Goal: Task Accomplishment & Management: Manage account settings

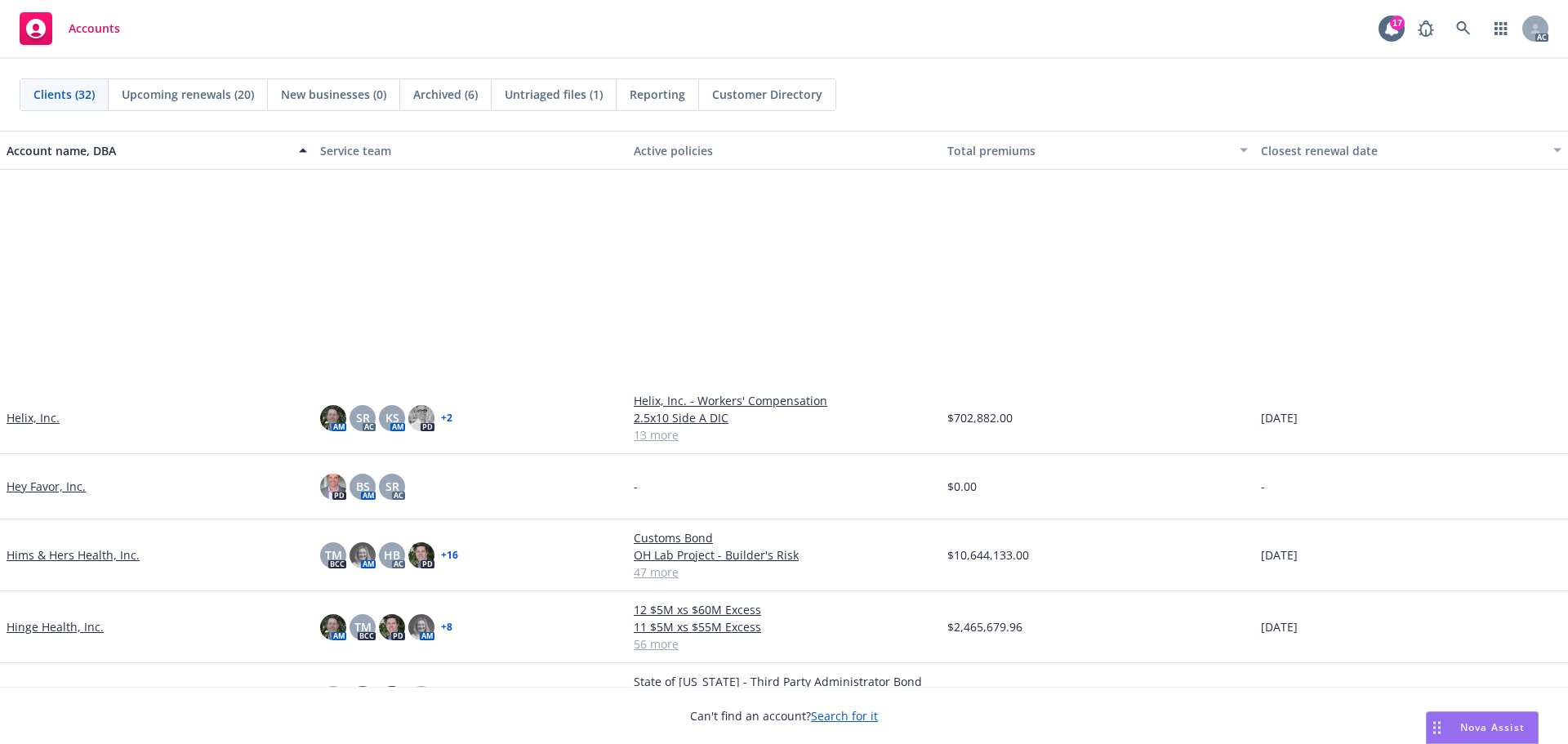
scroll to position [899, 0]
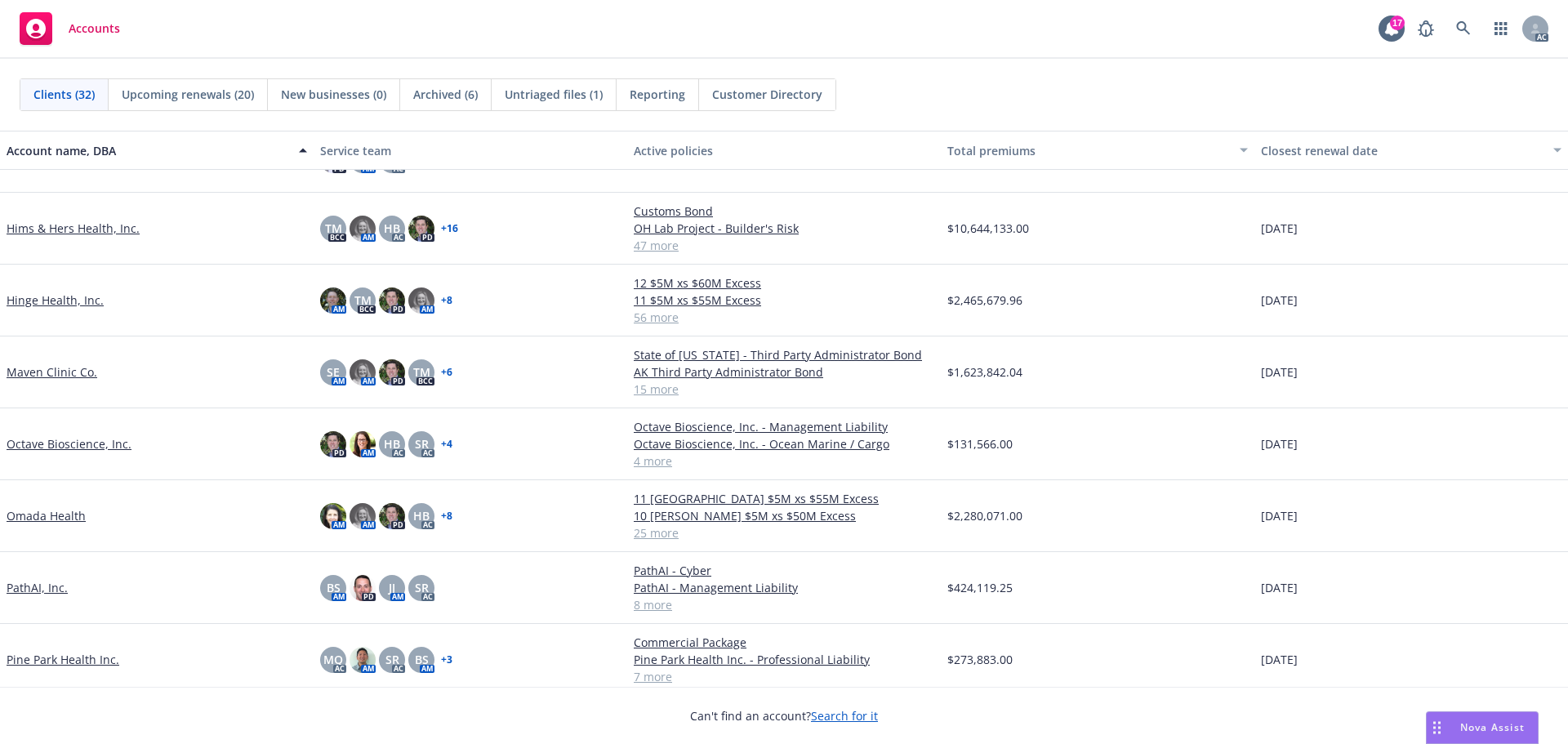
click at [66, 301] on link "Hinge Health, Inc." at bounding box center [55, 301] width 97 height 17
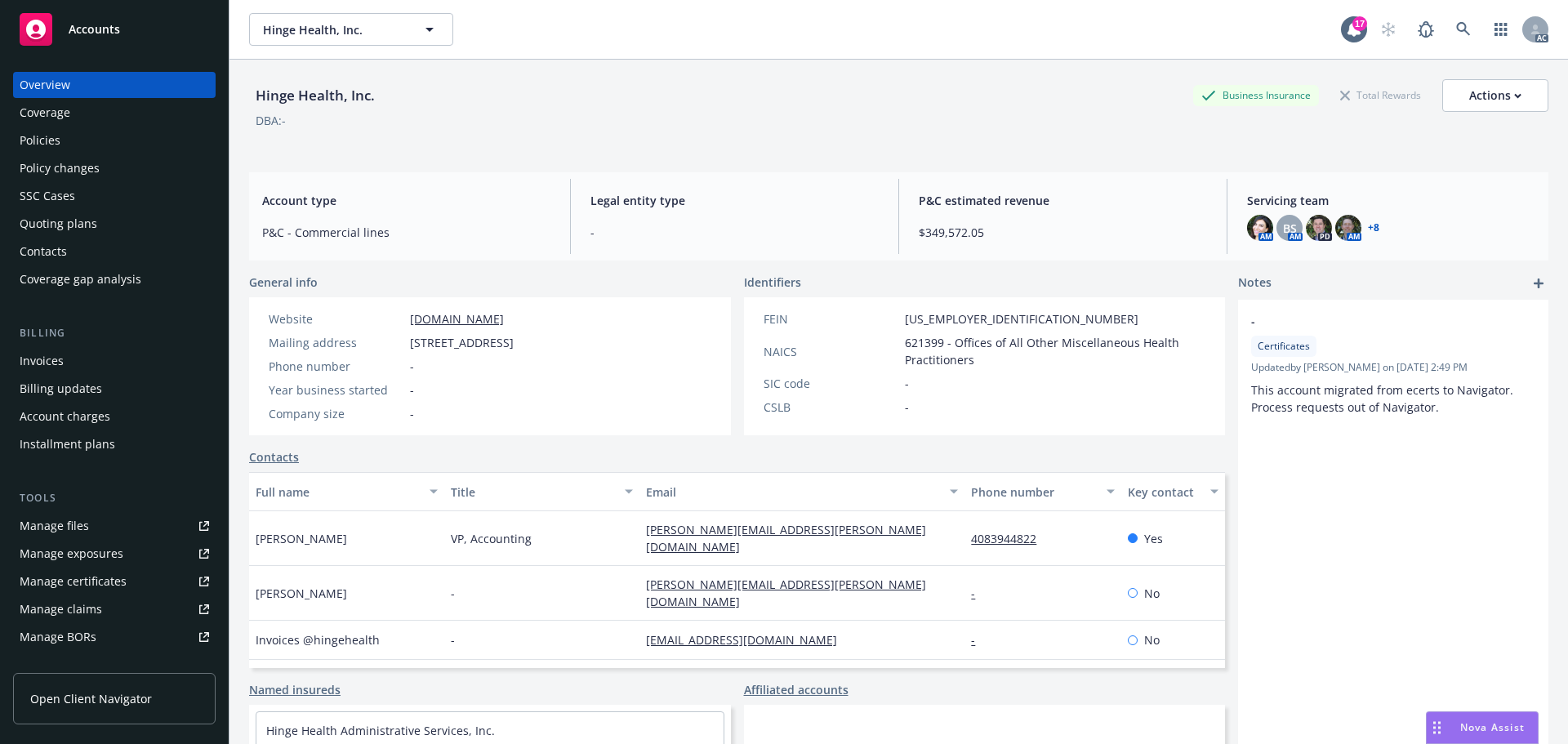
click at [104, 579] on div "Manage certificates" at bounding box center [73, 581] width 107 height 26
click at [96, 28] on span "Accounts" at bounding box center [95, 29] width 52 height 13
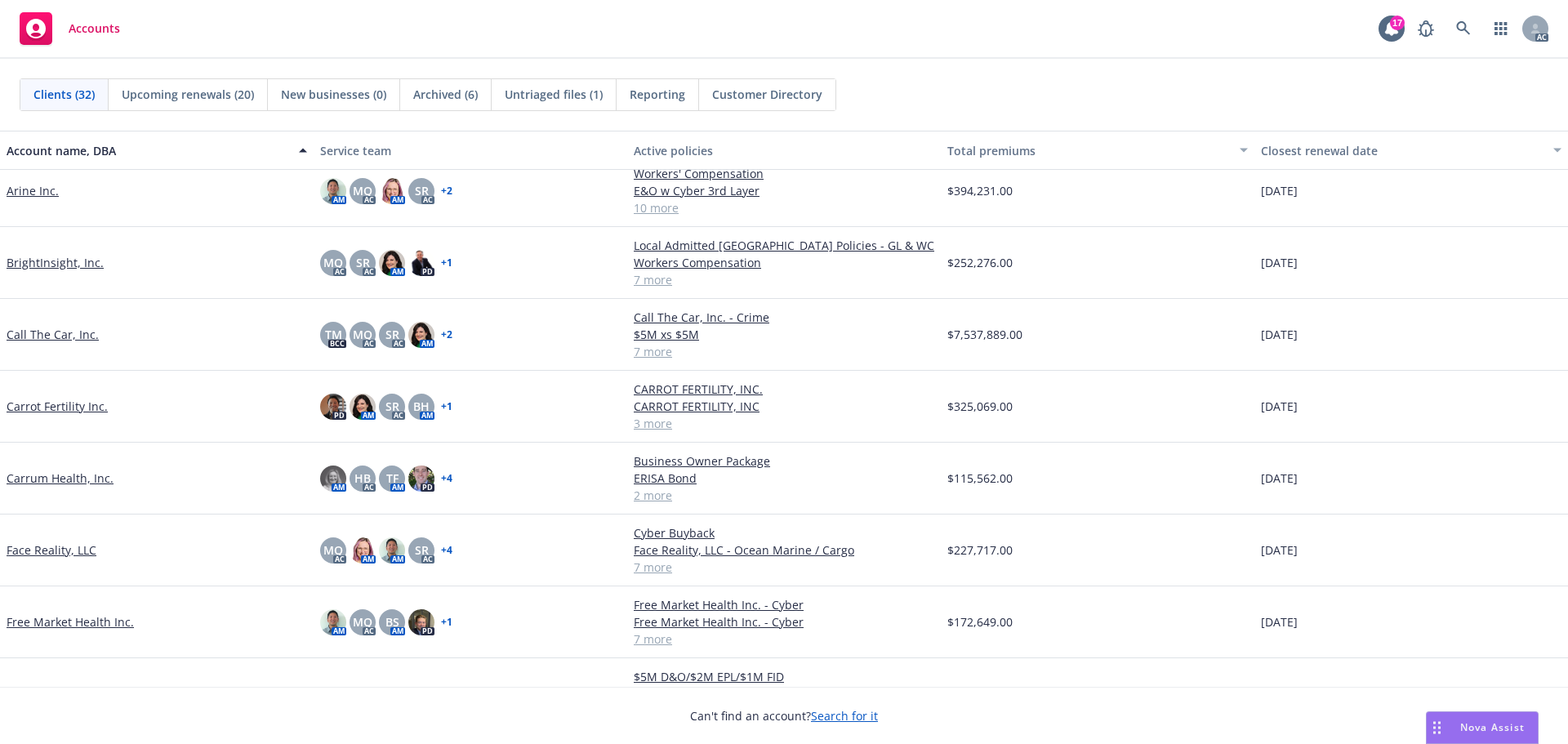
scroll to position [327, 0]
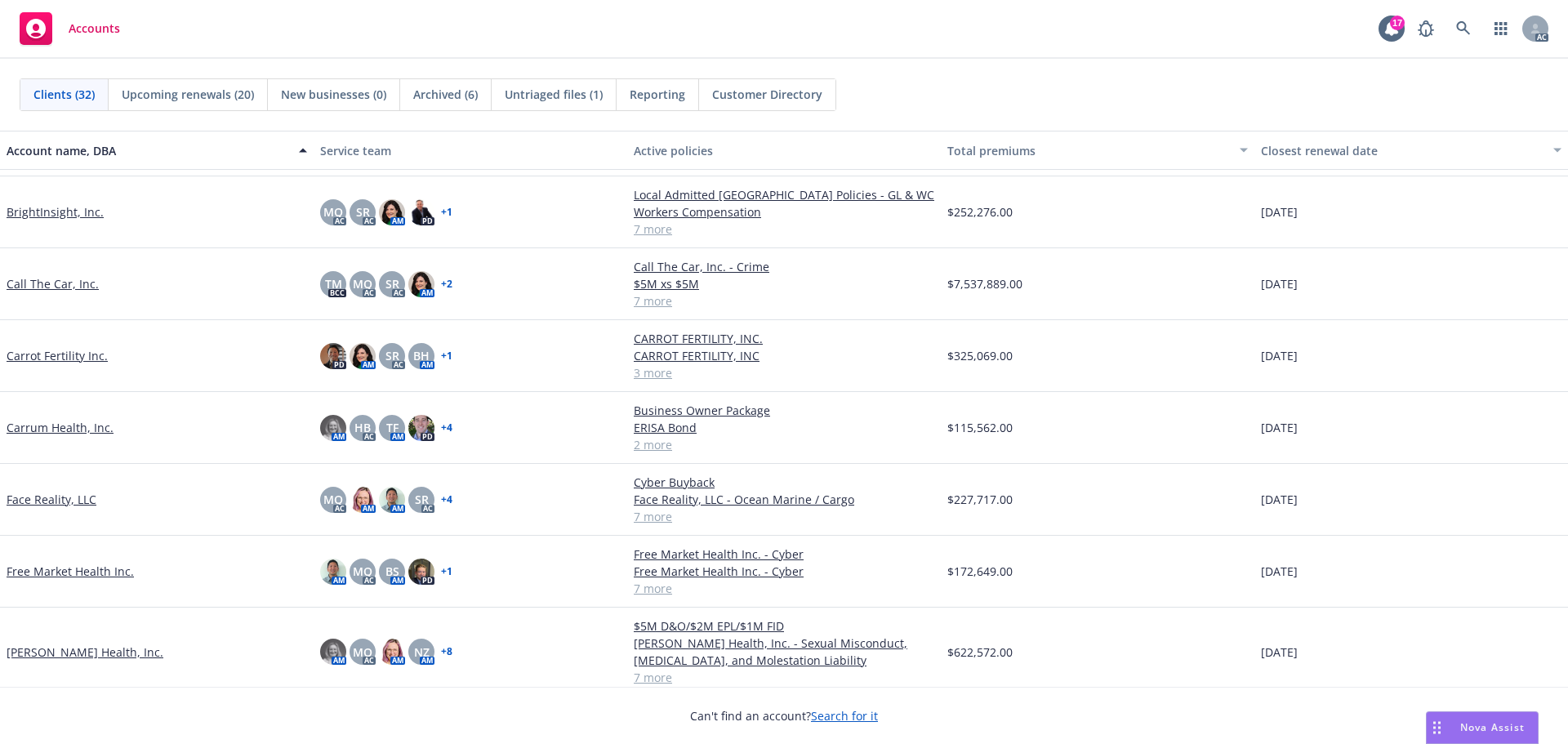
click at [52, 286] on link "Call The Car, Inc." at bounding box center [52, 284] width 92 height 17
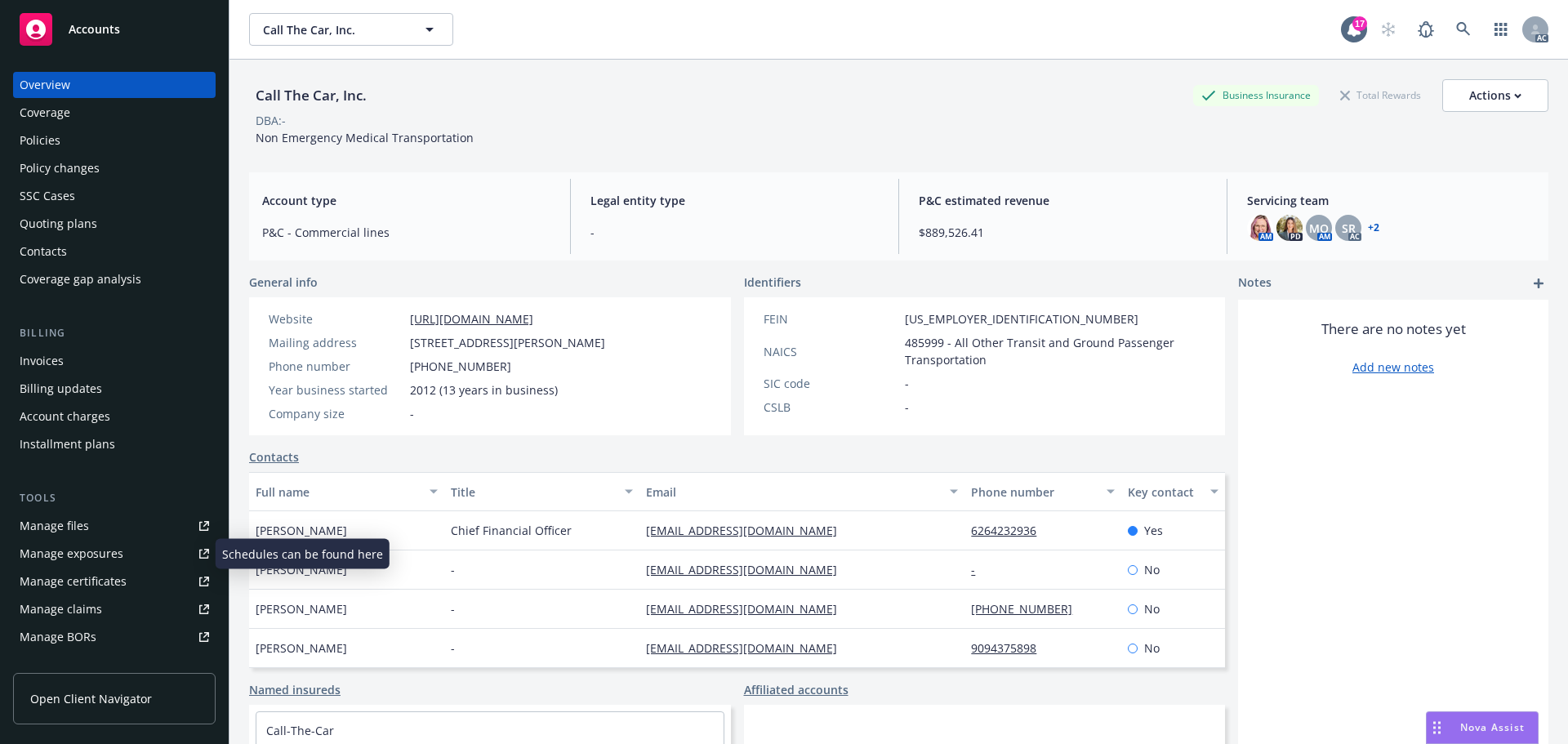
click at [96, 550] on div "Manage exposures" at bounding box center [71, 554] width 104 height 26
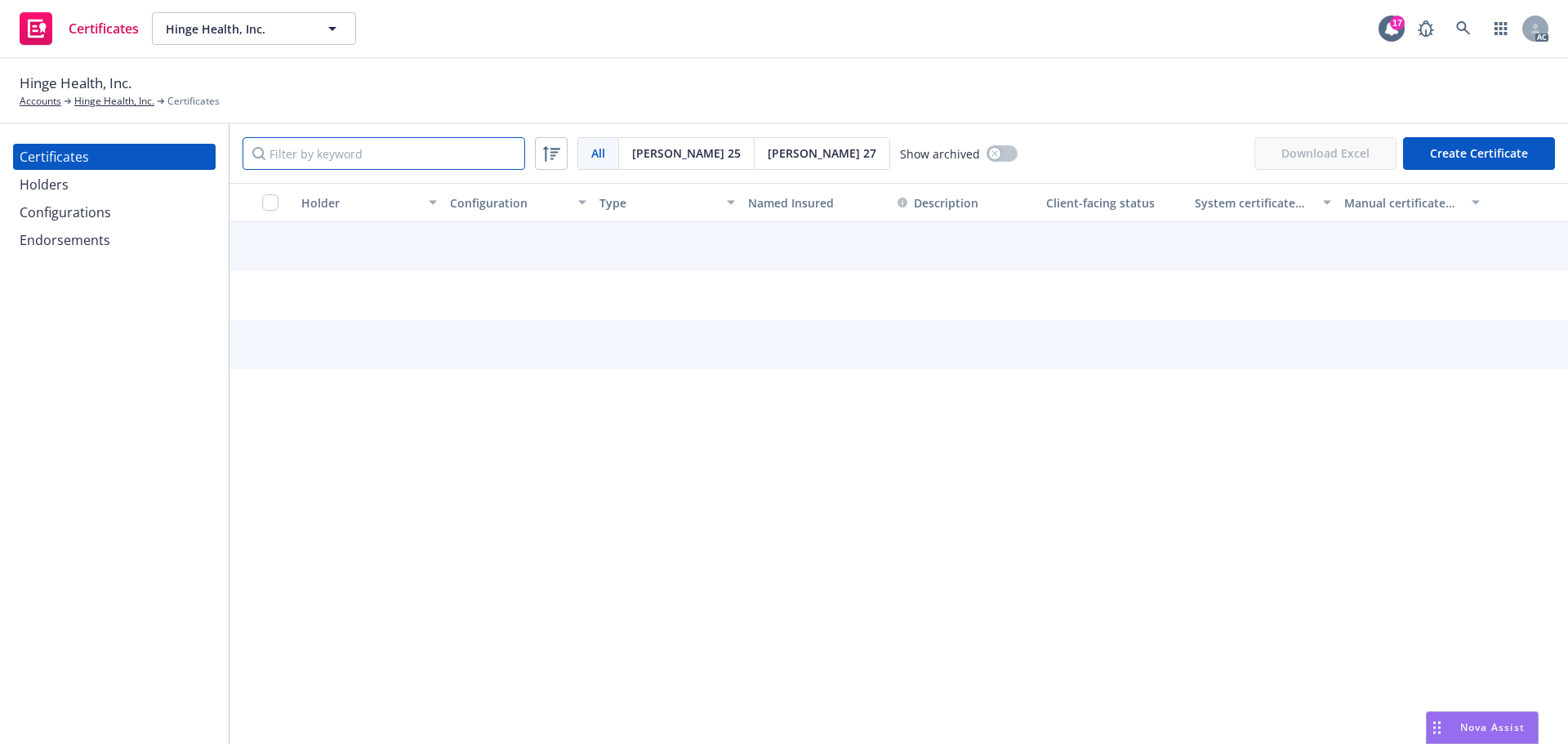
click at [371, 157] on input "Filter by keyword" at bounding box center [384, 153] width 282 height 33
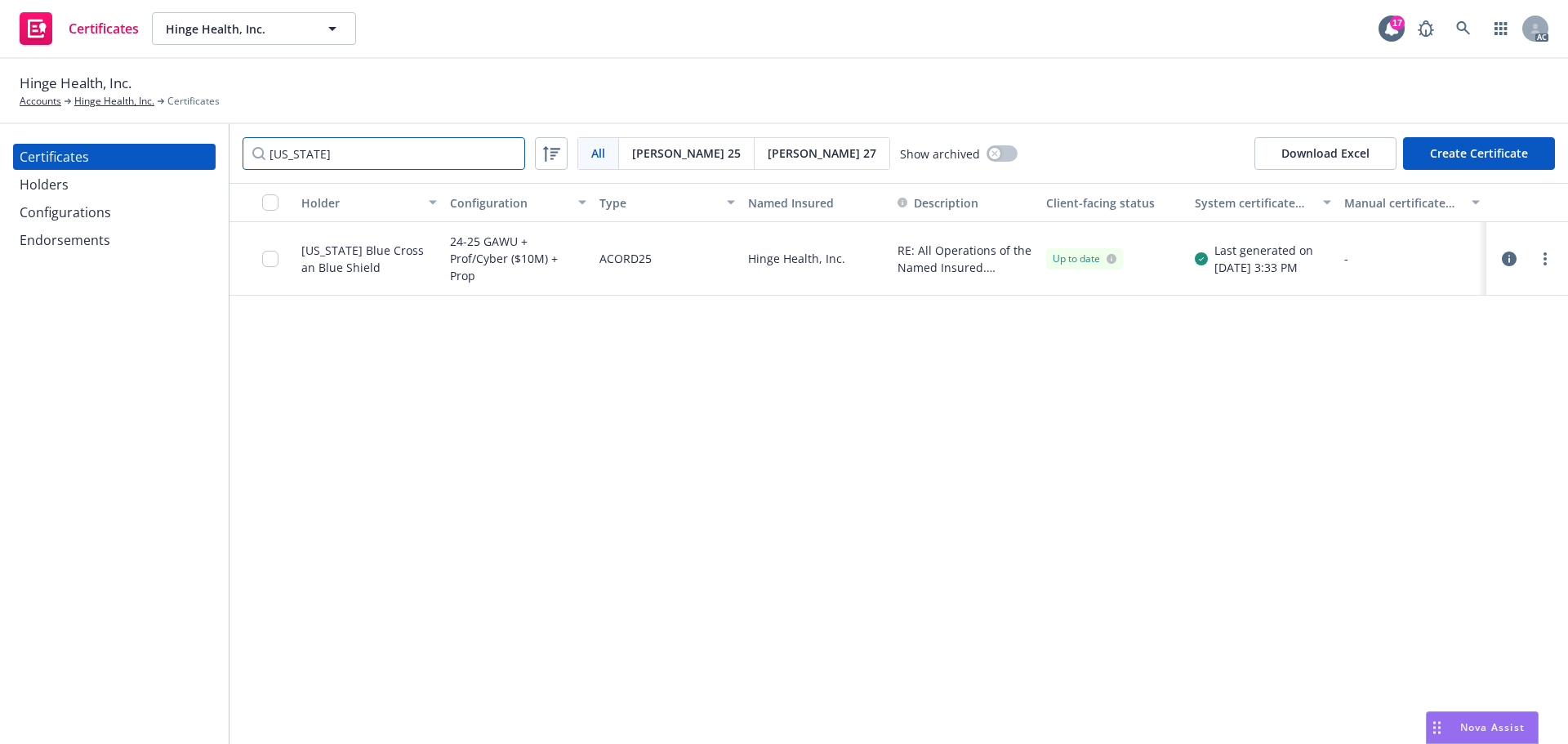
type input "[US_STATE]"
click at [1507, 257] on icon "button" at bounding box center [1509, 258] width 15 height 15
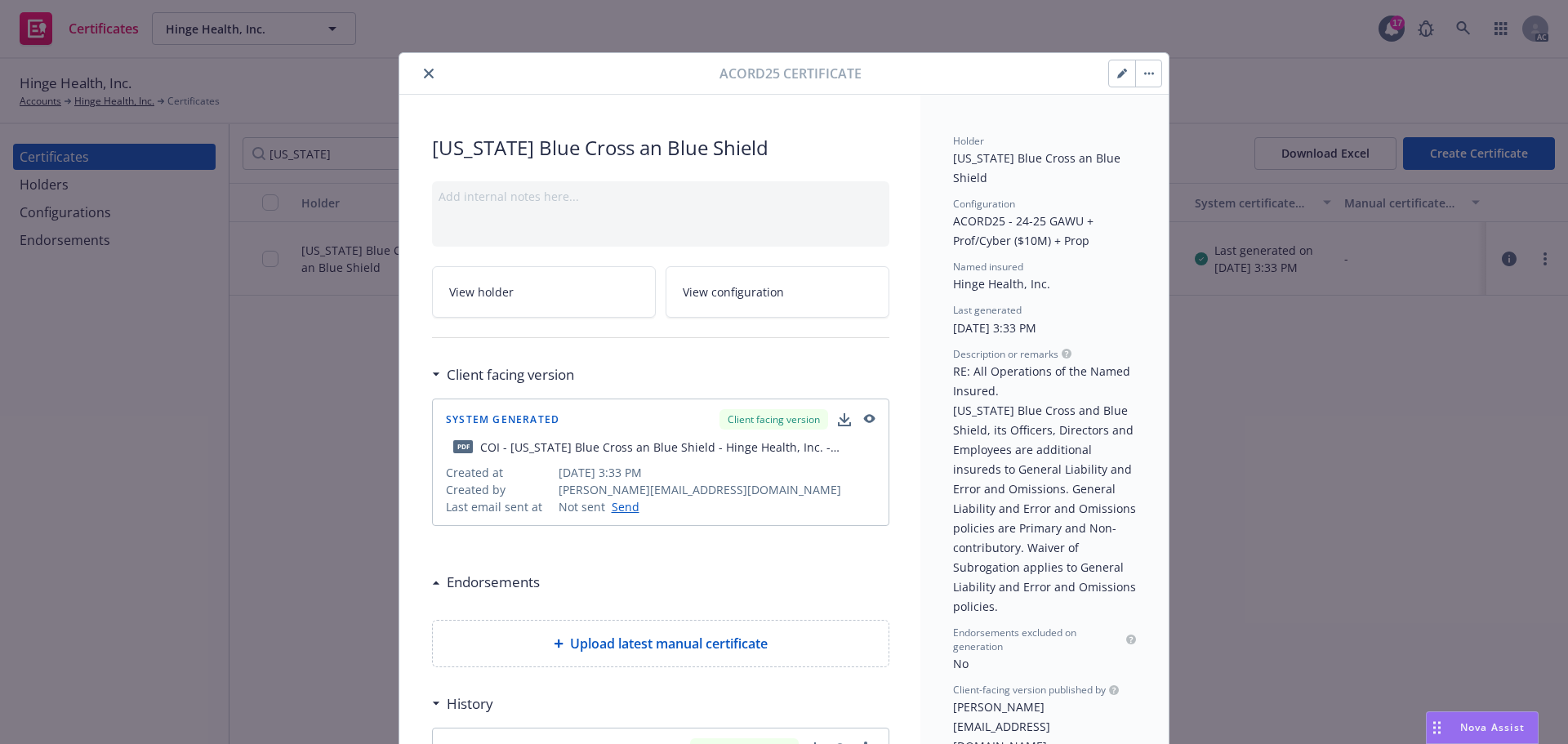
drag, startPoint x: 1115, startPoint y: 77, endPoint x: 1086, endPoint y: 107, distance: 41.7
click at [1117, 77] on icon "button" at bounding box center [1121, 73] width 9 height 9
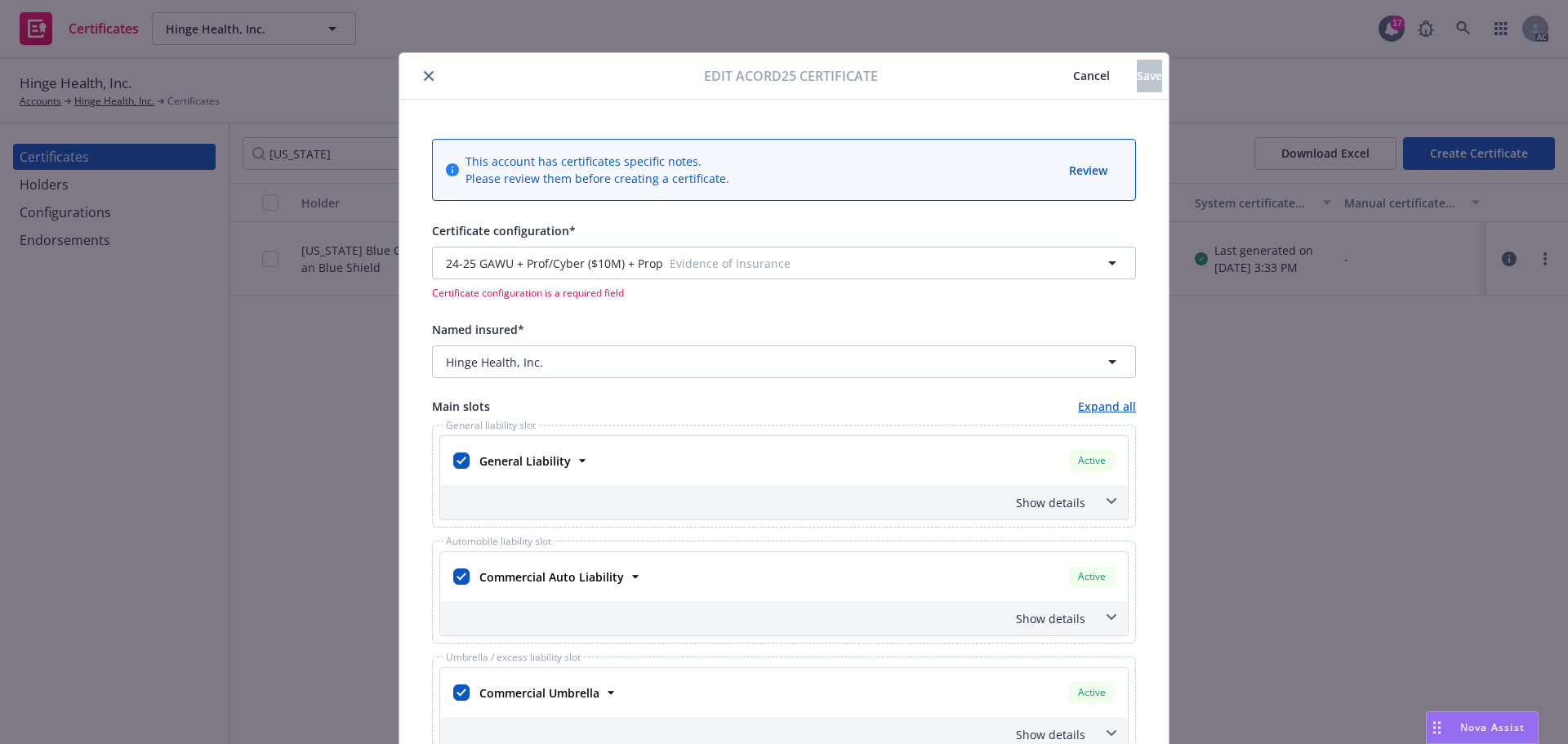
click at [423, 70] on button "close" at bounding box center [429, 76] width 20 height 20
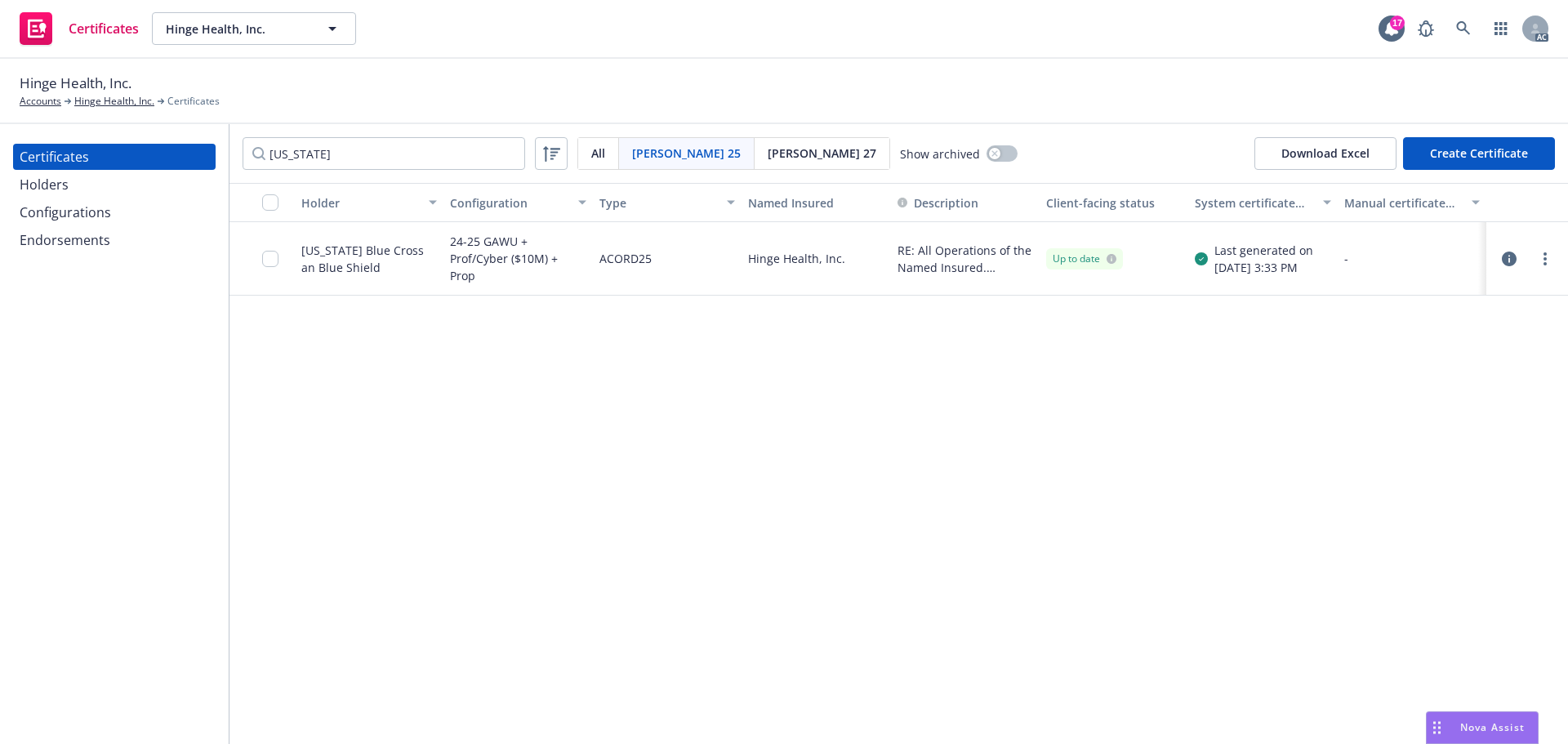
click at [60, 183] on div "Holders" at bounding box center [44, 184] width 49 height 26
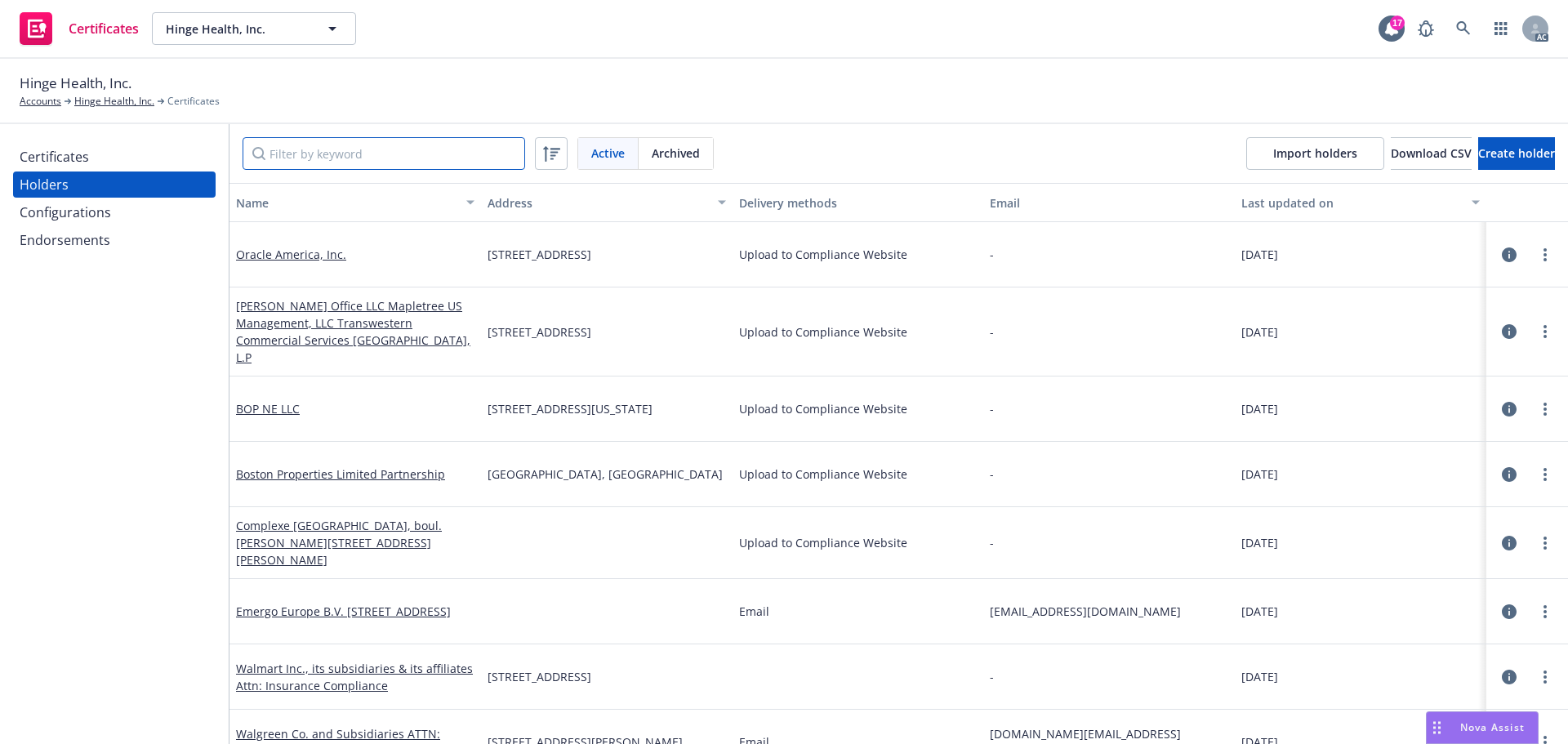
click at [348, 146] on input "Filter by keyword" at bounding box center [384, 153] width 282 height 33
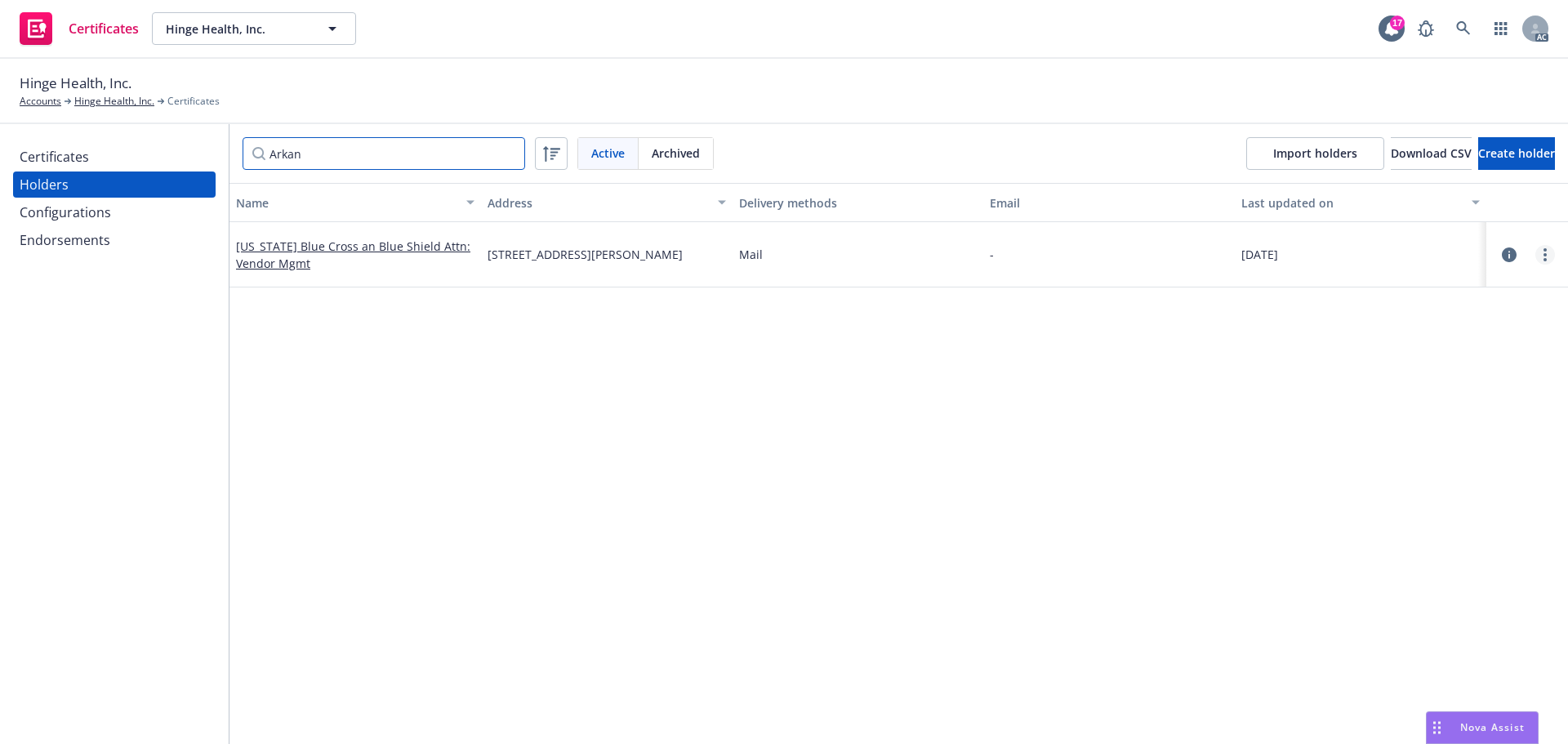
type input "Arkan"
click at [1535, 251] on link "more" at bounding box center [1545, 255] width 20 height 20
click at [1390, 289] on link "Edit" at bounding box center [1452, 288] width 180 height 33
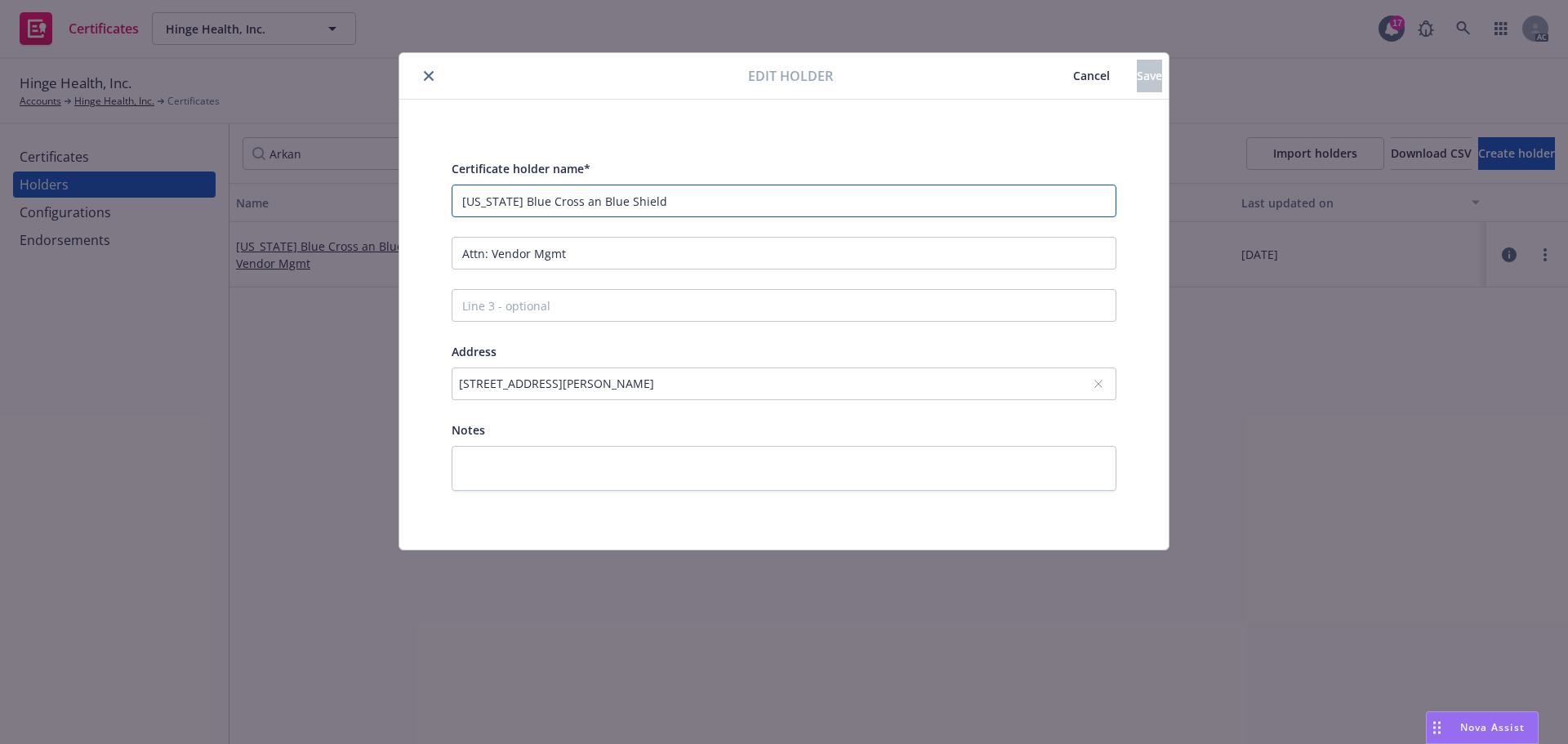
click at [583, 201] on input "[US_STATE] Blue Cross an Blue Shield" at bounding box center [784, 201] width 664 height 33
type input "[US_STATE] Blue Cross and Blue Shield"
click at [1137, 74] on span "Save" at bounding box center [1149, 76] width 25 height 16
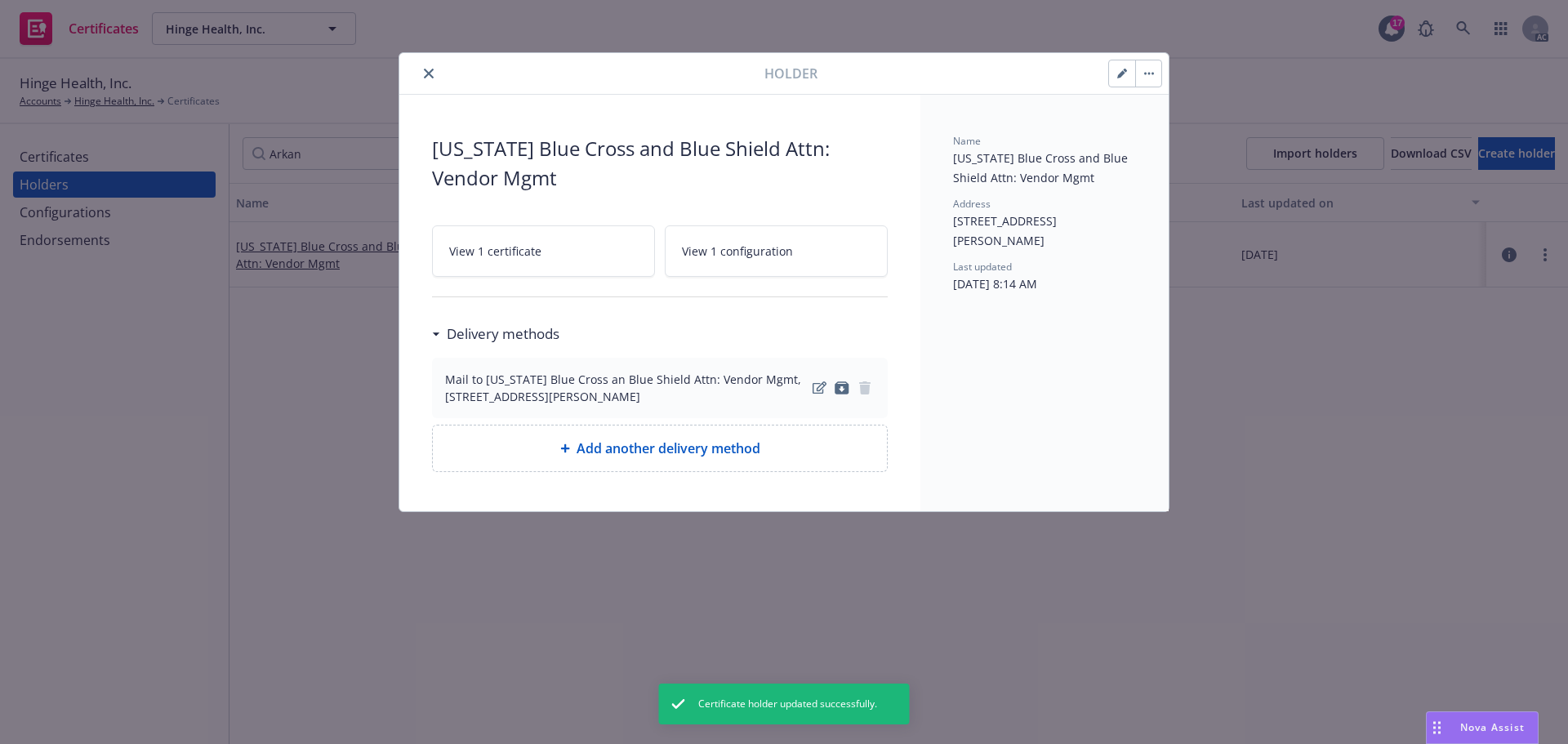
drag, startPoint x: 429, startPoint y: 70, endPoint x: 484, endPoint y: 109, distance: 67.4
click at [480, 108] on div "Holder [US_STATE] Blue Cross and Blue Shield Attn: Vendor Mgmt View 1 certifica…" at bounding box center [784, 282] width 769 height 458
click at [1149, 72] on icon "button" at bounding box center [1148, 74] width 9 height 3
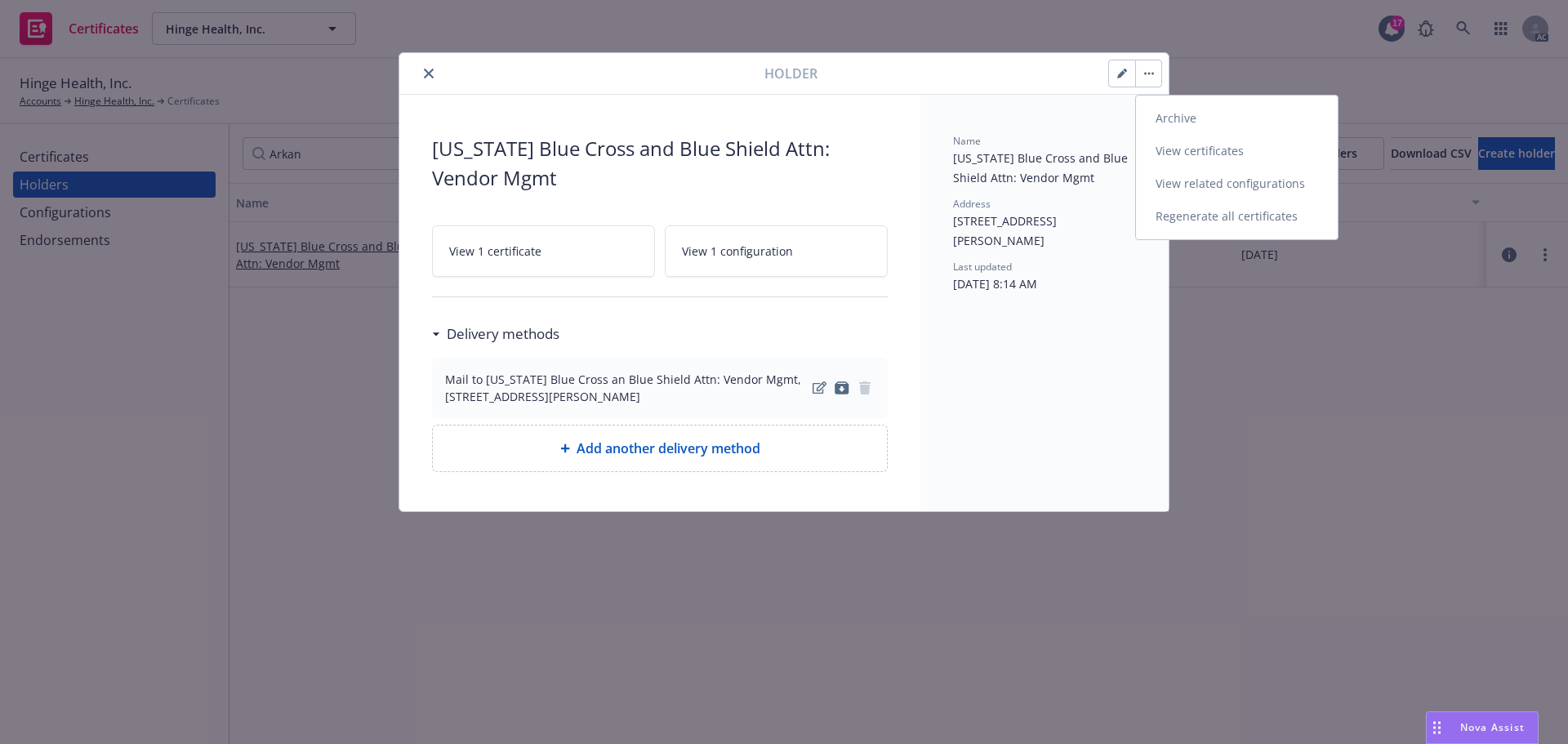
click at [1219, 182] on link "View related configurations" at bounding box center [1237, 184] width 201 height 33
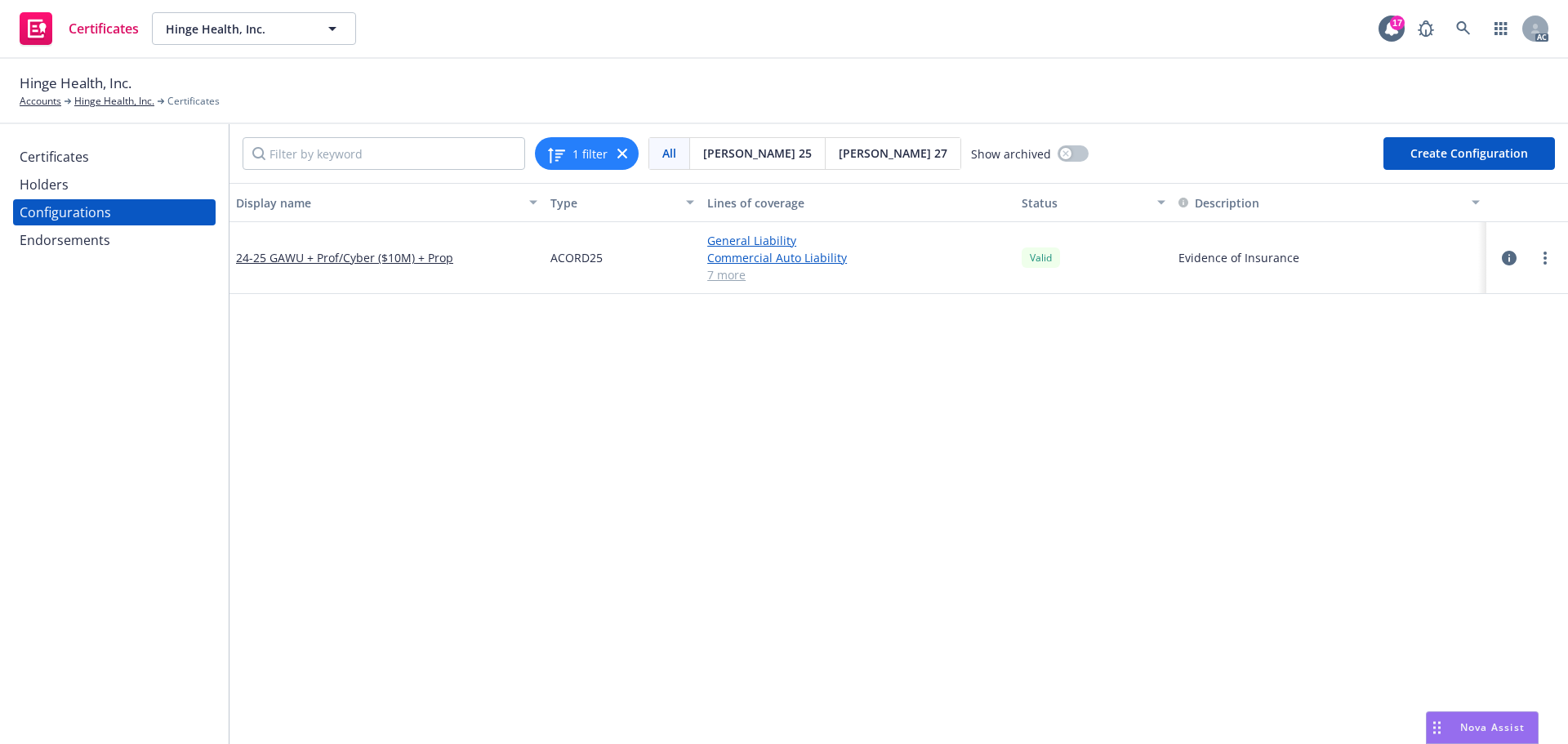
click at [71, 156] on div "Certificates" at bounding box center [54, 157] width 70 height 26
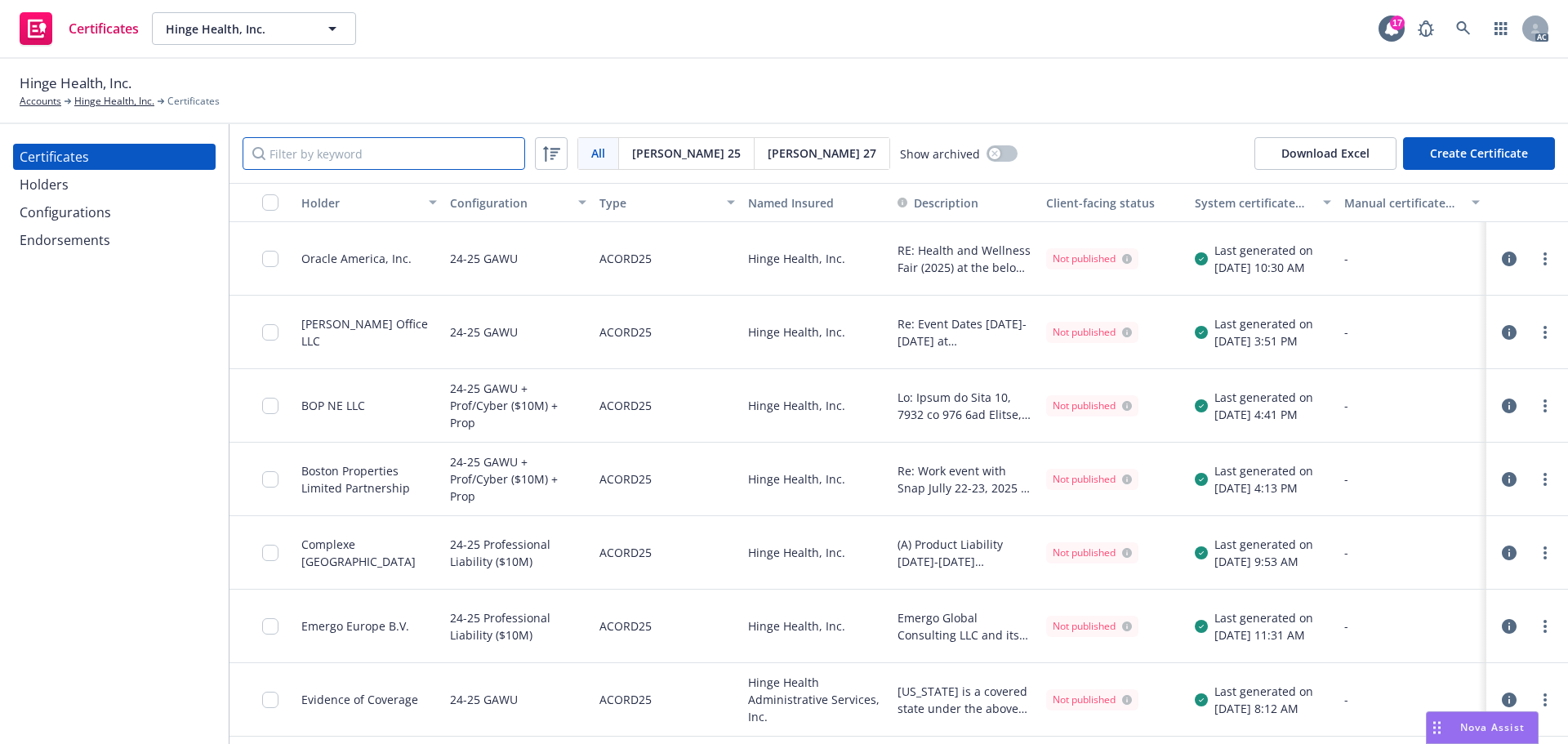
click at [277, 152] on input "Filter by keyword" at bounding box center [384, 153] width 282 height 33
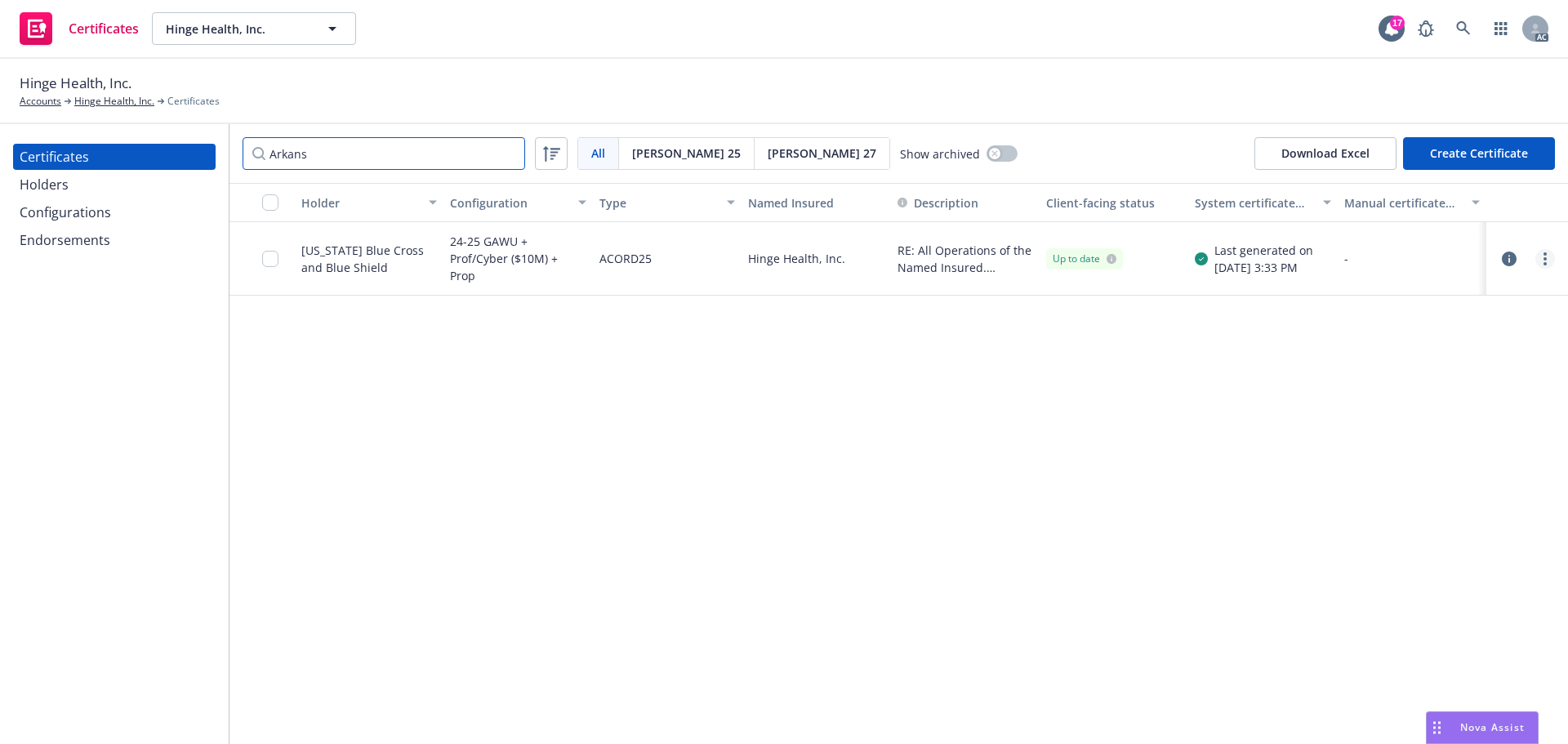
type input "Arkans"
click at [1544, 254] on circle "more" at bounding box center [1545, 254] width 3 height 3
click at [1347, 356] on link "Regenerate" at bounding box center [1423, 358] width 262 height 33
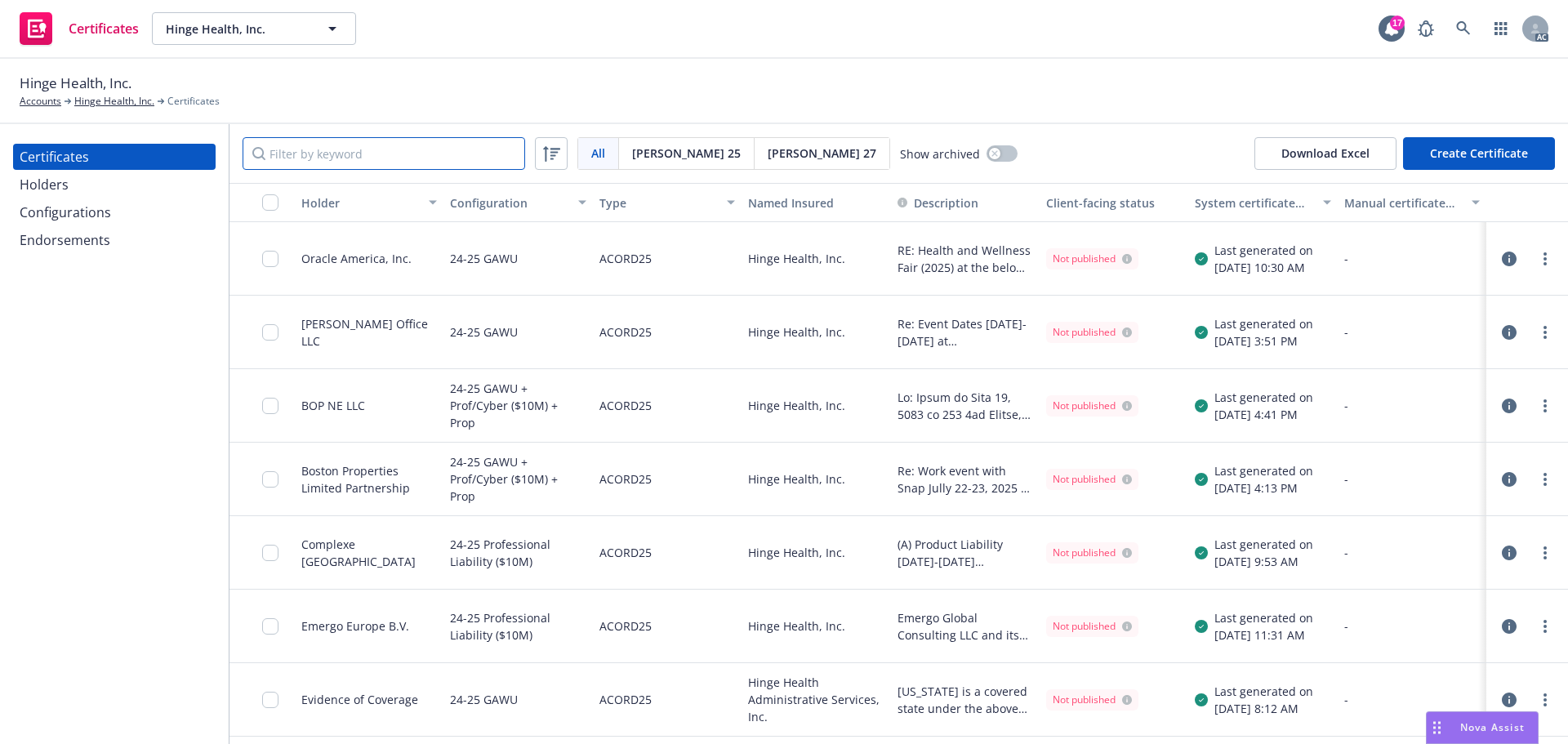
click at [361, 157] on input "Filter by keyword" at bounding box center [384, 153] width 282 height 33
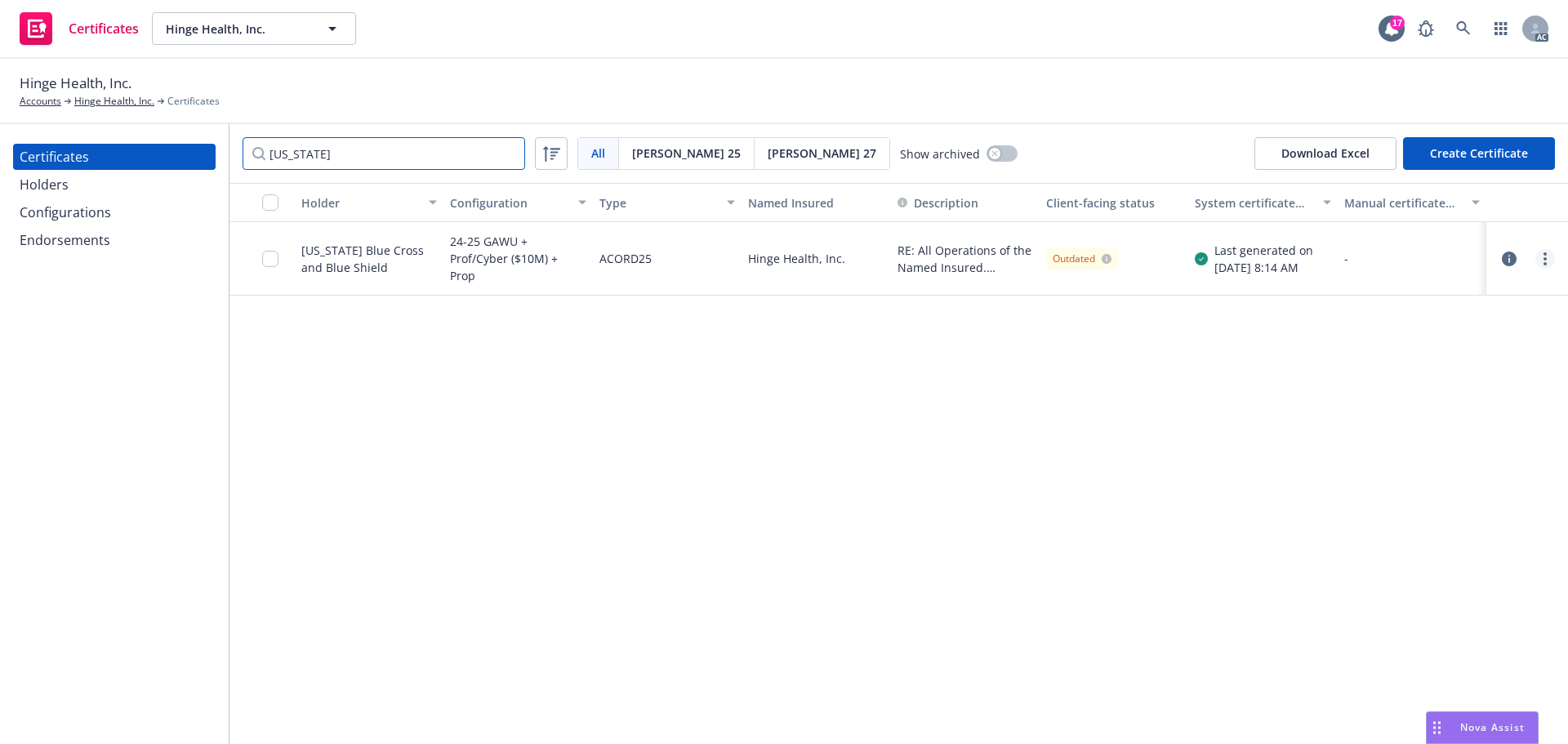
type input "[US_STATE]"
click at [1549, 257] on link "more" at bounding box center [1545, 258] width 20 height 20
click at [1386, 487] on link "Download uneditable generated certificate" at bounding box center [1423, 488] width 262 height 33
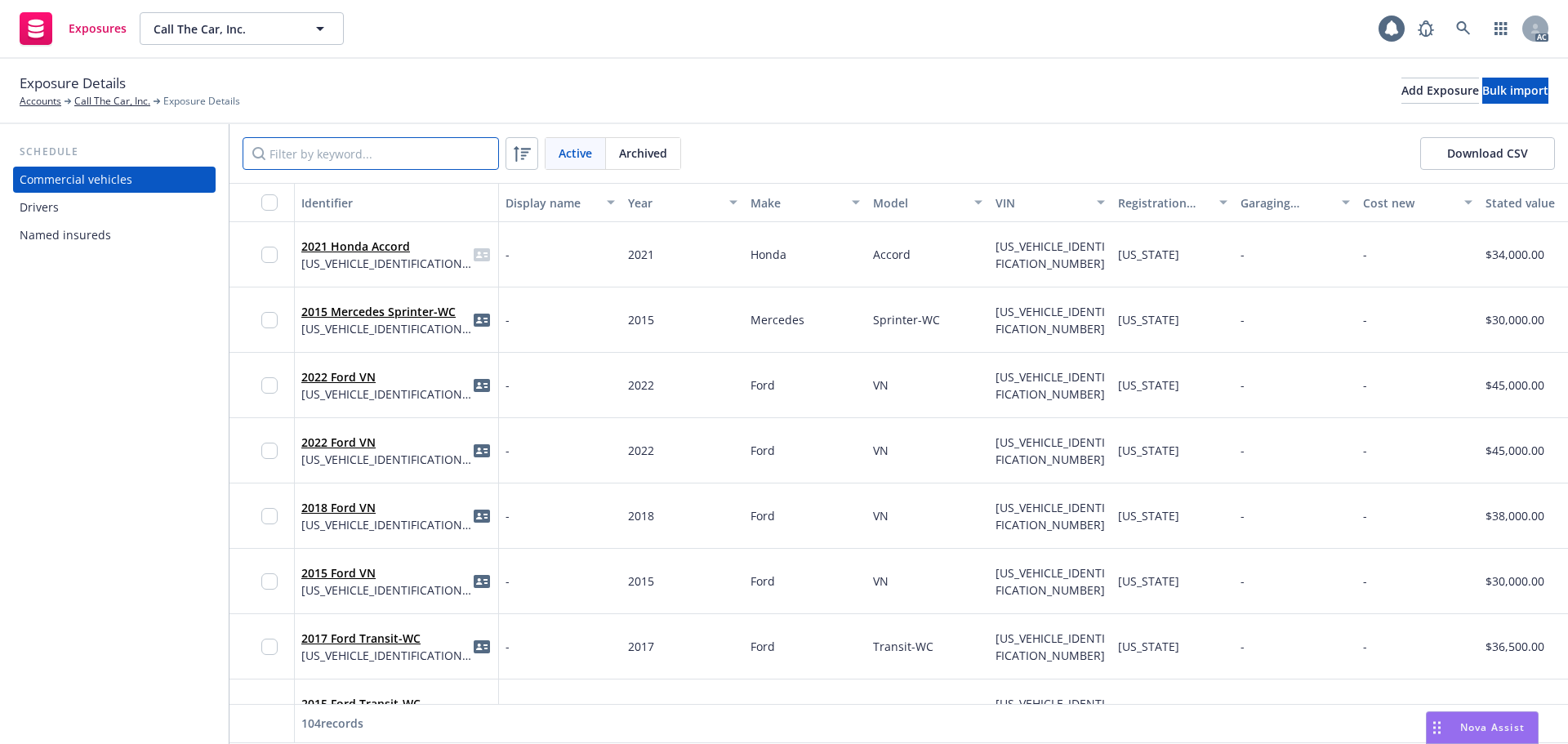
click at [353, 159] on input "Filter by keyword..." at bounding box center [371, 153] width 256 height 33
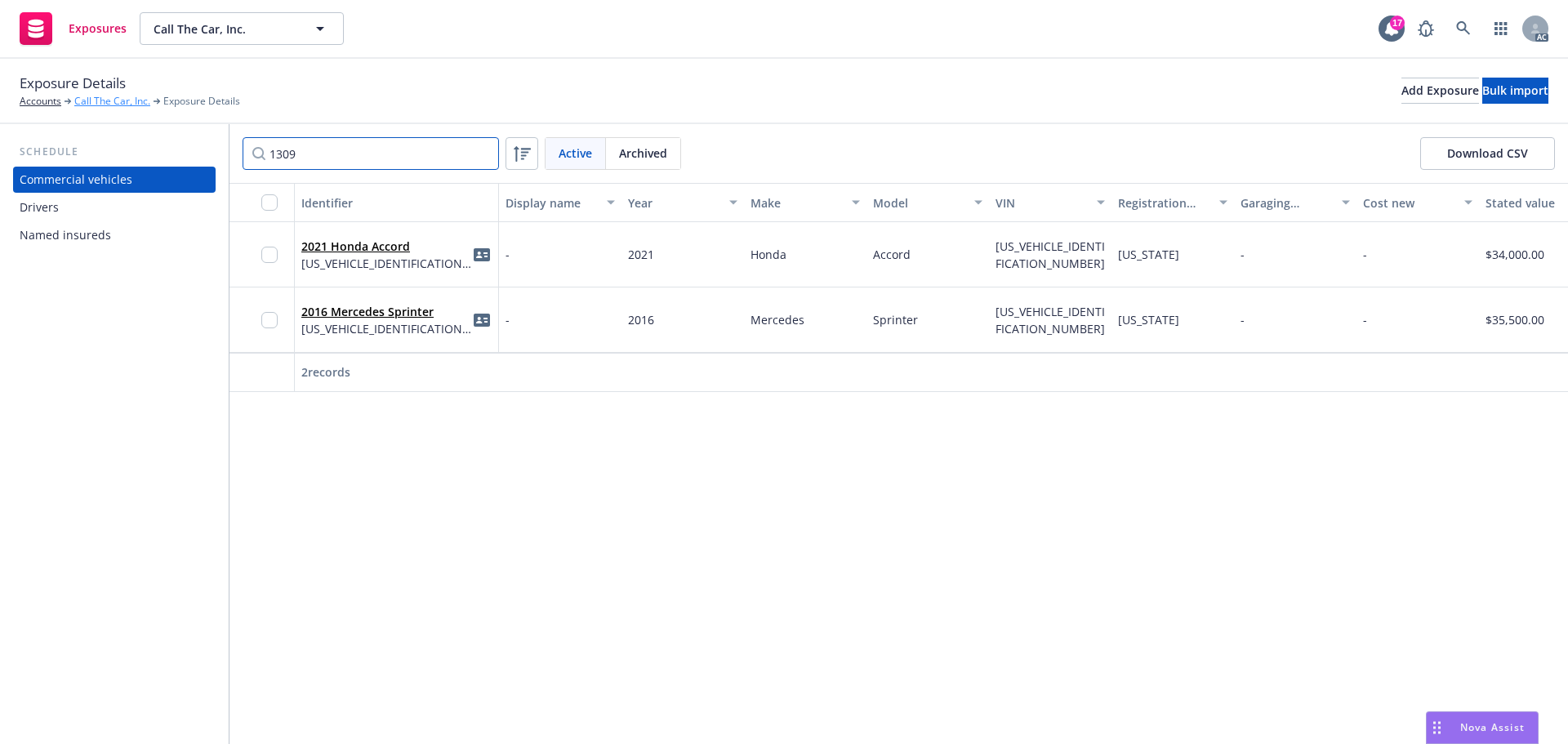
type input "1309"
click at [120, 100] on link "Call The Car, Inc." at bounding box center [112, 101] width 76 height 15
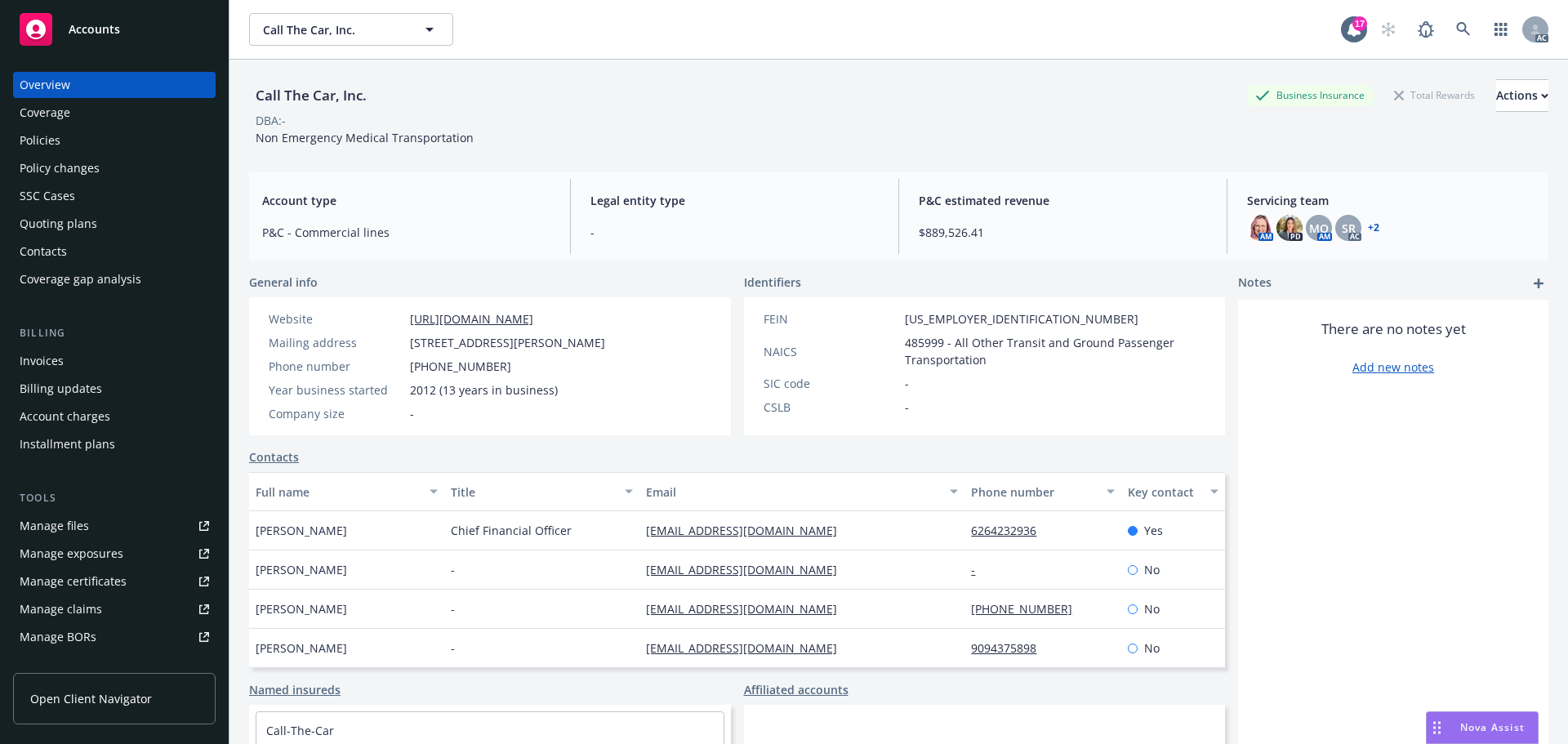
click at [66, 171] on div "Policy changes" at bounding box center [59, 168] width 80 height 26
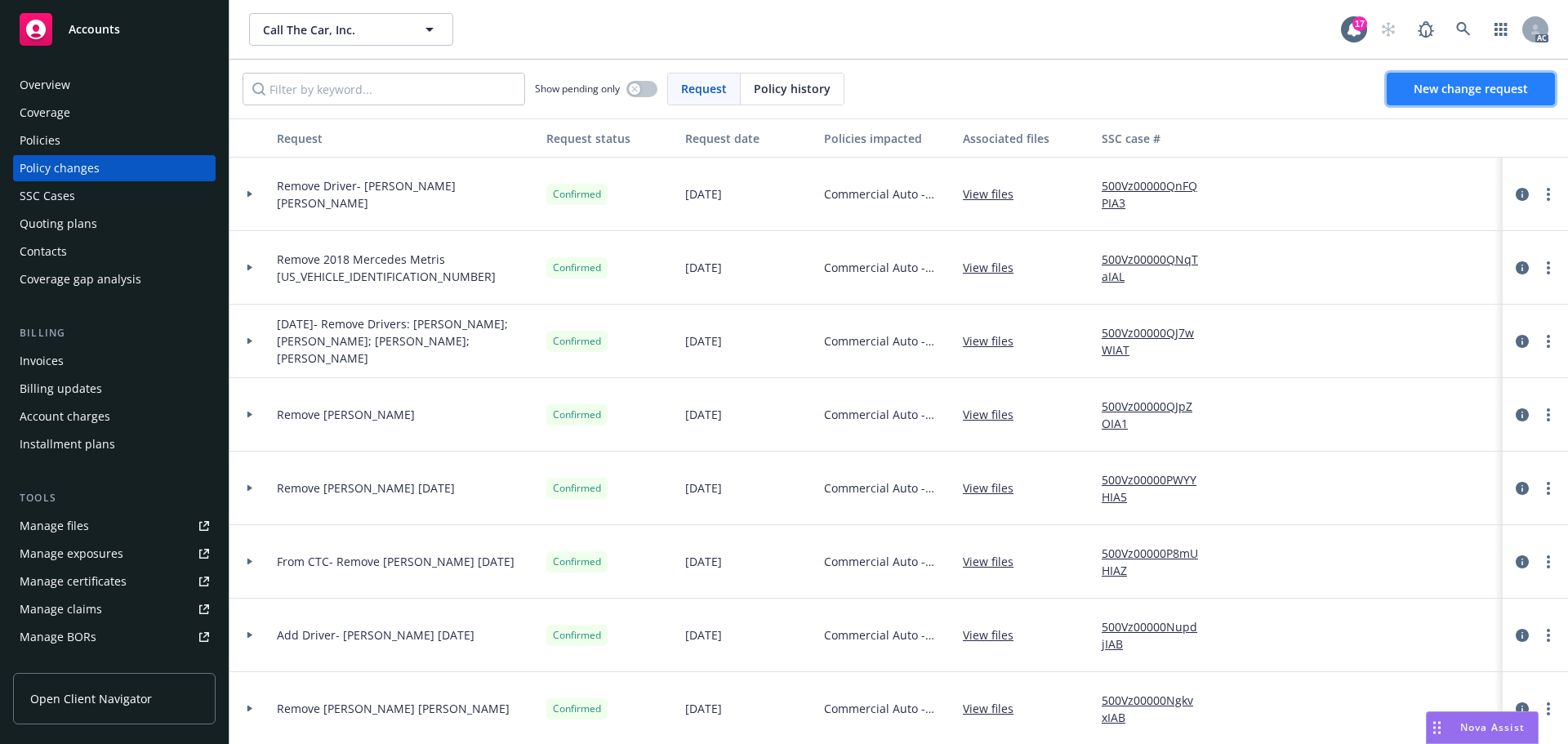
click at [1450, 91] on span "New change request" at bounding box center [1471, 89] width 114 height 16
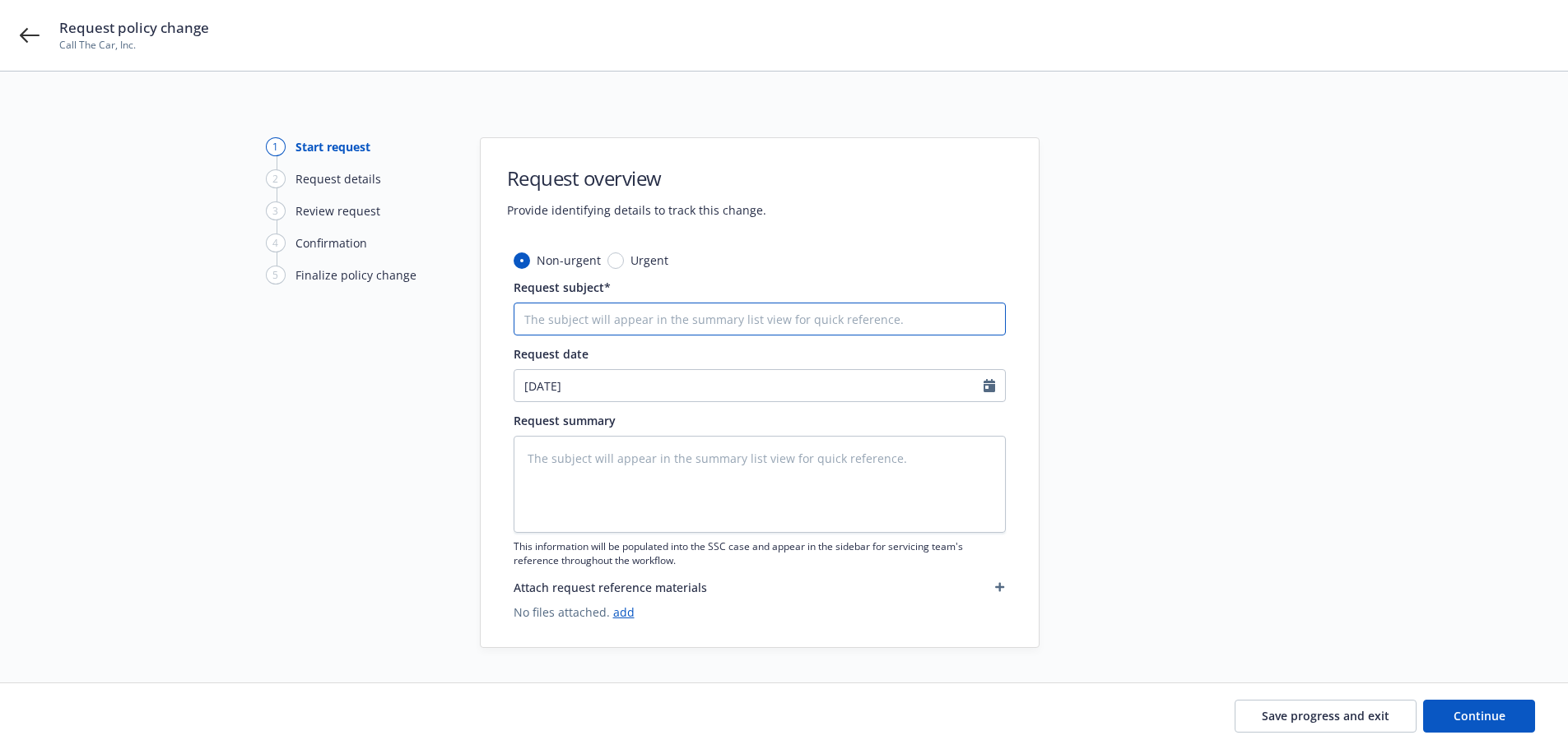
click at [523, 315] on input "Request subject*" at bounding box center [759, 319] width 492 height 33
type textarea "x"
type input "R"
type textarea "x"
type input "Re"
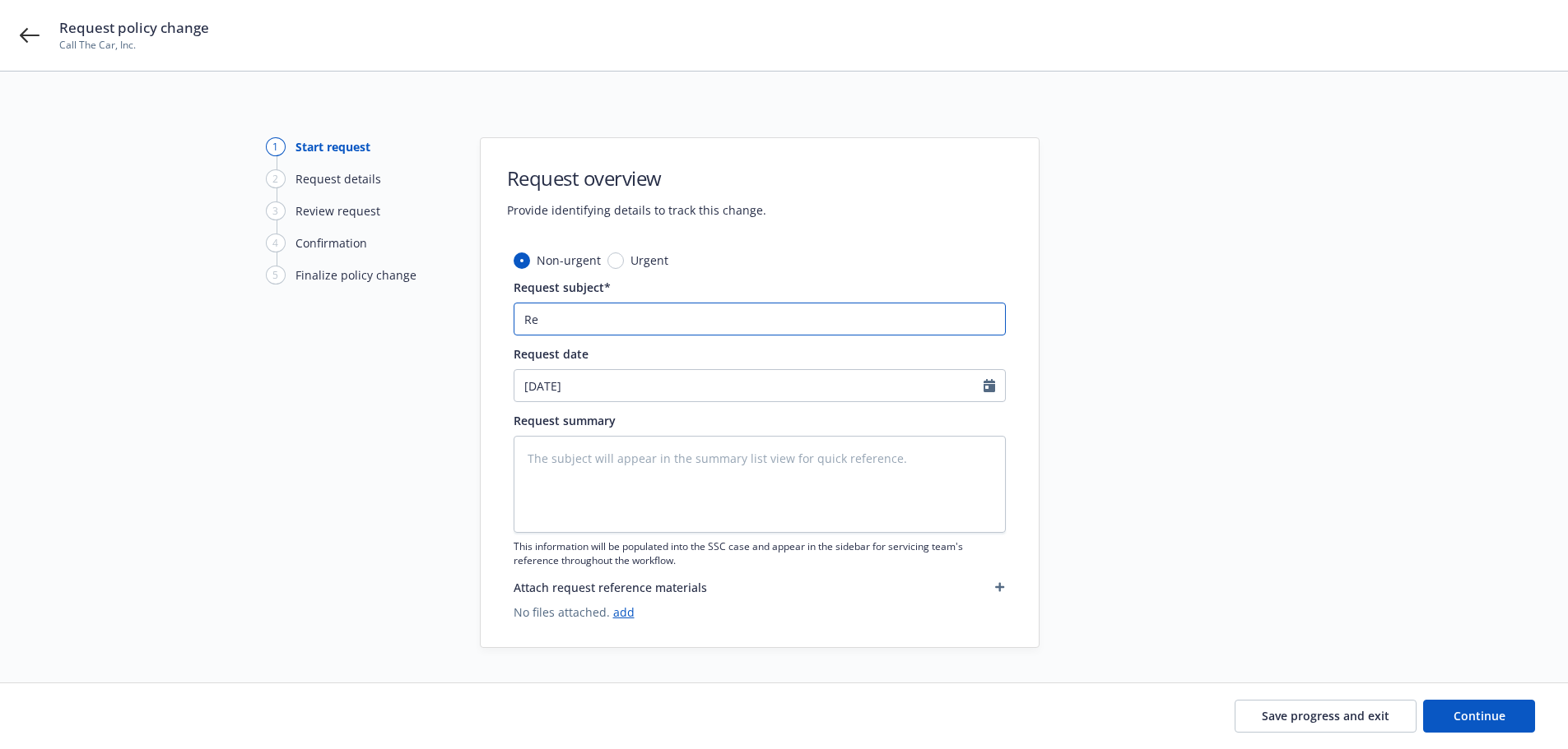
type textarea "x"
type input "Rem"
type textarea "x"
type input "Remo"
type textarea "x"
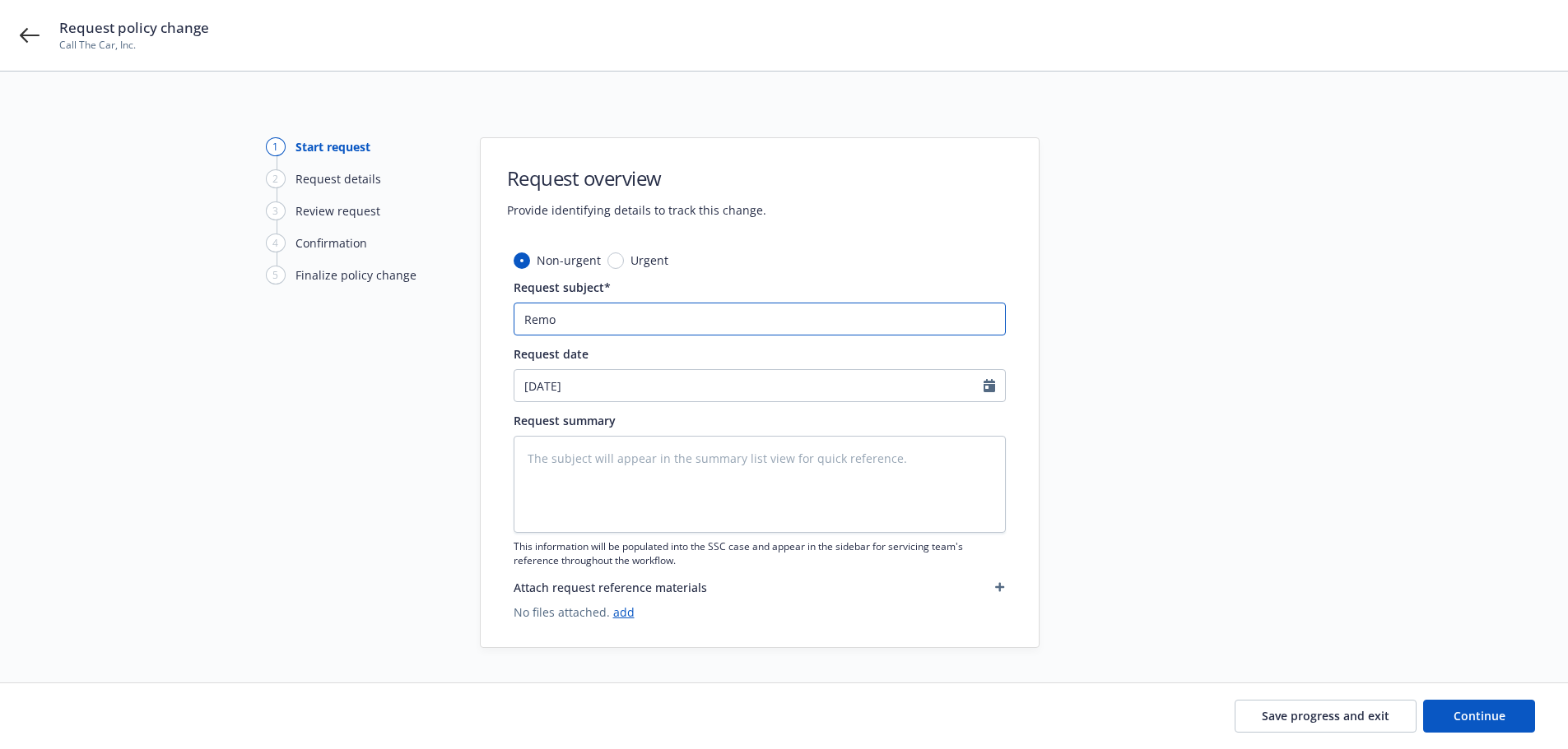
type input "Remov"
type textarea "x"
type input "Remove"
type textarea "x"
type input "Remove"
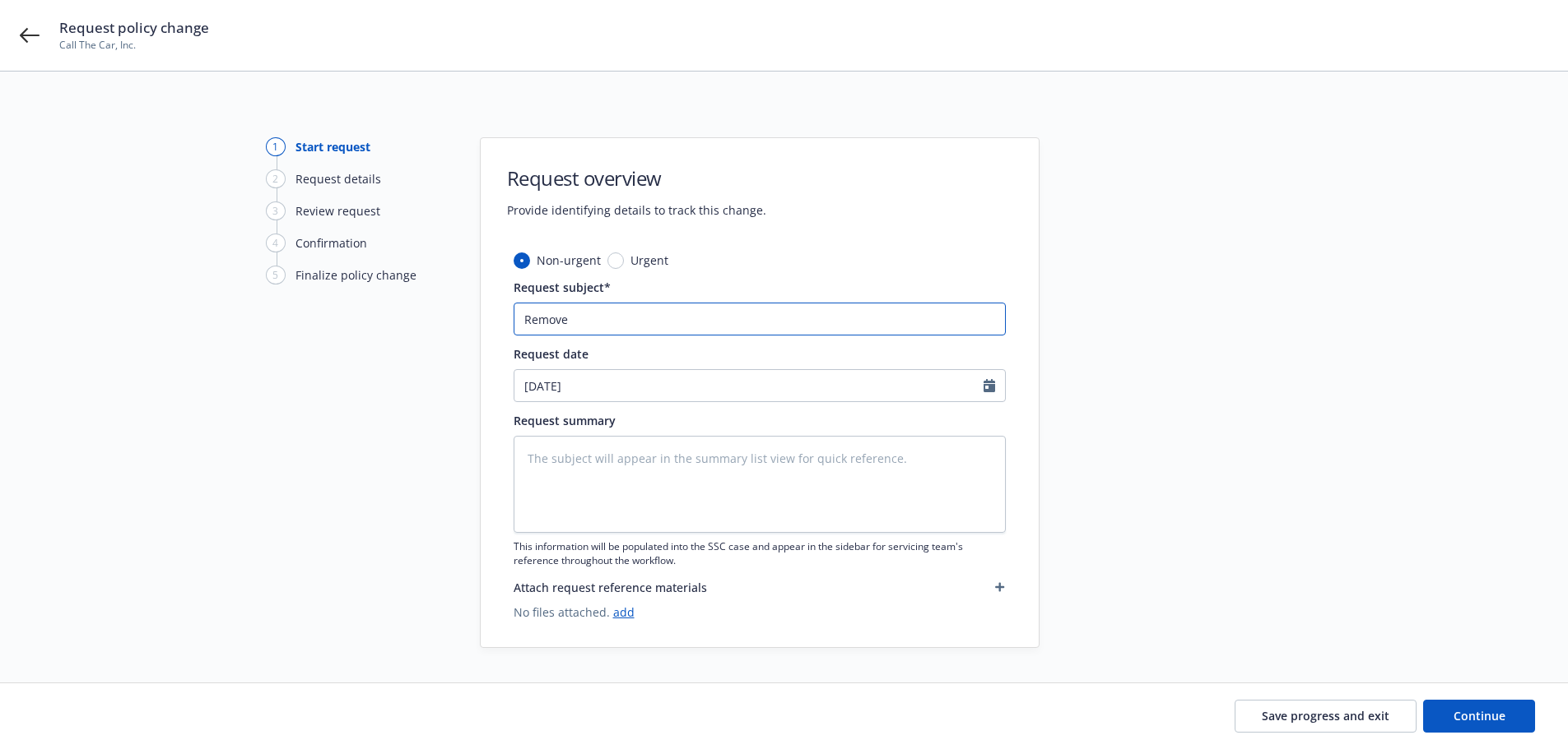
type textarea "x"
type input "Remove 2"
type textarea "x"
type input "Remove 20"
type textarea "x"
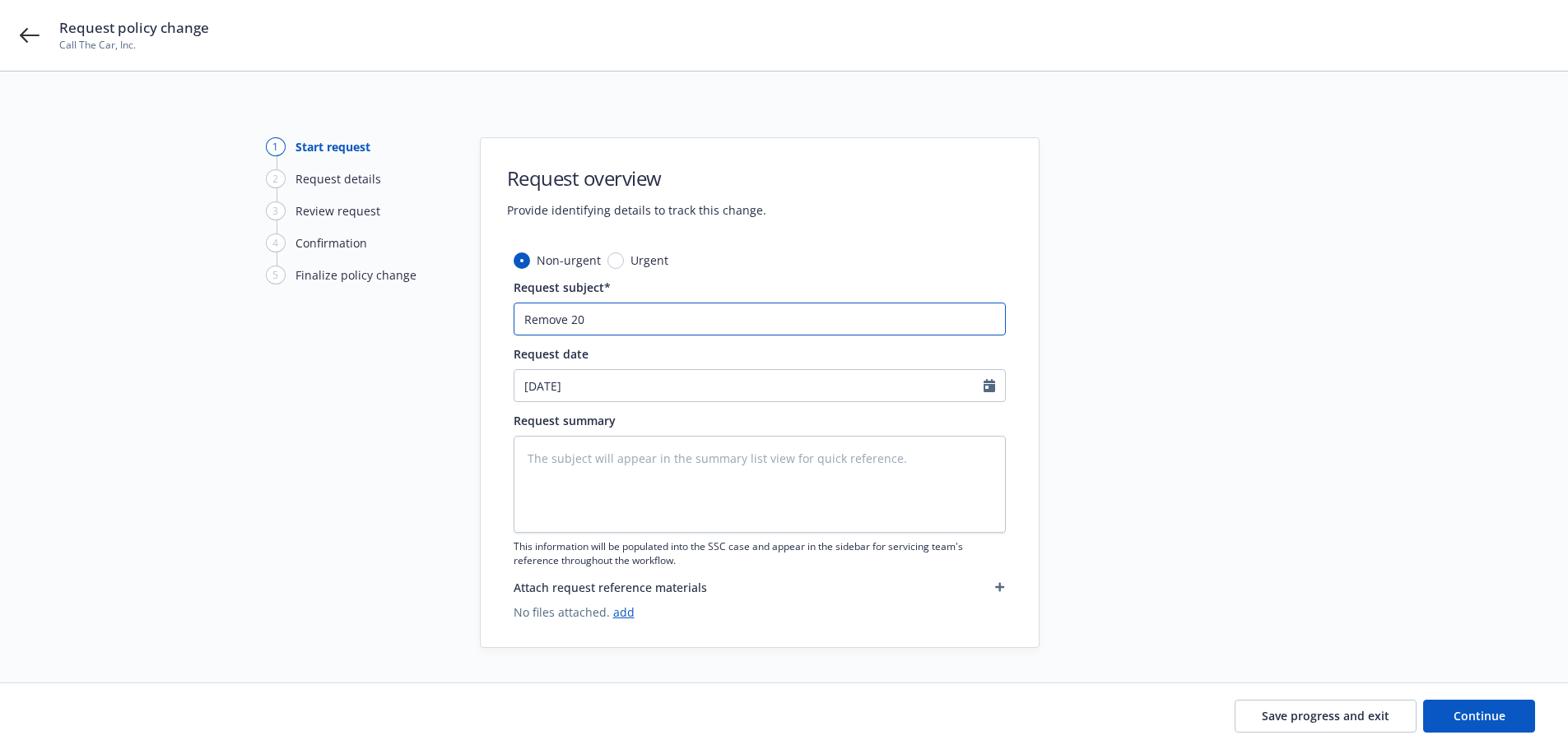
type input "Remove 202"
type textarea "x"
type input "Remove 2021"
type textarea "x"
type input "Remove 2021"
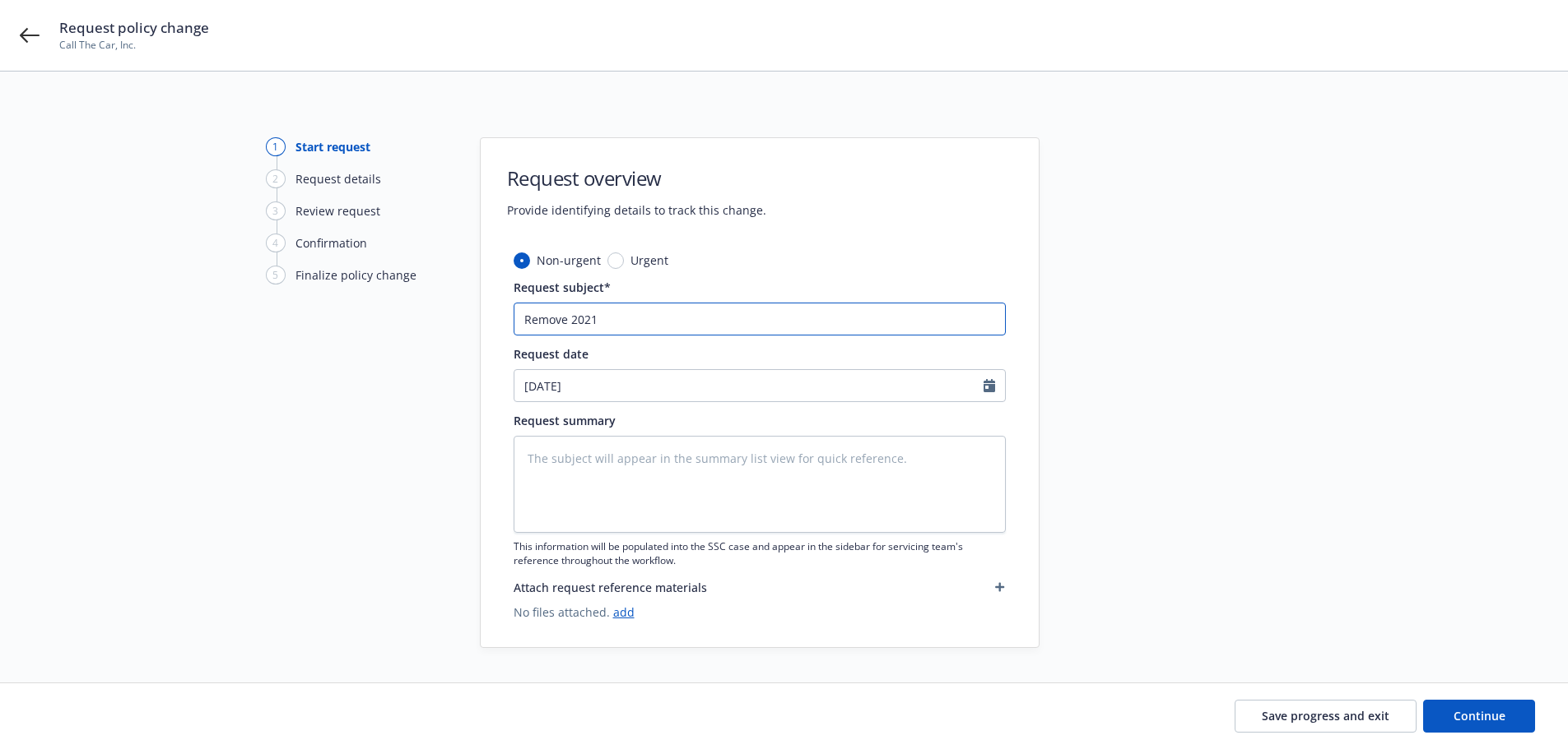
type textarea "x"
type input "Remove 2021 H"
type textarea "x"
type input "Remove 2021 Ho"
type textarea "x"
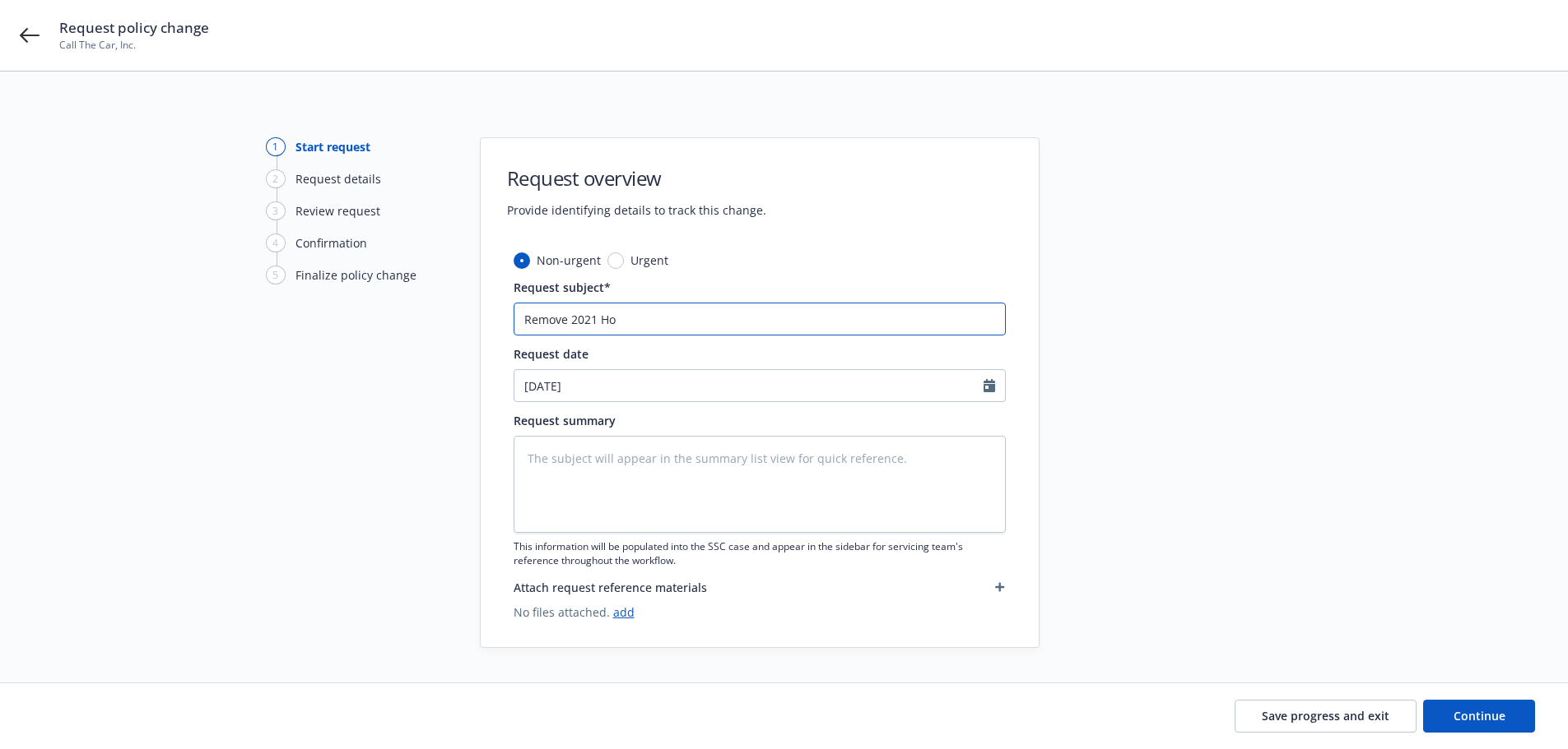
type input "Remove 2021 Hon"
type textarea "x"
type input "Remove 2021 Hond"
type textarea "x"
type input "Remove 2021 Honda"
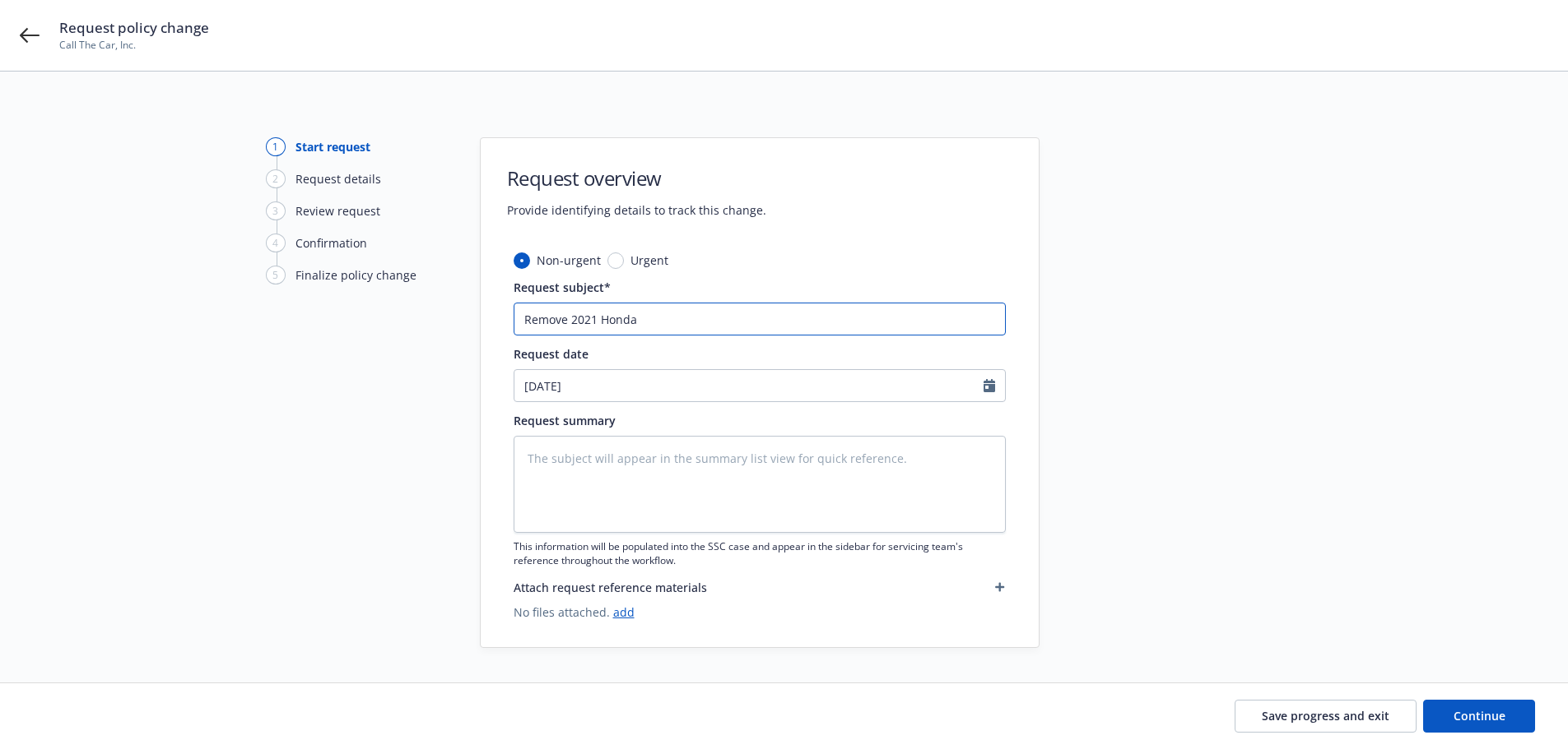
type textarea "x"
type input "Remove 2021 Honda"
type textarea "x"
type input "Remove 2021 Honda A"
type textarea "x"
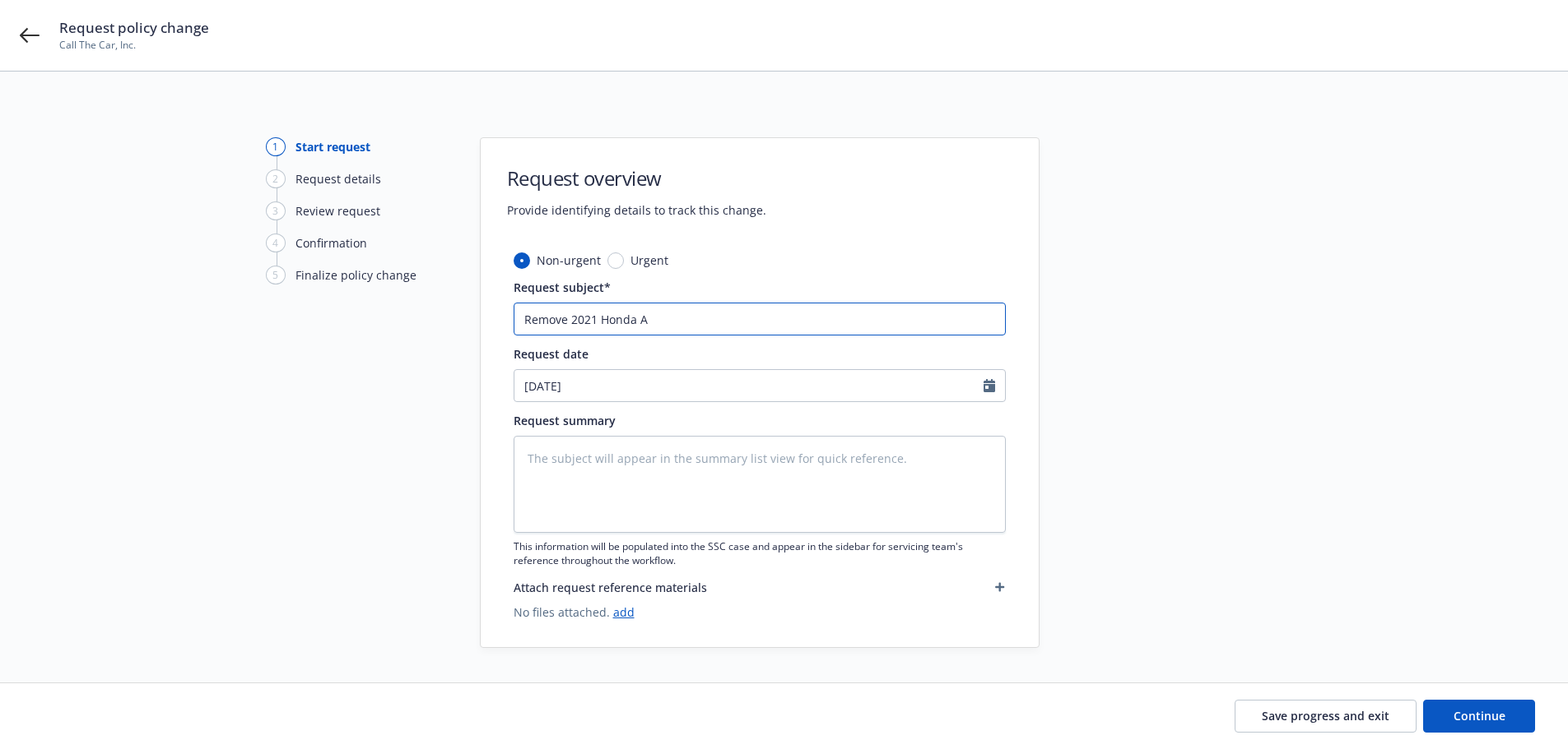
type input "Remove 2021 Honda Ac"
type textarea "x"
type input "Remove 2021 Honda Acc"
type textarea "x"
type input "Remove 2021 Honda Acco"
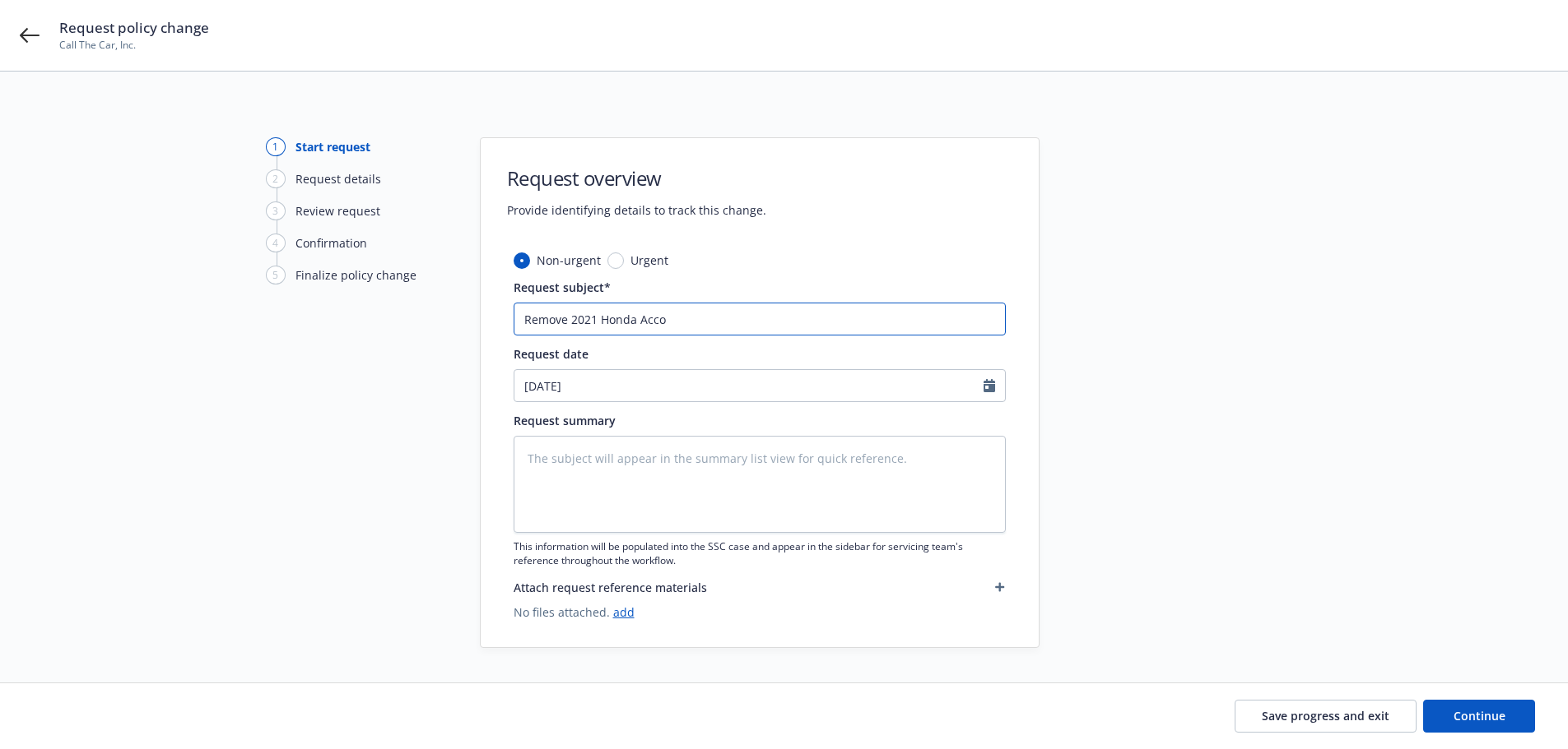
type textarea "x"
type input "Remove 2021 Honda Accor"
type textarea "x"
type input "Remove 2021 Honda Accord"
type textarea "x"
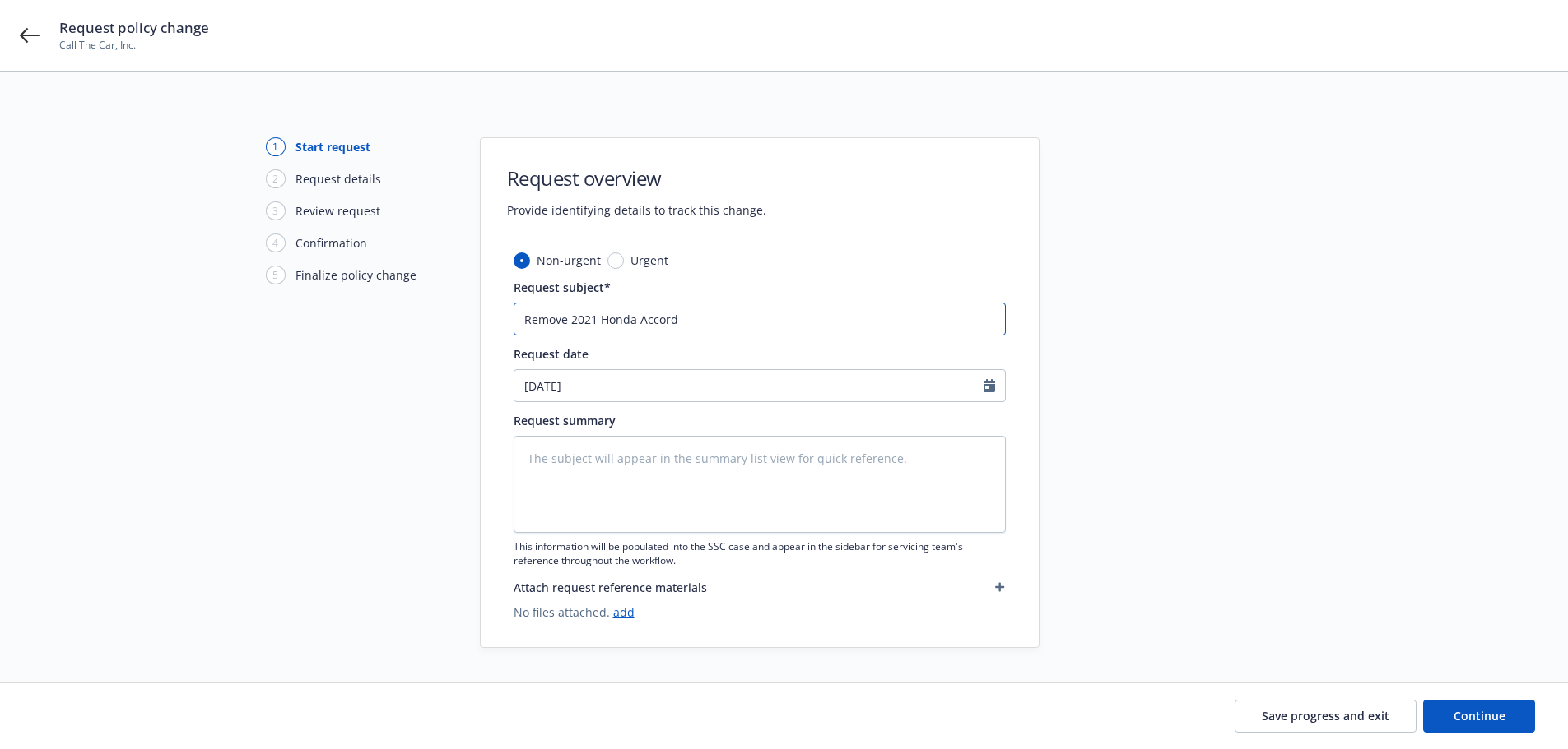
type input "Remove 2021 Honda Accord"
type textarea "x"
type input "Remove 2021 Honda Accord #"
type textarea "x"
type input "Remove 2021 Honda Accord #0"
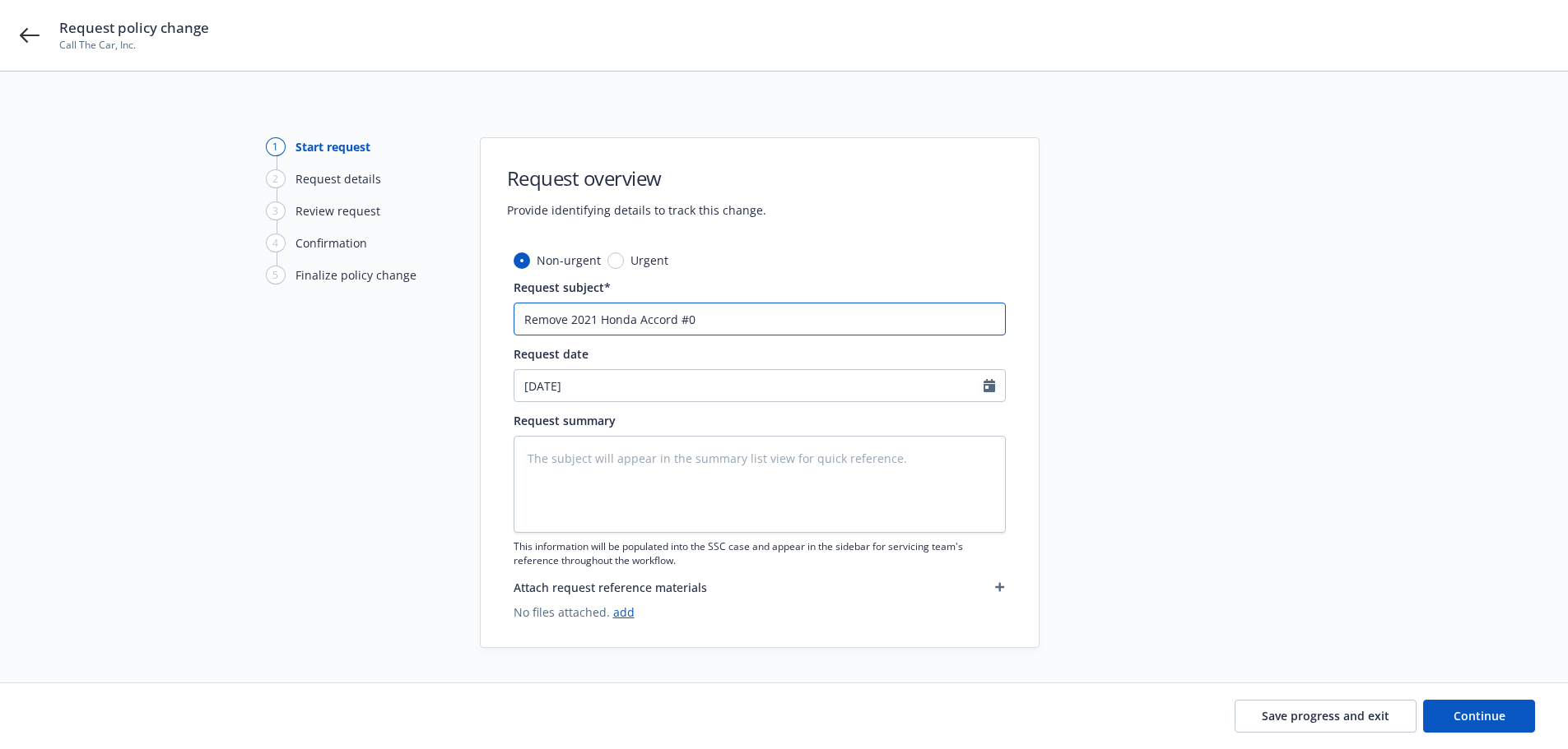
type textarea "x"
type input "Remove 2021 Honda Accord #01"
type textarea "x"
type input "Remove 2021 Honda Accord #0"
type textarea "x"
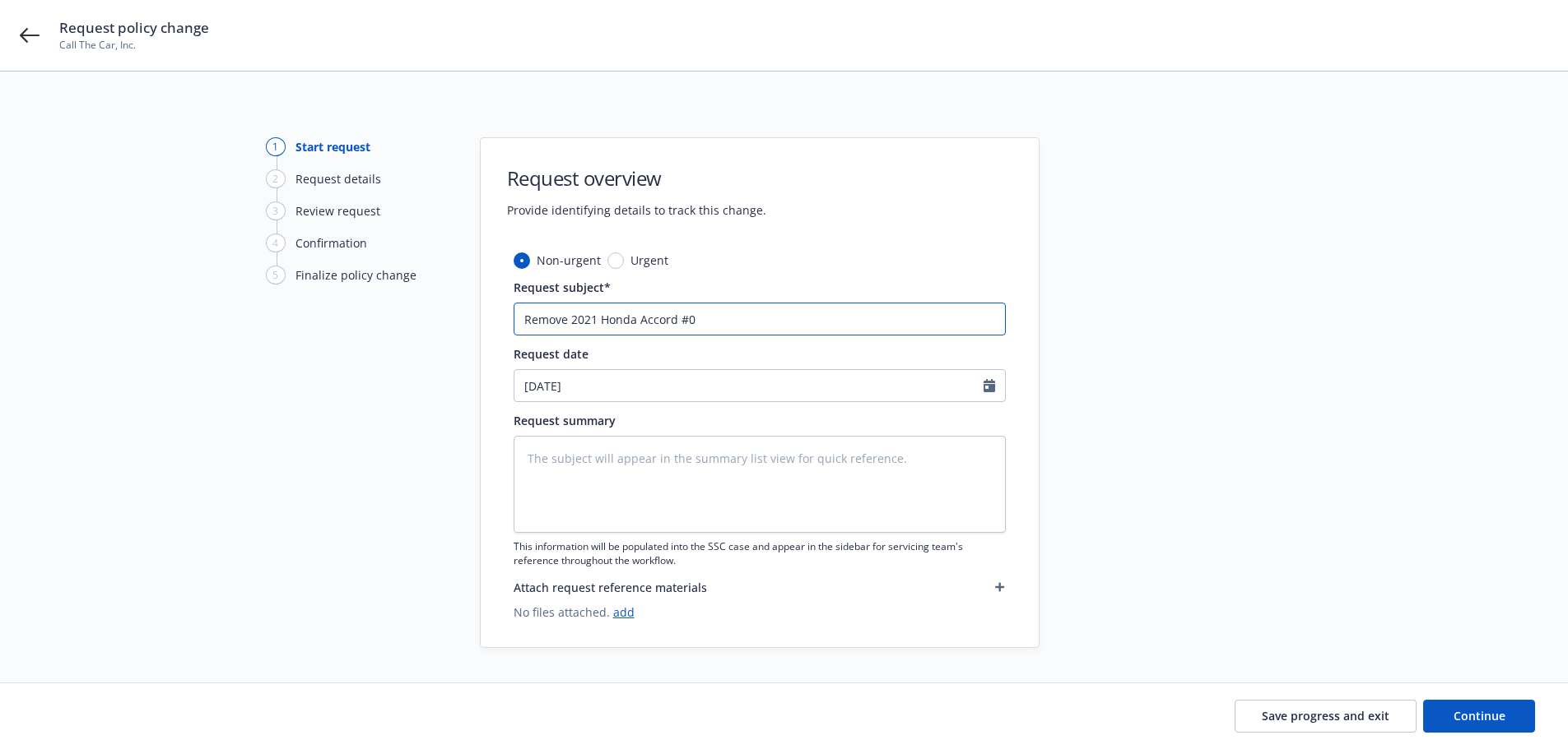
type input "Remove 2021 Honda Accord #"
type textarea "x"
type input "Remove 2021 Honda Accord"
type textarea "x"
type input "Remove 2021 Honda Accord"
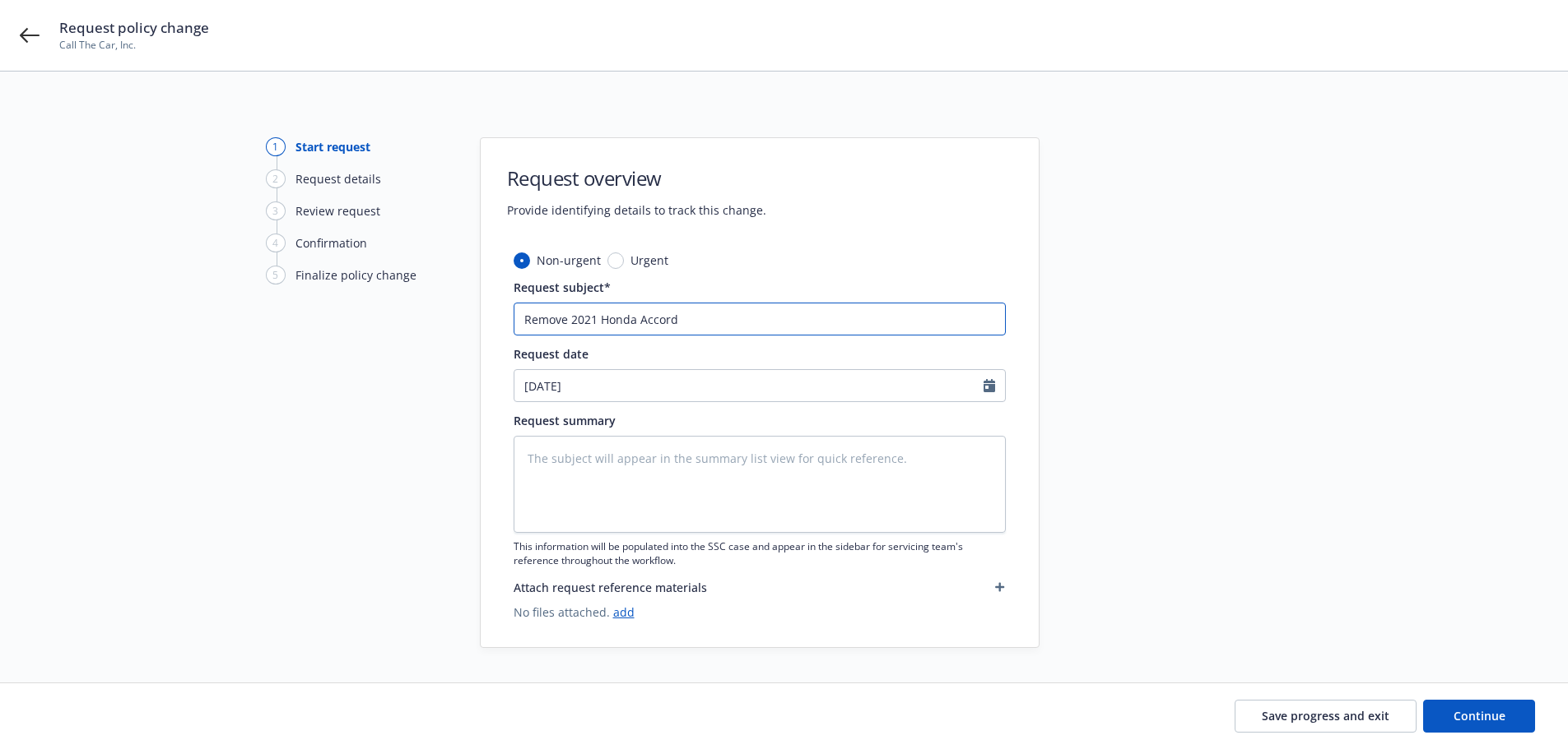
type textarea "x"
type input "Remove 2021 Honda Accord"
click at [702, 319] on input "Remove 2021 Honda Accord" at bounding box center [759, 319] width 492 height 33
paste input "[US_VEHICLE_IDENTIFICATION_NUMBER]"
type textarea "x"
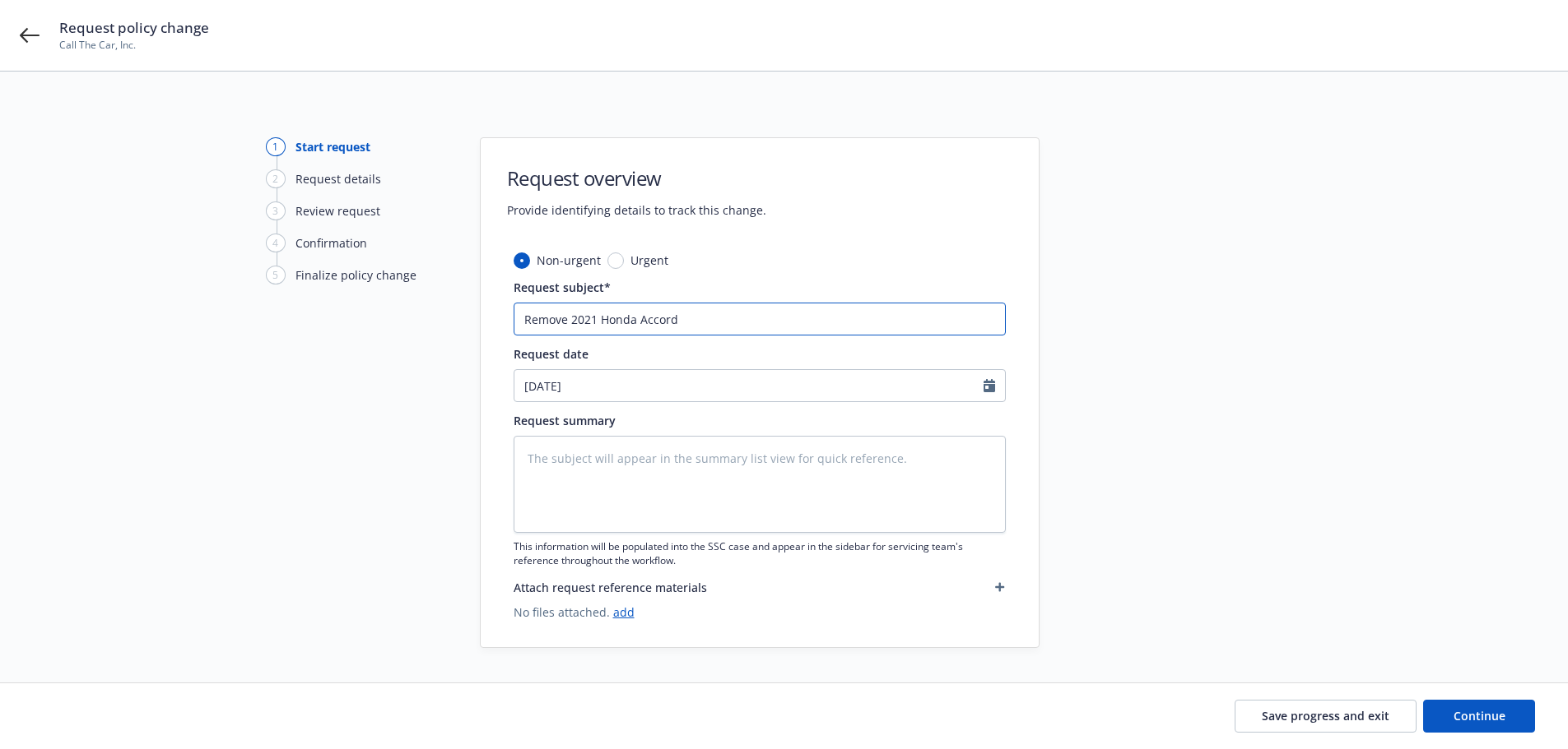
type input "Remove 2021 Honda Accord 1HGCV3F19MA001309"
click at [678, 316] on input "Remove 2021 Honda Accord 1HGCV3F19MA001309" at bounding box center [759, 319] width 492 height 33
type textarea "x"
drag, startPoint x: 839, startPoint y: 319, endPoint x: 518, endPoint y: 318, distance: 321.0
click at [518, 318] on input "Remove 2021 Honda Accord #[US_VEHICLE_IDENTIFICATION_NUMBER]" at bounding box center [759, 319] width 492 height 33
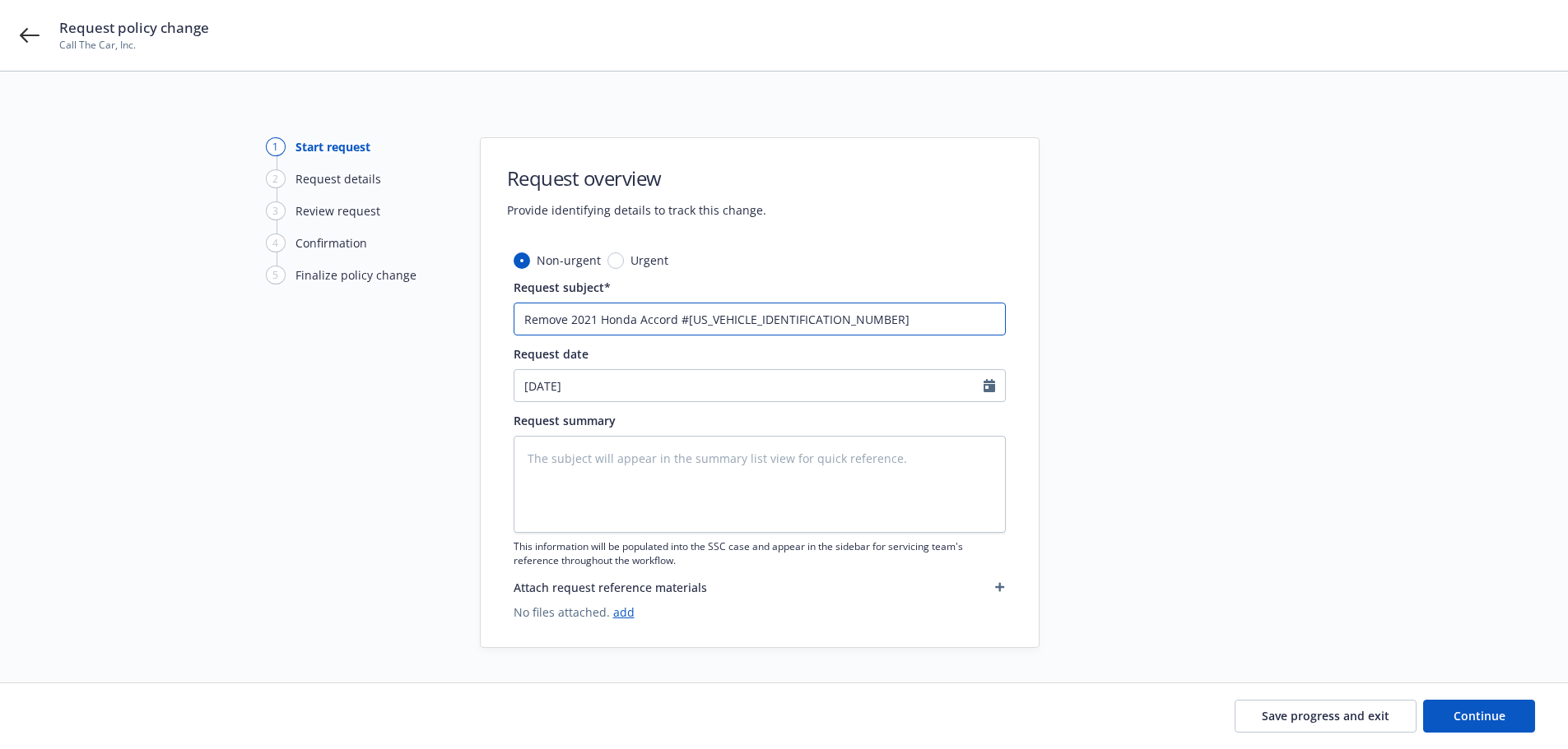
type input "Remove 2021 Honda Accord #[US_VEHICLE_IDENTIFICATION_NUMBER]"
click at [556, 462] on textarea at bounding box center [759, 485] width 492 height 97
paste textarea "Remove 2021 Honda Accord #[US_VEHICLE_IDENTIFICATION_NUMBER]"
type textarea "x"
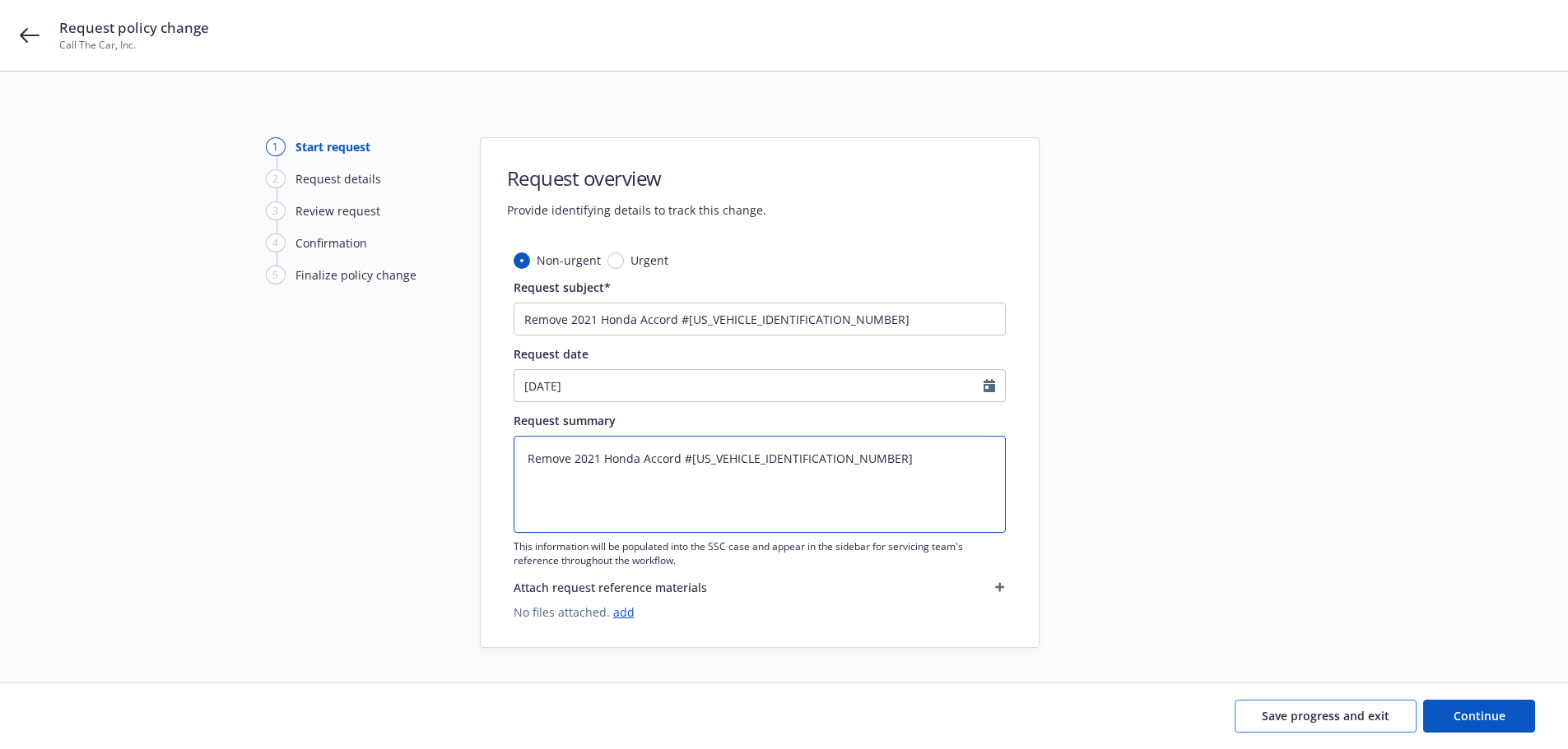
type textarea "Remove 2021 Honda Accord #[US_VEHICLE_IDENTIFICATION_NUMBER]"
click at [1304, 716] on span "Save progress and exit" at bounding box center [1325, 716] width 127 height 16
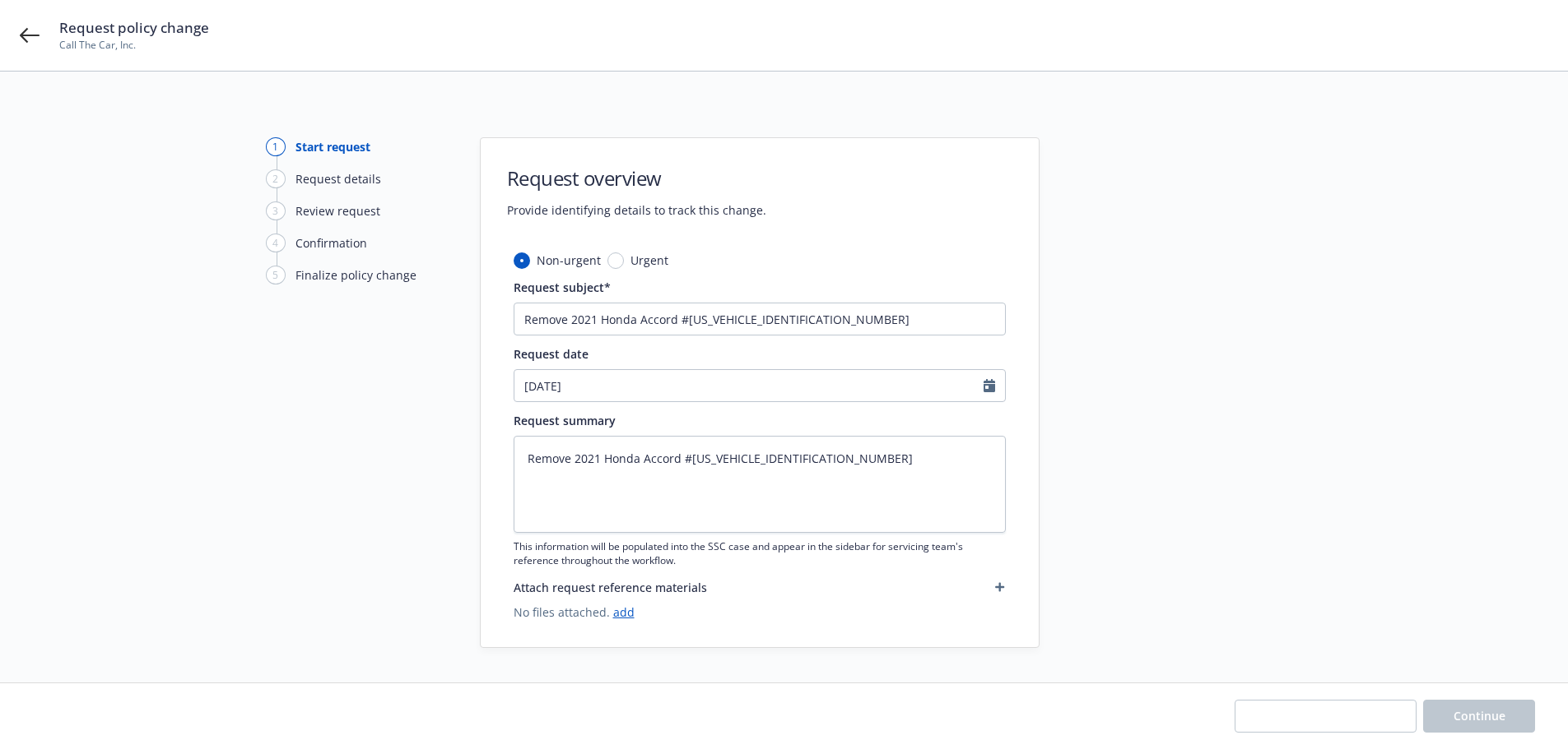
type textarea "x"
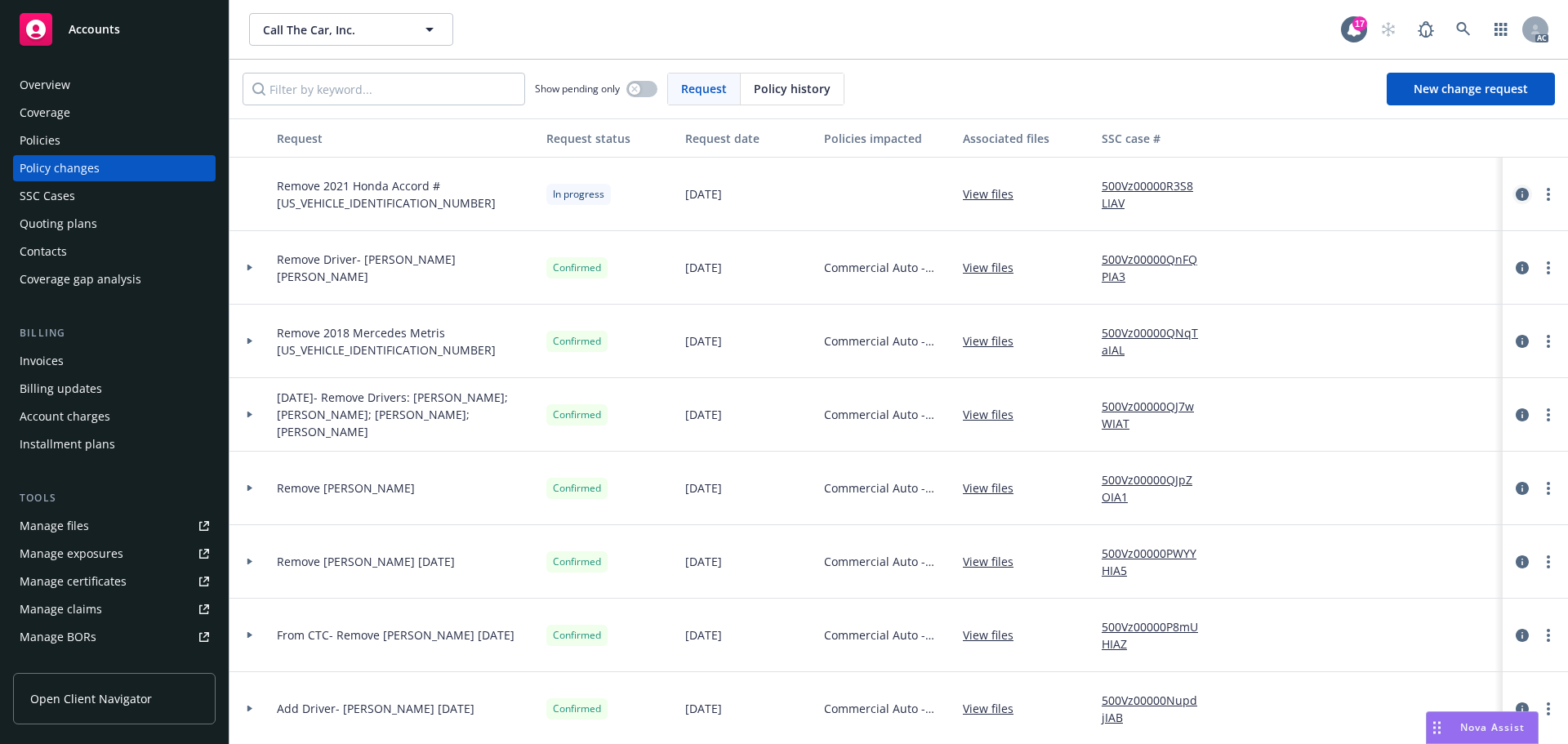
click at [1516, 189] on icon "circleInformation" at bounding box center [1522, 194] width 13 height 13
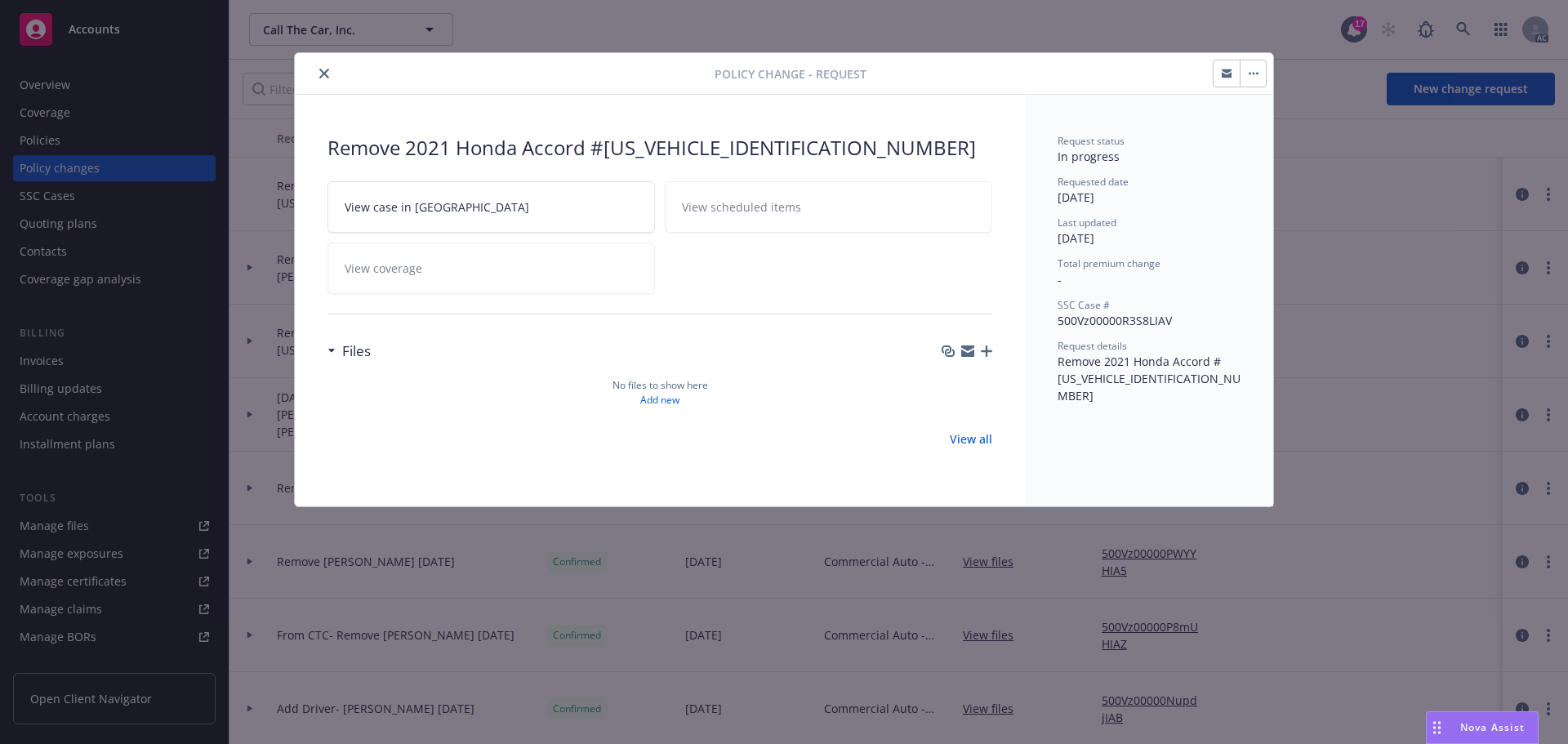
click at [966, 350] on icon "button" at bounding box center [967, 348] width 13 height 6
click at [967, 347] on icon "button" at bounding box center [967, 348] width 13 height 6
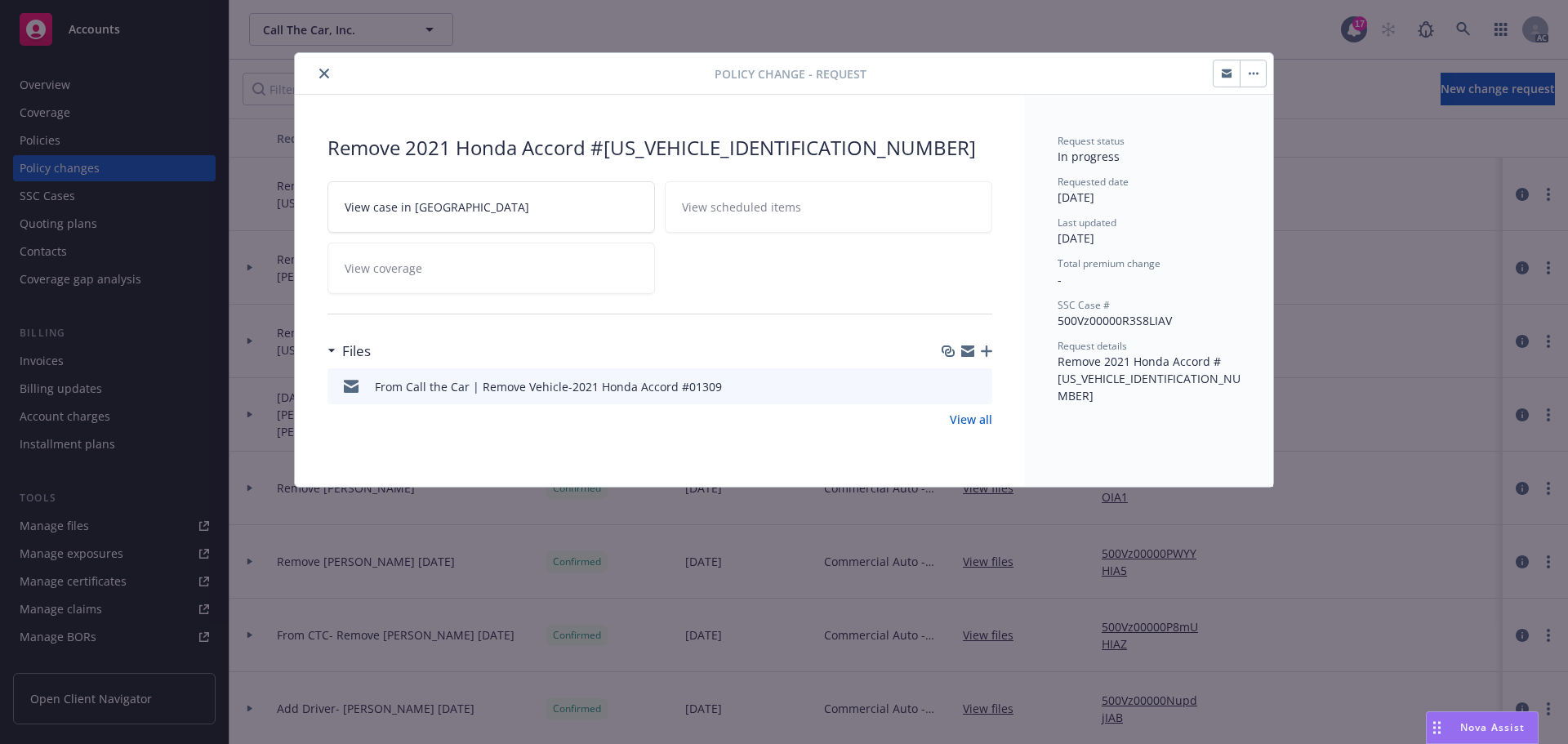
click at [321, 73] on icon "close" at bounding box center [324, 73] width 9 height 9
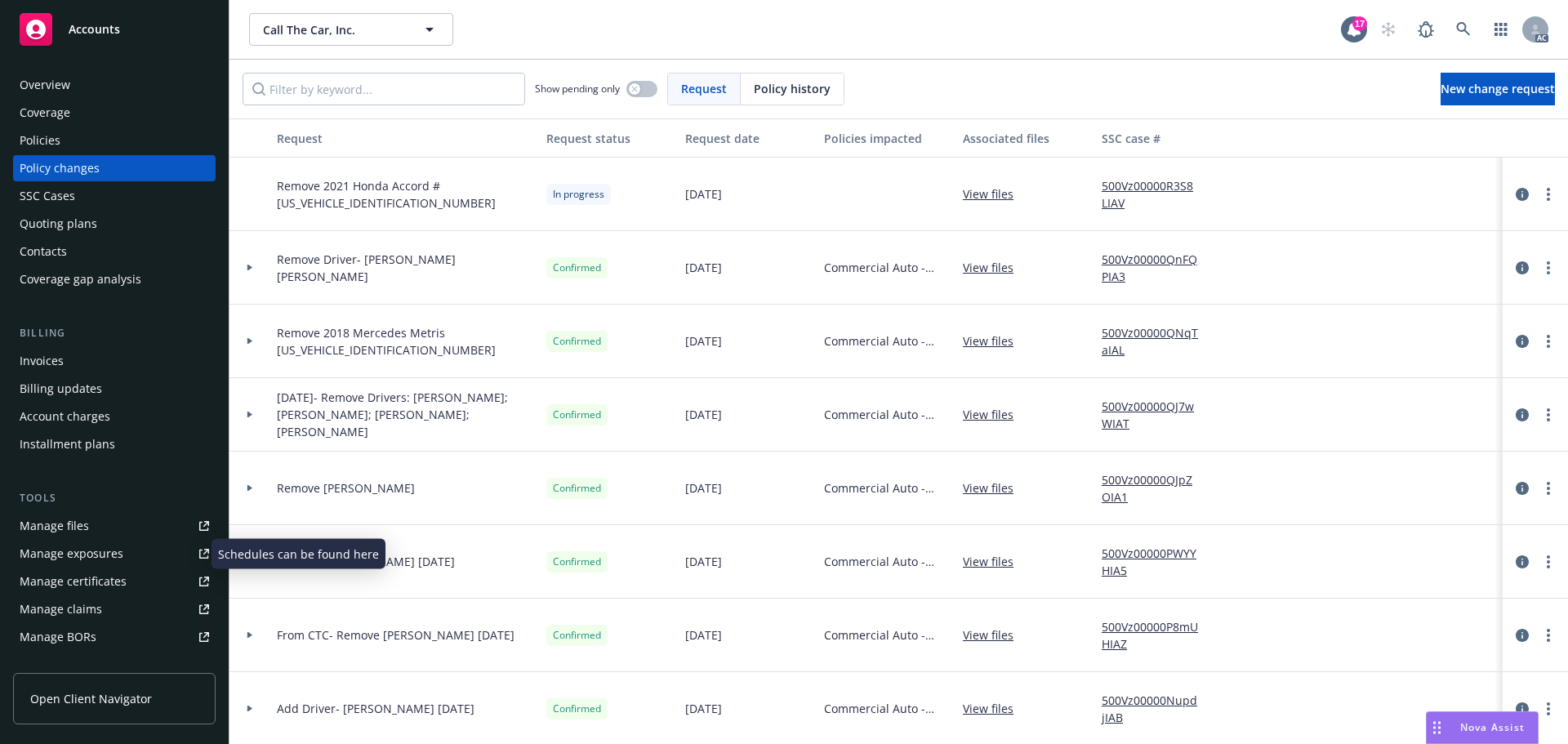
click at [104, 553] on div "Manage exposures" at bounding box center [71, 554] width 104 height 26
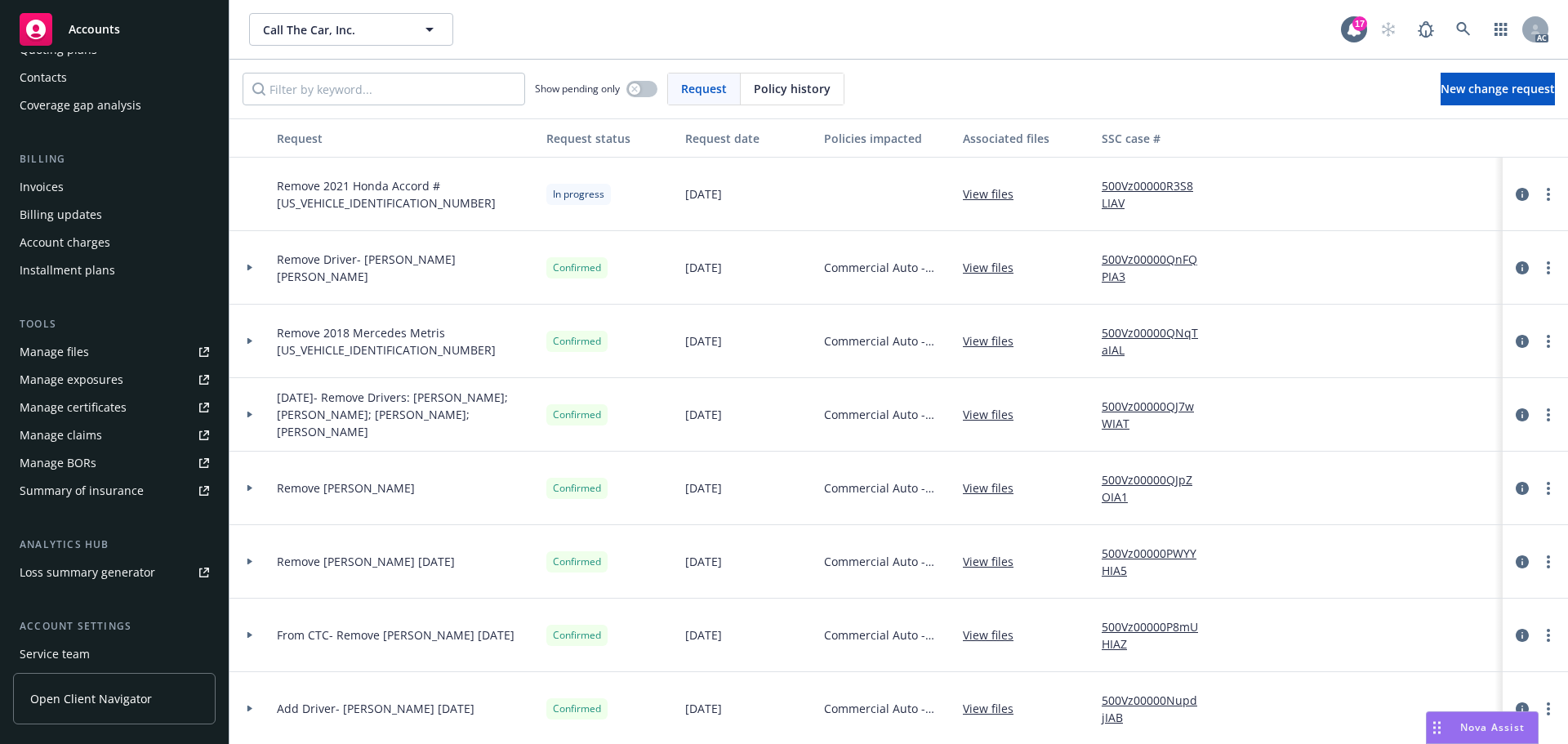
scroll to position [293, 0]
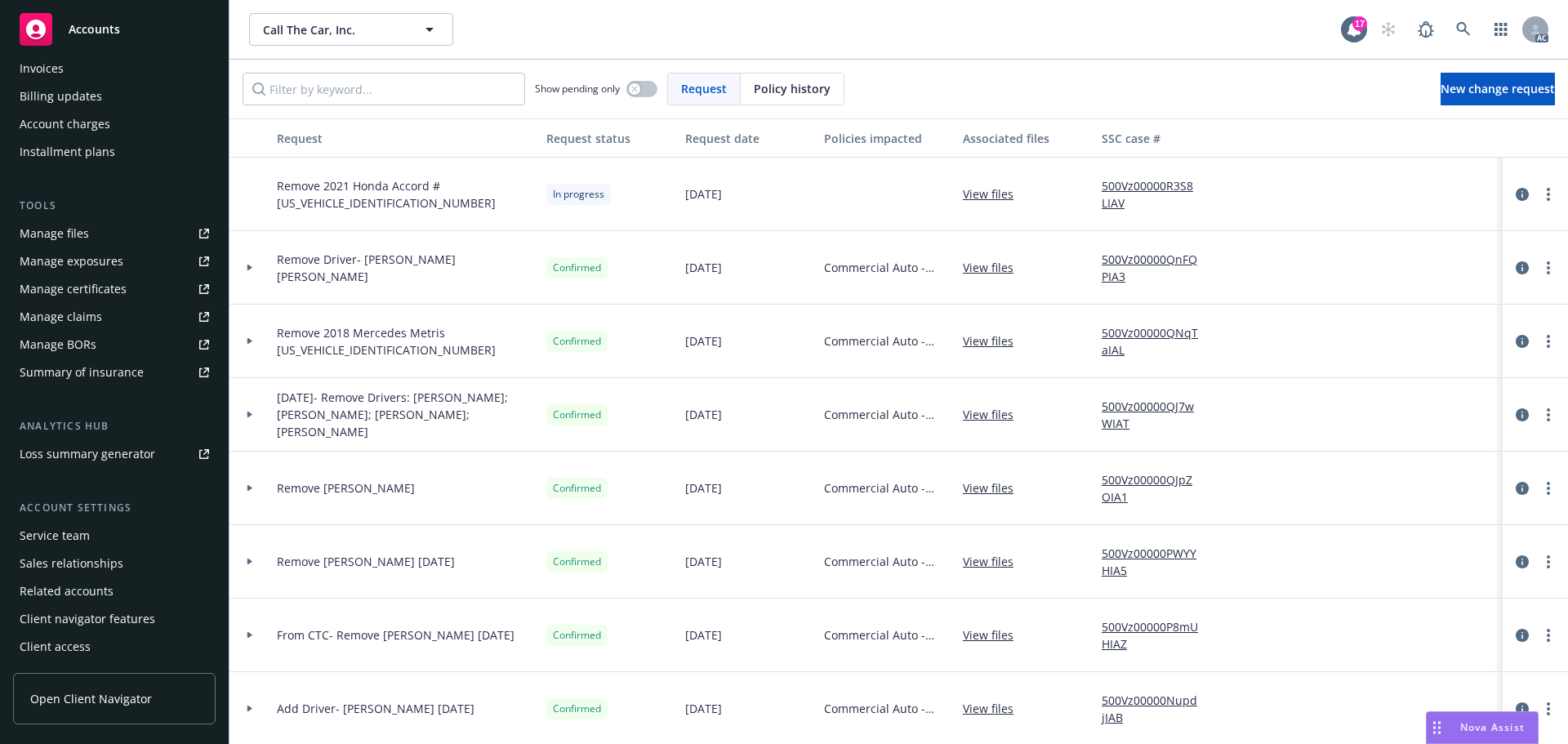
click at [83, 27] on span "Accounts" at bounding box center [95, 29] width 52 height 13
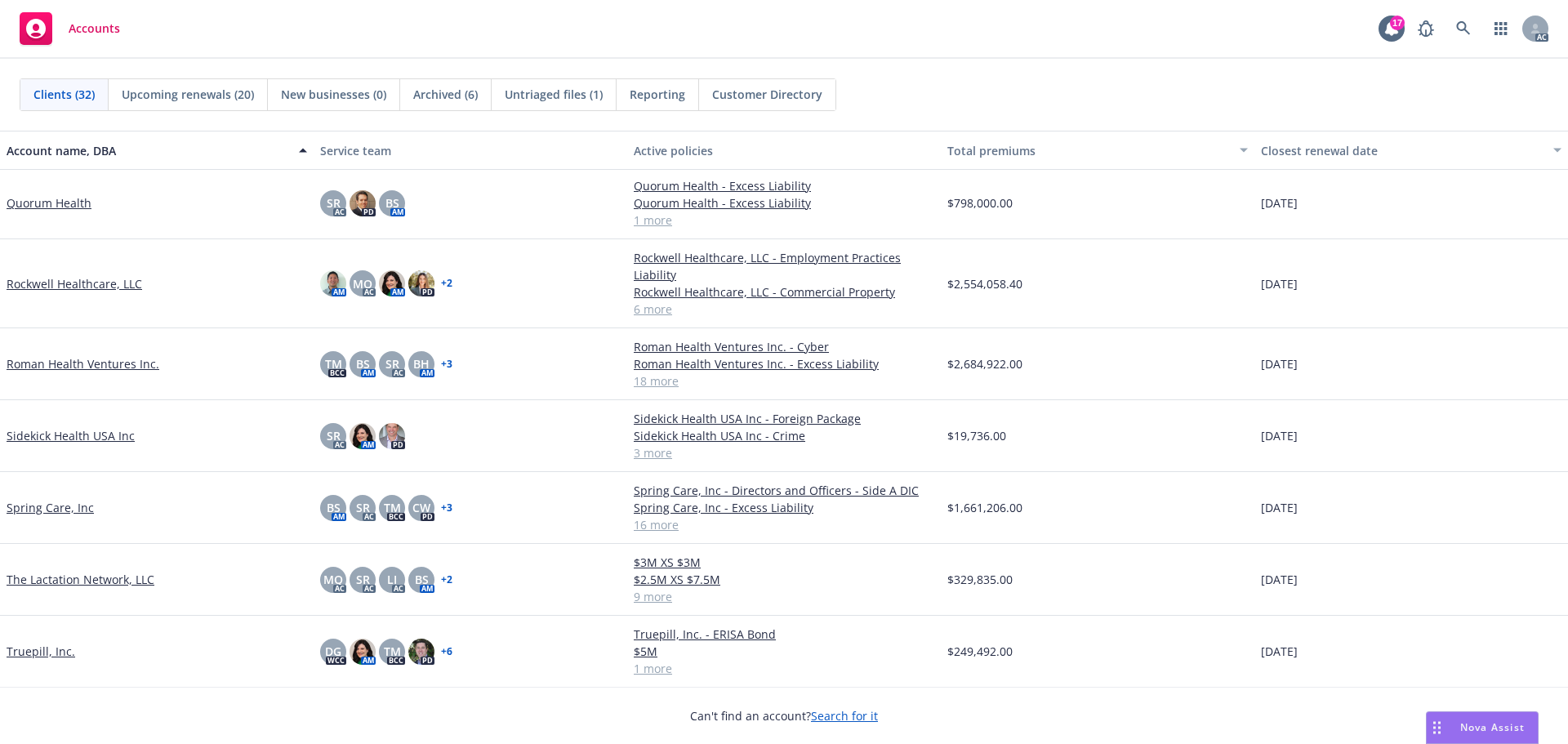
scroll to position [1389, 0]
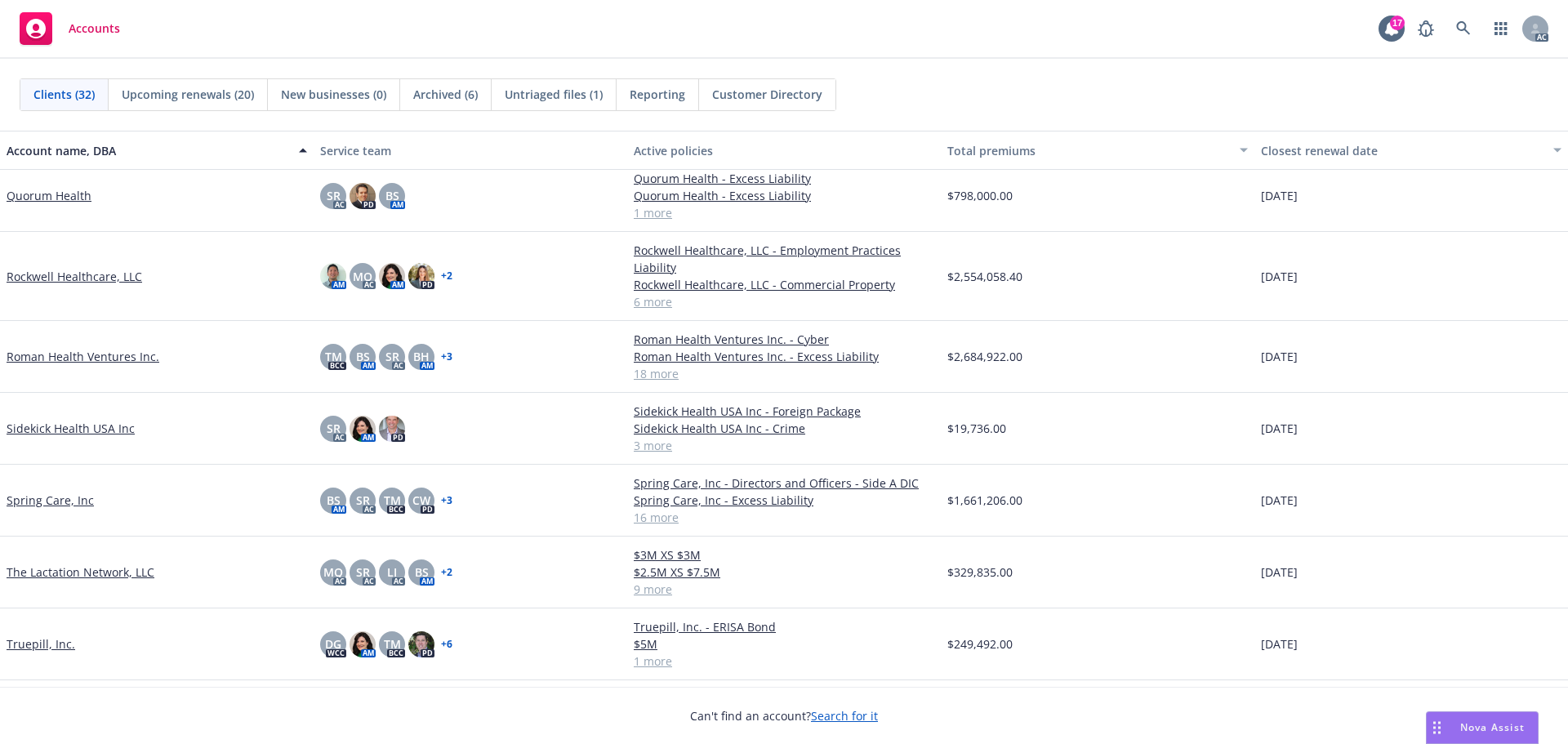
click at [49, 501] on link "Spring Care, Inc" at bounding box center [51, 500] width 88 height 17
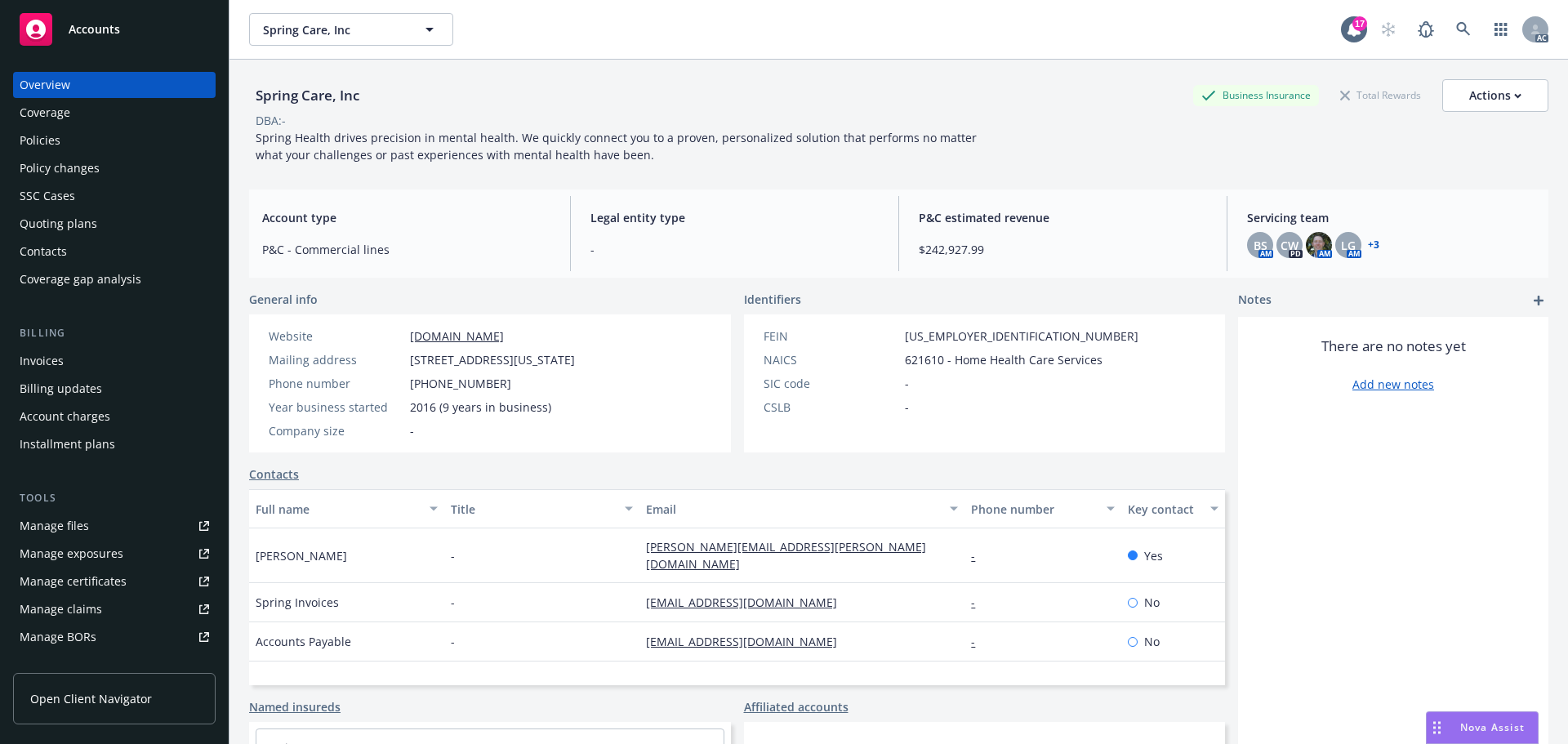
click at [108, 582] on div "Manage certificates" at bounding box center [73, 581] width 107 height 26
click at [87, 32] on span "Accounts" at bounding box center [95, 29] width 52 height 13
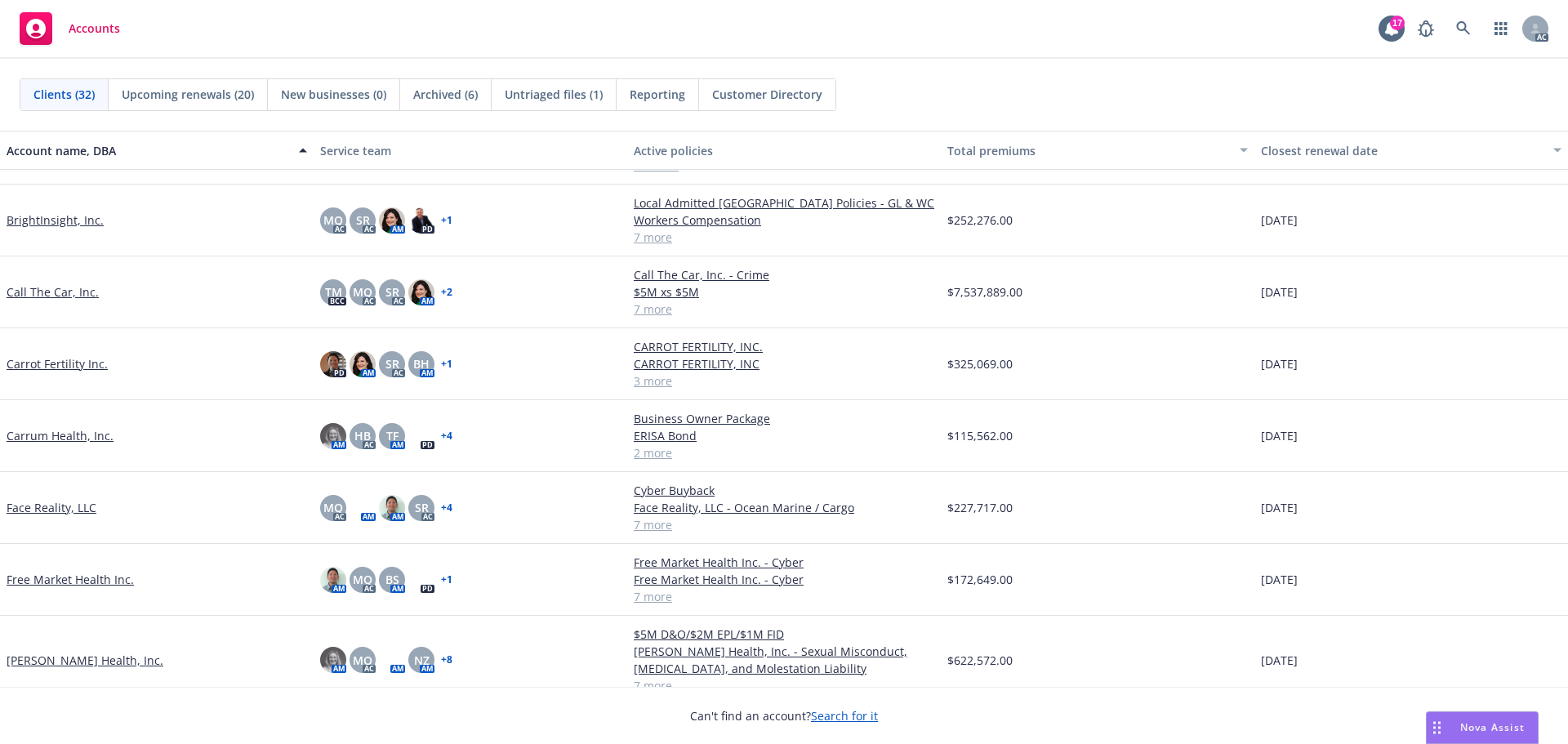
scroll to position [327, 0]
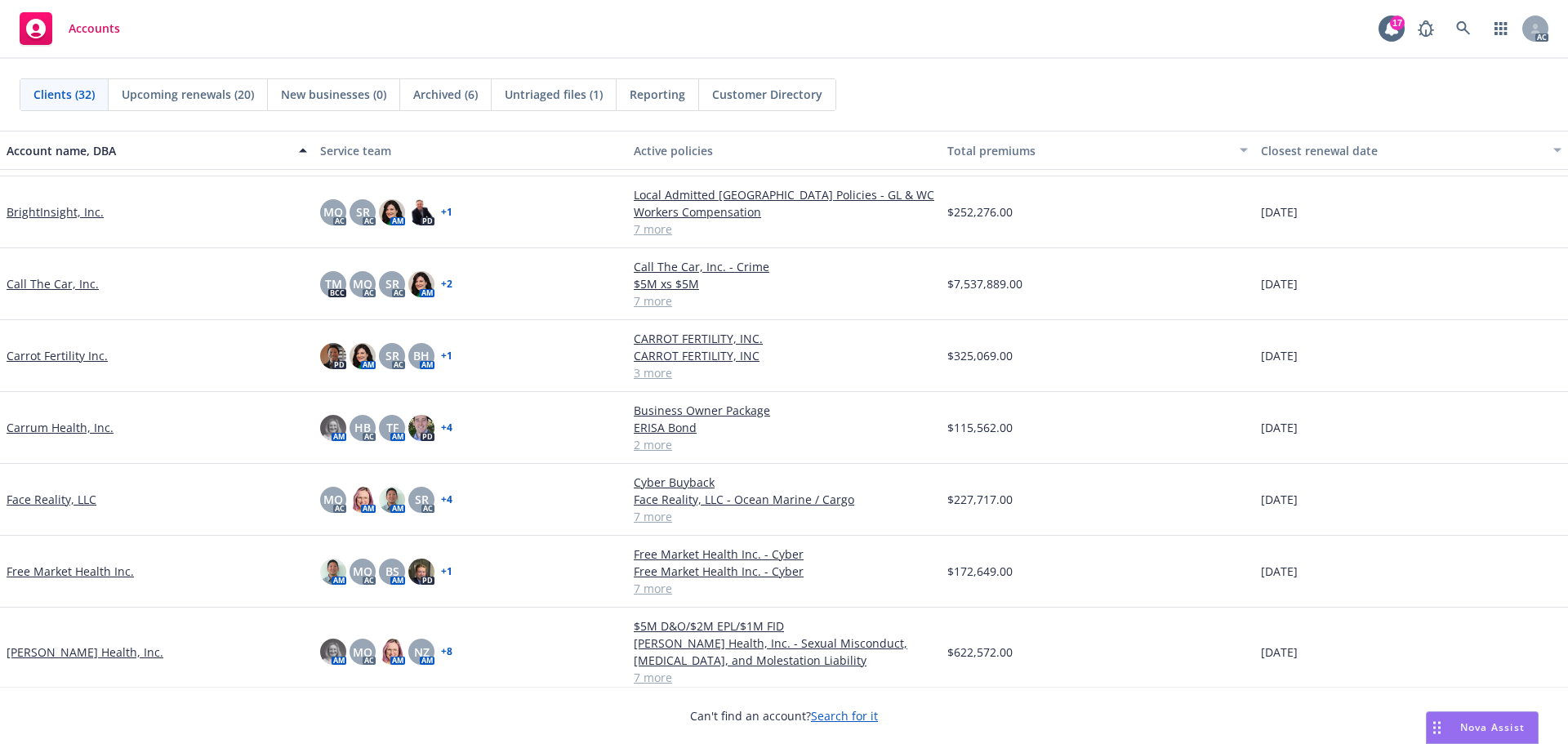
click at [67, 427] on link "Carrum Health, Inc." at bounding box center [60, 428] width 107 height 17
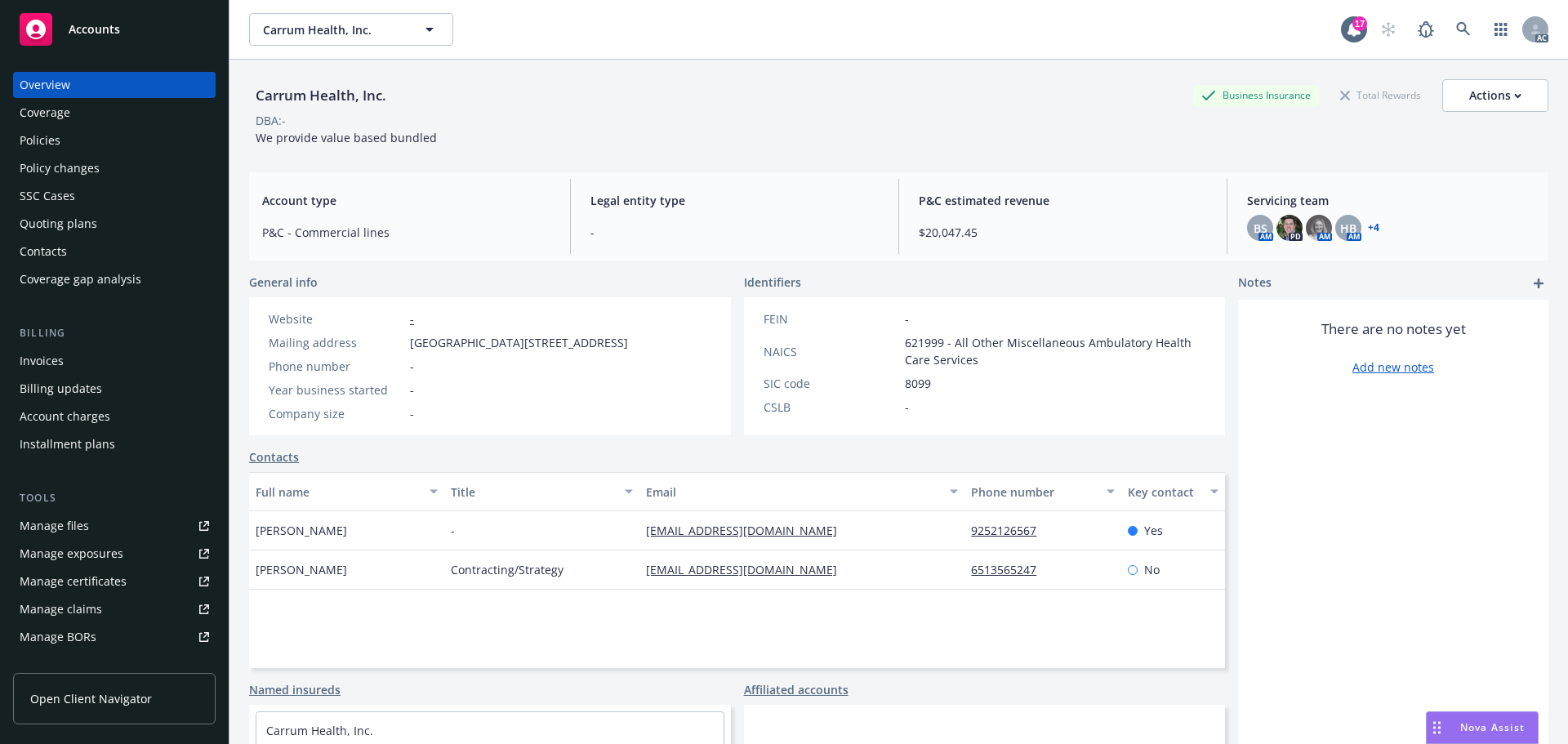
click at [81, 169] on div "Policy changes" at bounding box center [59, 168] width 80 height 26
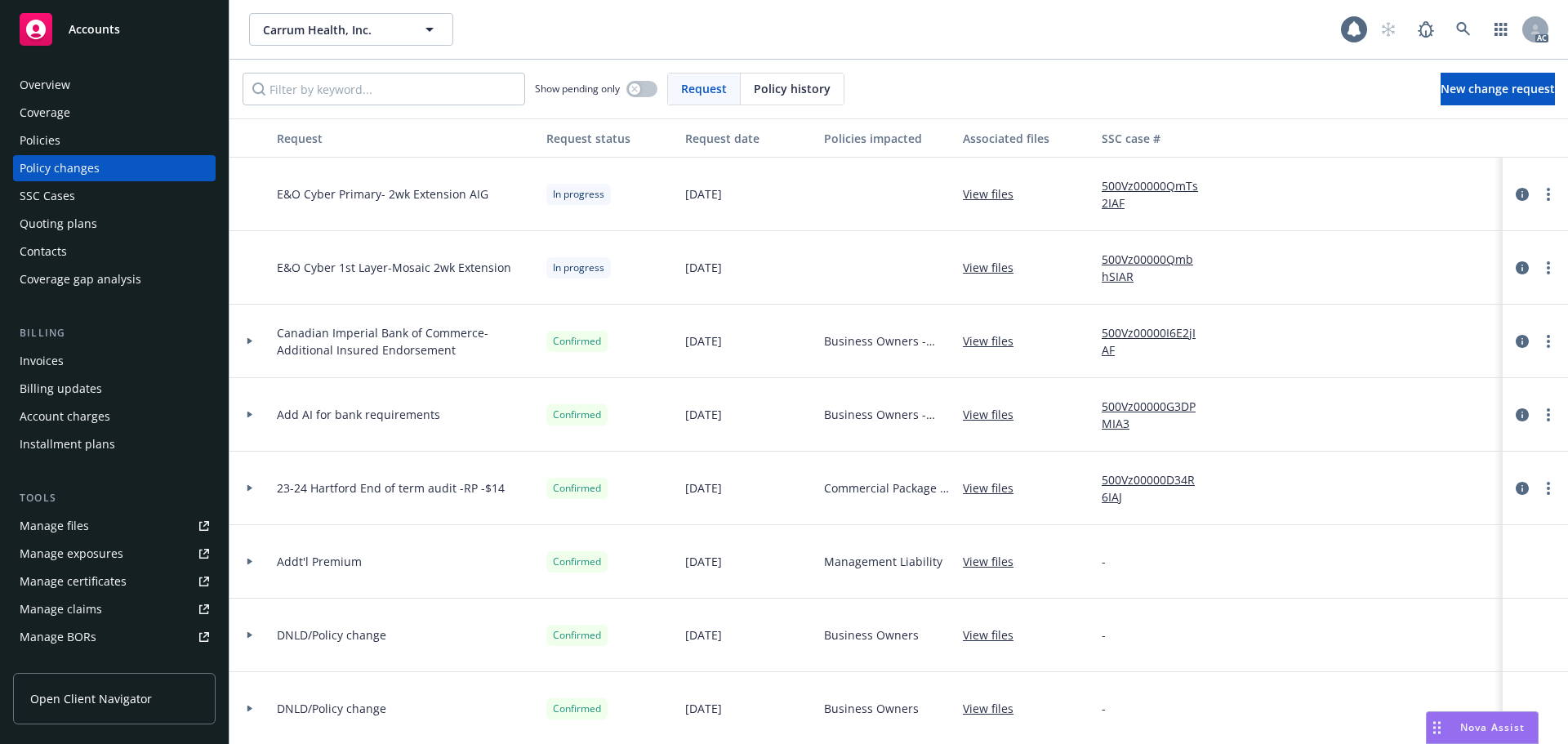
click at [821, 95] on span "Policy history" at bounding box center [792, 89] width 77 height 17
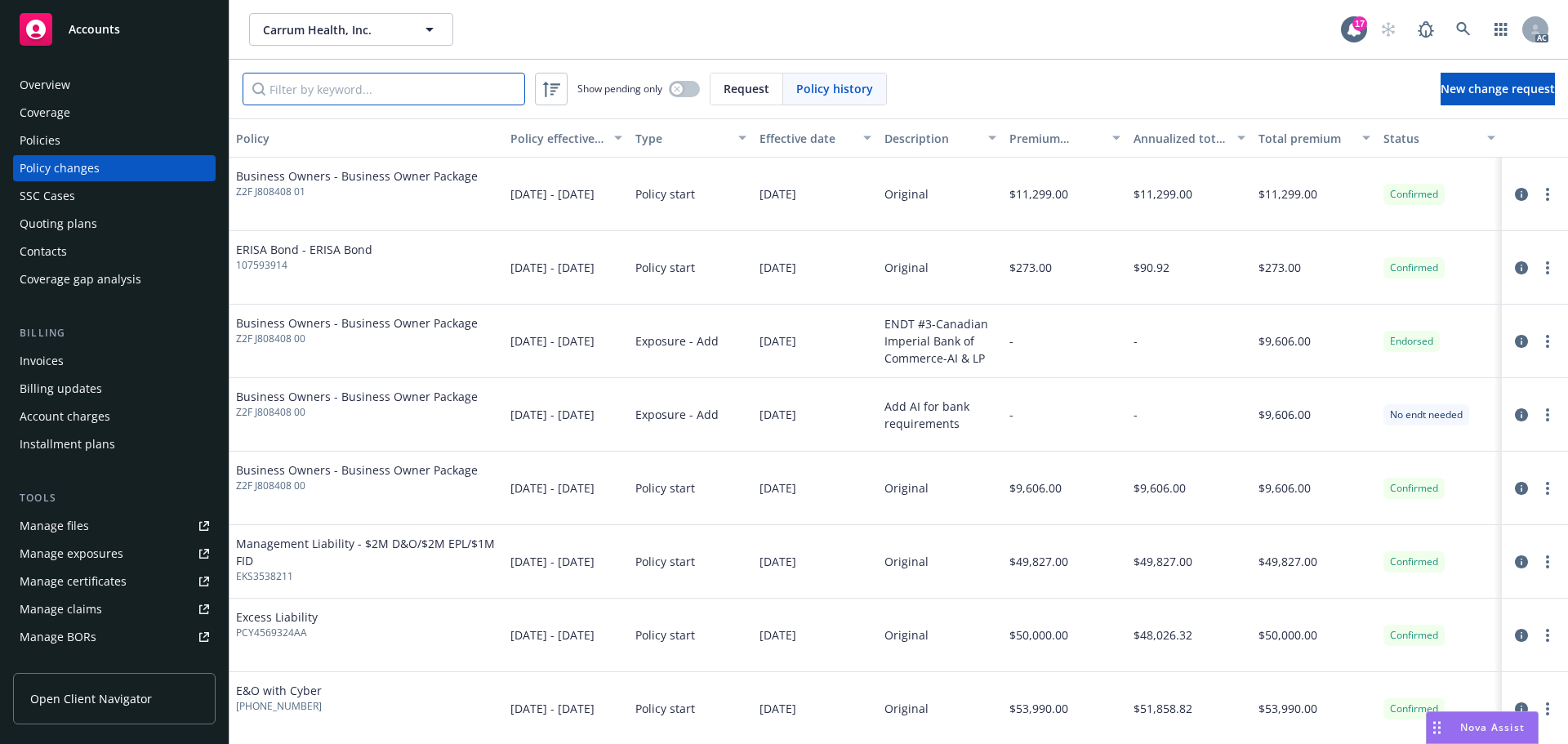
click at [386, 95] on input "Filter by keyword..." at bounding box center [384, 89] width 282 height 33
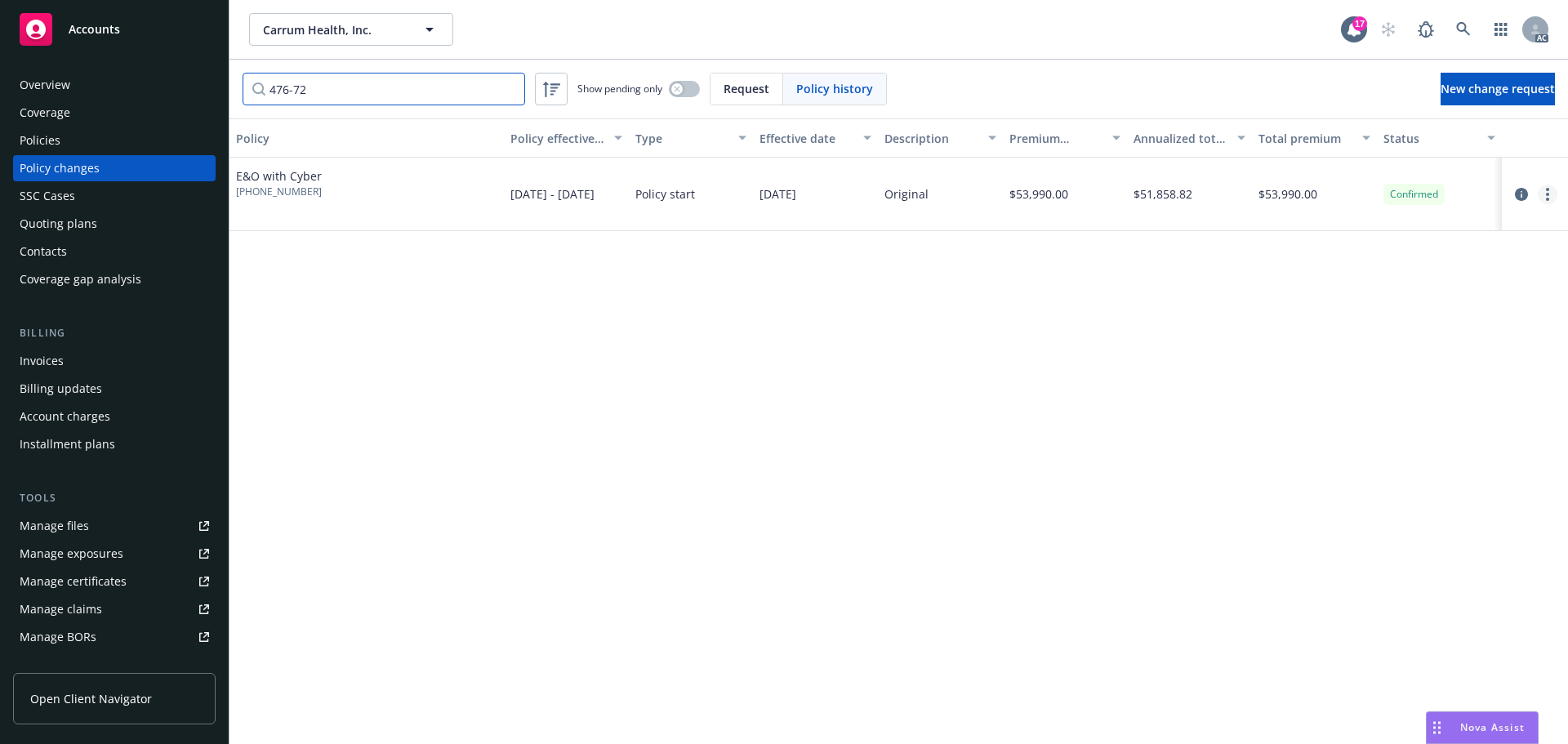
type input "476-72"
click at [1545, 192] on link "more" at bounding box center [1547, 194] width 20 height 20
click at [1335, 327] on link "Edit billing info" at bounding box center [1416, 326] width 280 height 33
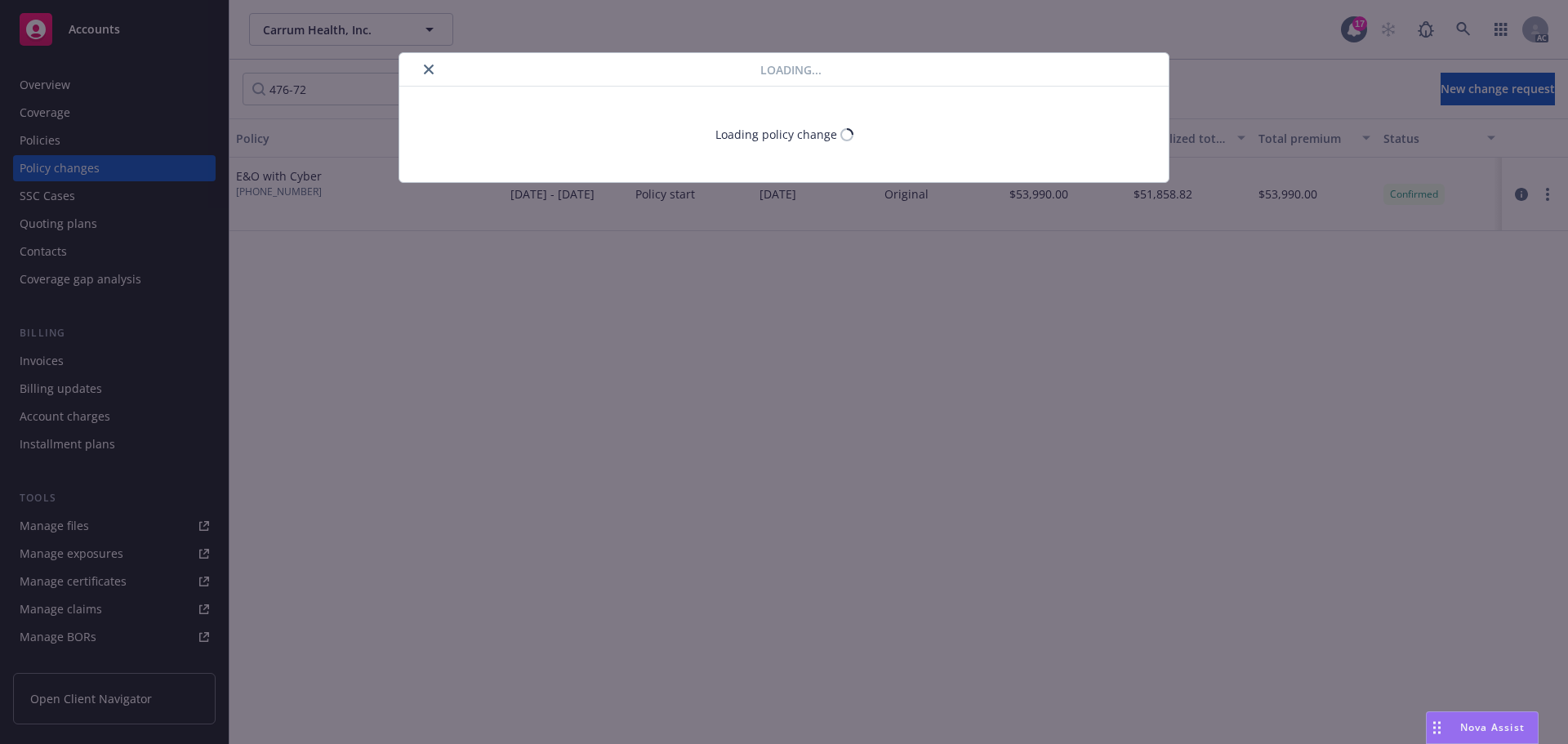
select select "CA"
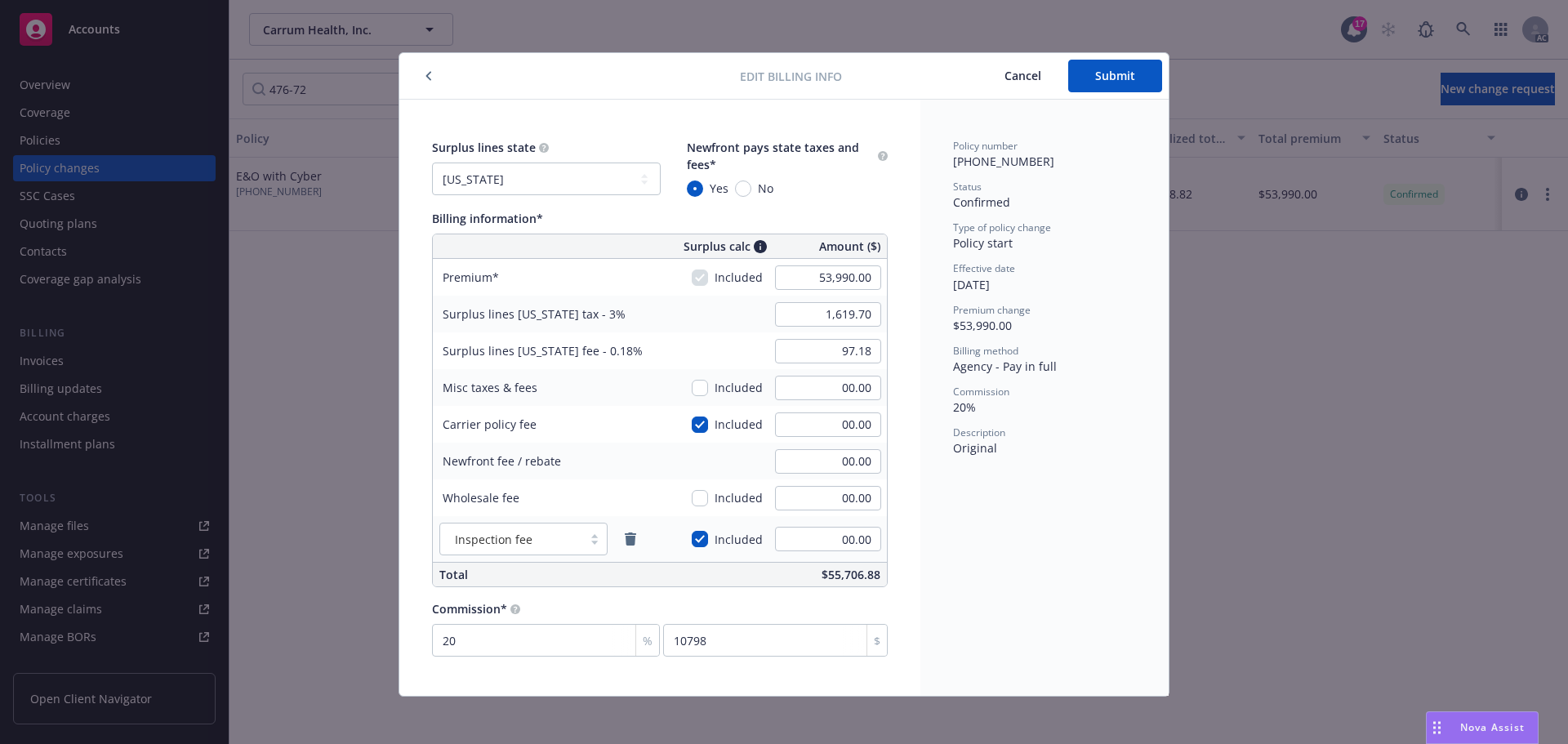
click at [426, 73] on icon "button" at bounding box center [429, 77] width 5 height 9
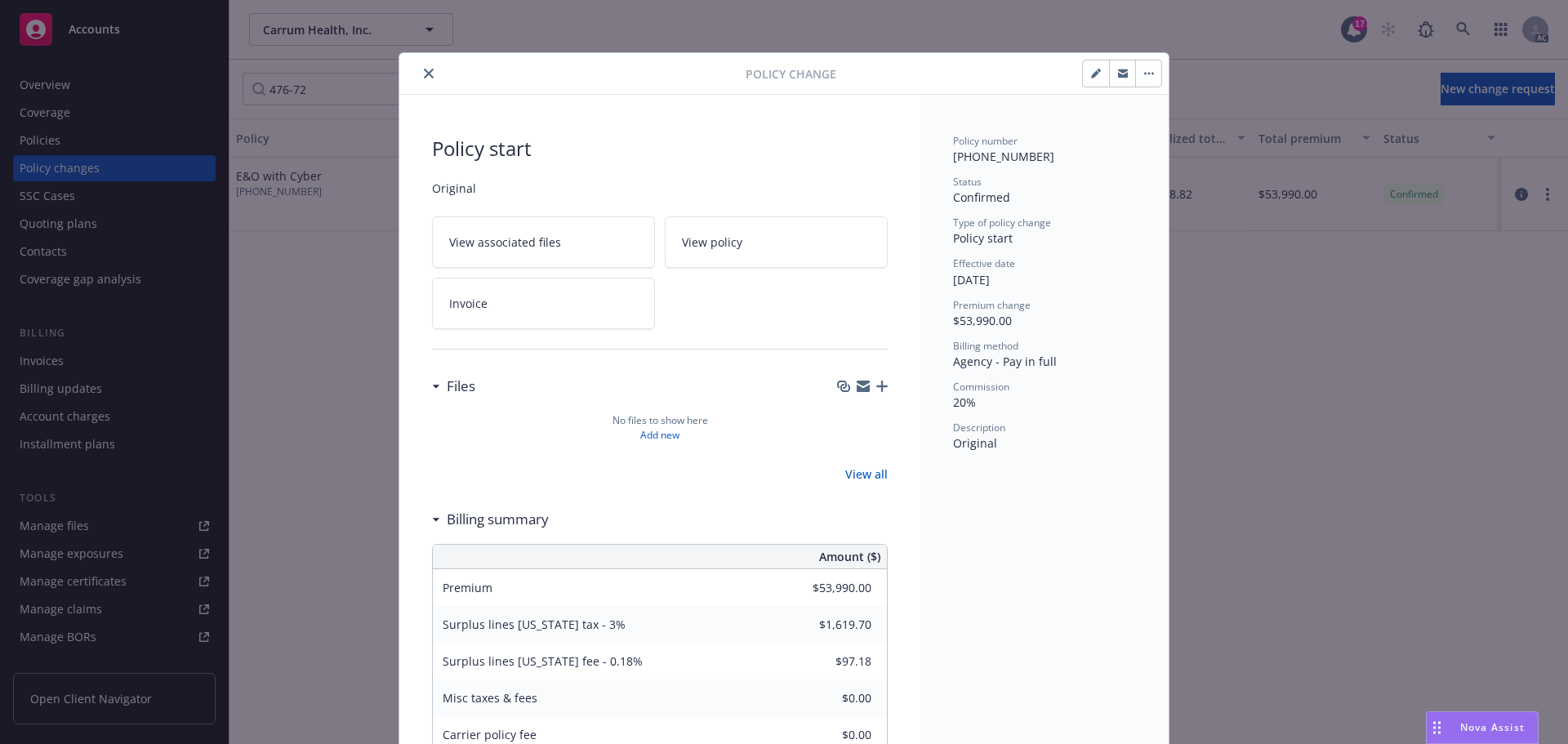
click at [424, 73] on icon "close" at bounding box center [428, 73] width 9 height 9
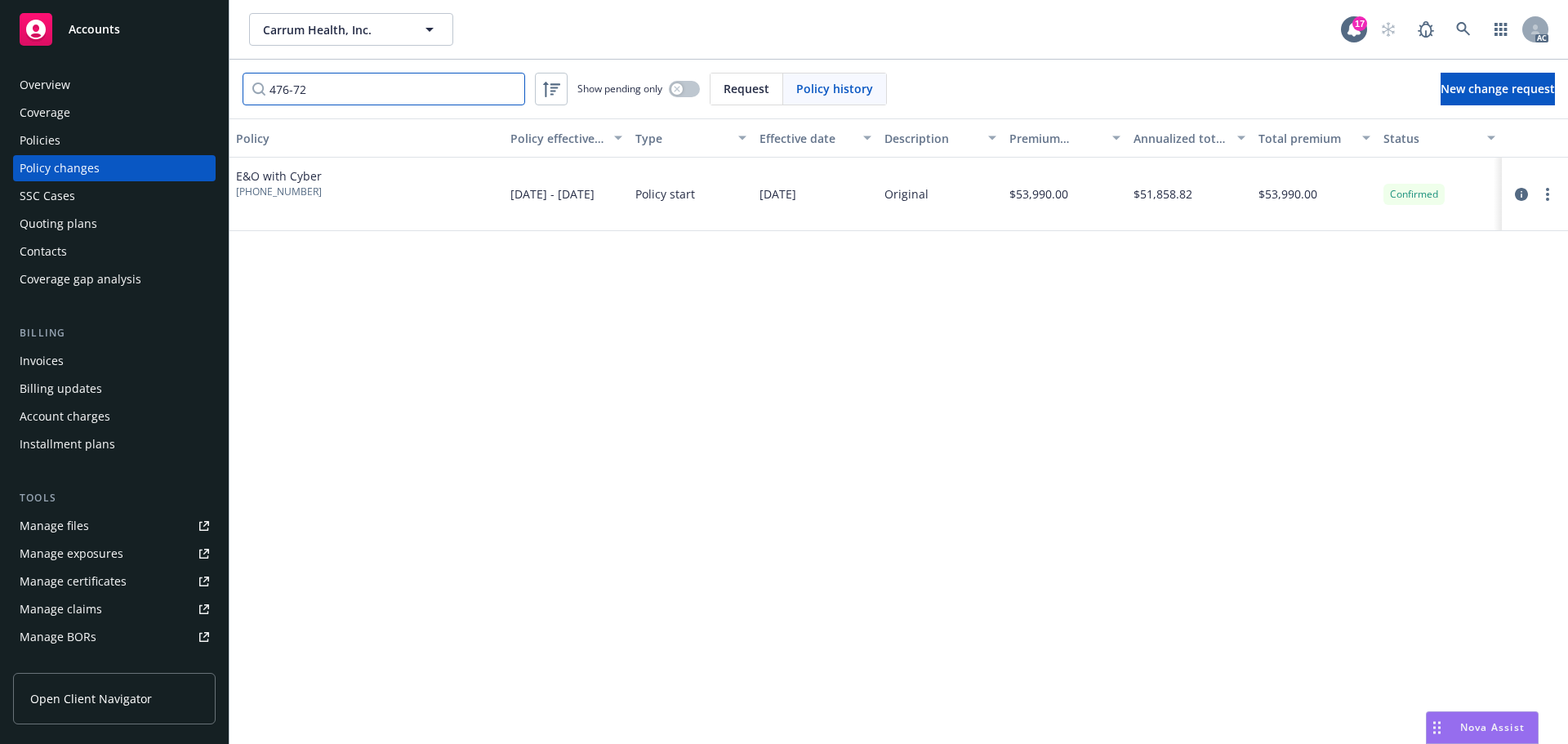
drag, startPoint x: 333, startPoint y: 87, endPoint x: 221, endPoint y: 76, distance: 112.5
click at [248, 90] on input "476-72" at bounding box center [384, 89] width 282 height 33
type input "PCY"
click at [1549, 199] on circle "more" at bounding box center [1547, 200] width 3 height 3
click at [1359, 323] on link "Edit billing info" at bounding box center [1416, 326] width 280 height 33
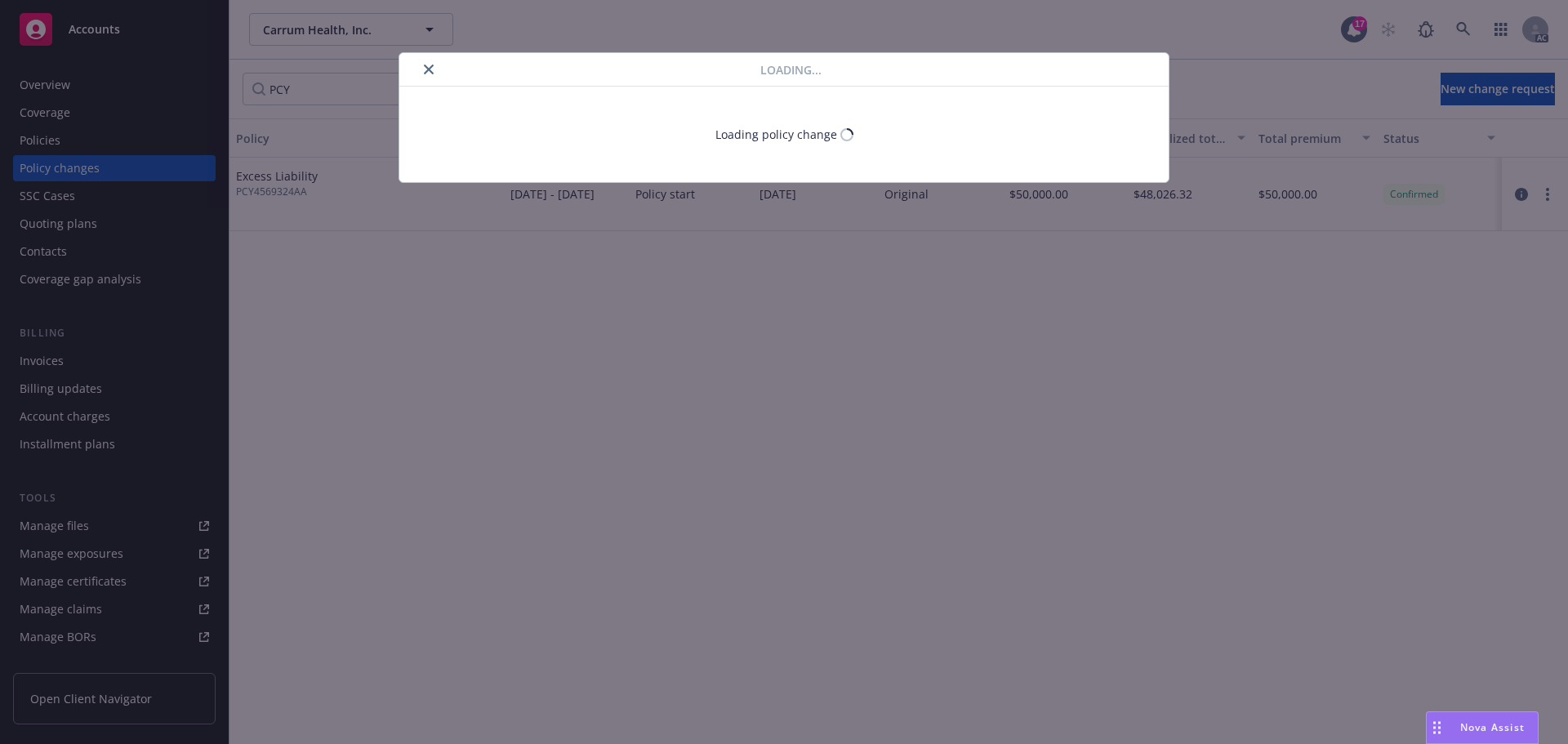
select select "CA"
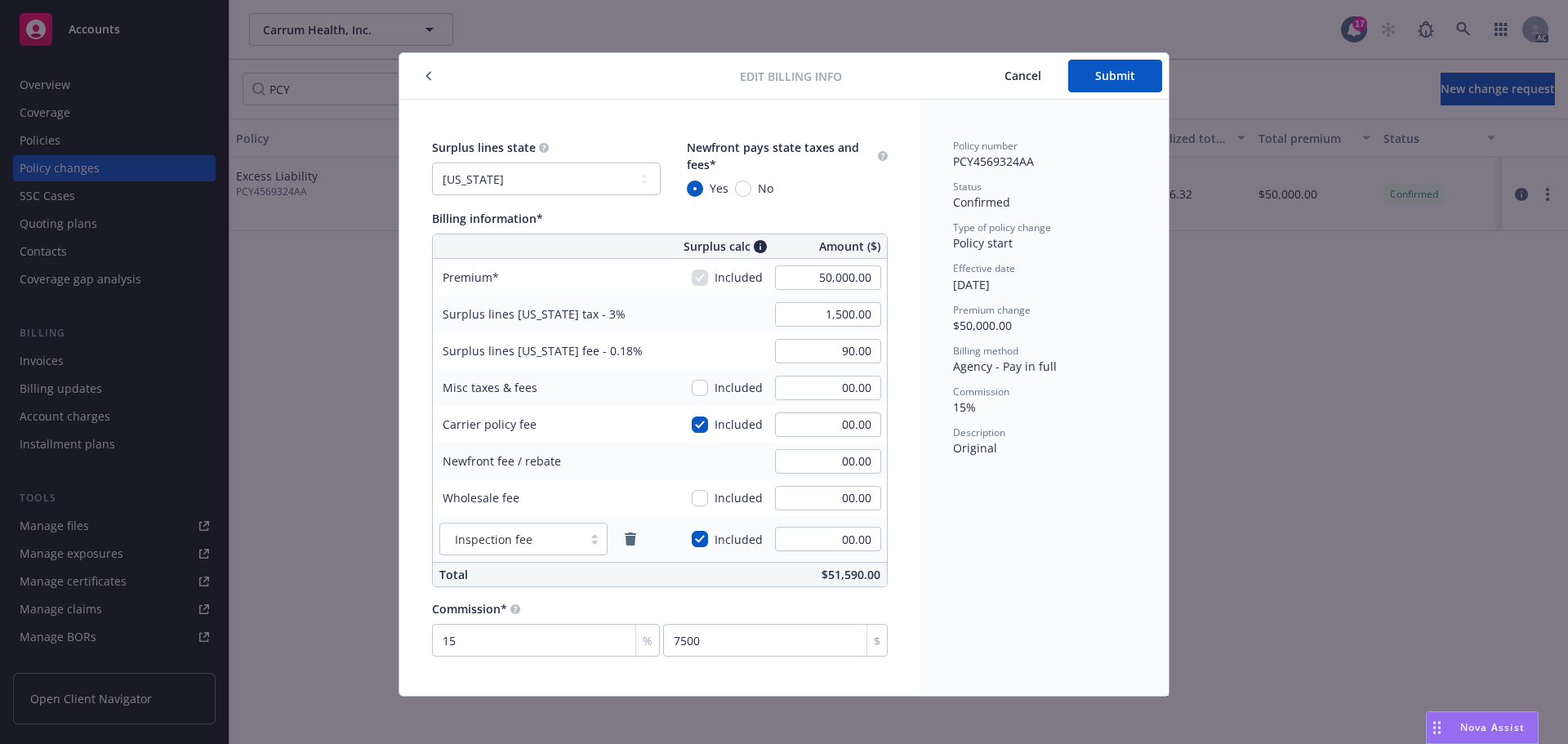
click at [425, 74] on icon "button" at bounding box center [429, 76] width 7 height 9
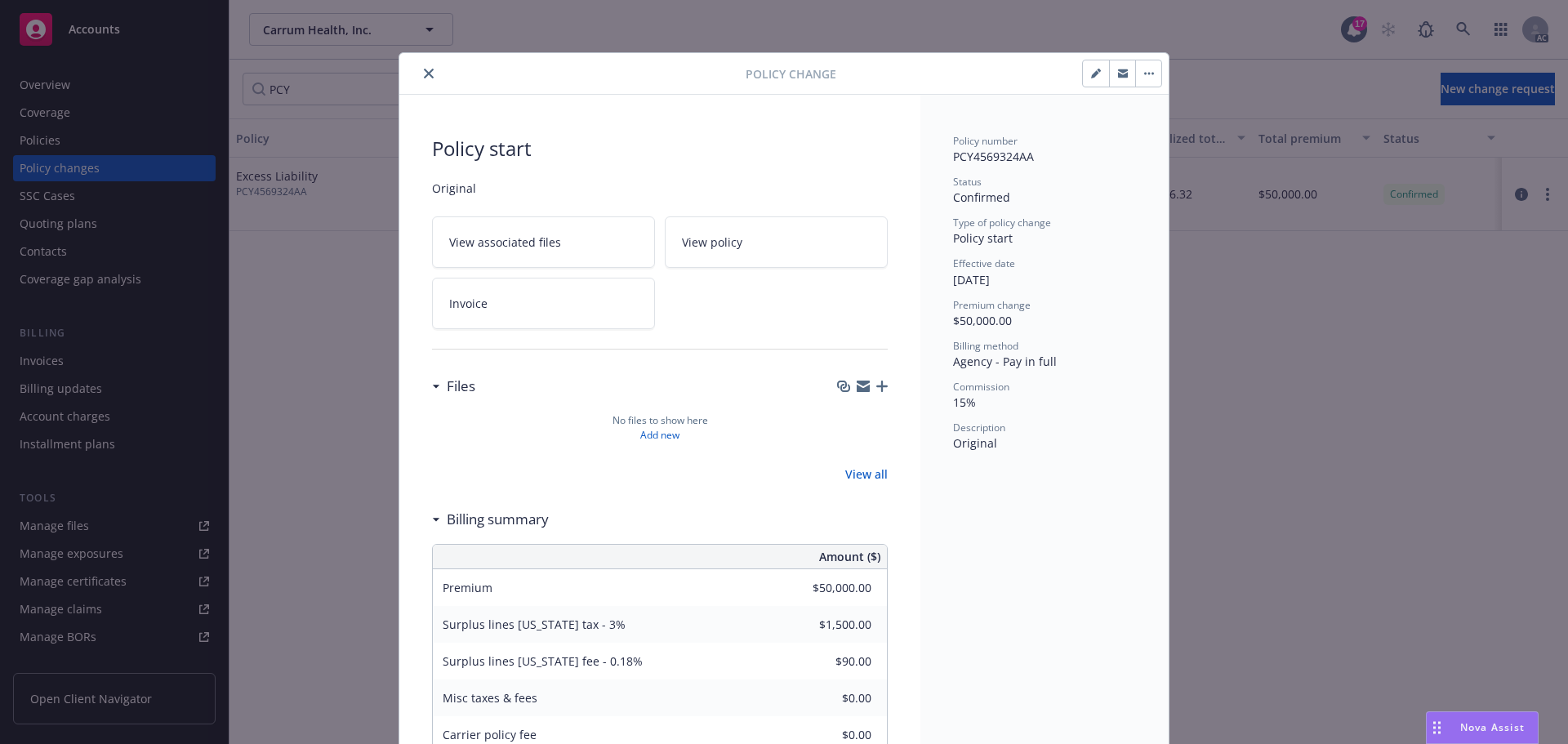
click at [424, 72] on icon "close" at bounding box center [428, 73] width 9 height 9
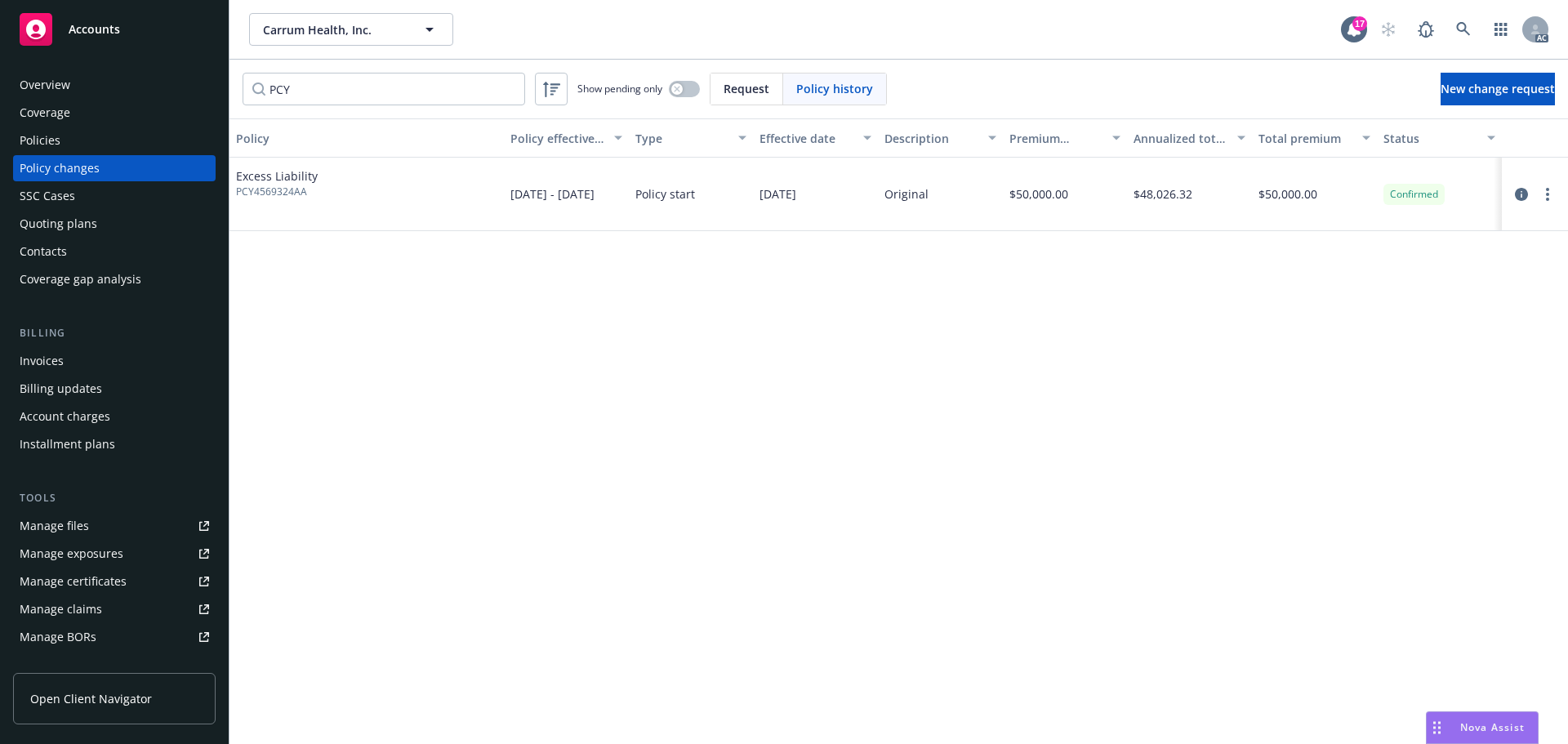
click at [38, 135] on div "Policies" at bounding box center [40, 140] width 40 height 26
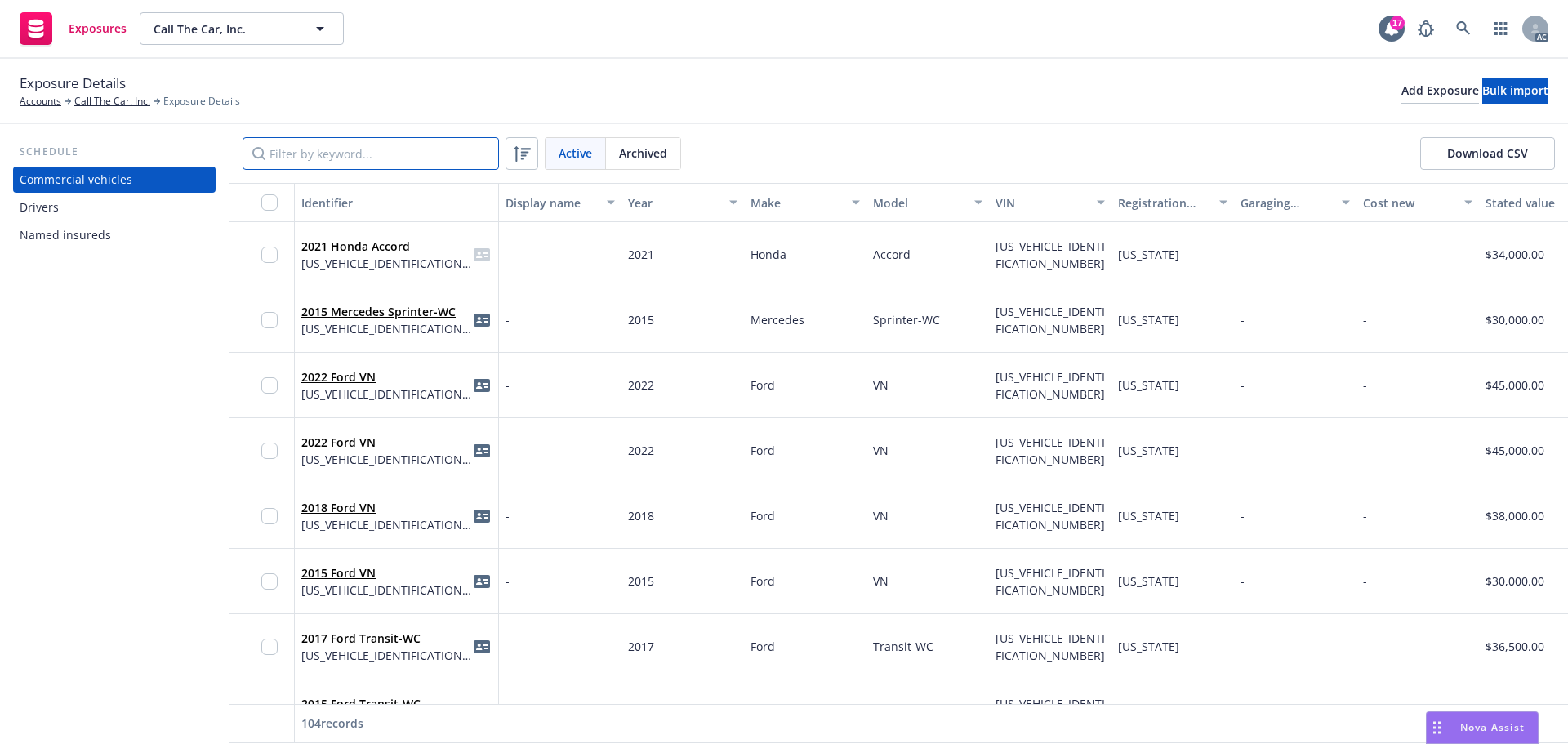
click at [308, 149] on input "Filter by keyword..." at bounding box center [371, 153] width 256 height 33
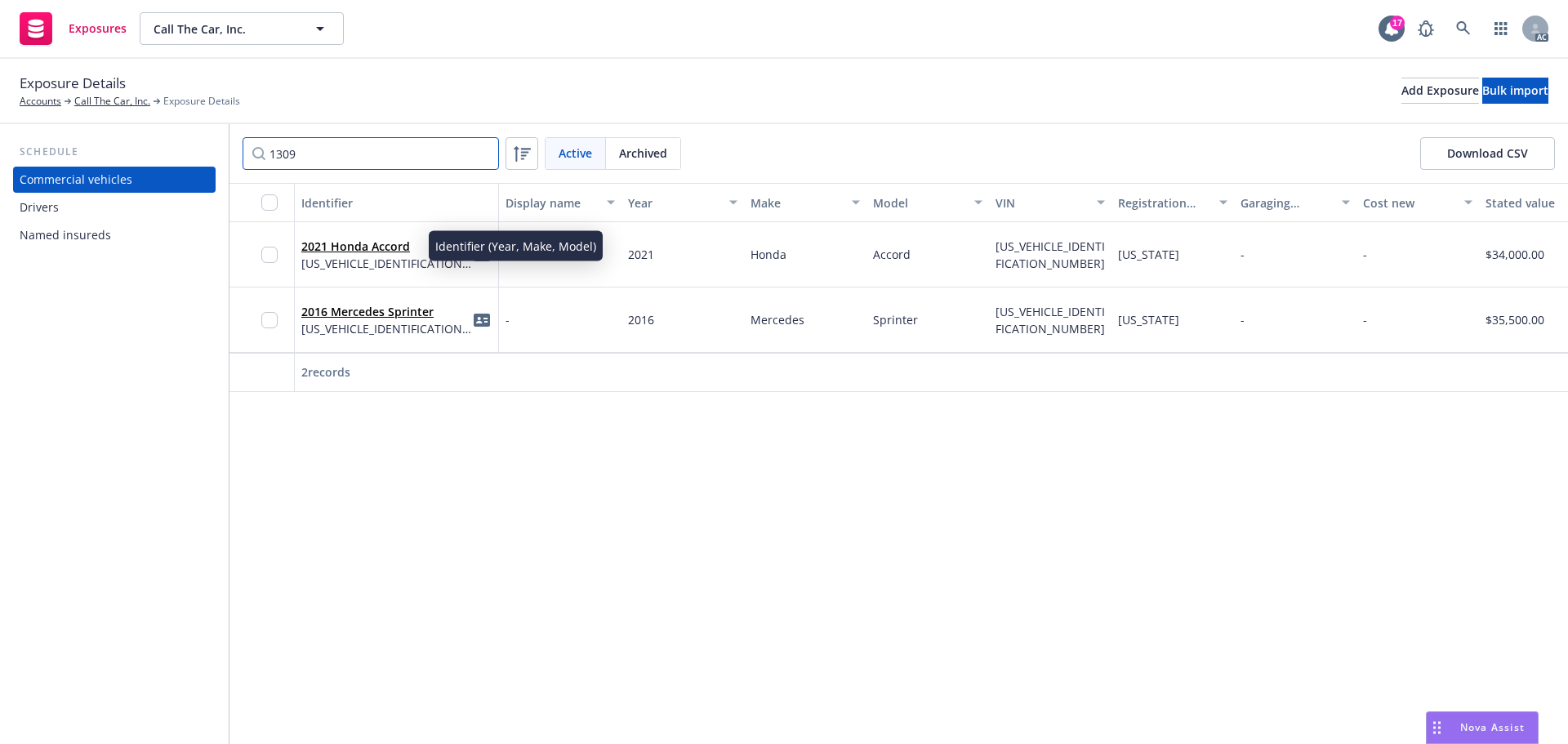
type input "1309"
click at [398, 245] on link "2021 Honda Accord" at bounding box center [355, 246] width 108 height 16
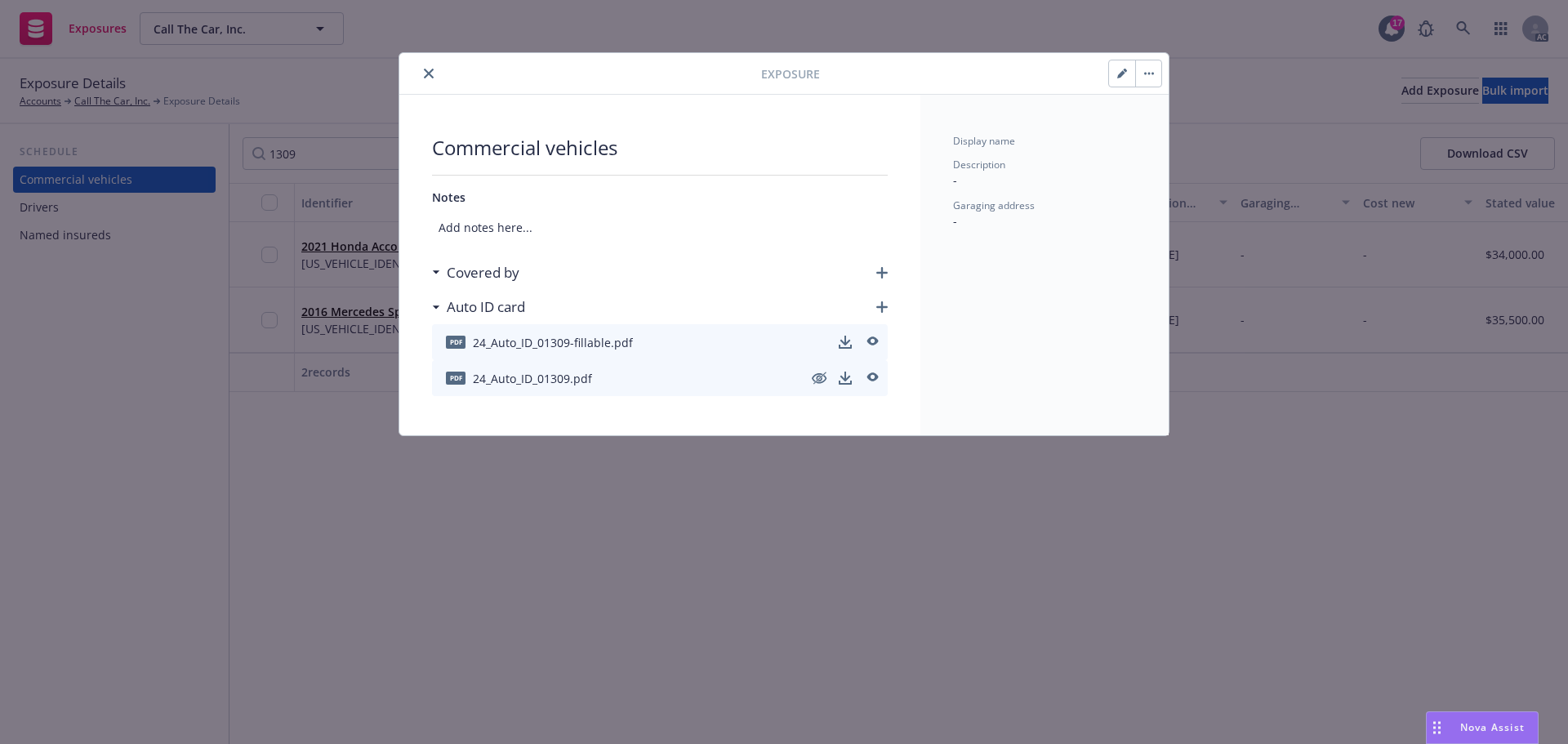
click at [1117, 72] on icon "button" at bounding box center [1121, 73] width 9 height 9
select select "CA"
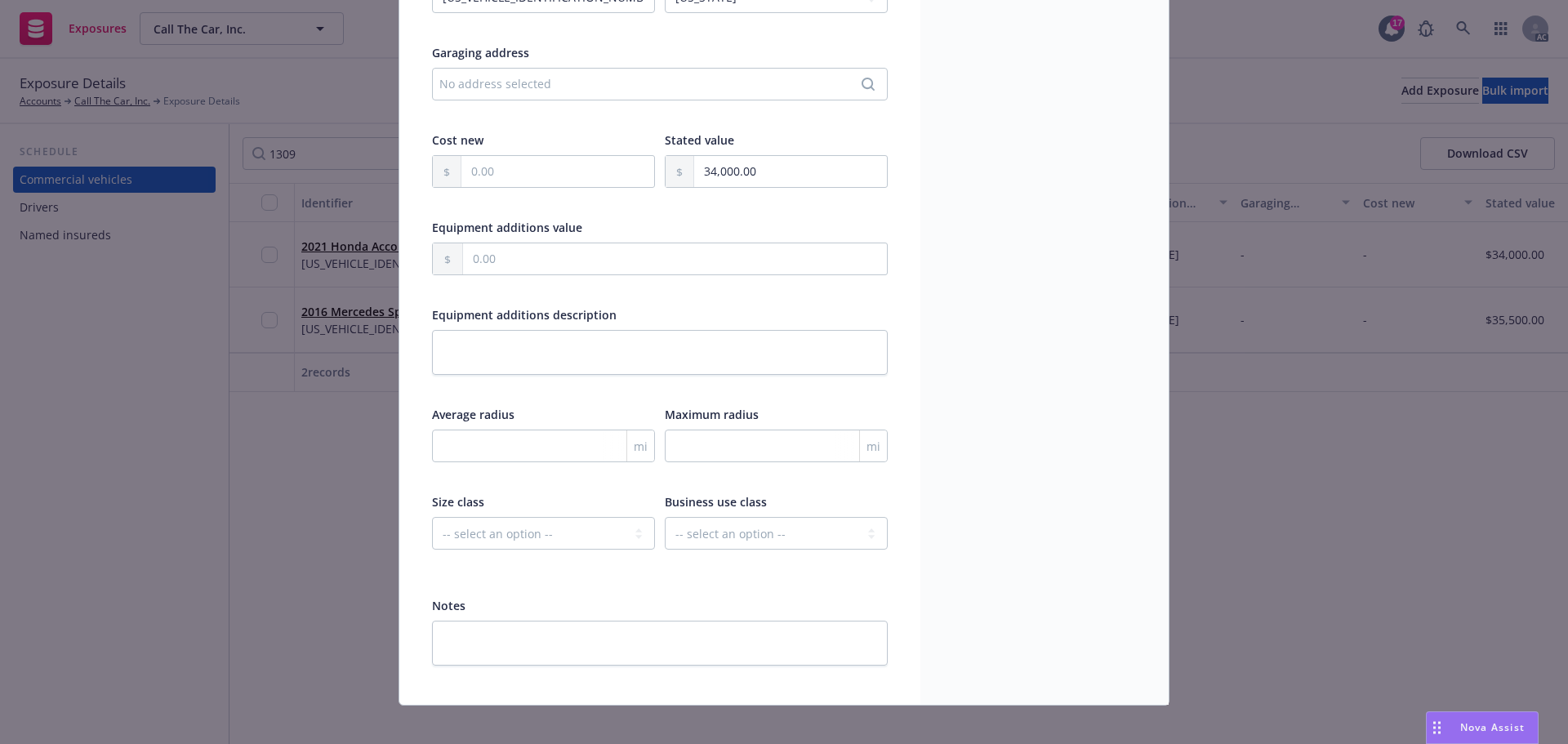
scroll to position [366, 0]
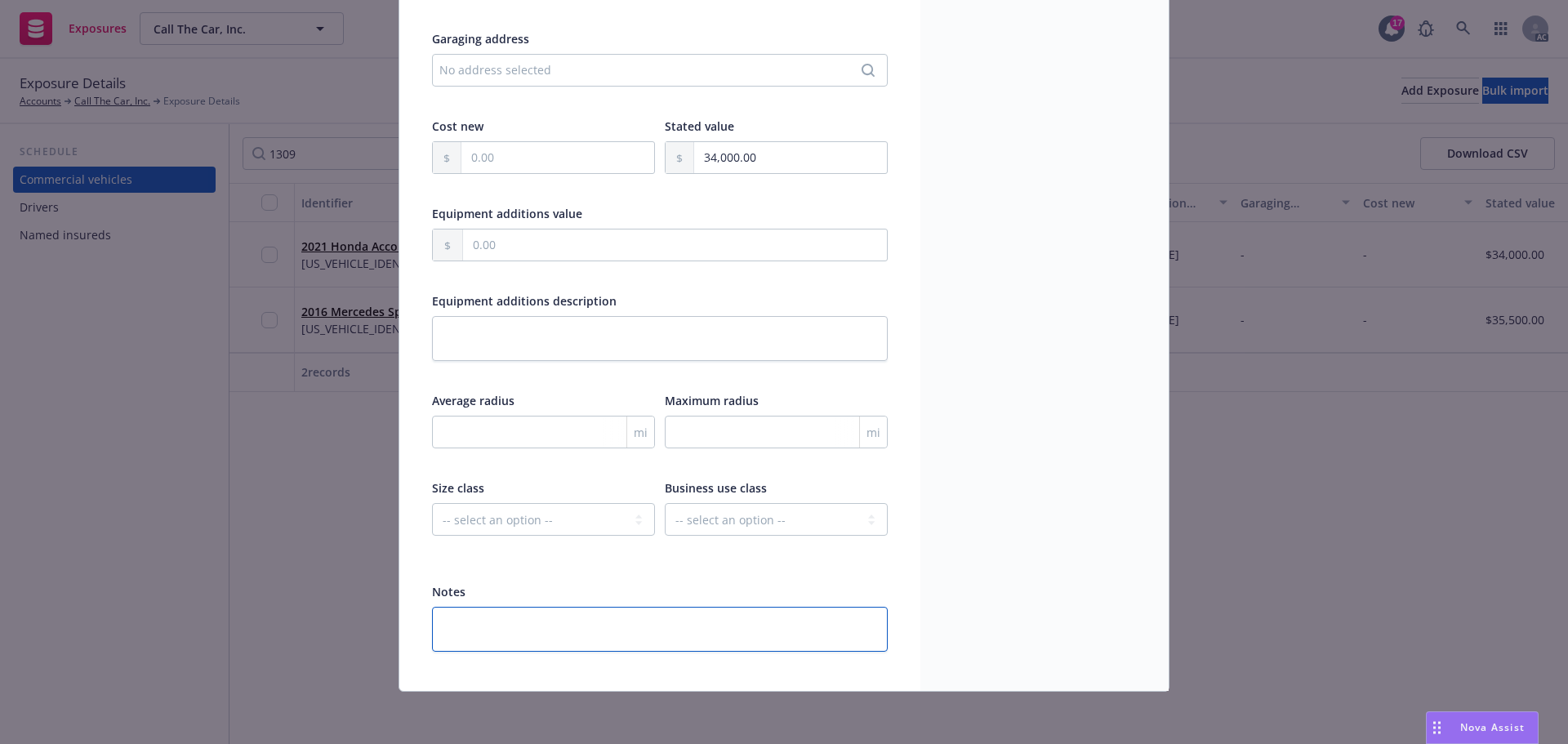
click at [491, 619] on textarea at bounding box center [660, 629] width 456 height 45
type textarea "x"
type textarea "R"
type textarea "x"
type textarea "Re"
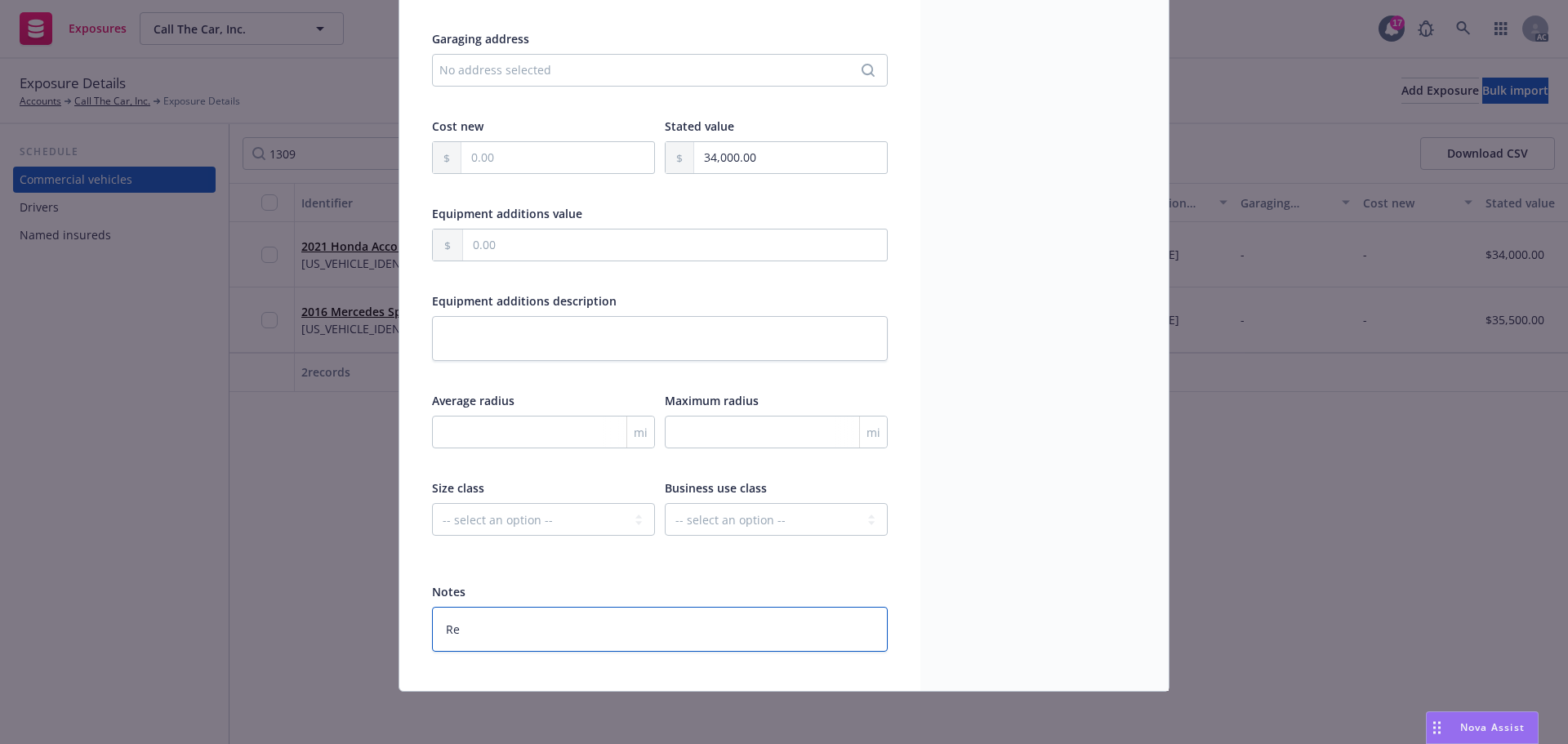
type textarea "x"
type textarea "Rem"
type textarea "x"
type textarea "Remo"
type textarea "x"
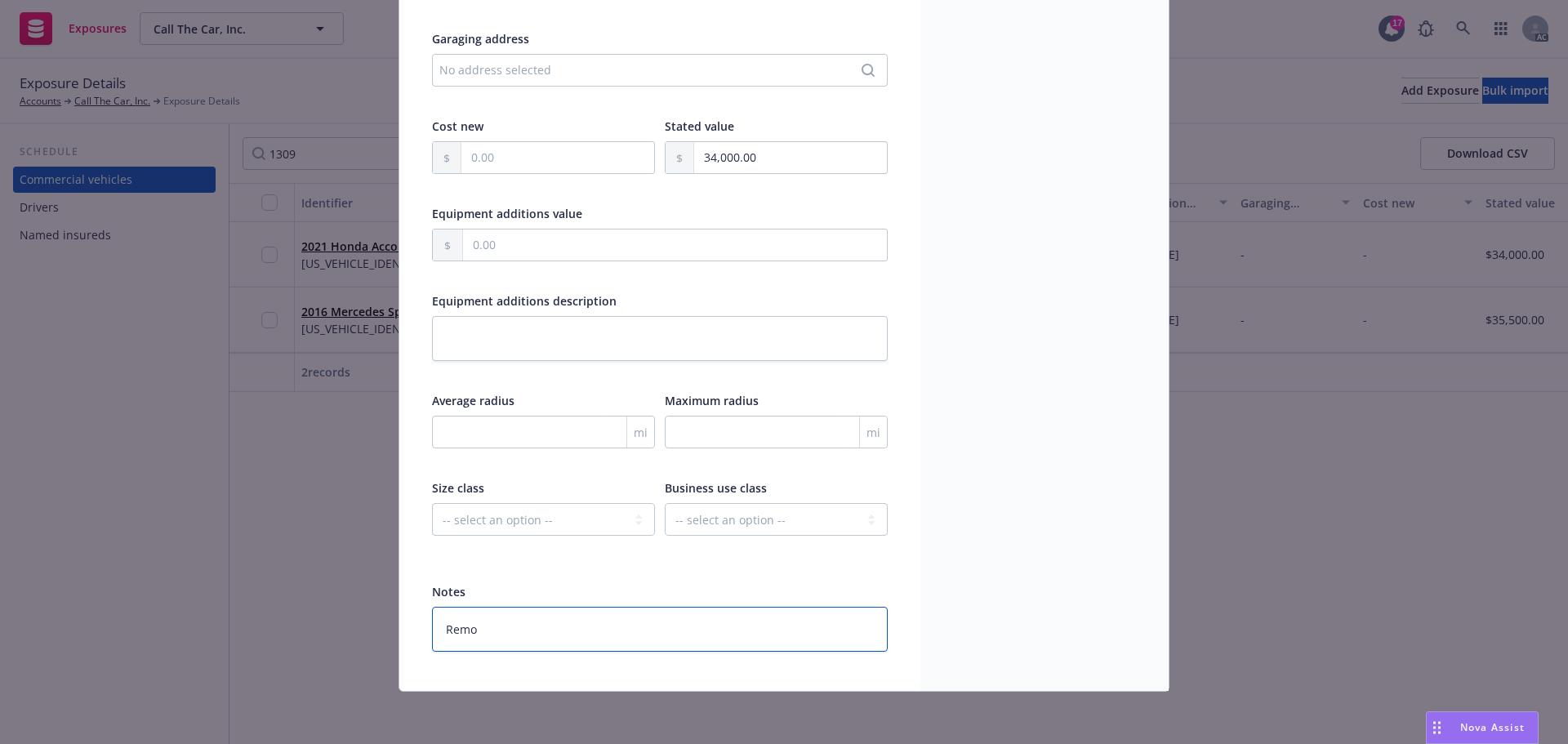
type textarea "Remov"
type textarea "x"
type textarea "Remove"
type textarea "x"
type textarea "Remove"
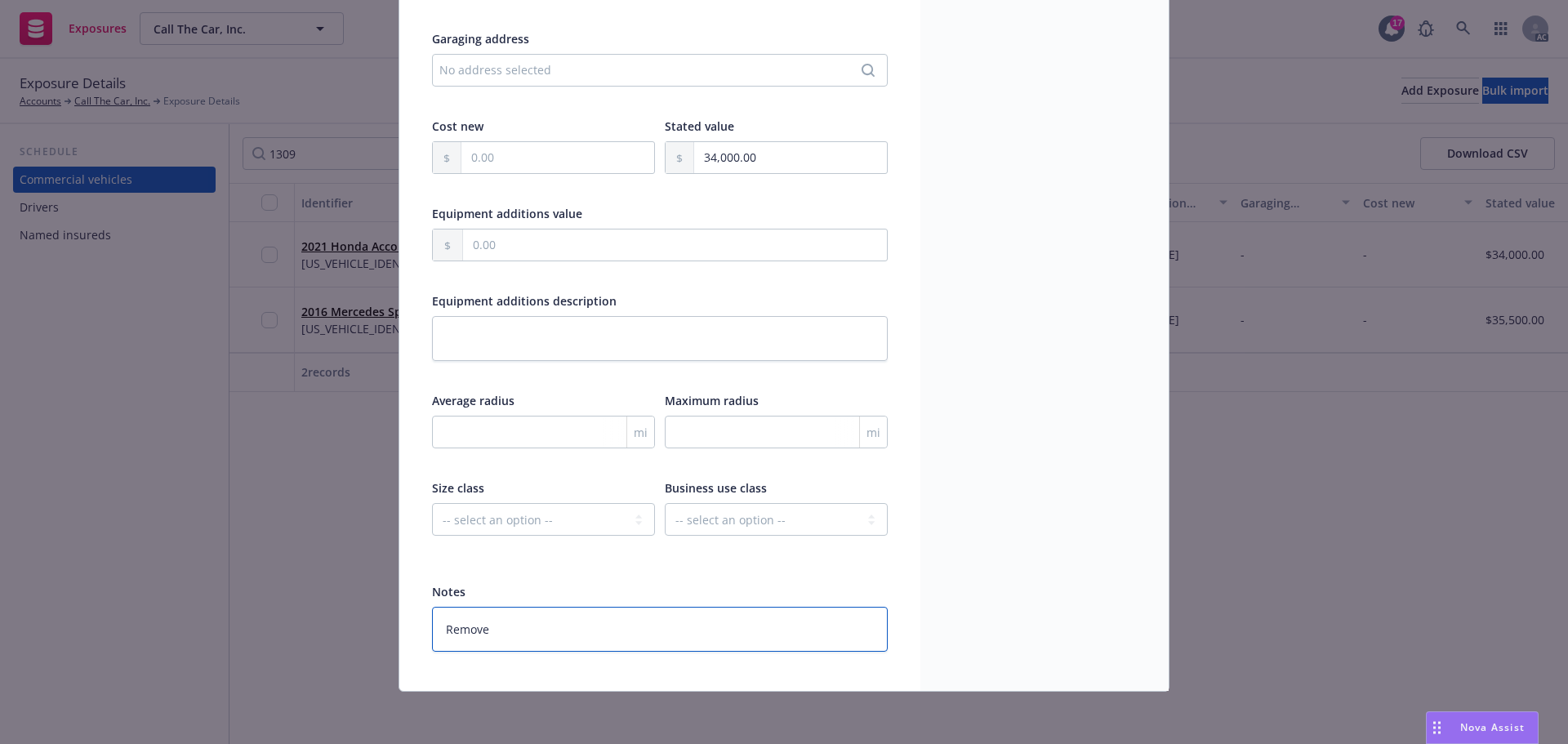
type textarea "x"
type textarea "Remove V"
type textarea "x"
type textarea "Remove Ve"
type textarea "x"
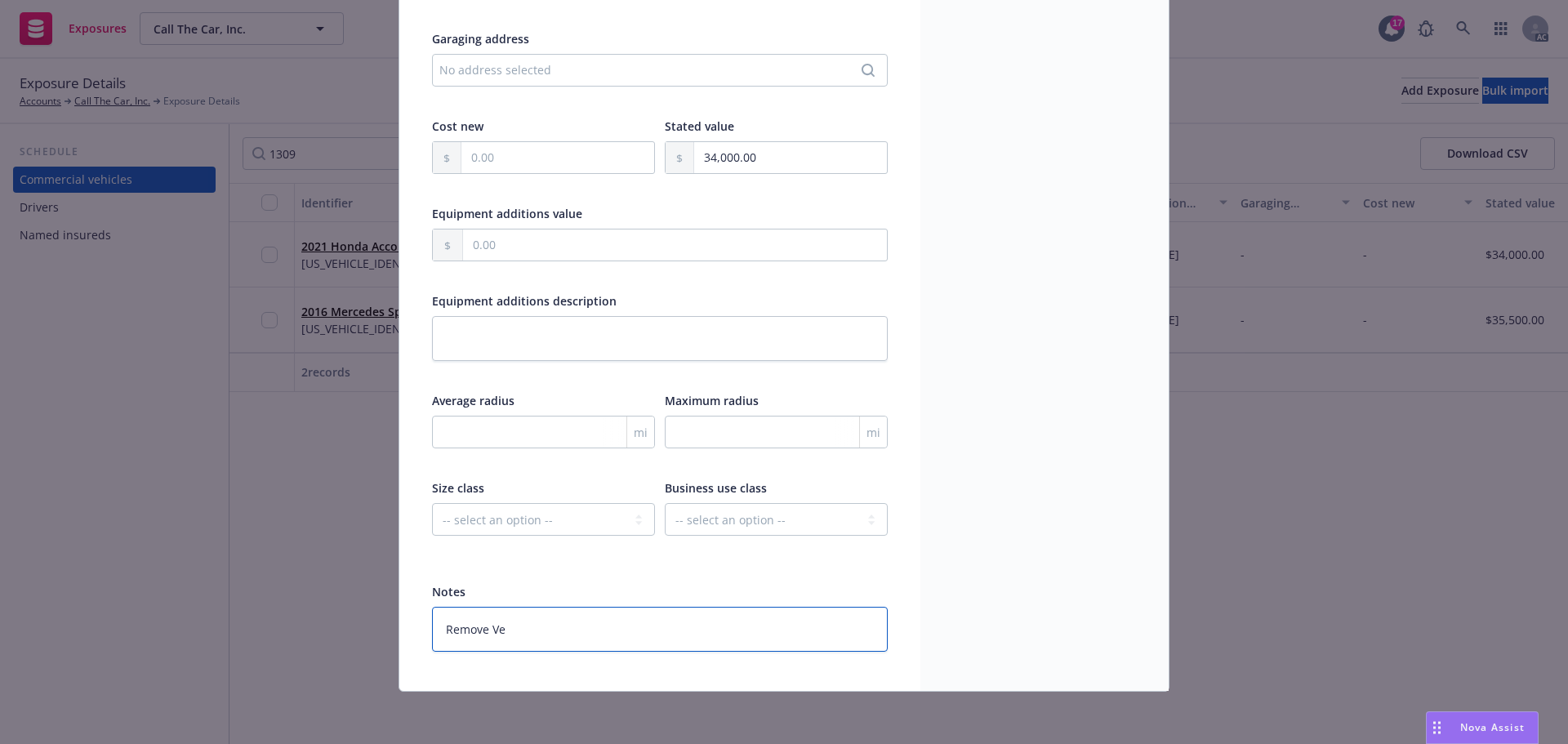
type textarea "Remove Veh"
type textarea "x"
type textarea "Remove Vehi"
type textarea "x"
type textarea "Remove Vehic"
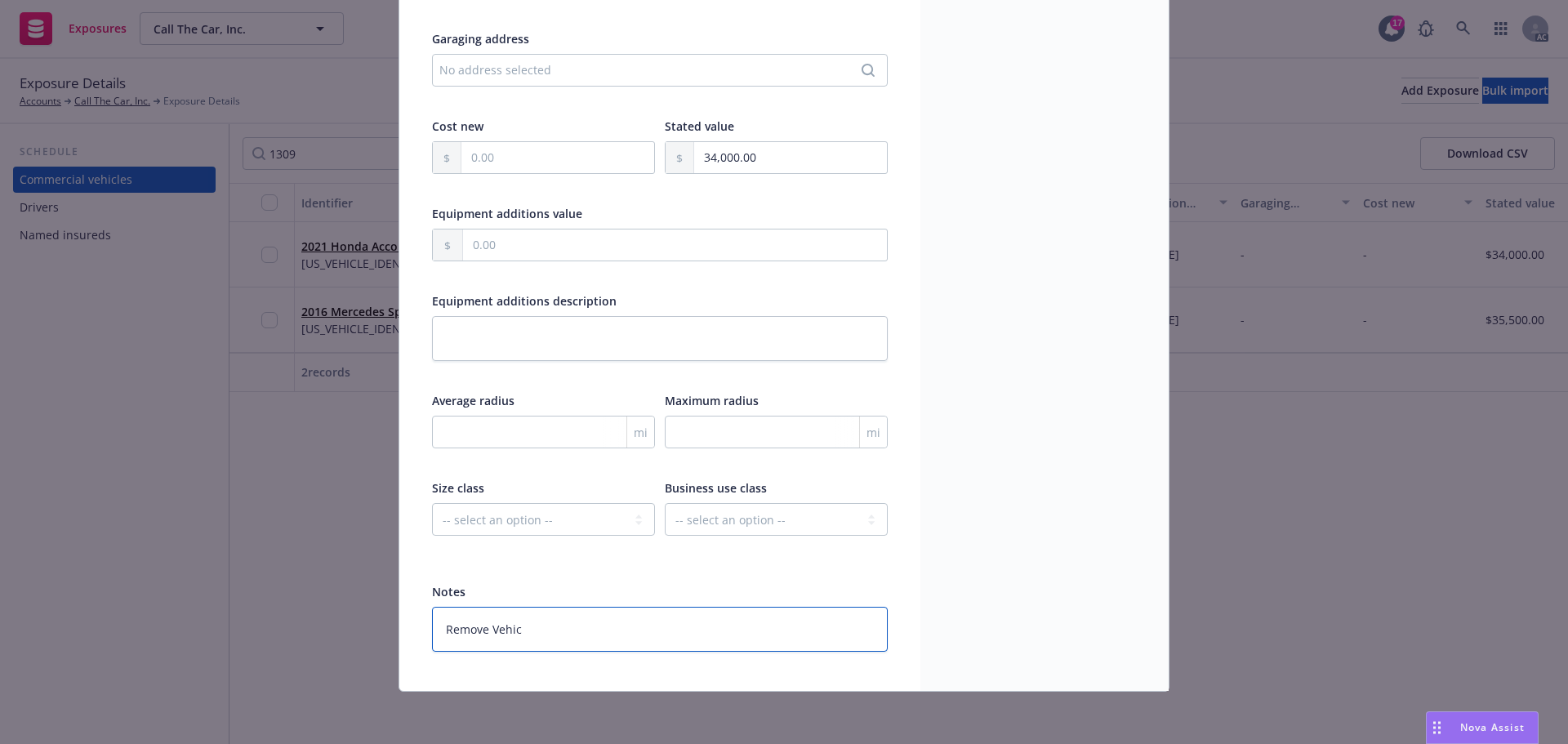
type textarea "x"
type textarea "Remove Vehicl"
type textarea "x"
type textarea "Remove Vehicle"
type textarea "x"
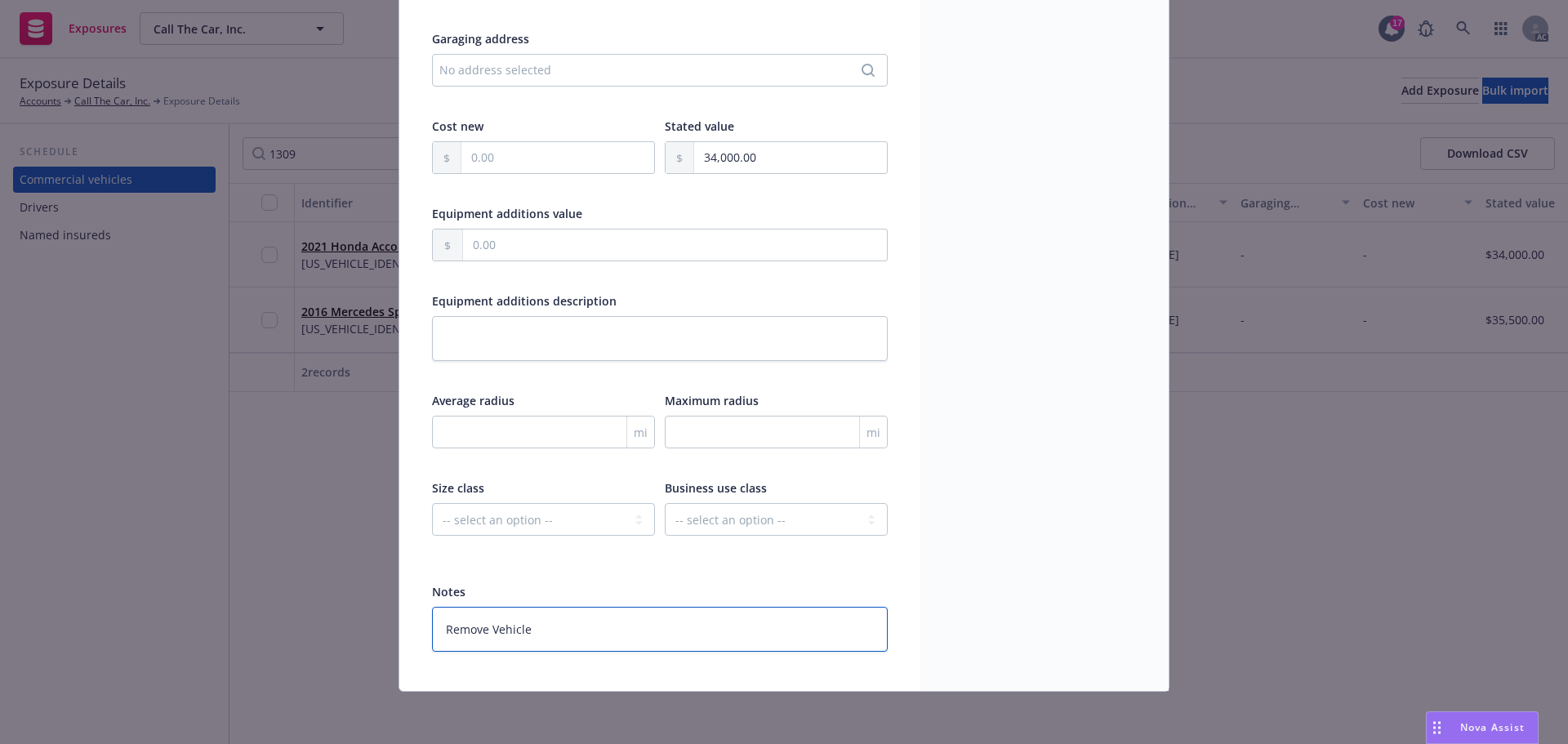
type textarea "Remove Vehicle"
type textarea "x"
type textarea "Remove Vehicle p"
type textarea "x"
type textarea "Remove Vehicle pe"
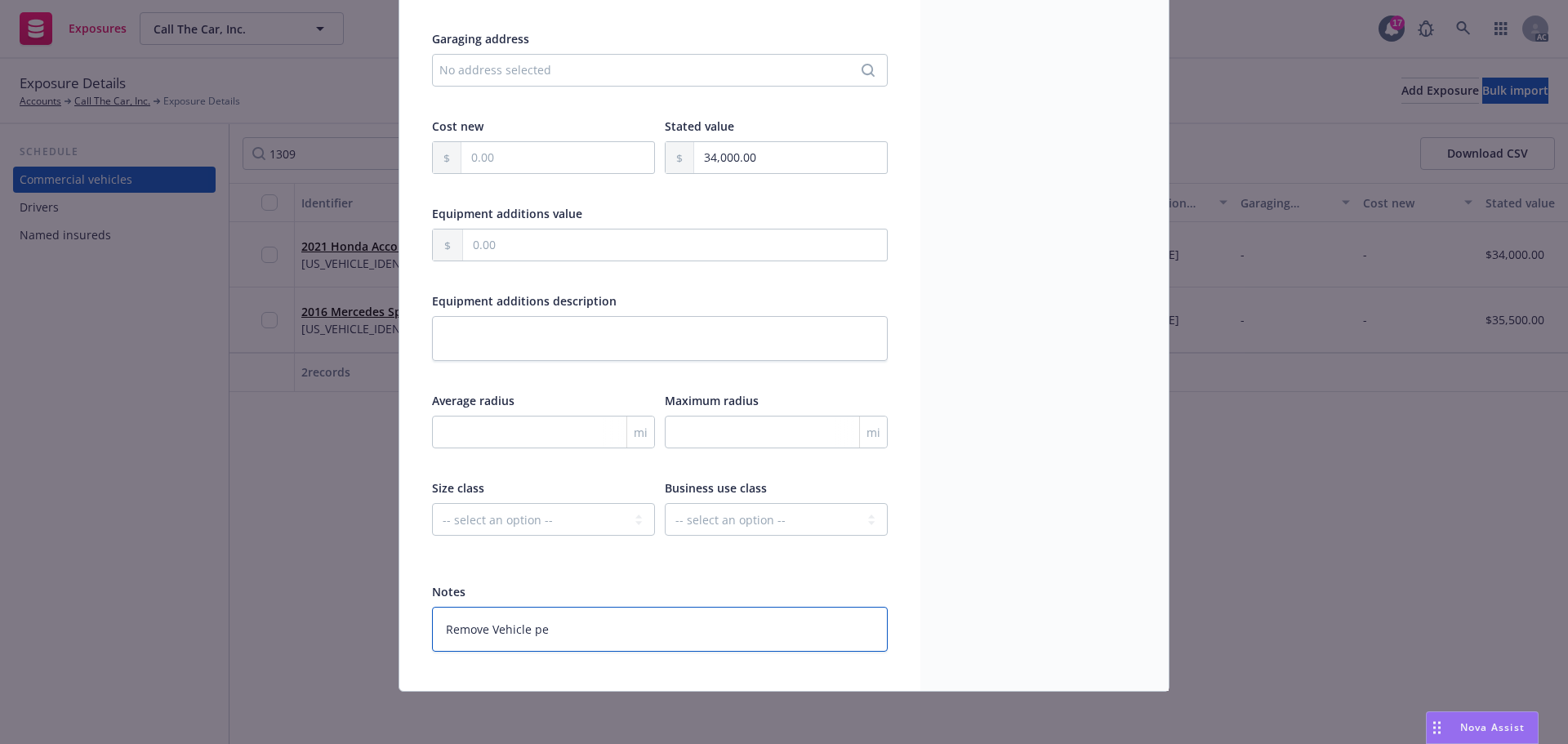
type textarea "x"
type textarea "Remove Vehicle per"
type textarea "x"
type textarea "Remove Vehicle per"
type textarea "x"
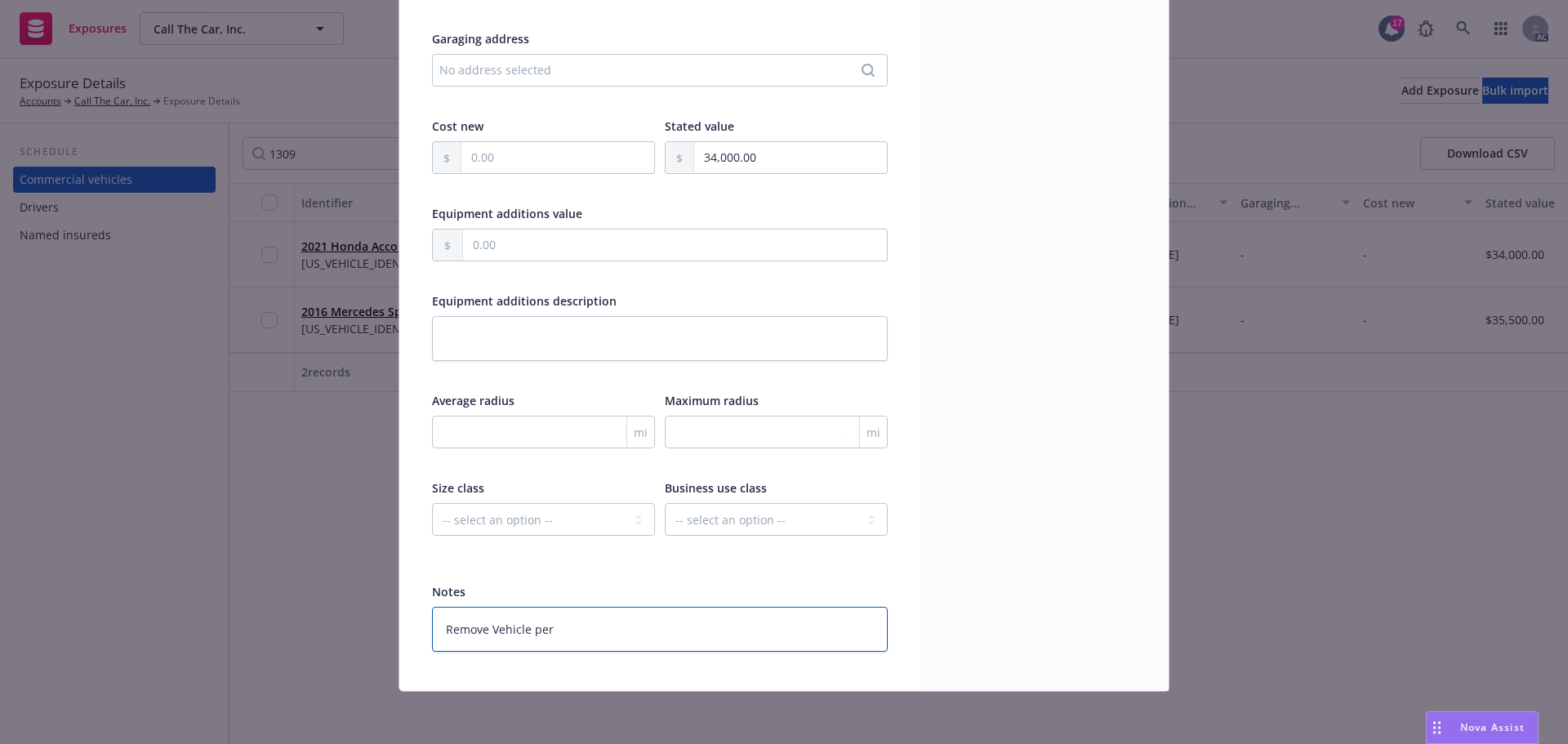
type textarea "Remove Vehicle per J"
type textarea "x"
type textarea "Remove Vehicle per Je"
type textarea "x"
type textarea "Remove Vehicle per Jes"
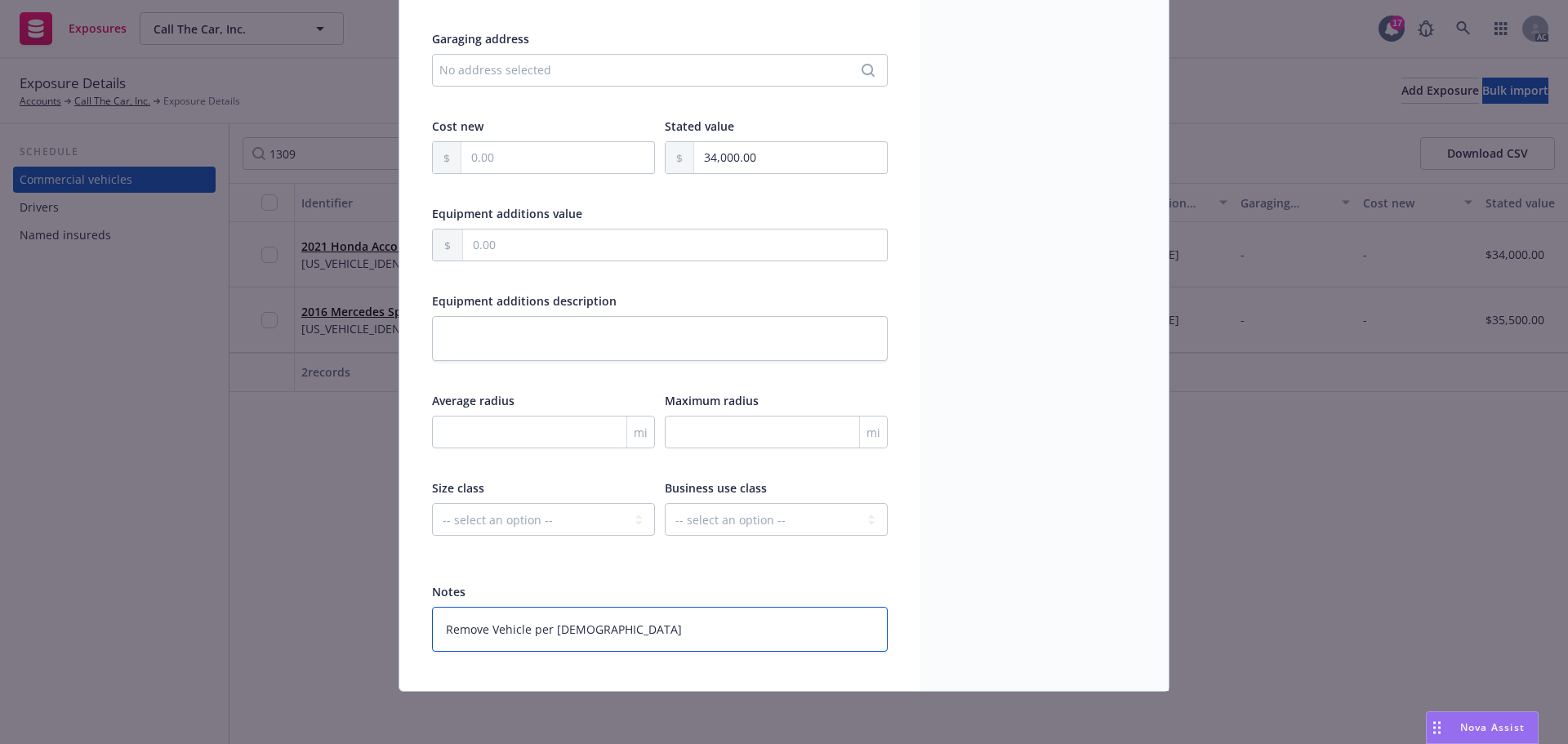
type textarea "x"
type textarea "Remove Vehicle per Jessi"
type textarea "x"
type textarea "Remove Vehicle per Jessic"
type textarea "x"
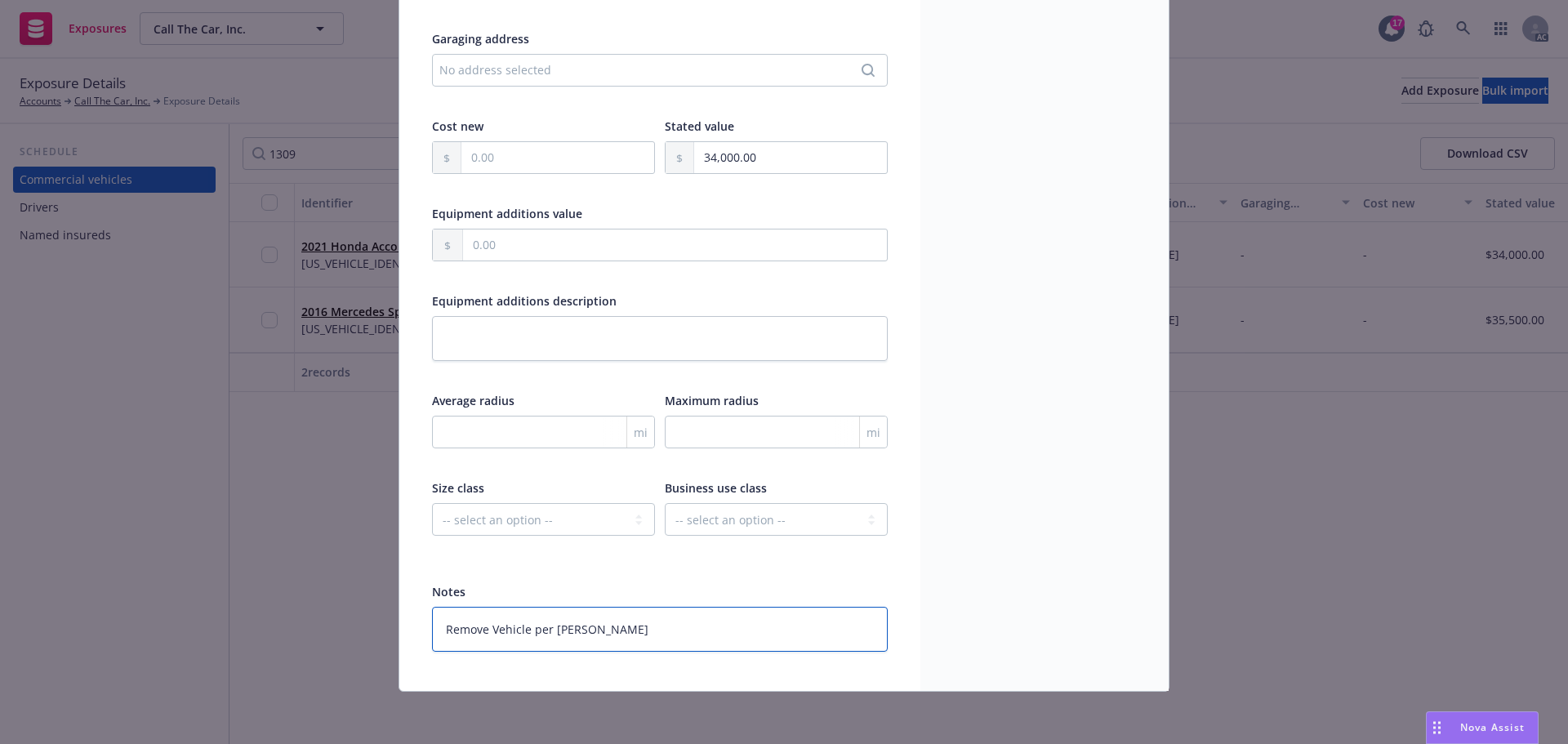
type textarea "Remove Vehicle per Jessica"
type textarea "x"
type textarea "Remove Vehicle per Jessica'"
type textarea "x"
type textarea "Remove Vehicle per Jessica's"
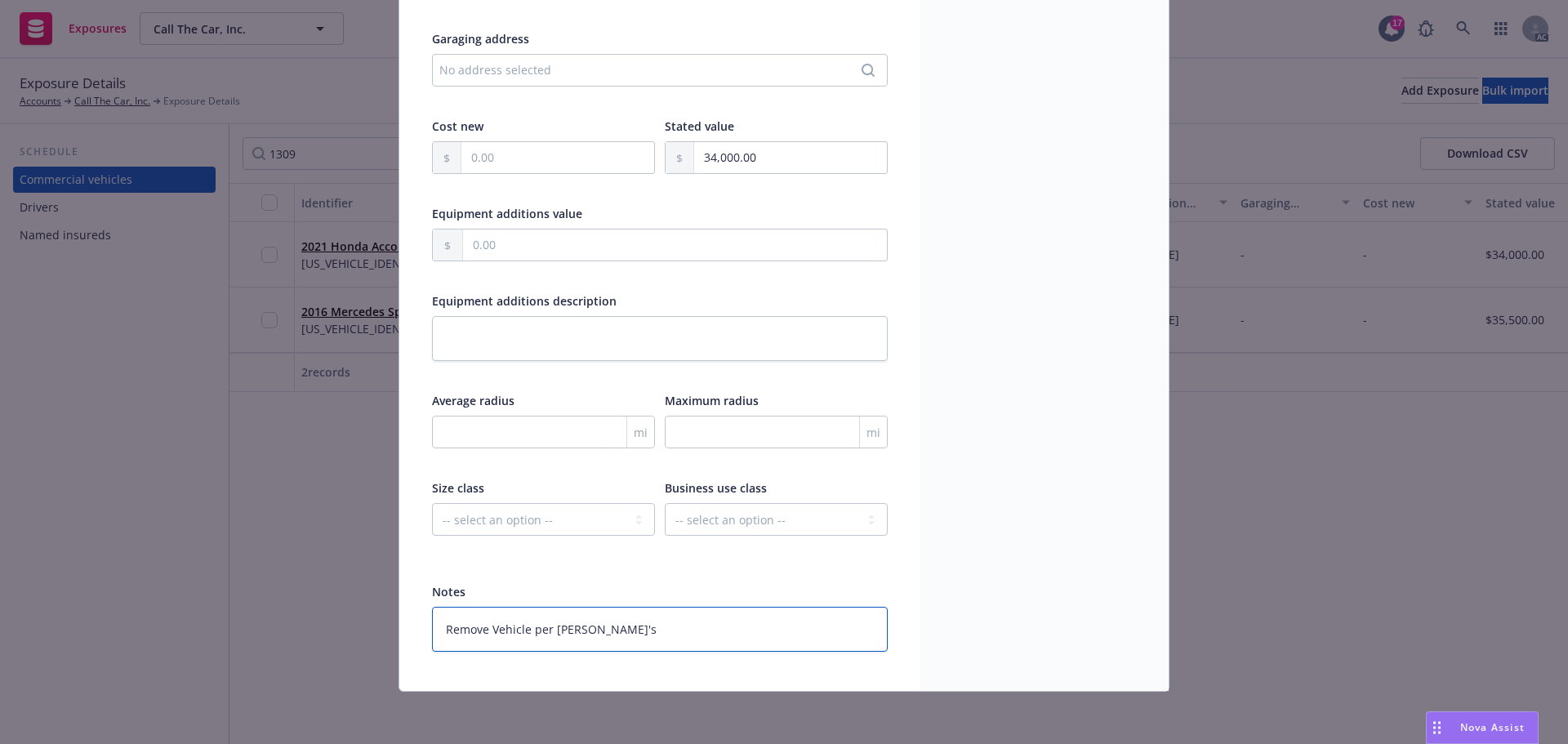
type textarea "x"
type textarea "Remove Vehicle per Jessica's"
type textarea "x"
type textarea "Remove Vehicle per Jessica's r"
type textarea "x"
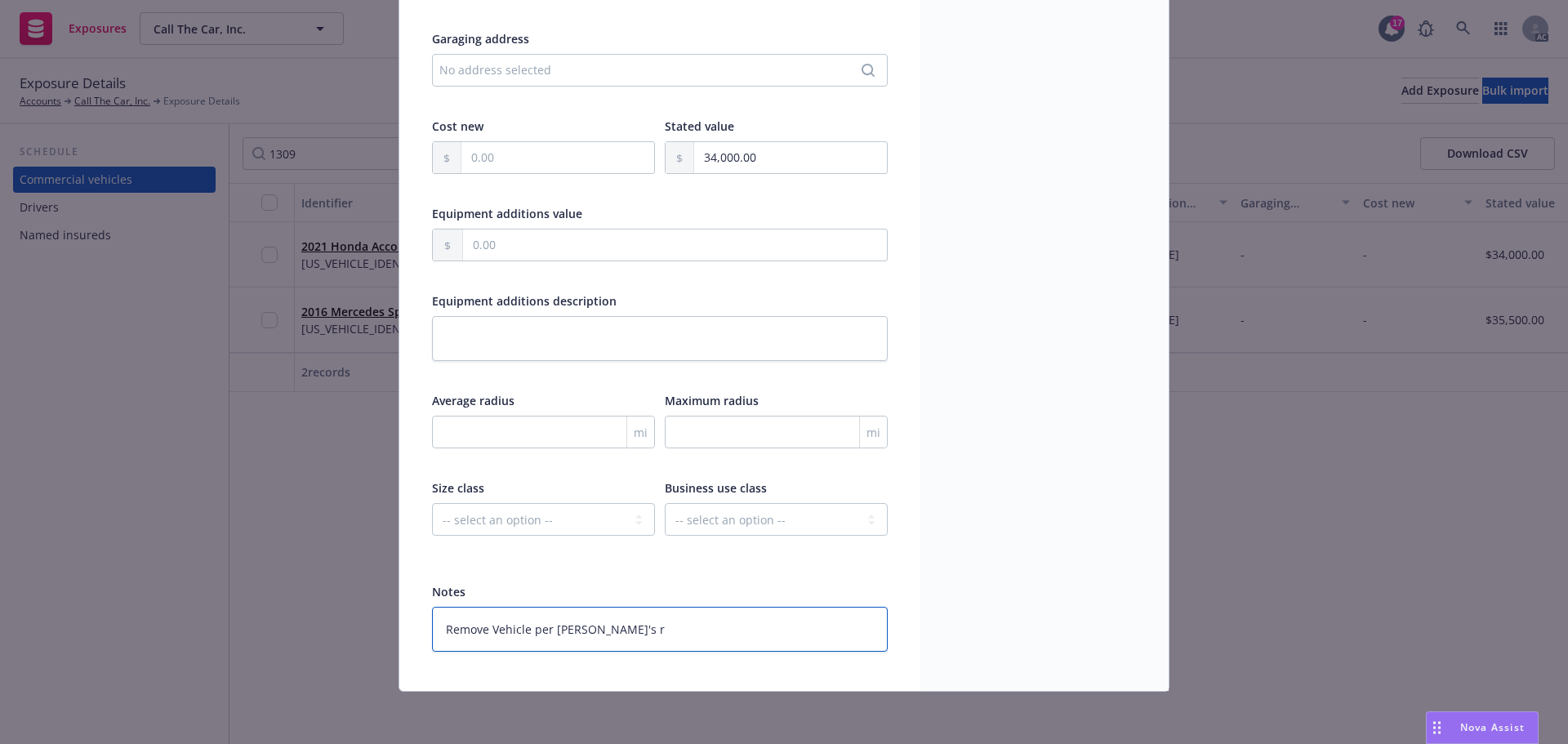
type textarea "Remove Vehicle per Jessica's re"
type textarea "x"
type textarea "Remove Vehicle per Jessica's req"
type textarea "x"
type textarea "Remove Vehicle per Jessica's reque"
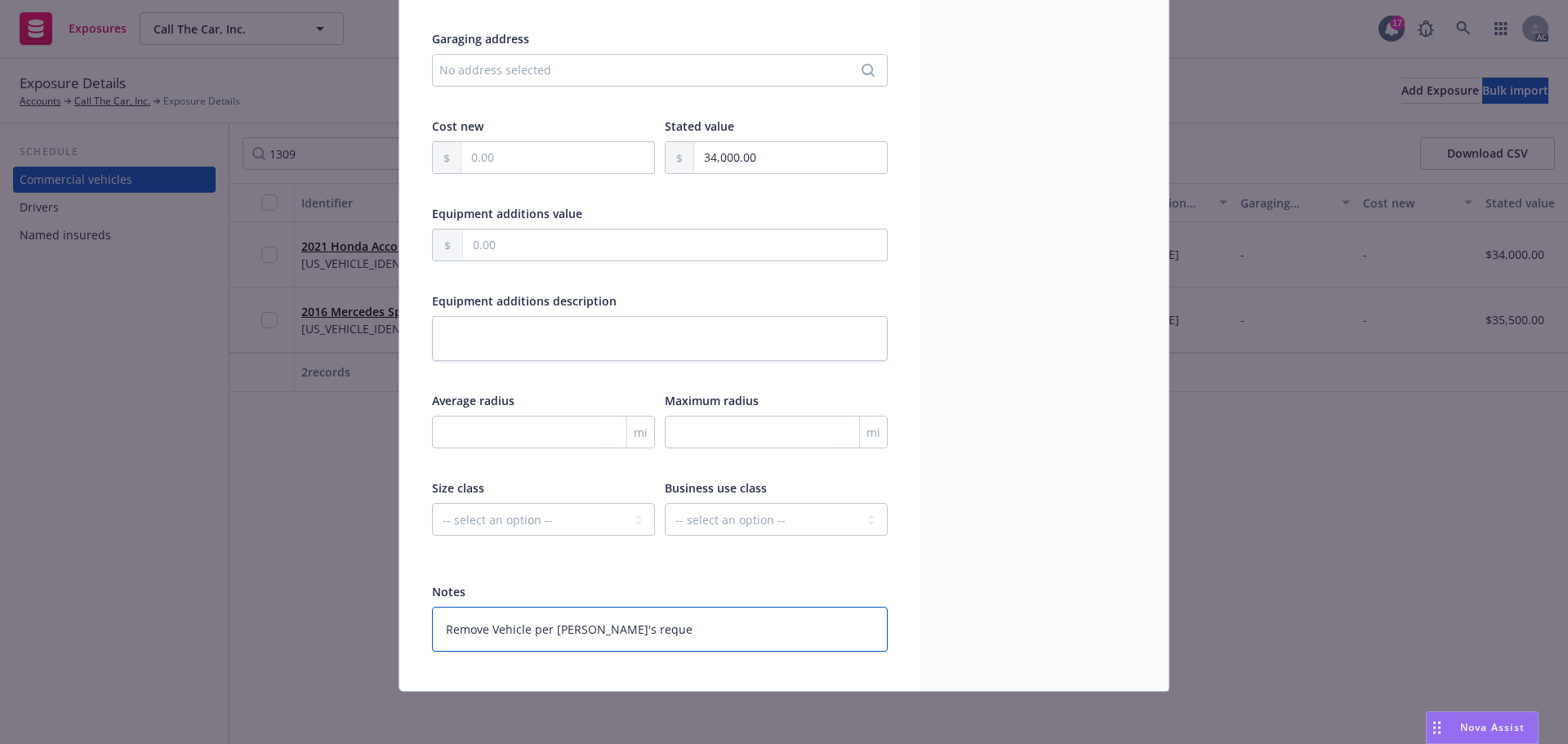
type textarea "x"
type textarea "Remove Vehicle per Jessica's reques"
type textarea "x"
type textarea "Remove Vehicle per Jessica's request"
type textarea "x"
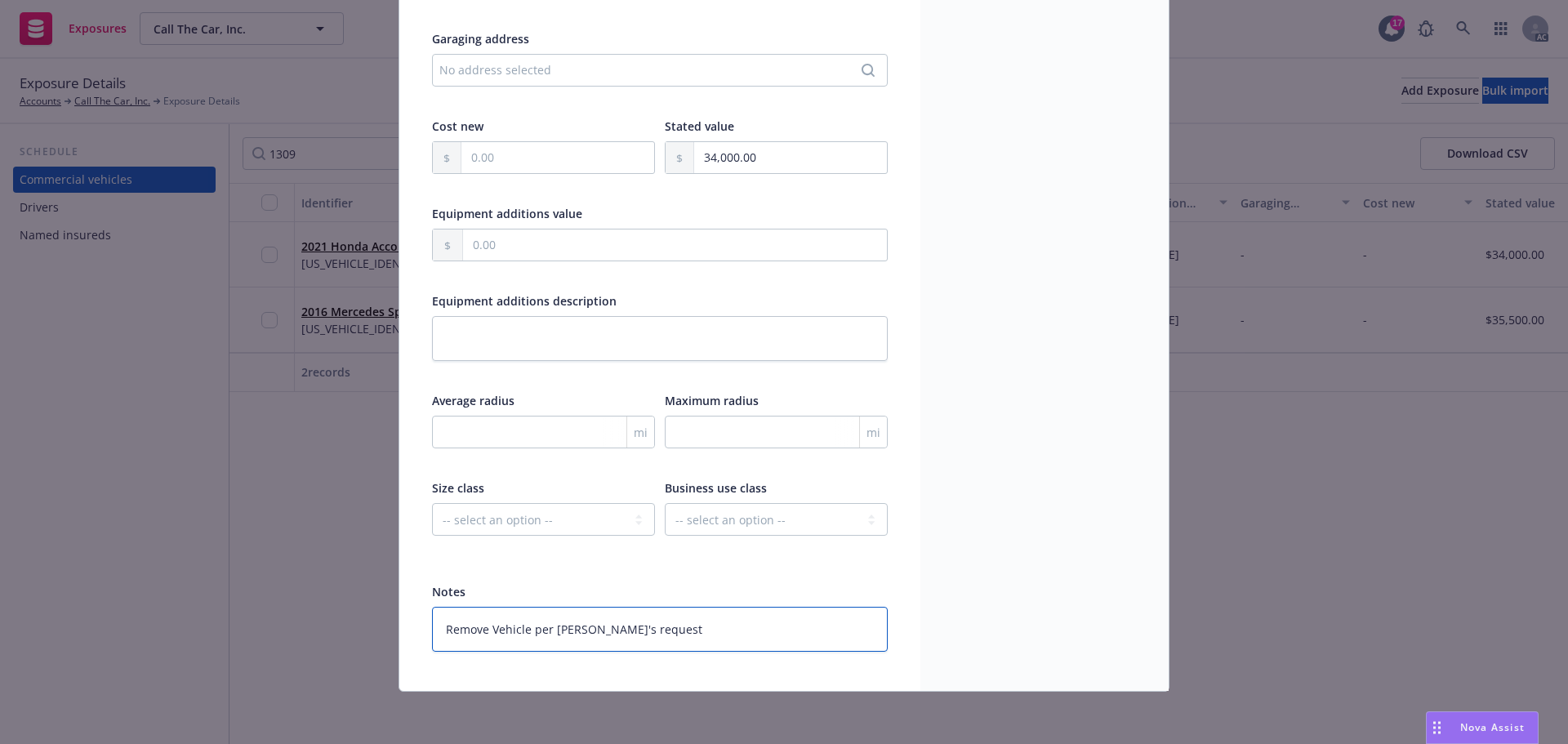
type textarea "Remove Vehicle per Jessica's request"
type textarea "x"
type textarea "Remove Vehicle per Jessica's request o"
type textarea "x"
type textarea "Remove Vehicle per Jessica's request on"
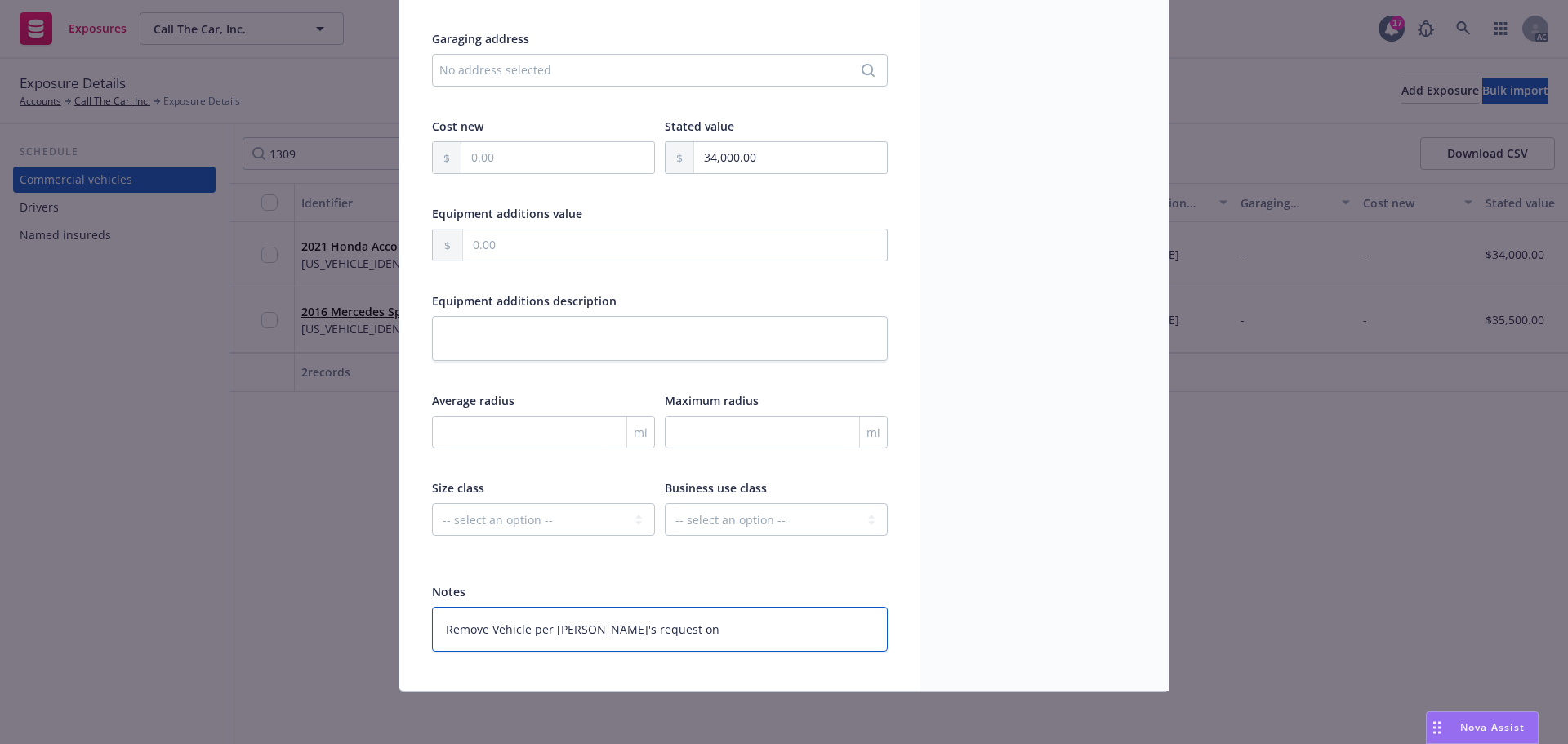
type textarea "x"
type textarea "Remove Vehicle per Jessica's request on"
type textarea "x"
type textarea "Remove Vehicle per Jessica's request on 8"
type textarea "x"
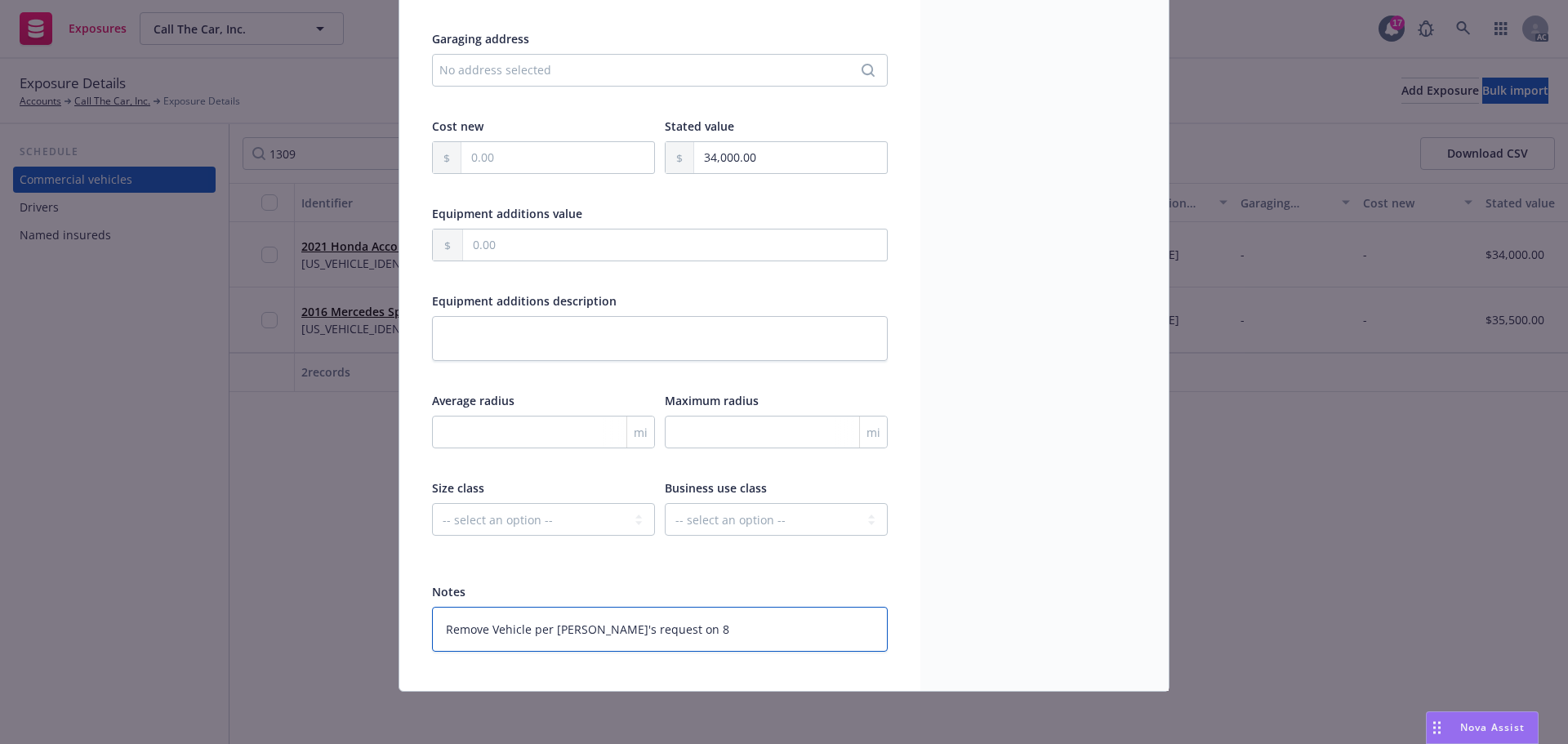
type textarea "Remove Vehicle per Jessica's request on 8/"
type textarea "x"
type textarea "Remove Vehicle per Jessica's request on 8/2"
type textarea "x"
type textarea "Remove Vehicle per Jessica's request on 8/21"
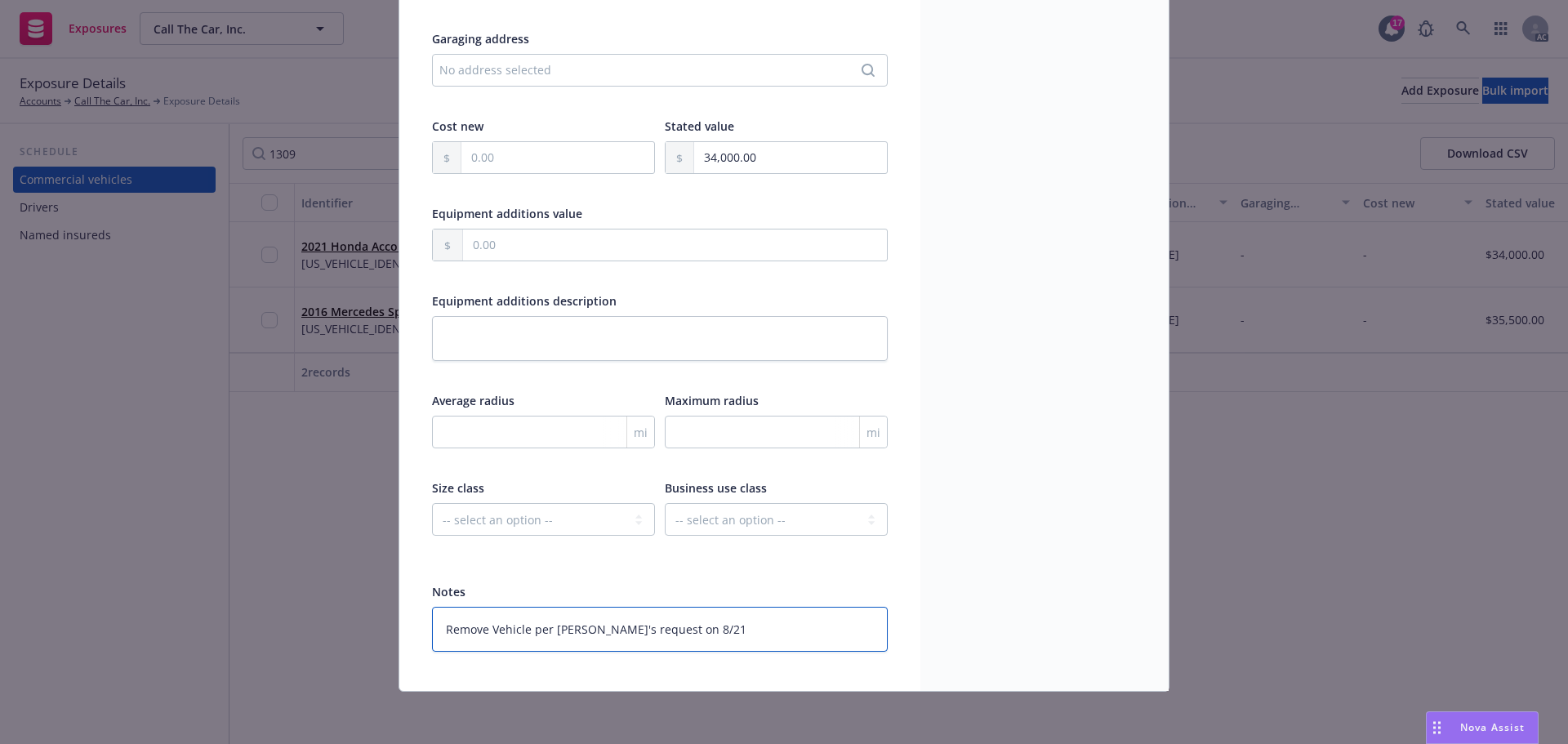
type textarea "x"
type textarea "Remove Vehicle per Jessica's request on 8/21/"
type textarea "x"
type textarea "Remove Vehicle per Jessica's request on 8/21/2"
type textarea "x"
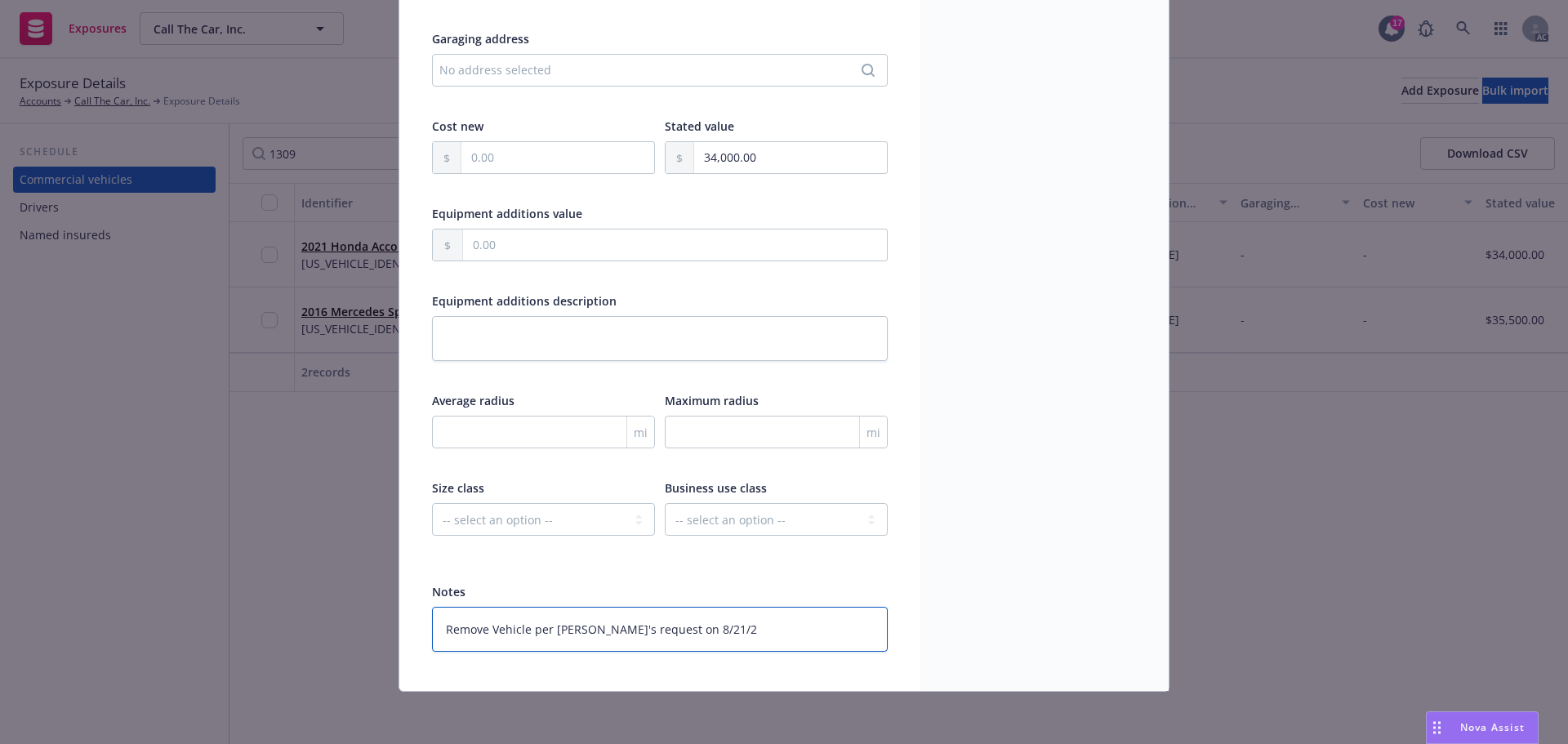
type textarea "Remove Vehicle per Jessica's request on 8/21/25"
type textarea "x"
type textarea "Remove Vehicle per Jessica's request on 8/21/25,"
type textarea "x"
type textarea "Remove Vehicle per Jessica's request on 8/21/25,"
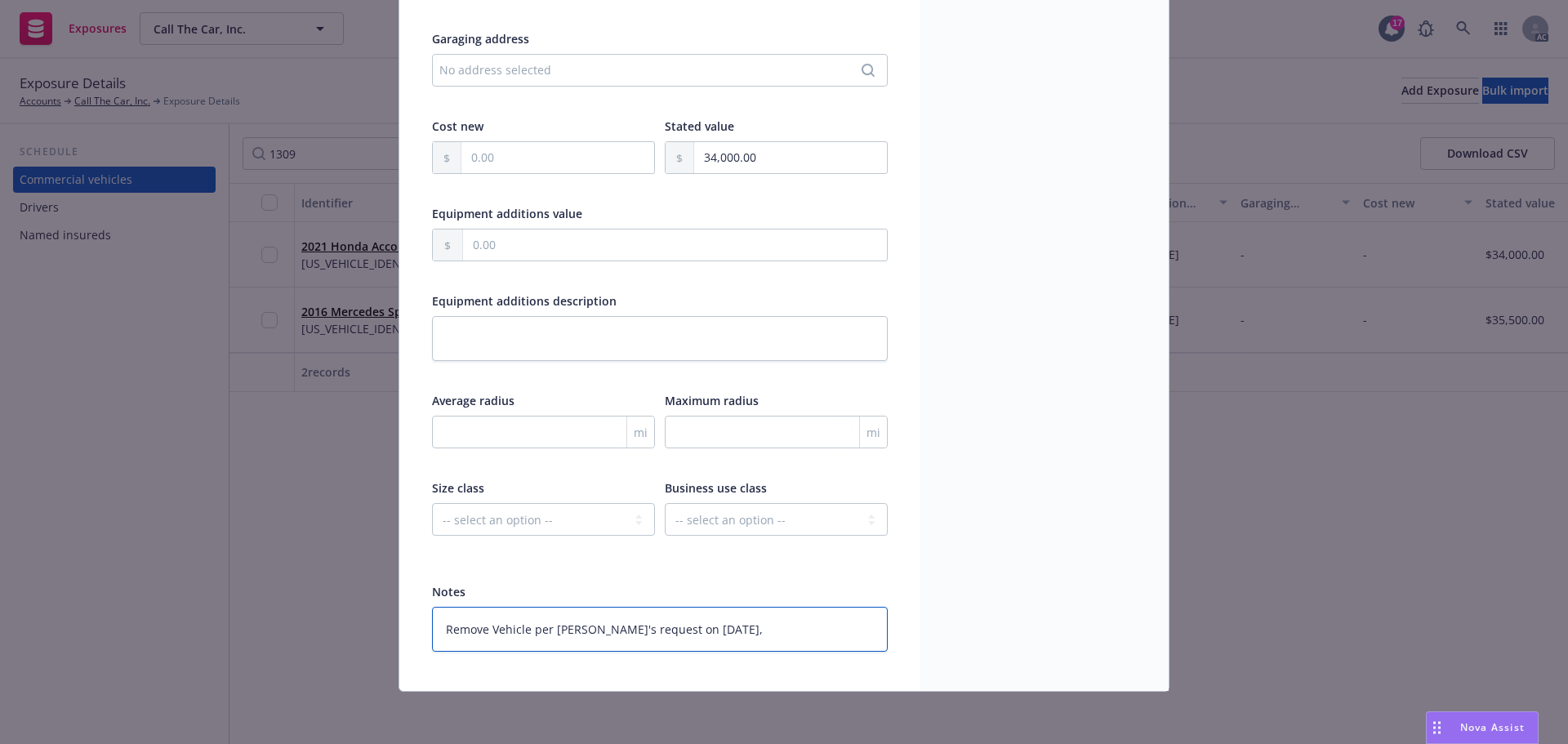
type textarea "x"
type textarea "Remove Vehicle per Jessica's request on 8/21/25, th"
type textarea "x"
type textarea "Remove Vehicle per Jessica's request on 8/21/25, the"
type textarea "x"
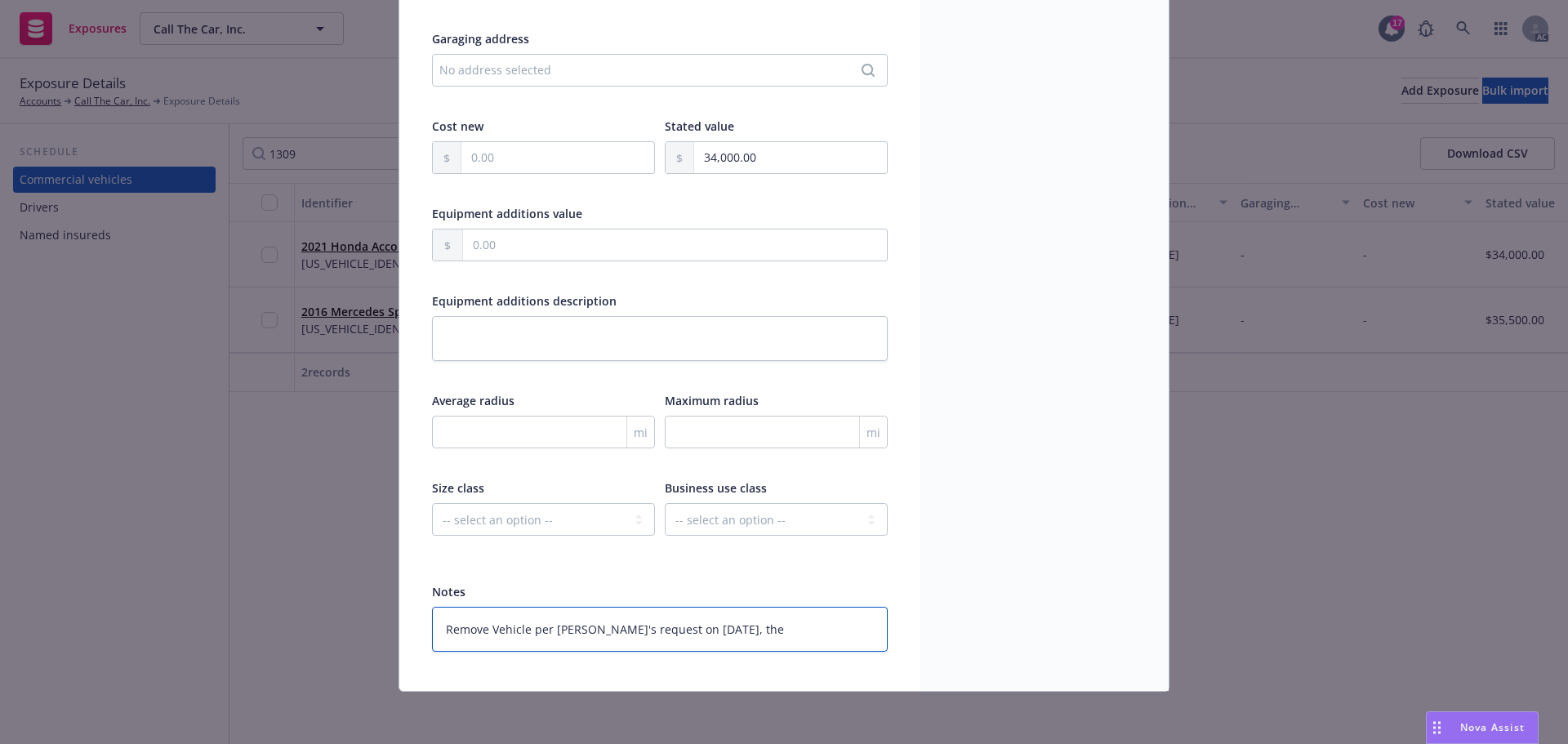
type textarea "Remove Vehicle per Jessica's request on 8/21/25, they"
type textarea "x"
type textarea "Remove Vehicle per Jessica's request on 8/21/25, they"
type textarea "x"
type textarea "Remove Vehicle per Jessica's request on 8/21/25, they s"
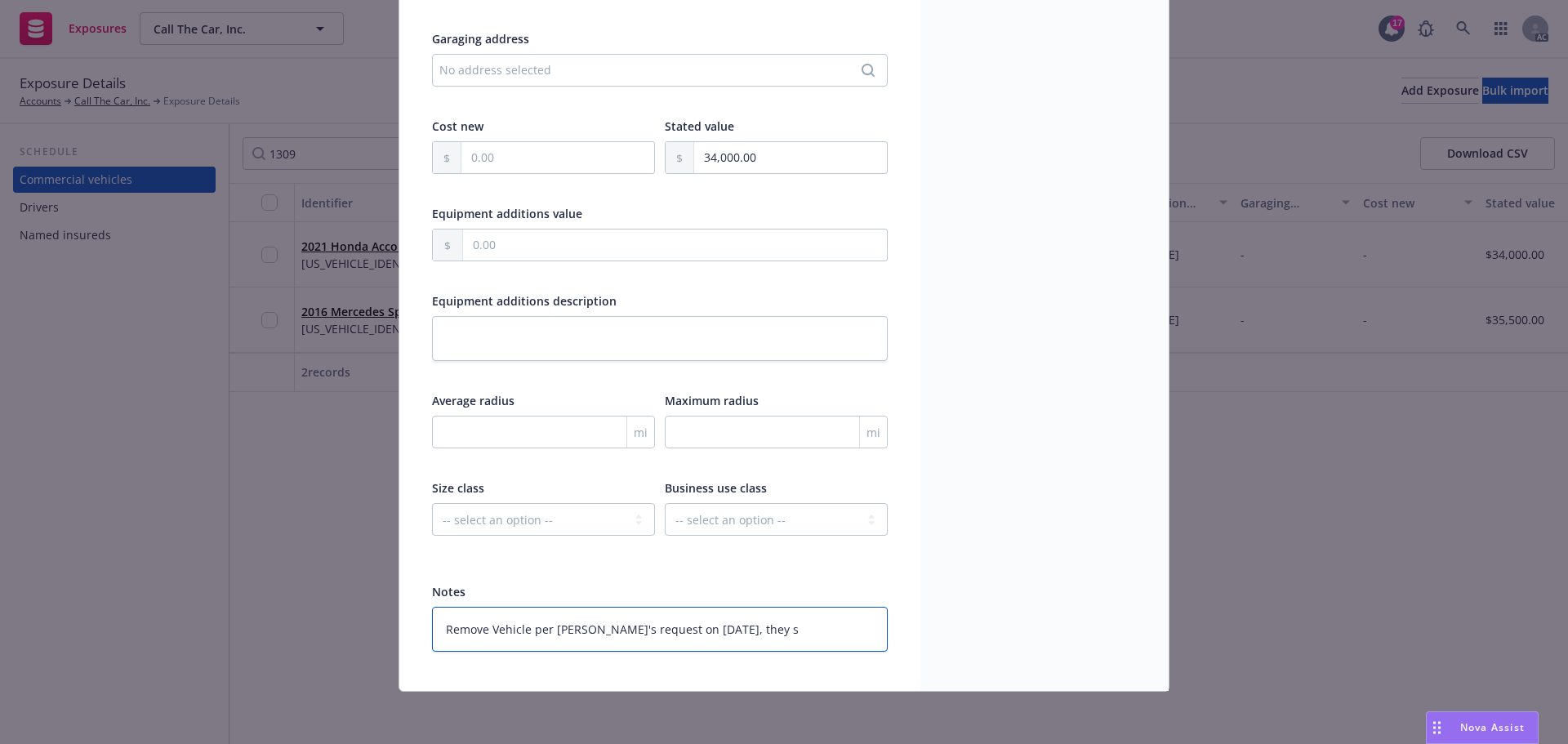
type textarea "x"
type textarea "Remove Vehicle per Jessica's request on 8/21/25, they so"
type textarea "x"
type textarea "Remove Vehicle per Jessica's request on 8/21/25, they sol"
type textarea "x"
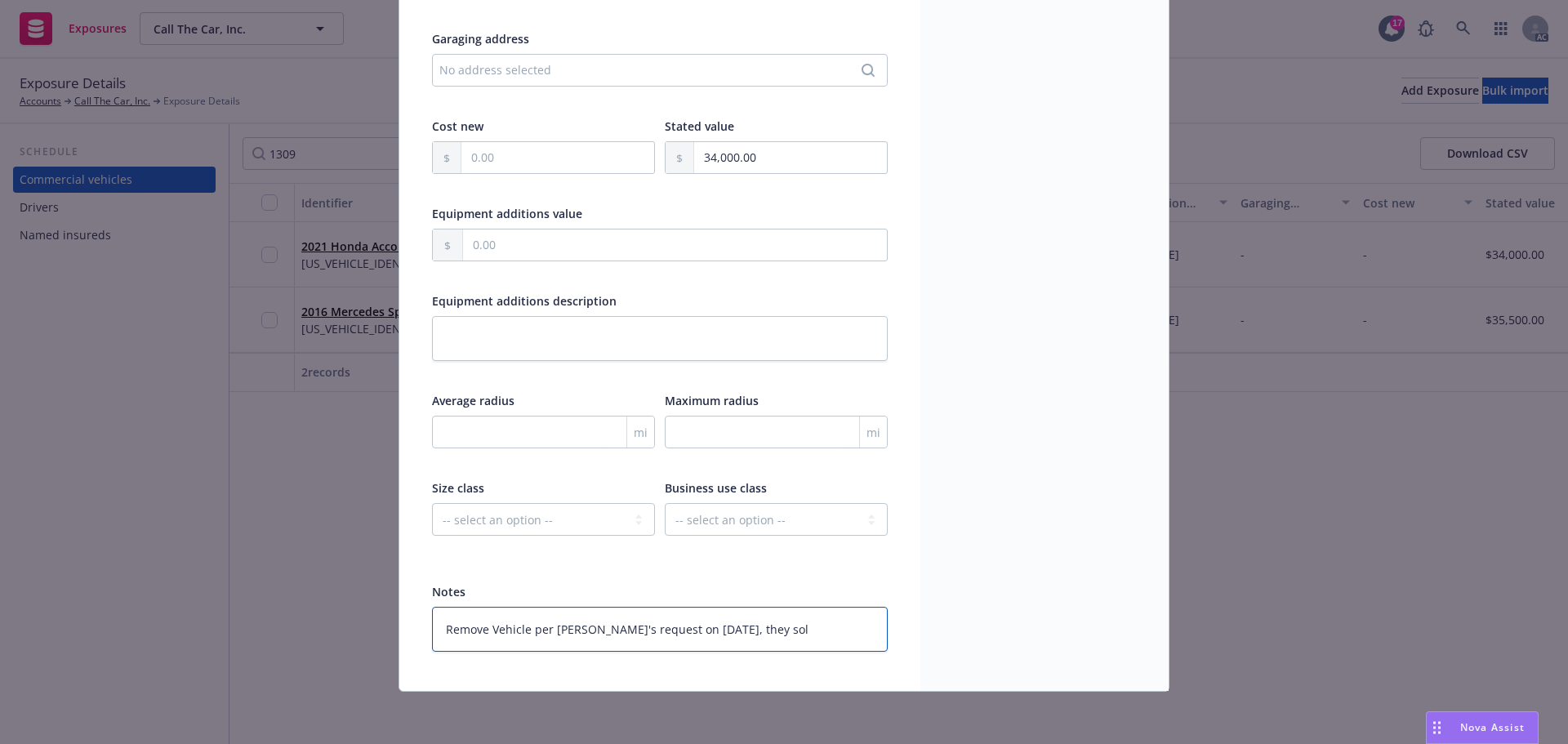
type textarea "Remove Vehicle per Jessica's request on 8/21/25, they sold"
type textarea "x"
type textarea "Remove Vehicle per Jessica's request on 8/21/25, they sold"
type textarea "x"
type textarea "Remove Vehicle per Jessica's request on 8/21/25, they sold i"
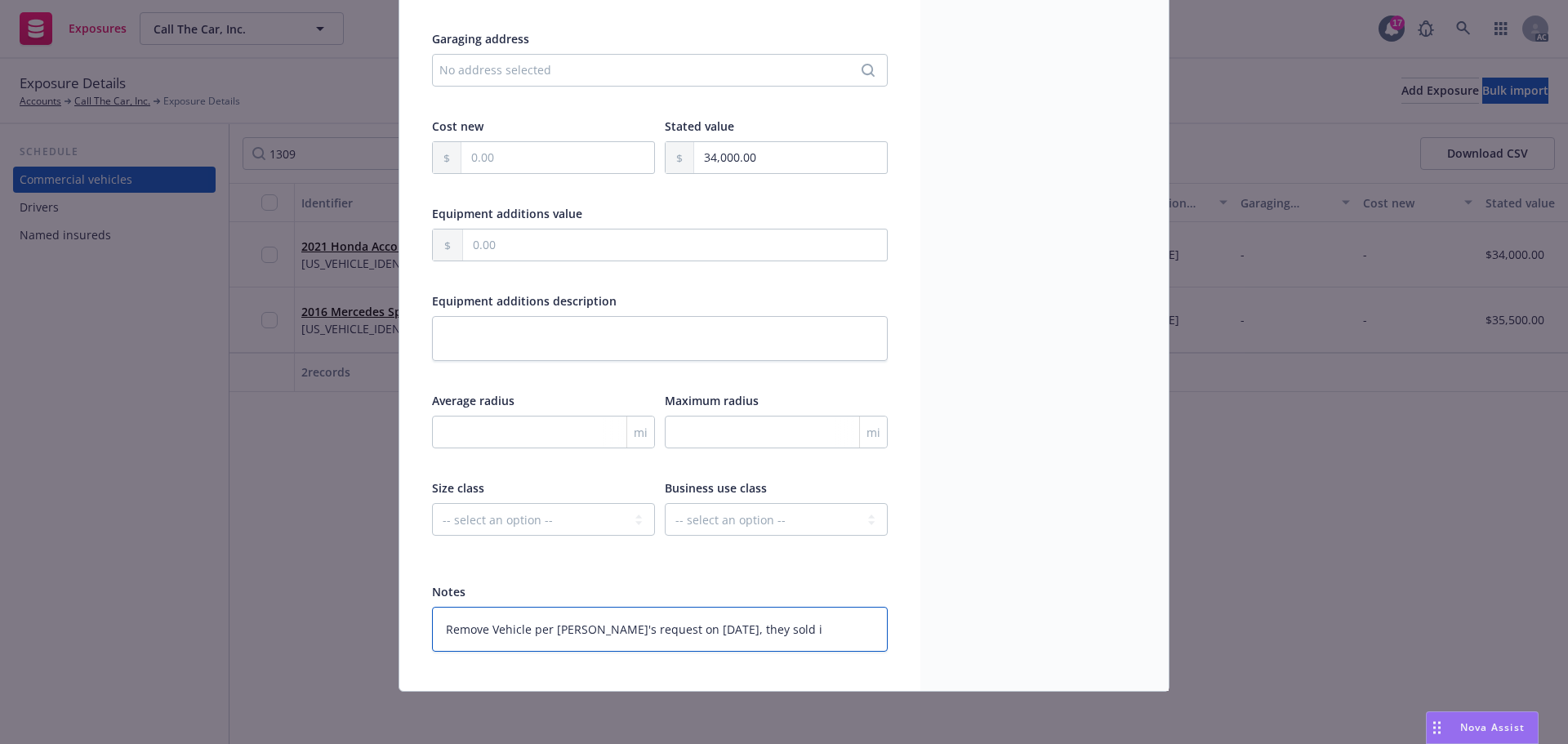
type textarea "x"
type textarea "Remove Vehicle per Jessica's request on 8/21/25, they sold it"
type textarea "x"
type textarea "Remove Vehicle per Jessica's request on 8/21/25, they sold it o"
type textarea "x"
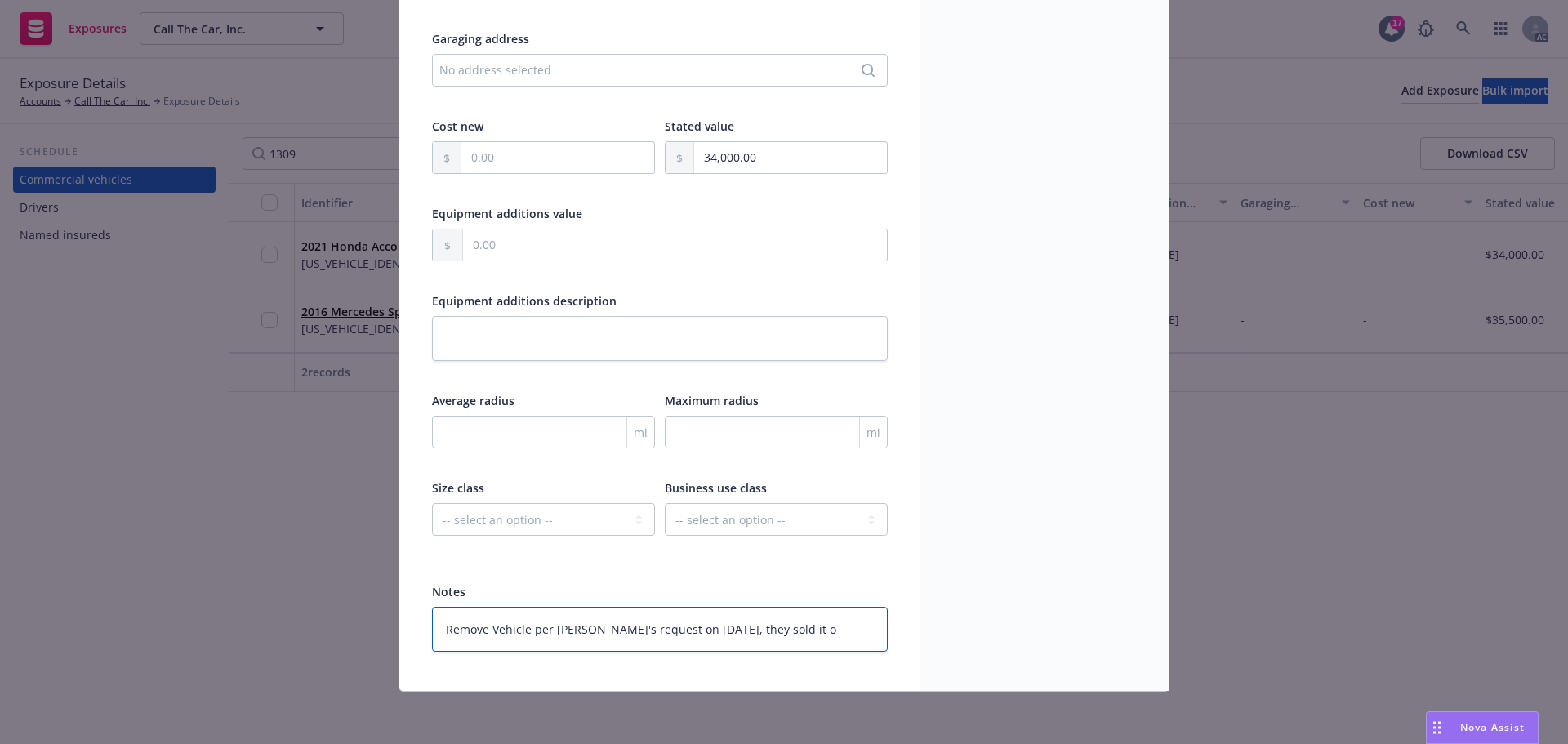
type textarea "Remove Vehicle per Jessica's request on 8/21/25, they sold it on"
type textarea "x"
type textarea "Remove Vehicle per Jessica's request on 8/21/25, they sold it on"
type textarea "x"
type textarea "Remove Vehicle per Jessica's request on 8/21/25, they sold it on 8"
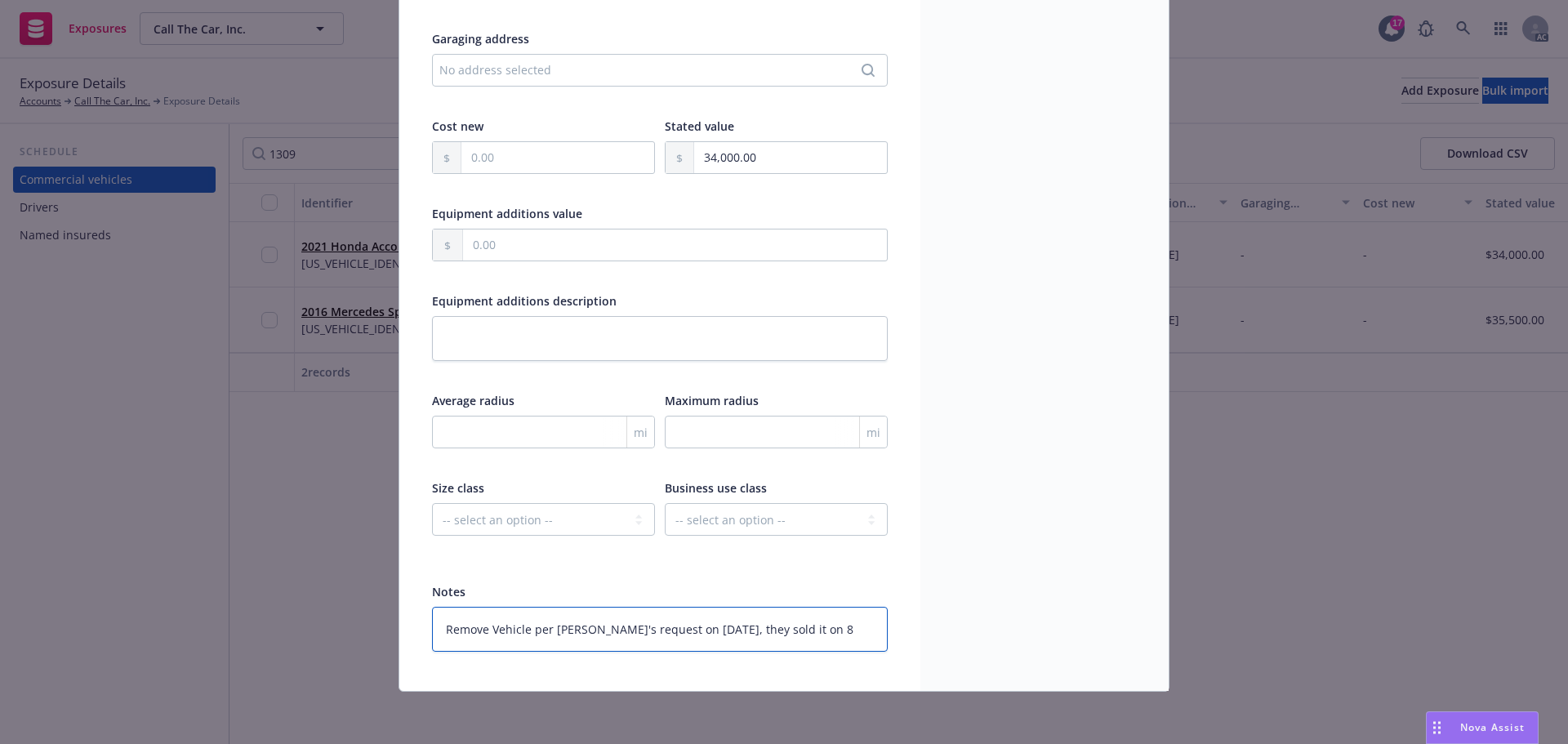
type textarea "x"
type textarea "Remove Vehicle per Jessica's request on 8/21/25, they sold it on 8/"
type textarea "x"
type textarea "Remove Vehicle per Jessica's request on 8/21/25, they sold it on 8/1"
type textarea "x"
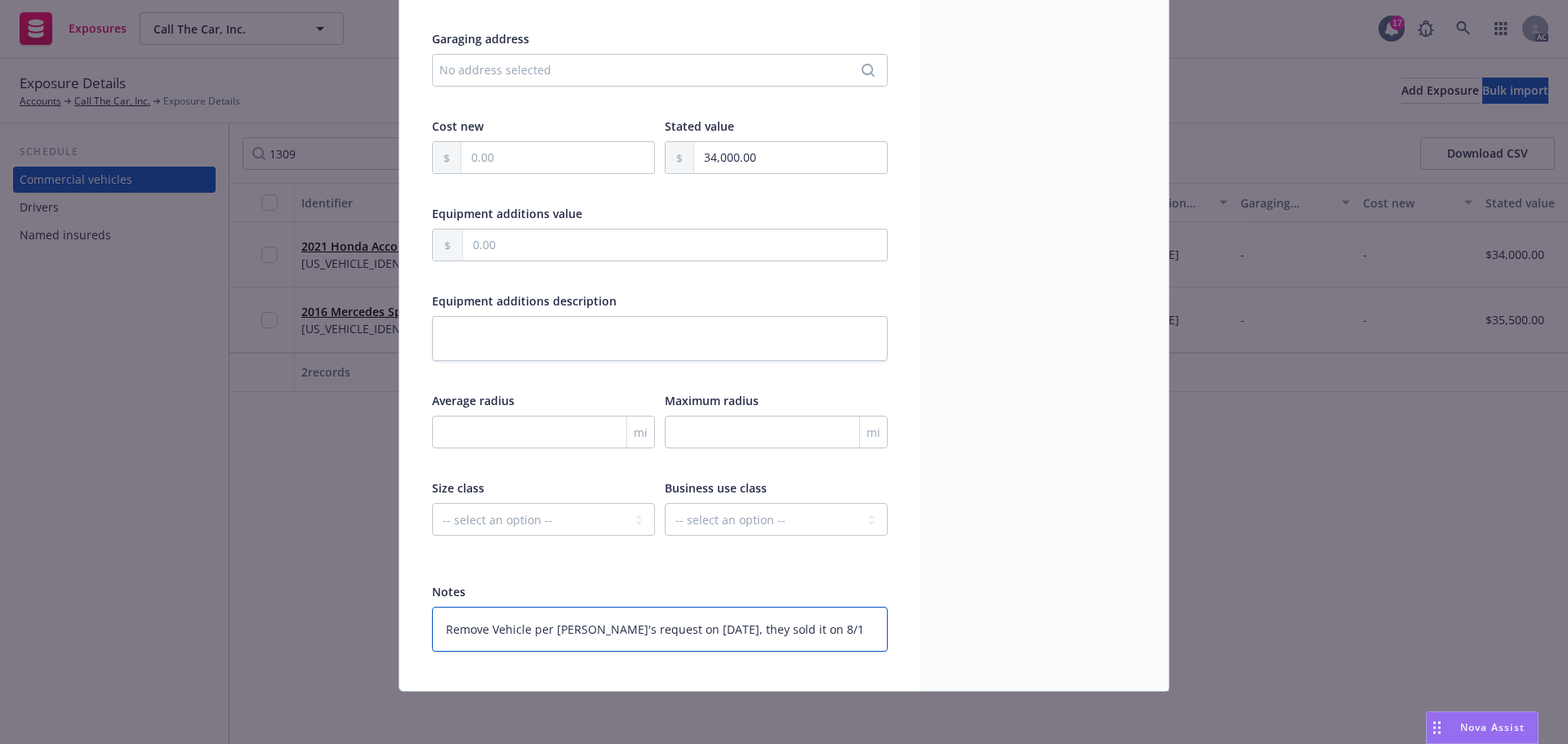
type textarea "Remove Vehicle per Jessica's request on 8/21/25, they sold it on 8/18"
type textarea "x"
type textarea "Remove Vehicle per Jessica's request on 8/21/25, they sold it on 8/18/"
type textarea "x"
type textarea "Remove Vehicle per Jessica's request on 8/21/25, they sold it on 8/18/2"
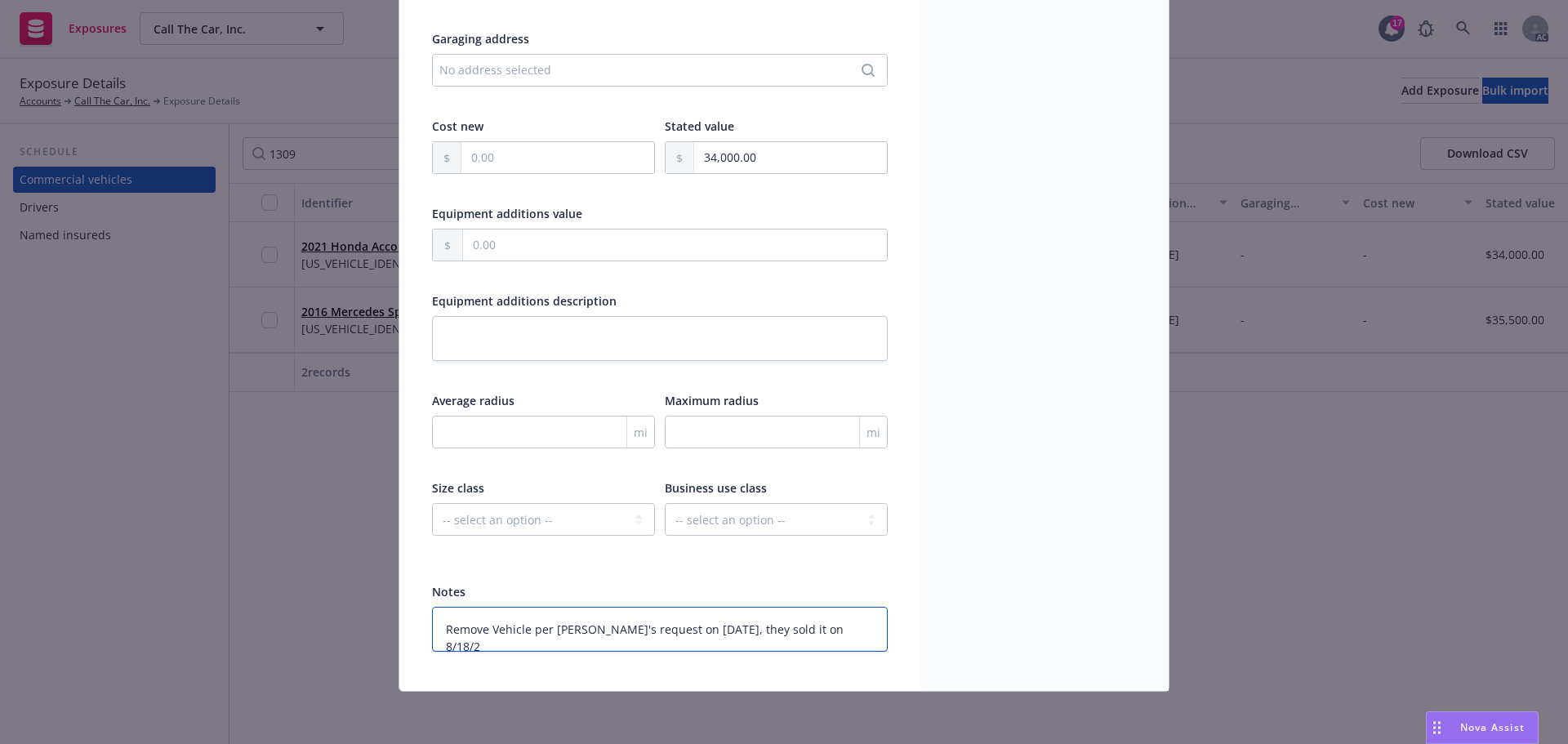
type textarea "x"
type textarea "Remove Vehicle per Jessica's request on 8/21/25, they sold it on 8/18/25"
type textarea "x"
type textarea "Remove Vehicle per Jessica's request on 8/21/25, they sold it on 8/18/25."
type textarea "x"
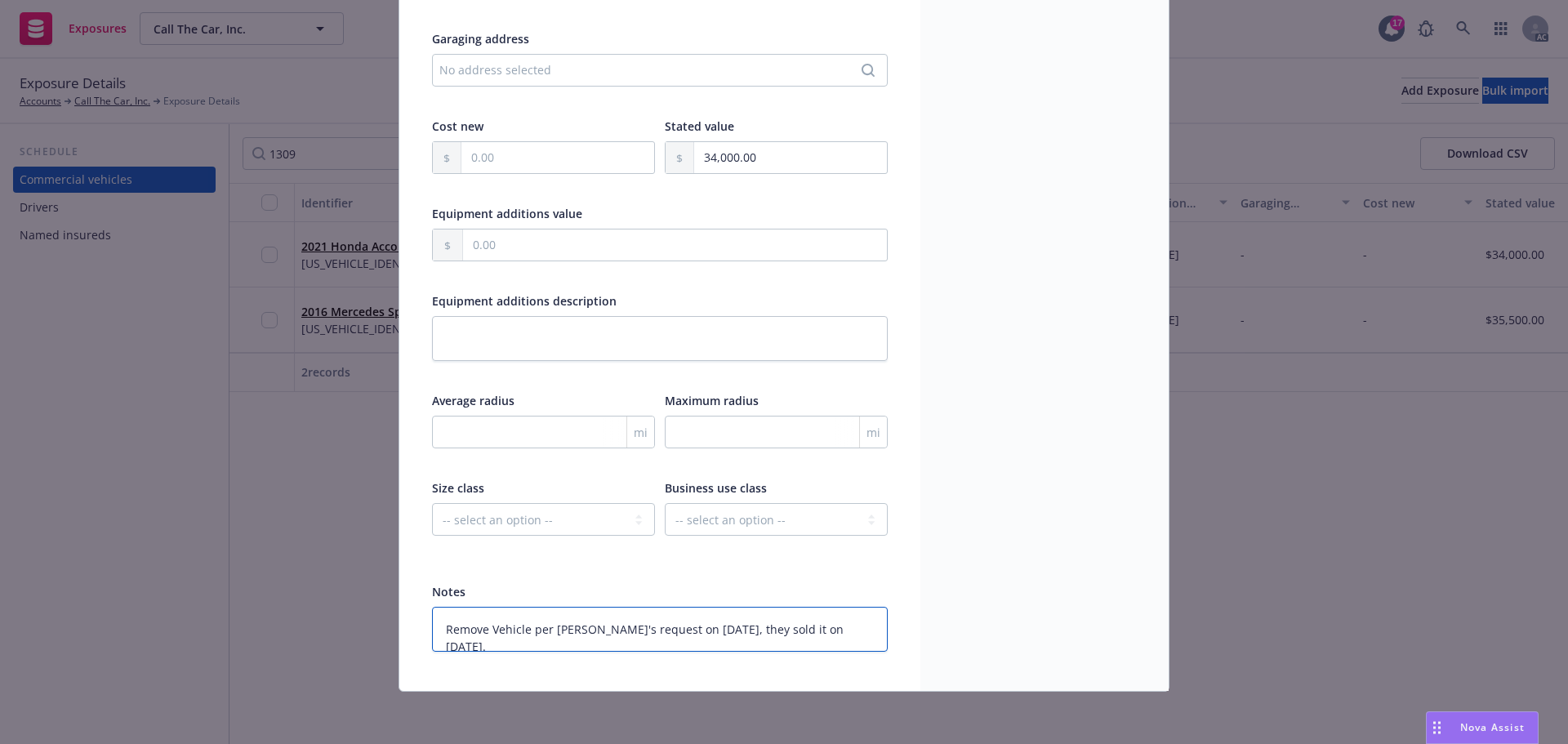
type textarea "Remove Vehicle per Jessica's request on 8/21/25, they sold it on 8/18/25."
click at [598, 627] on textarea "Remove Vehicle per Jessica's request on 8/21/25, they sold it on 8/18/25." at bounding box center [660, 629] width 456 height 45
type textarea "x"
type textarea "Remove Vehicle per Jessica's erequest on 8/21/25, they sold it on 8/18/25."
type textarea "x"
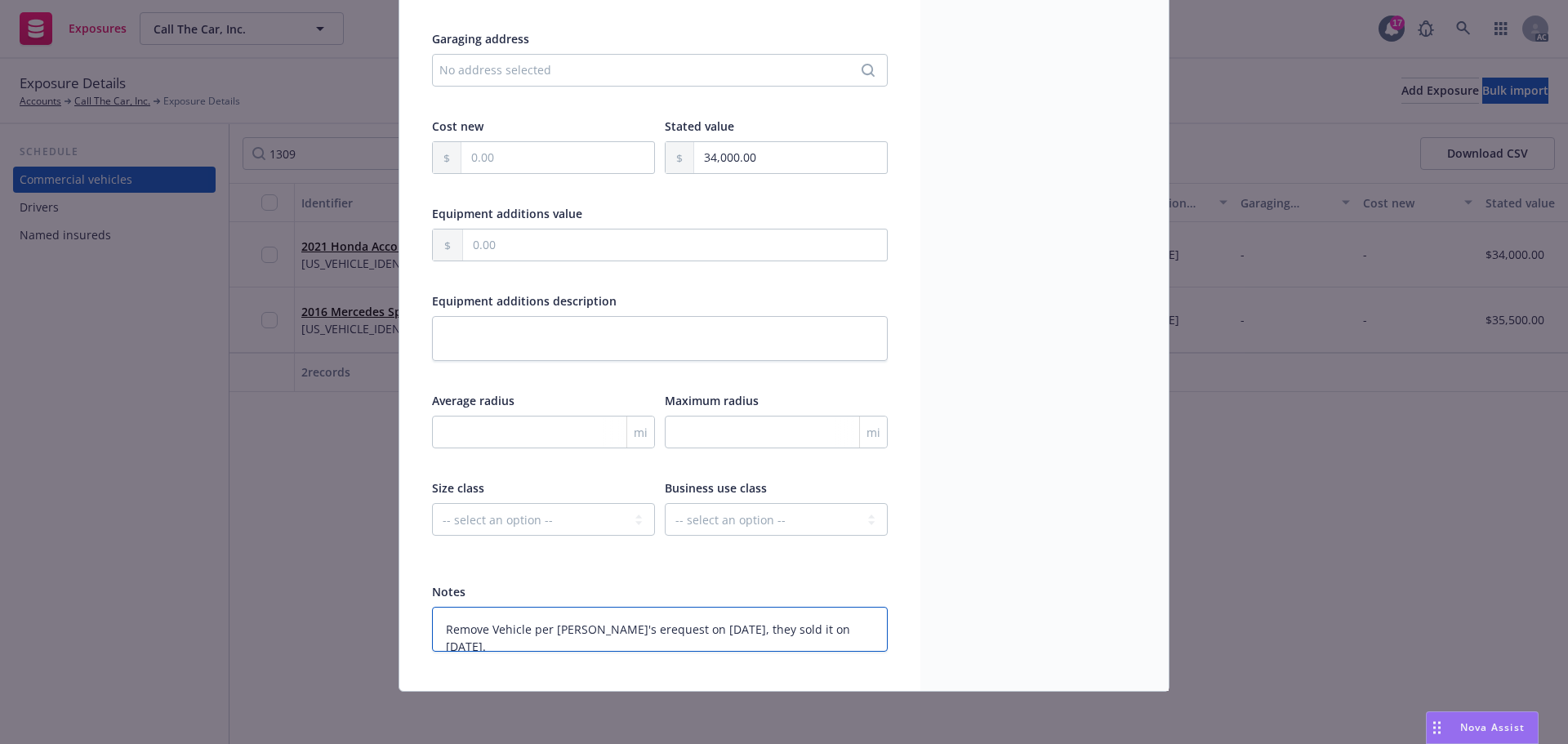
type textarea "Remove Vehicle per Jessica's emrequest on 8/21/25, they sold it on 8/18/25."
type textarea "x"
type textarea "Remove Vehicle per Jessica's emarequest on 8/21/25, they sold it on 8/18/25."
type textarea "x"
type textarea "Remove Vehicle per Jessica's emairequest on 8/21/25, they sold it on 8/18/25."
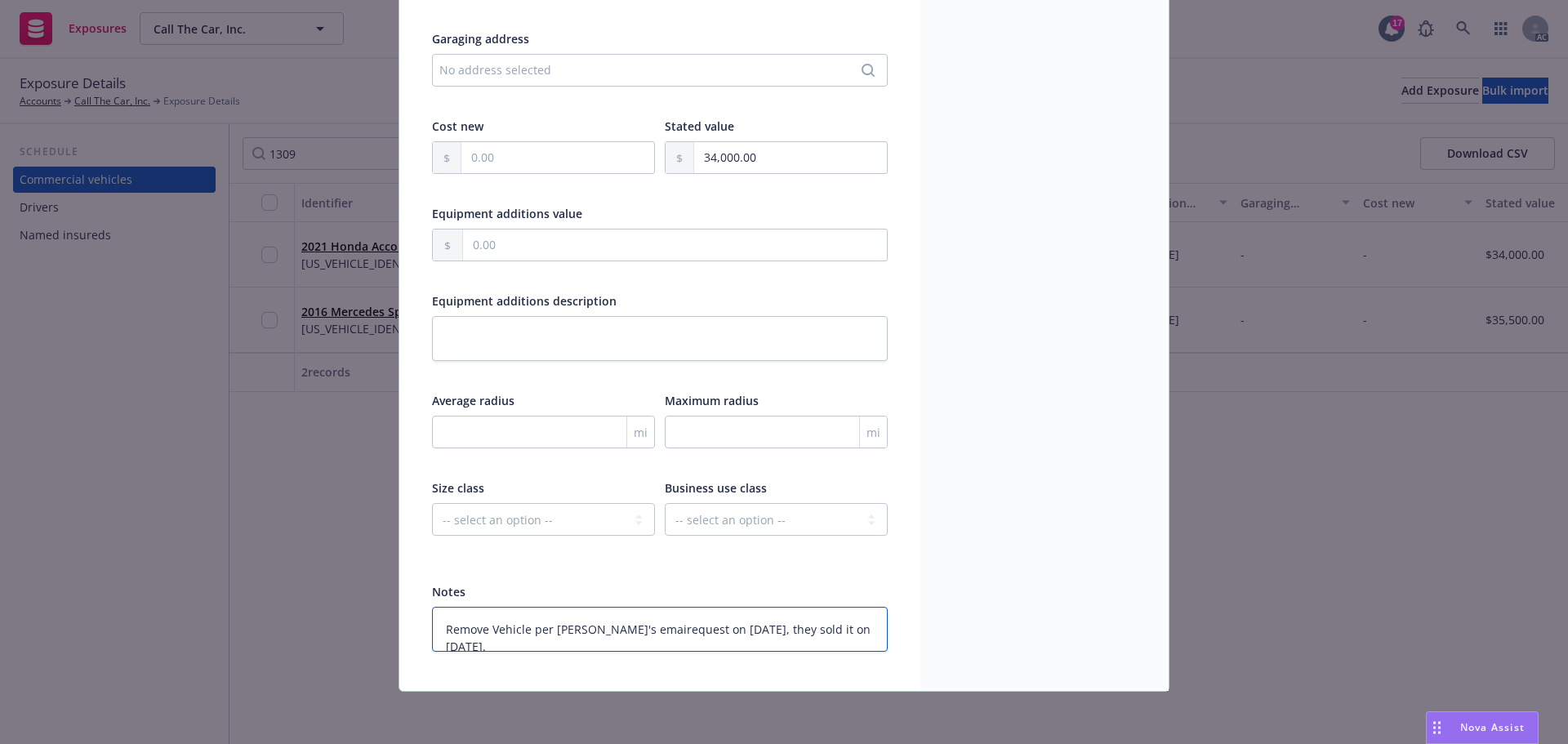
type textarea "x"
type textarea "Remove Vehicle per Jessica's emailrequest on 8/21/25, they sold it on 8/18/25."
type textarea "x"
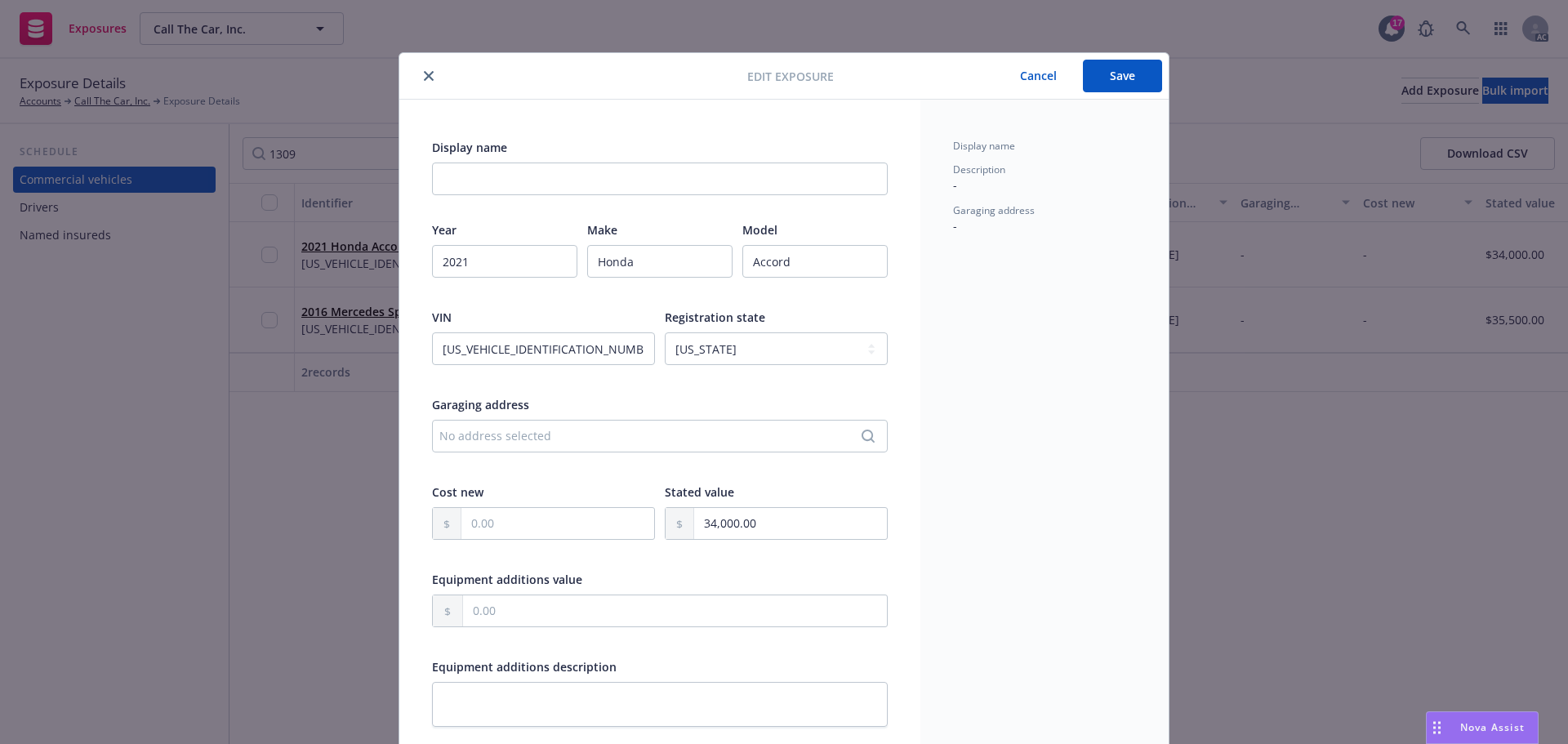
type textarea "Remove Vehicle per Jessica's email request on 8/21/25, they sold it on 8/18/25."
click at [1113, 72] on button "Save" at bounding box center [1122, 76] width 79 height 33
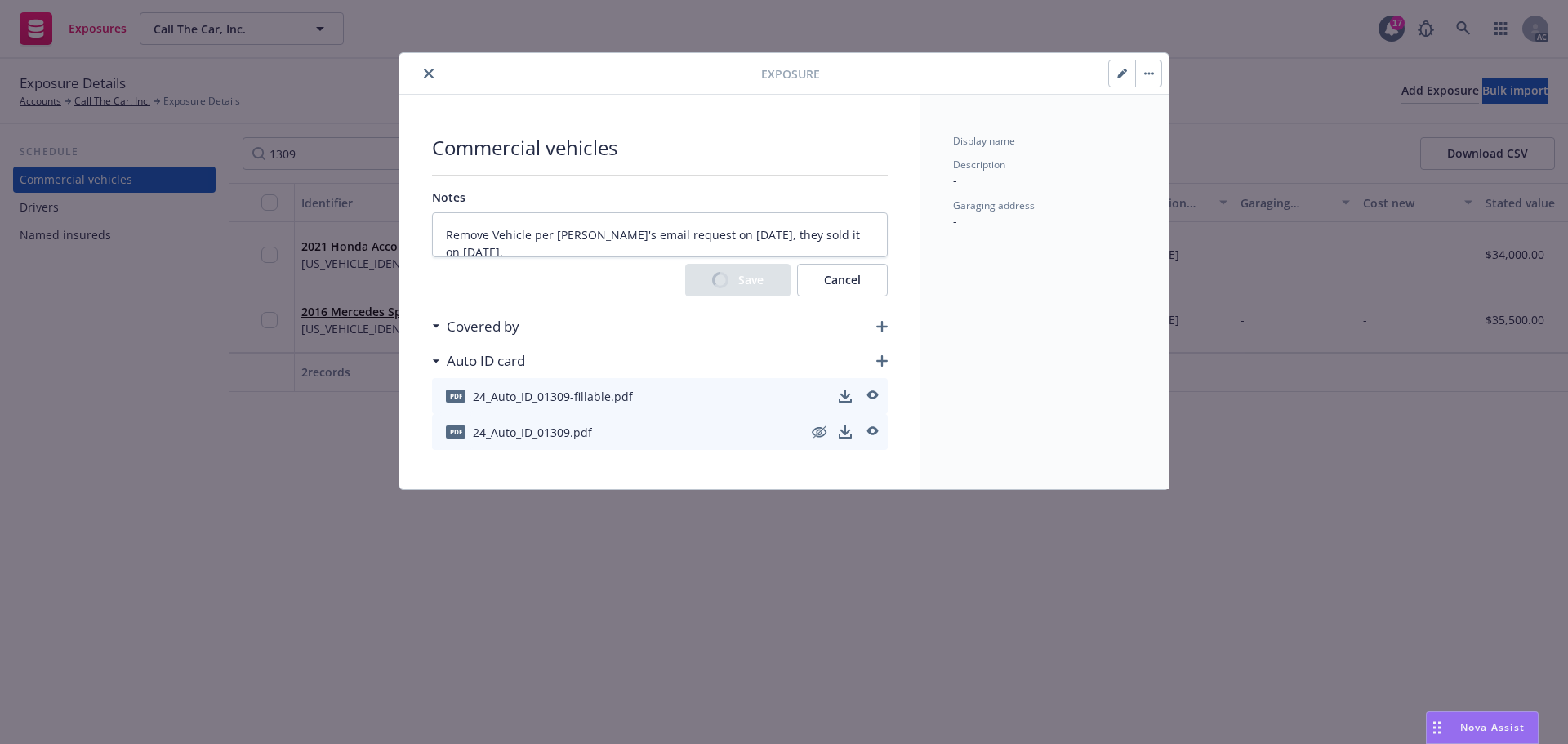
type textarea "x"
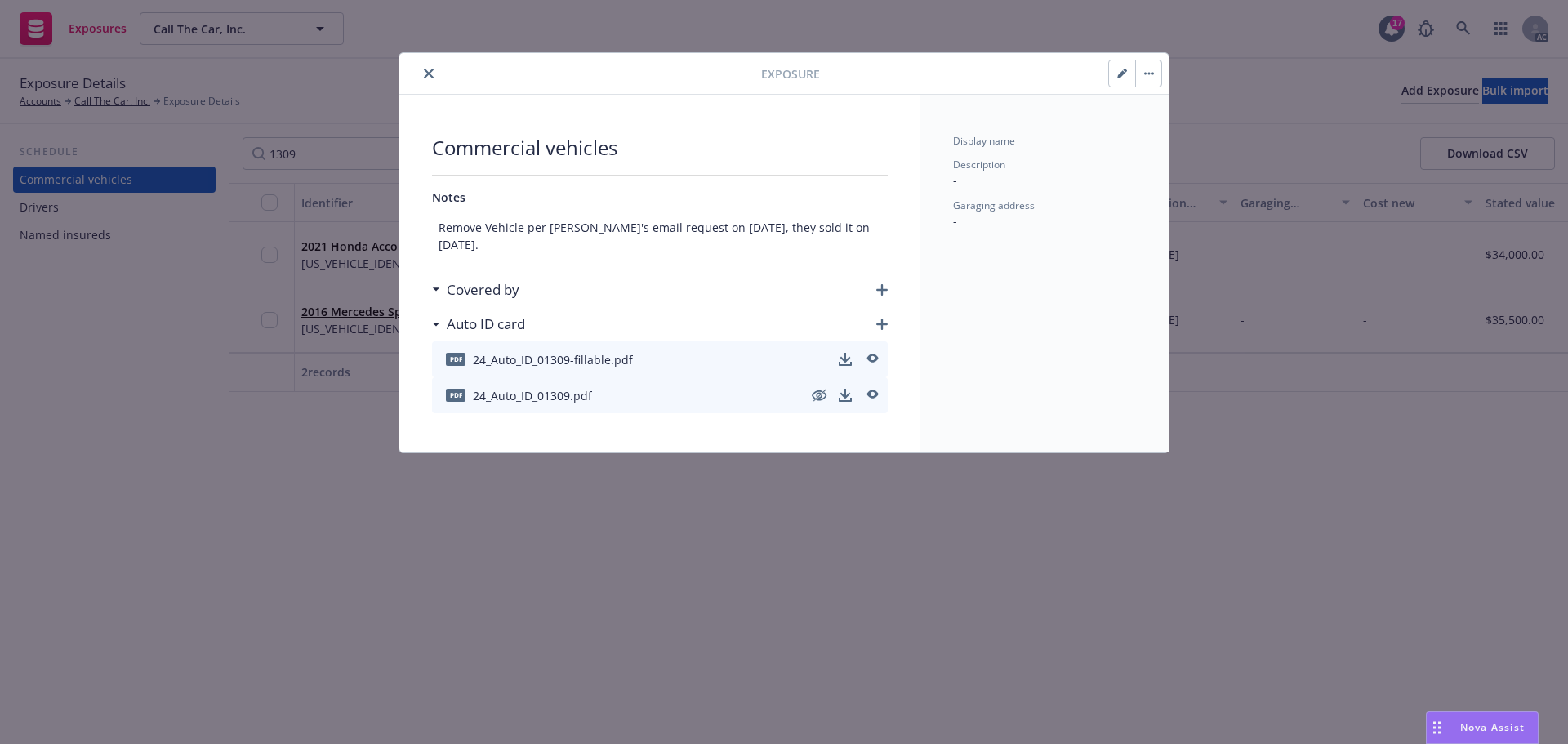
click at [1151, 71] on button "button" at bounding box center [1148, 73] width 26 height 26
click at [1167, 121] on link "Archive" at bounding box center [1182, 119] width 93 height 33
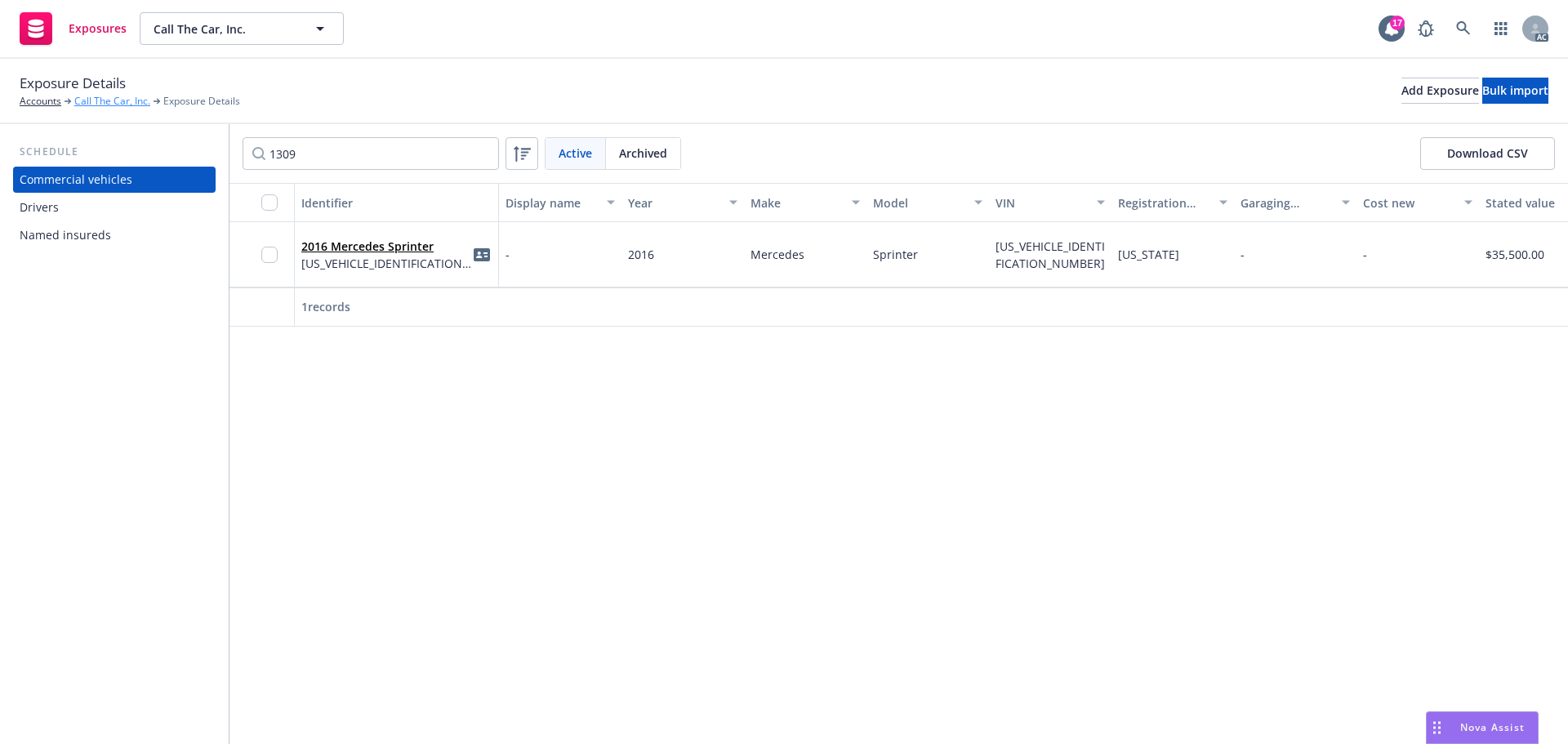
click at [121, 98] on link "Call The Car, Inc." at bounding box center [112, 101] width 76 height 15
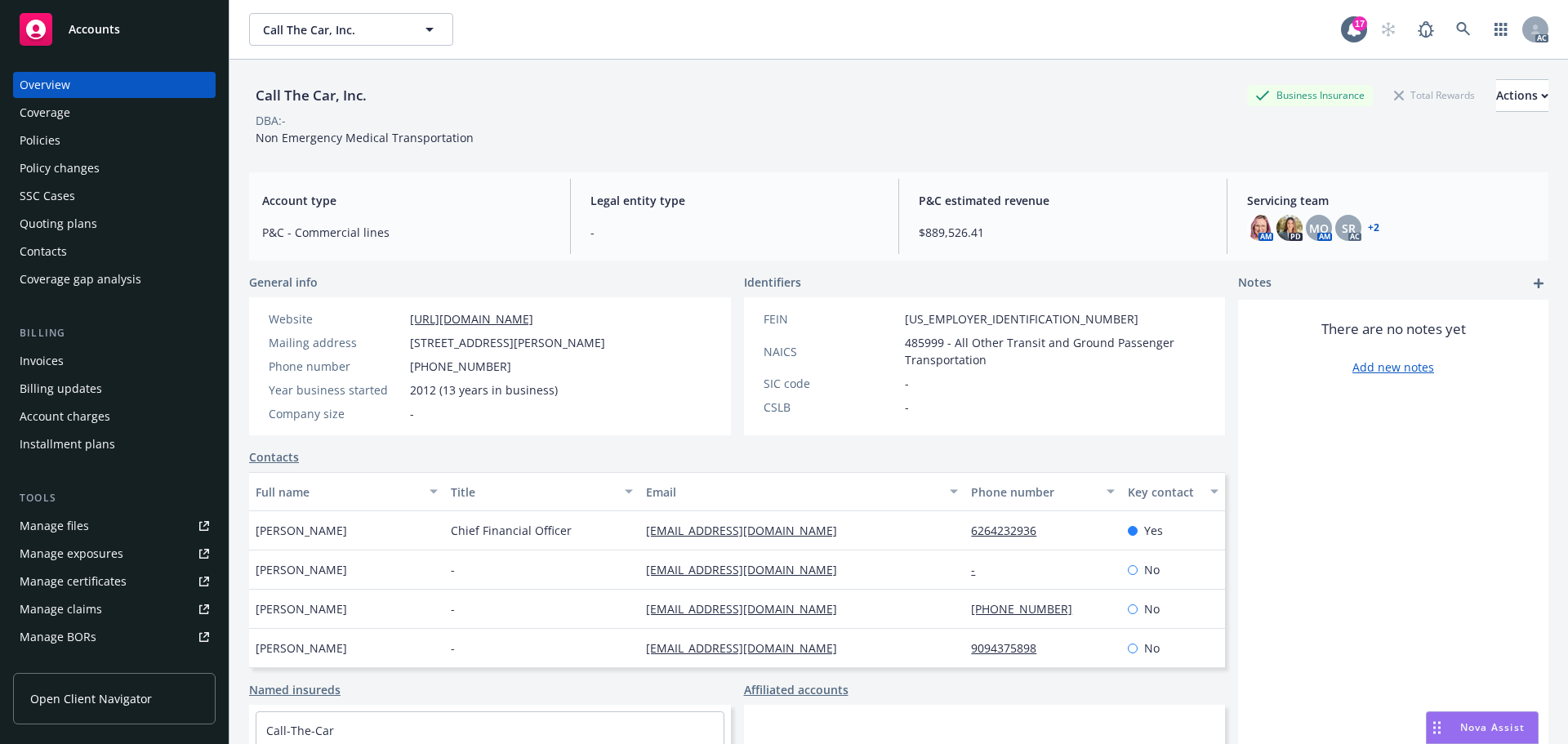
drag, startPoint x: 64, startPoint y: 169, endPoint x: 73, endPoint y: 169, distance: 9.0
click at [64, 169] on div "Policy changes" at bounding box center [59, 168] width 80 height 26
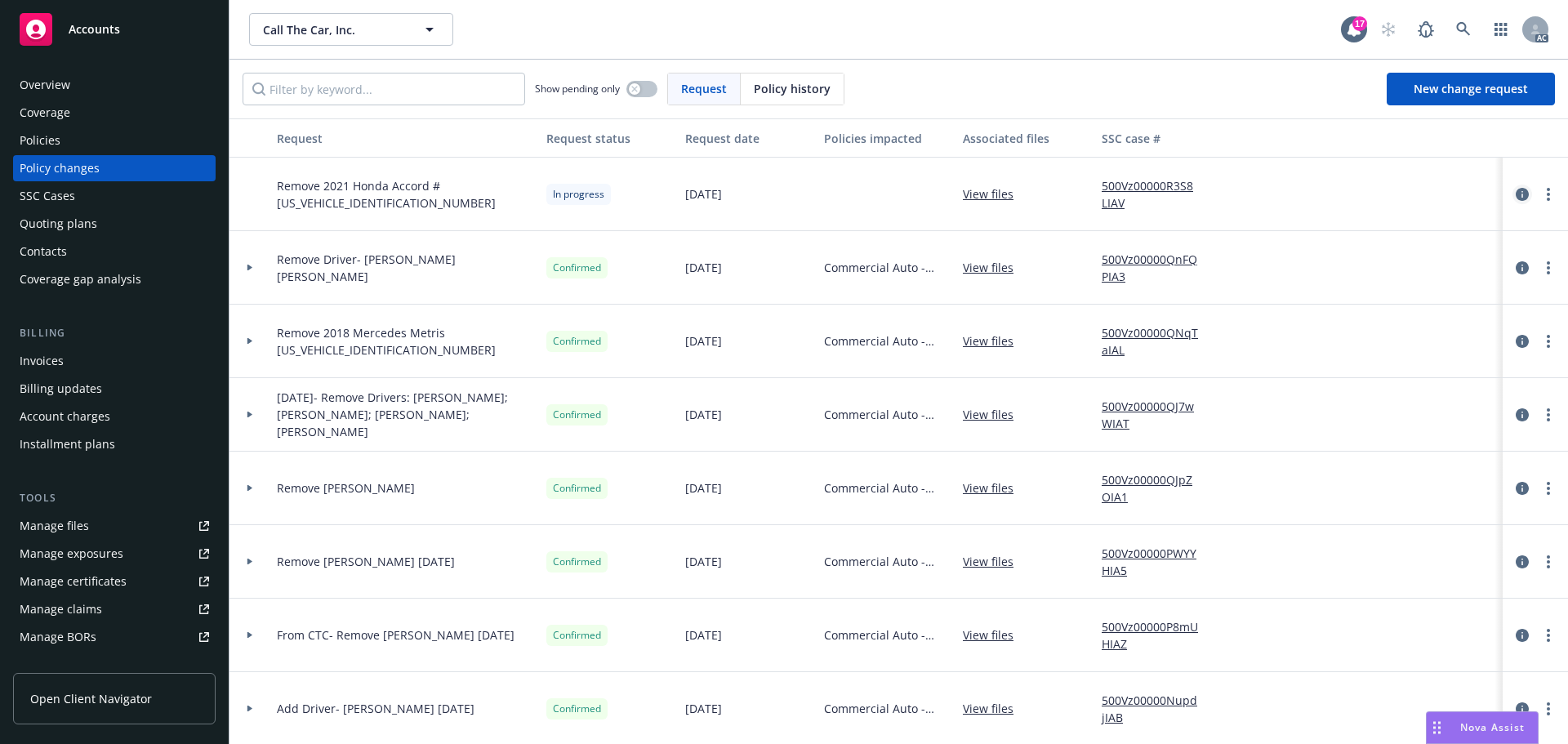
click at [1516, 194] on icon "circleInformation" at bounding box center [1522, 194] width 13 height 13
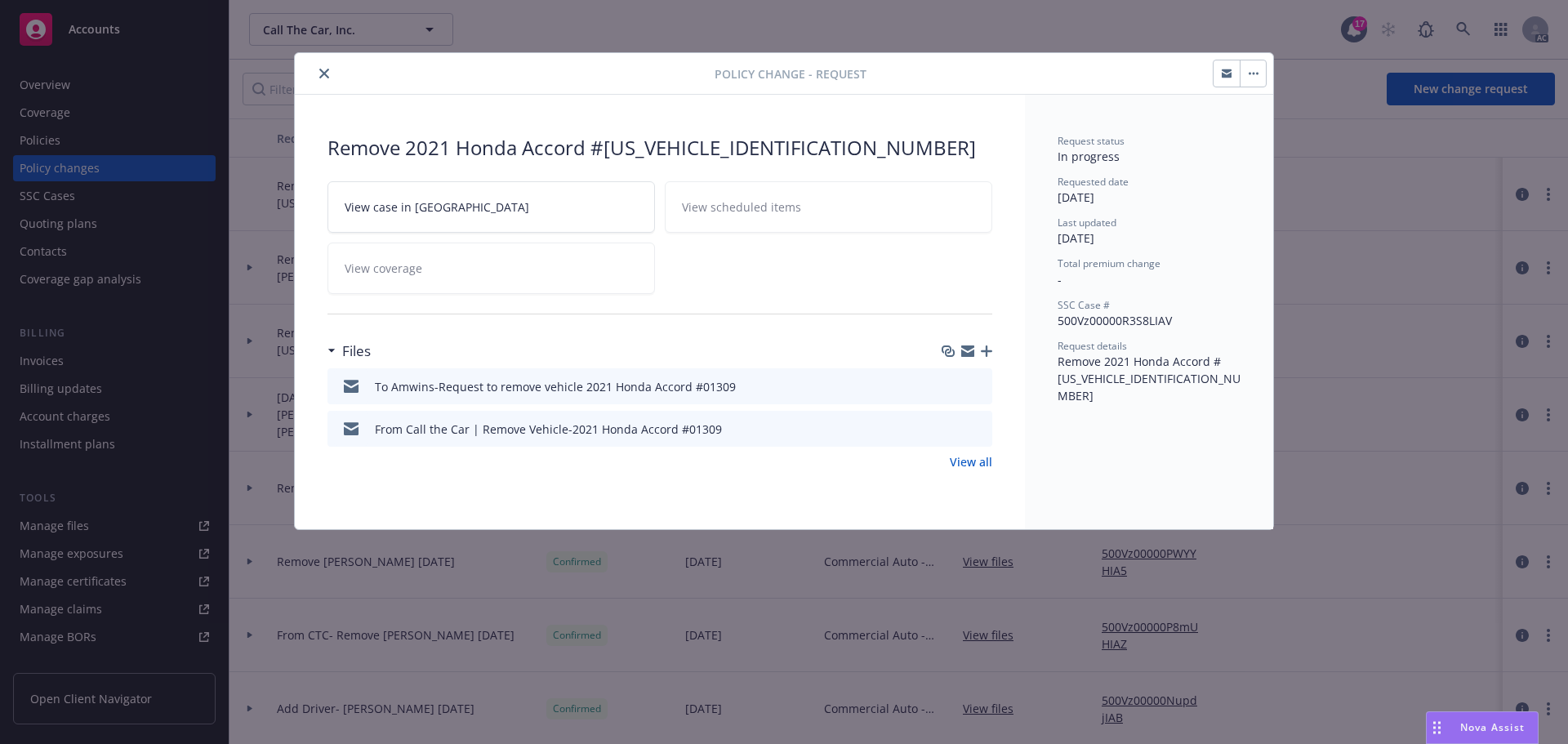
click at [322, 73] on icon "close" at bounding box center [324, 73] width 9 height 9
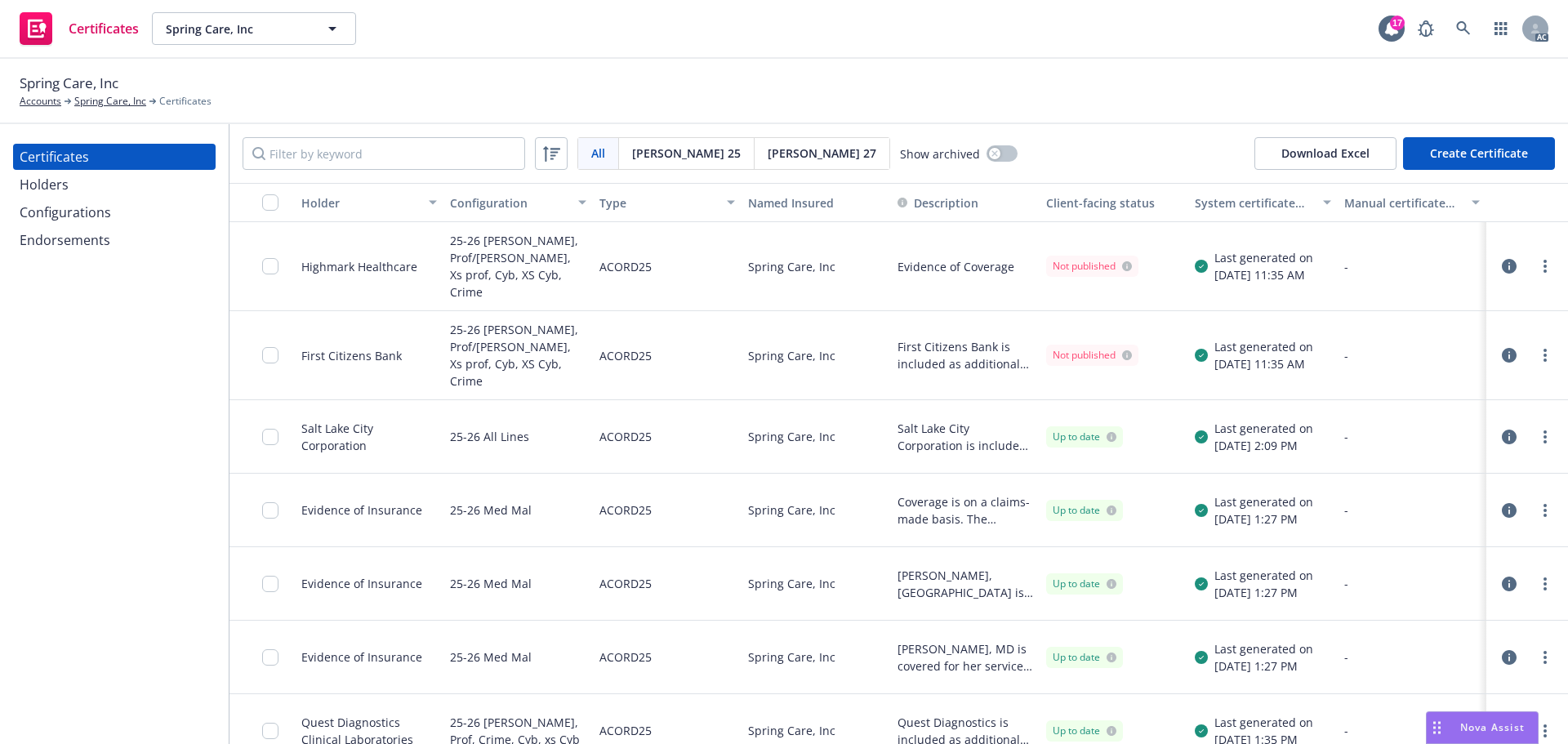
click at [64, 189] on div "Holders" at bounding box center [44, 184] width 49 height 26
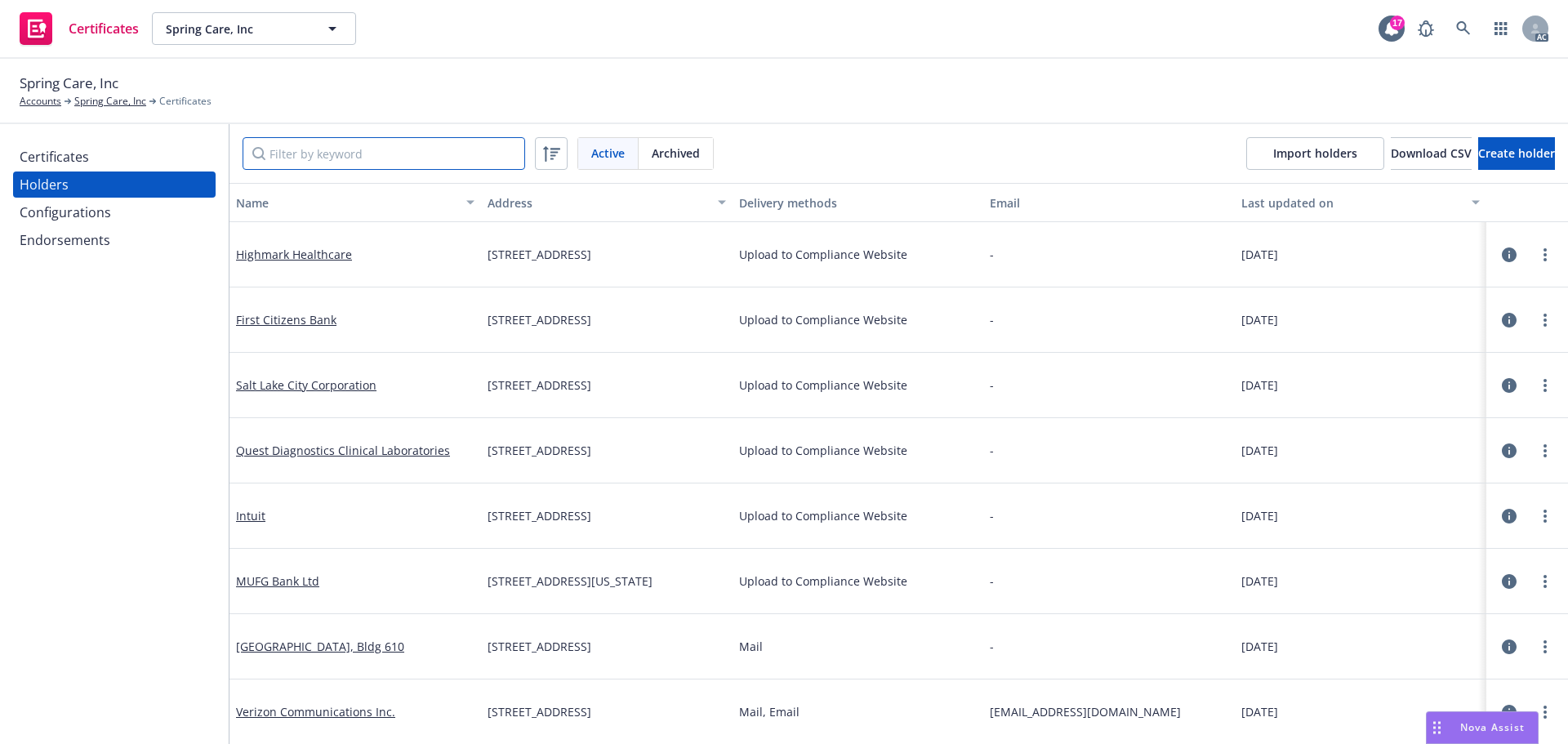
click at [312, 155] on input "Filter by keyword" at bounding box center [384, 153] width 282 height 33
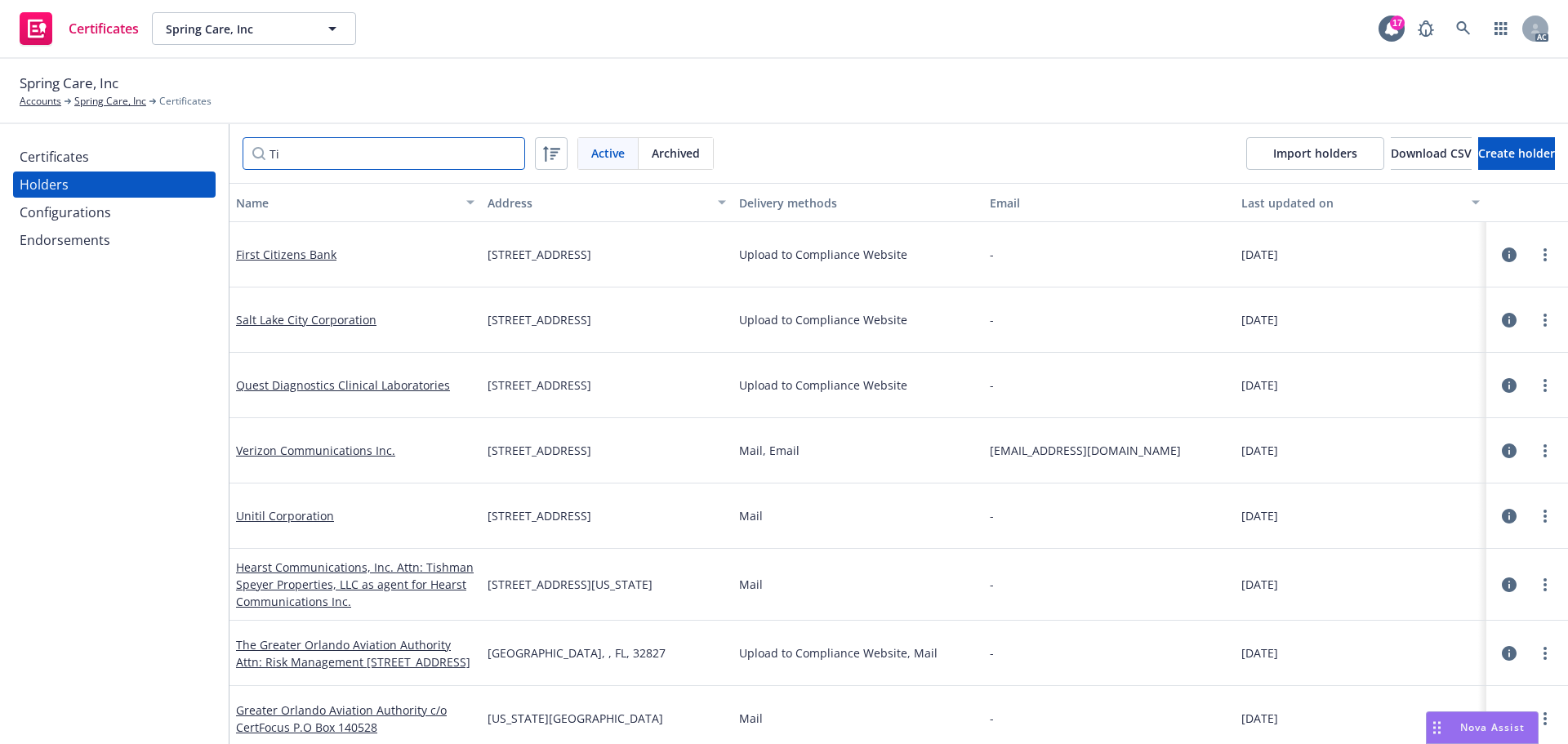
type input "T"
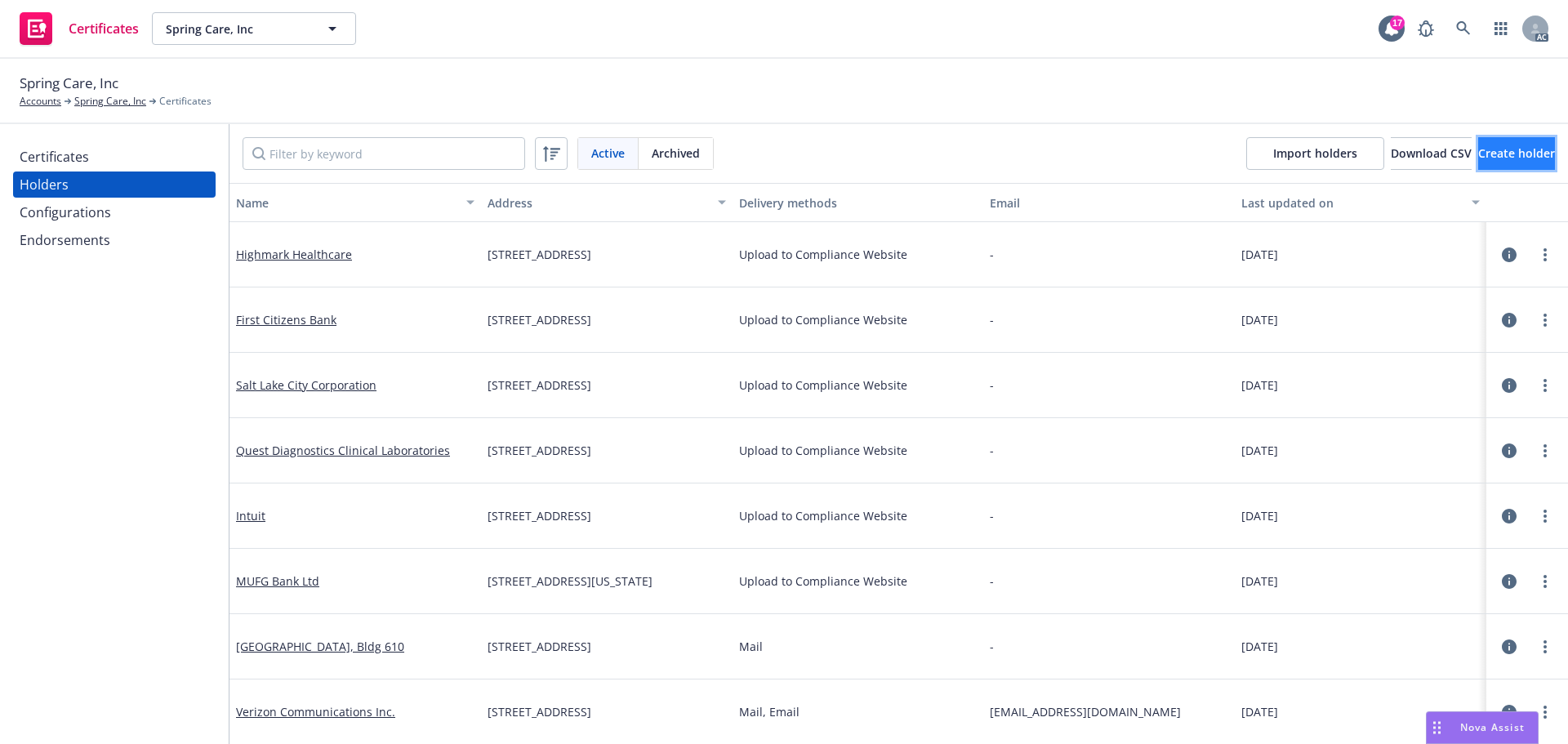
click at [1478, 154] on span "Create holder" at bounding box center [1516, 153] width 77 height 16
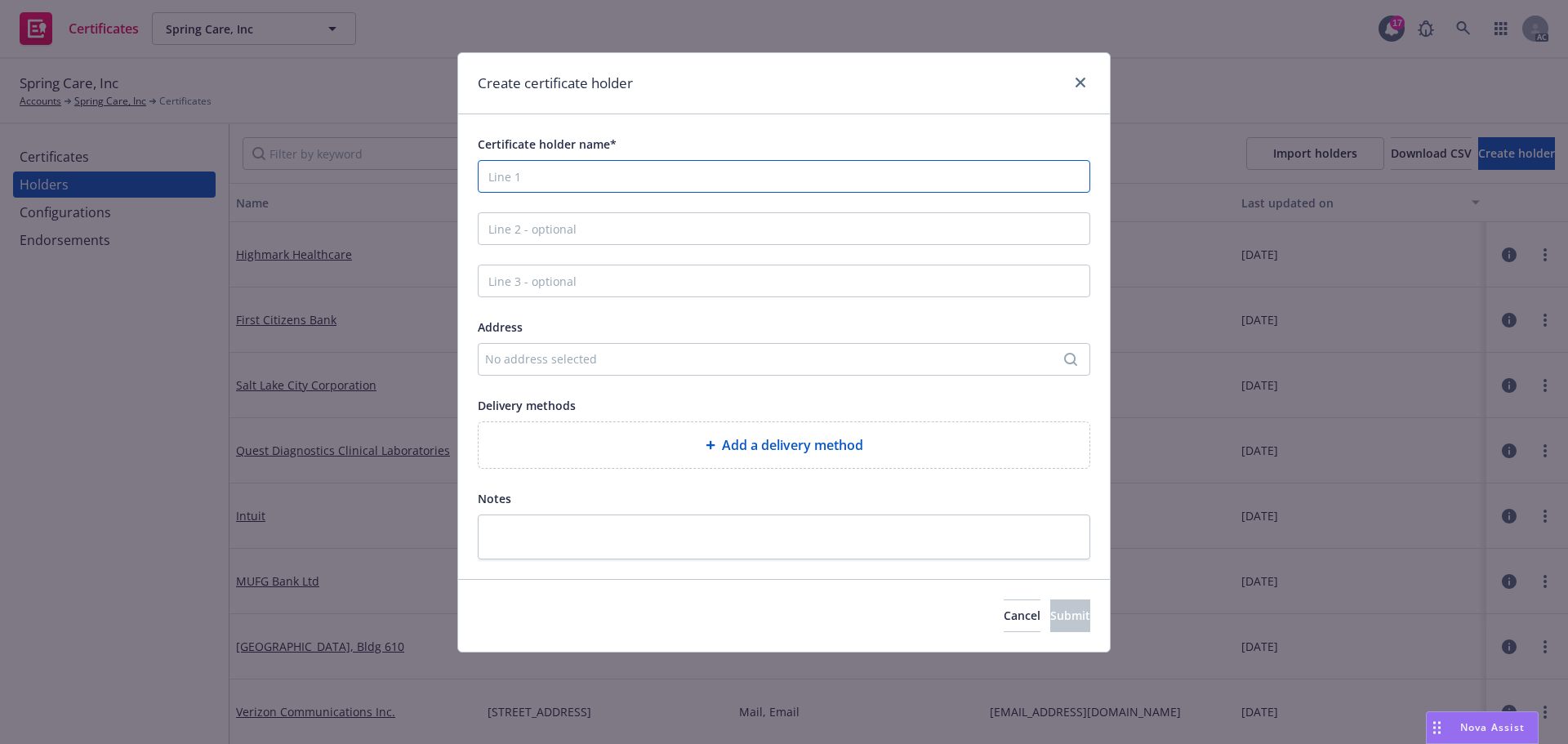
click at [516, 168] on input "Certificate holder name*" at bounding box center [784, 177] width 613 height 33
type input "Tim Howard"
click at [1050, 615] on span "Submit" at bounding box center [1070, 616] width 40 height 16
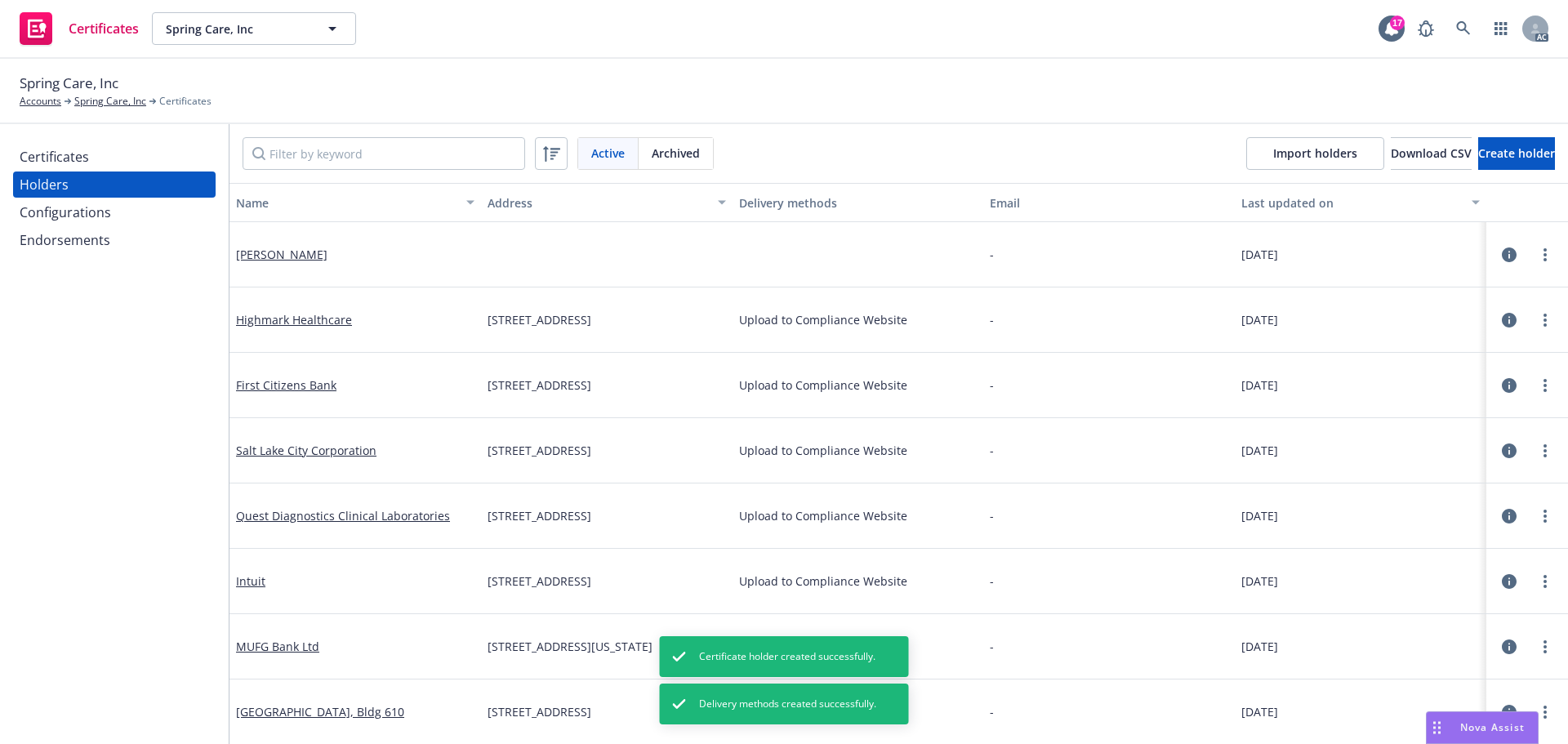
click at [72, 158] on div "Certificates" at bounding box center [54, 157] width 70 height 26
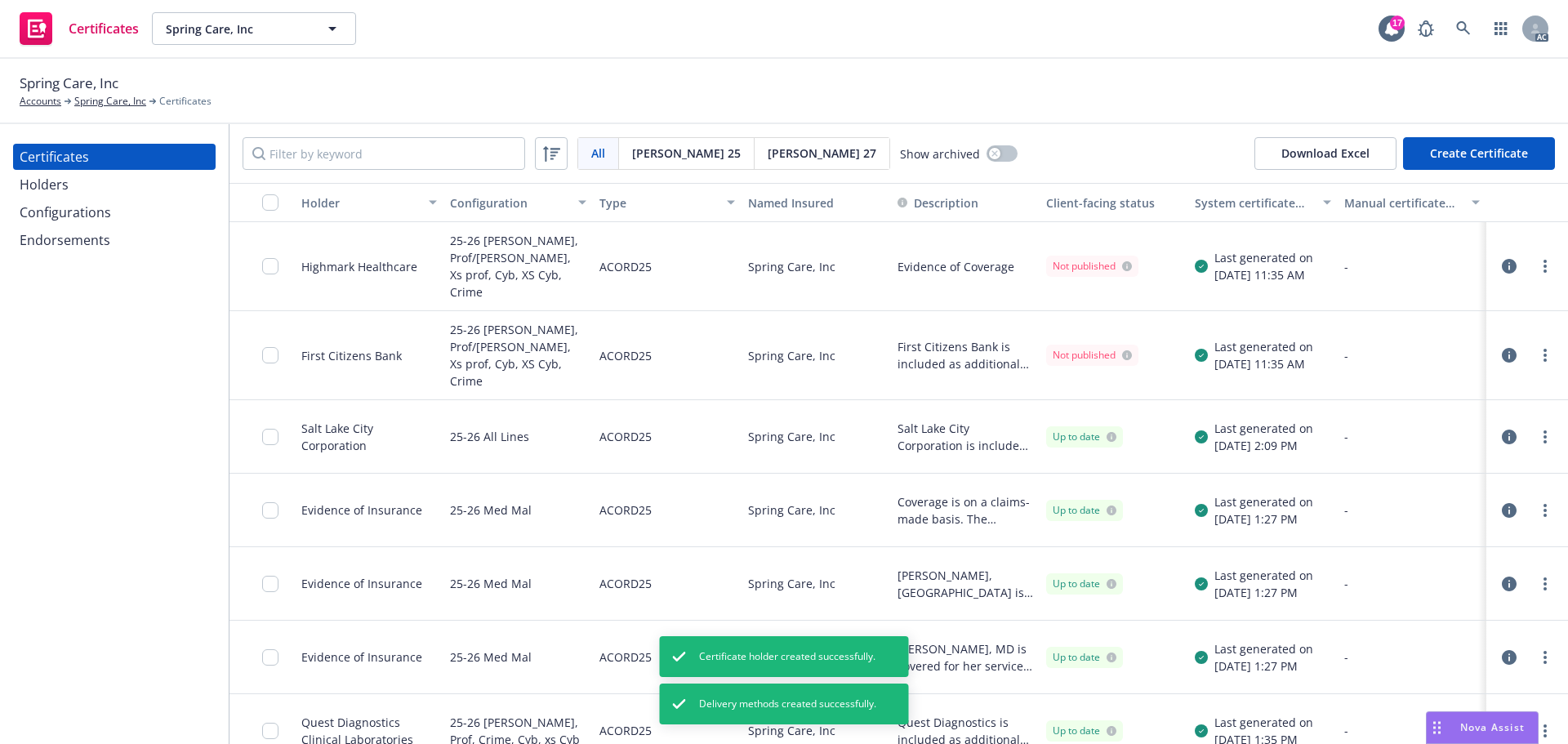
click at [1470, 150] on button "Create Certificate" at bounding box center [1478, 153] width 152 height 33
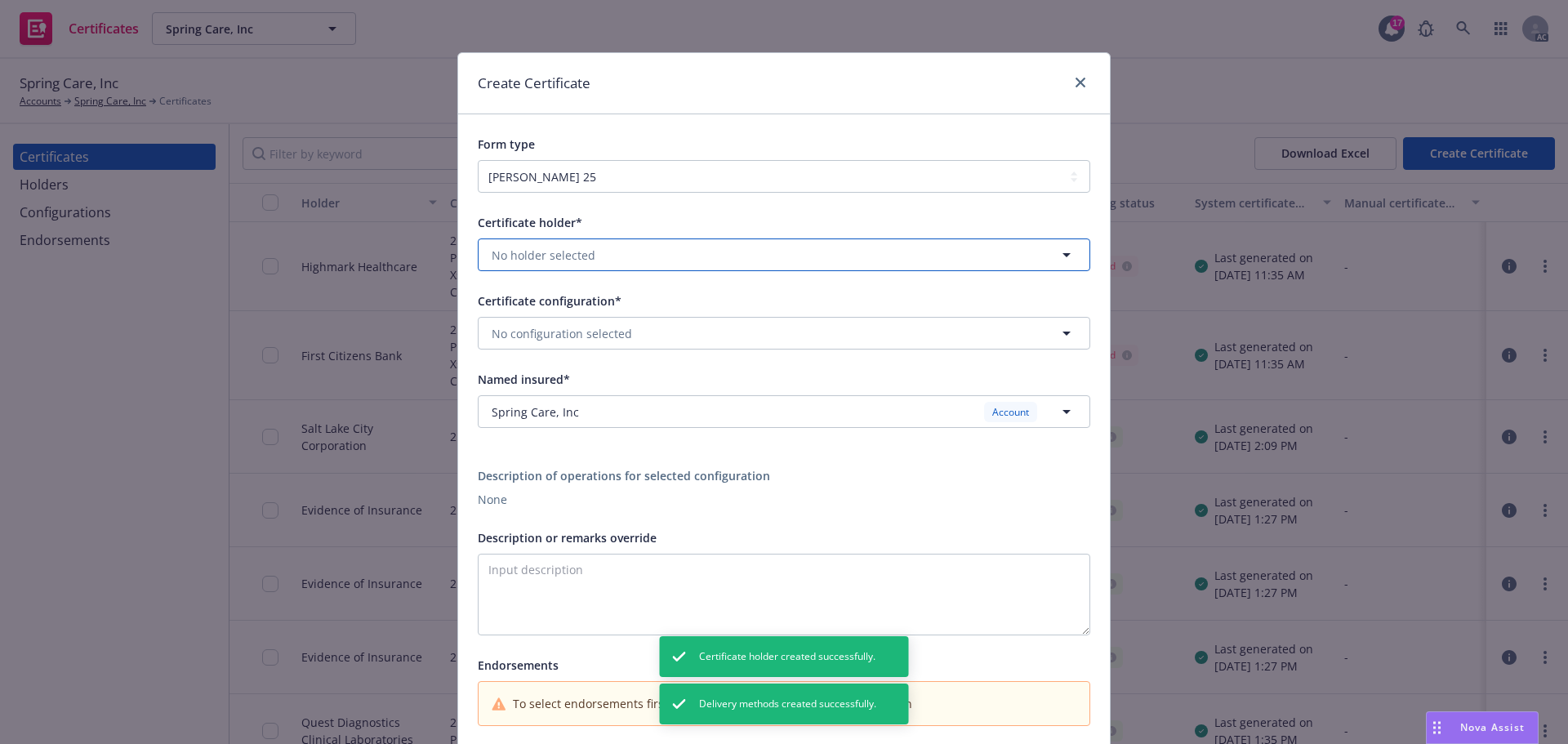
click at [544, 248] on span "No holder selected" at bounding box center [543, 256] width 104 height 17
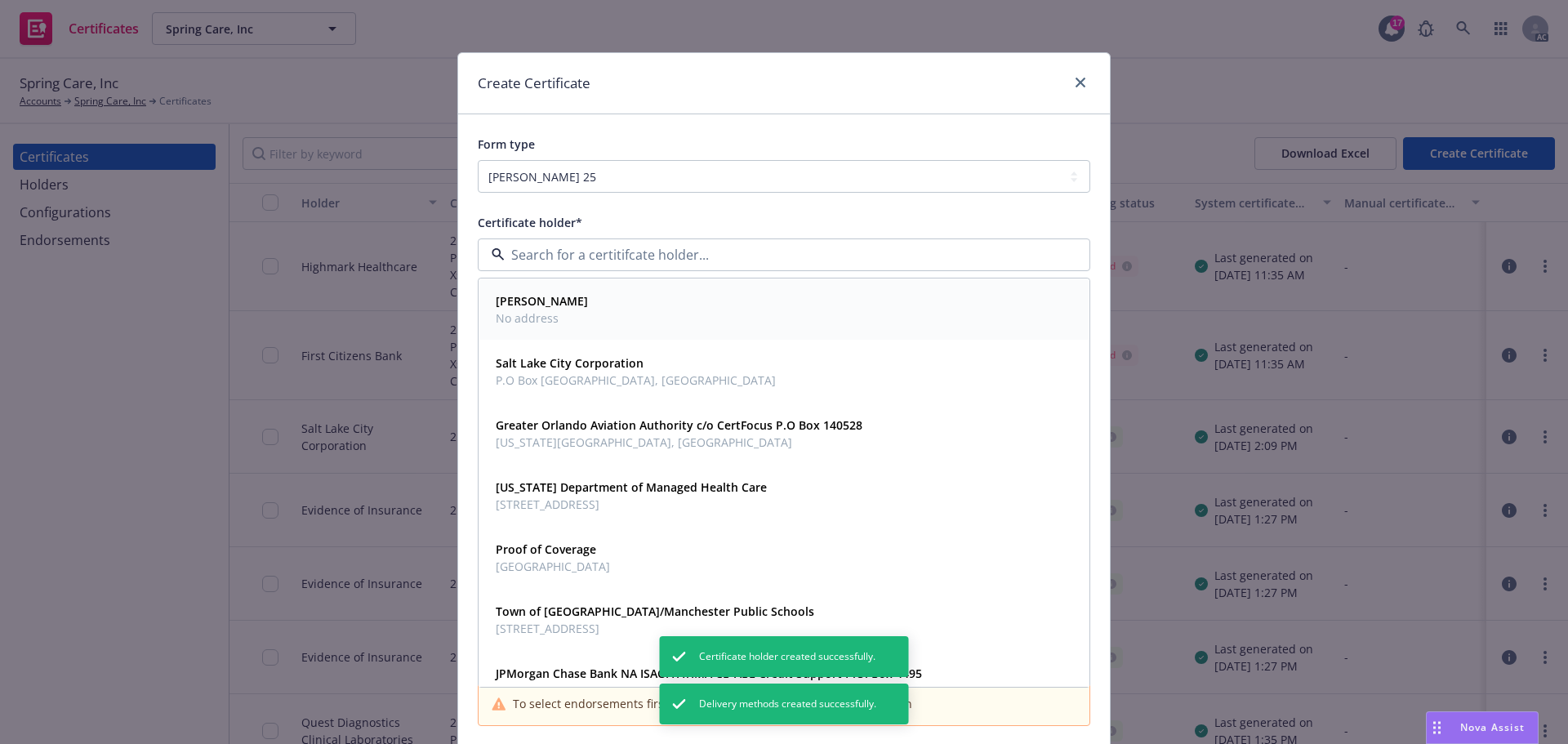
click at [548, 313] on span "No address" at bounding box center [541, 319] width 92 height 17
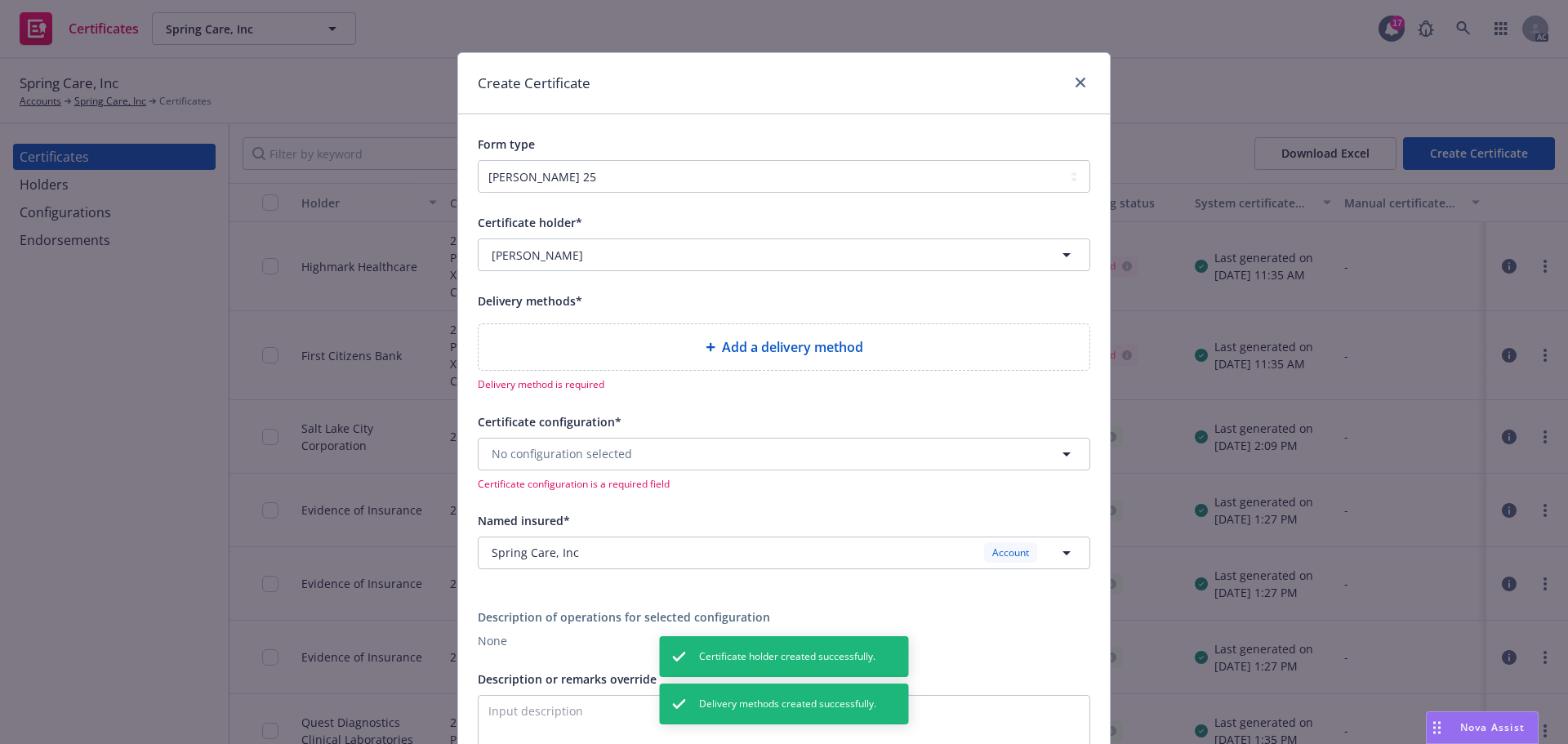
scroll to position [82, 0]
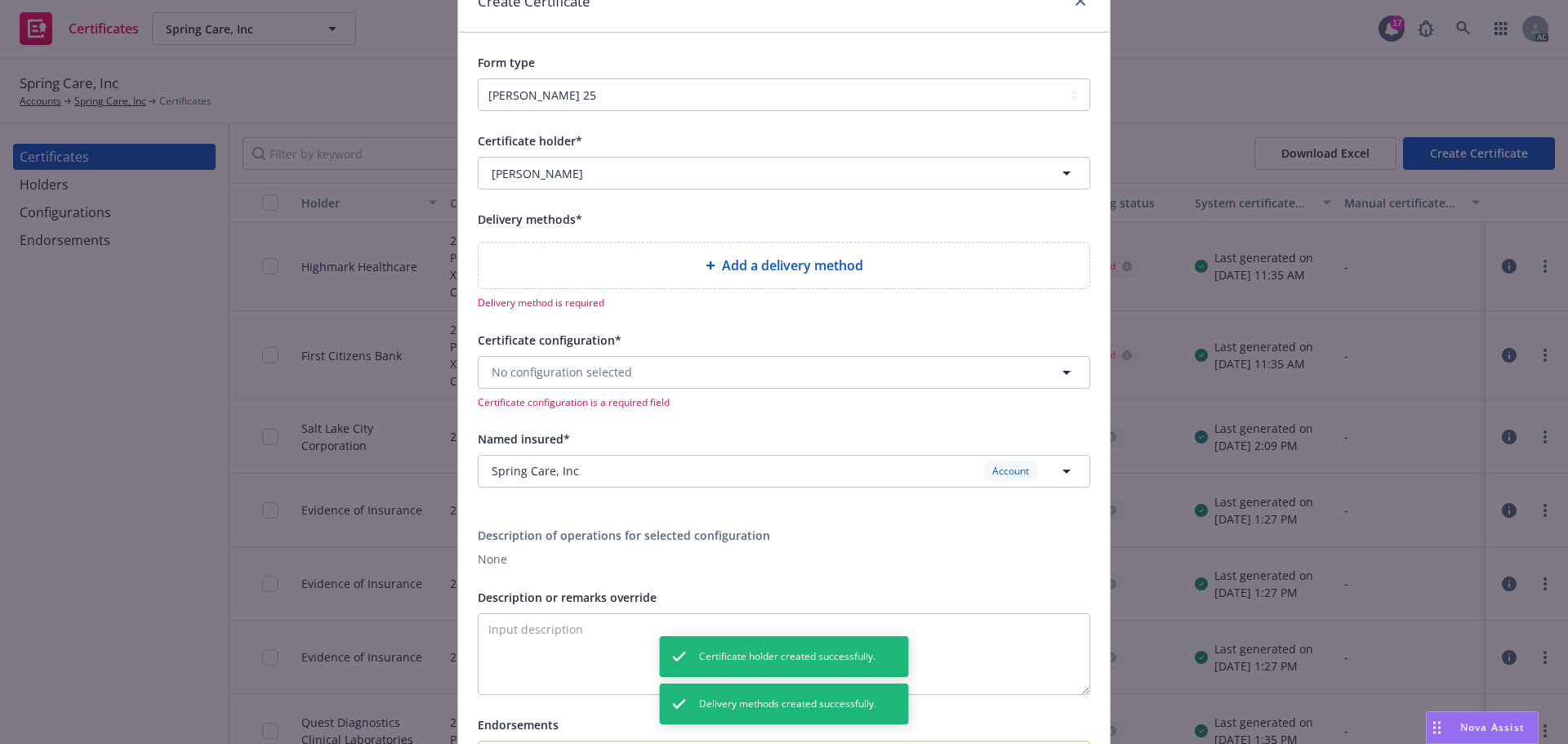
click at [677, 263] on div "Add a delivery method" at bounding box center [783, 265] width 584 height 20
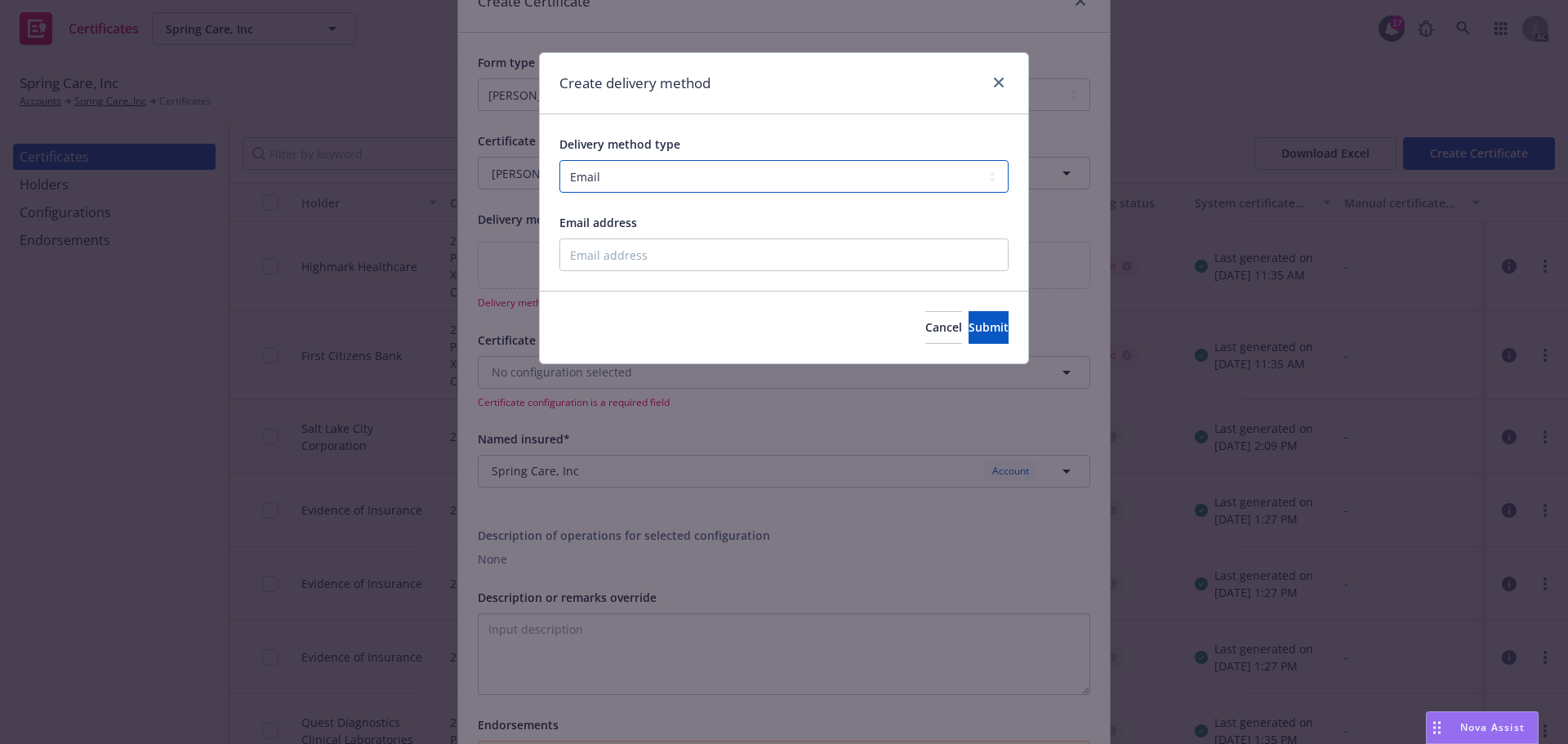
click at [611, 174] on select "Select delivery method type Email Mail Fax Upload to Compliance Website" at bounding box center [784, 177] width 449 height 33
select select "UPLOAD_TO_COMPLIANCE_WEBSITE"
click at [559, 160] on select "Select delivery method type Email Mail Fax Upload to Compliance Website" at bounding box center [784, 177] width 449 height 33
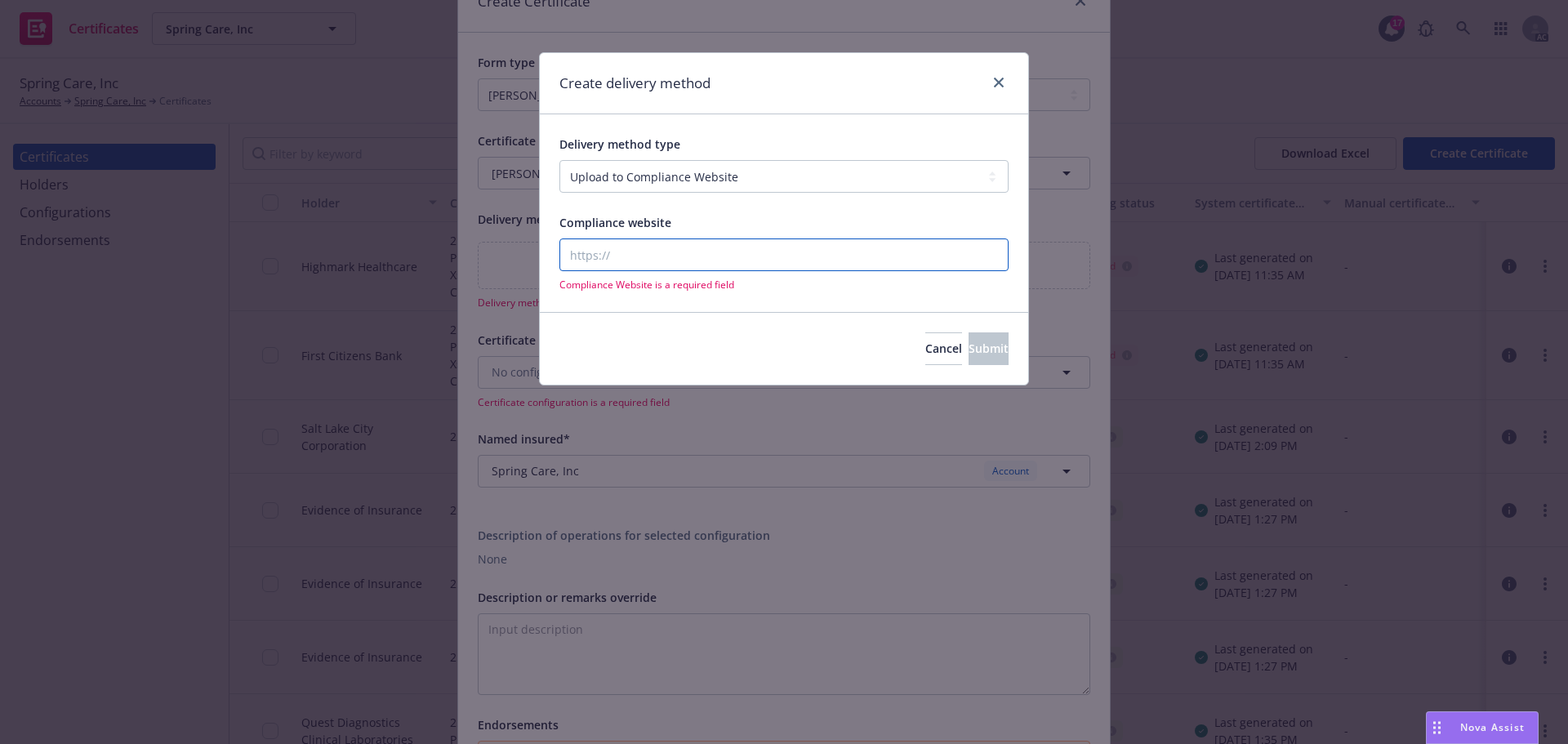
click at [623, 250] on input "Compliance website" at bounding box center [784, 255] width 449 height 33
type input "www.newfront.com"
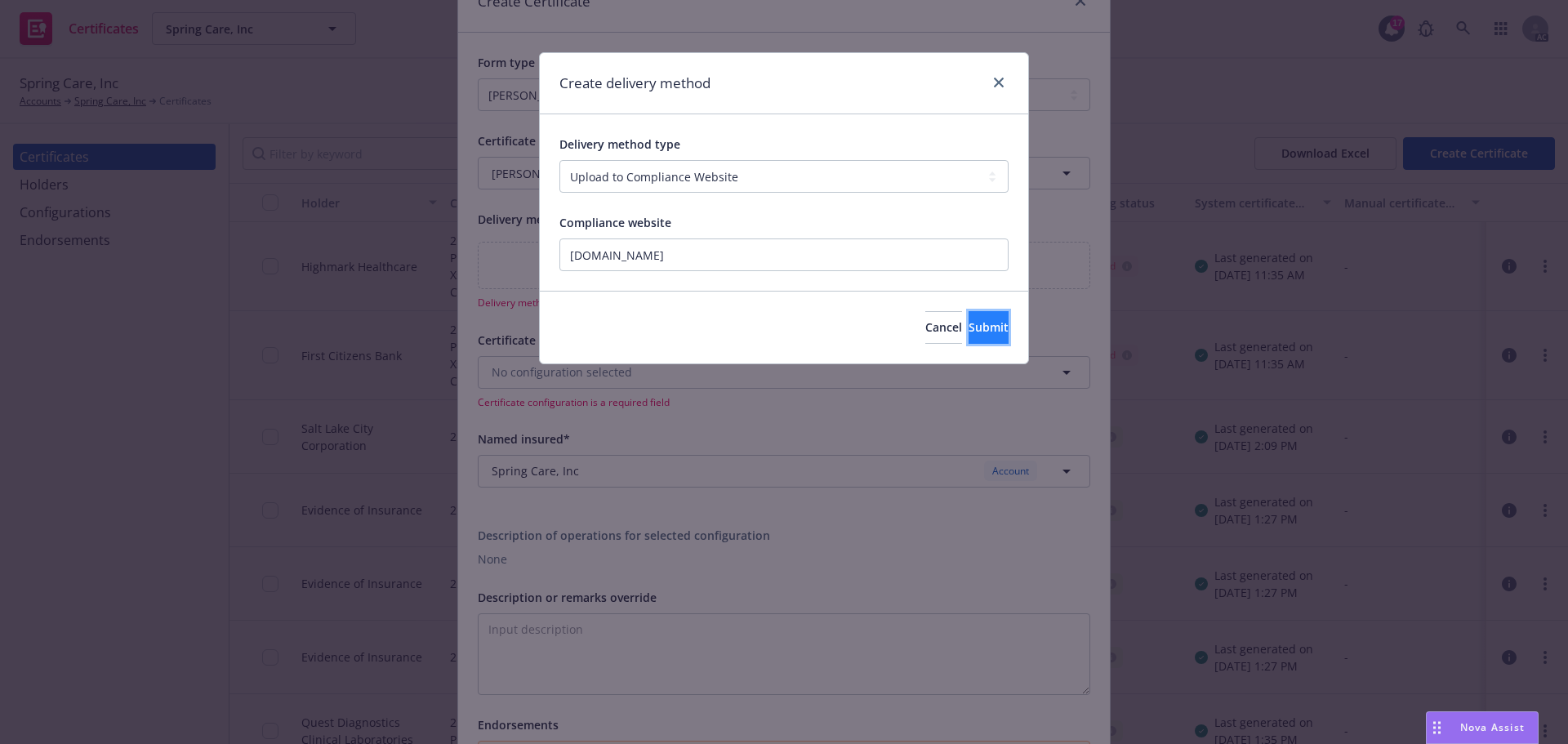
click at [972, 326] on span "Submit" at bounding box center [988, 327] width 40 height 16
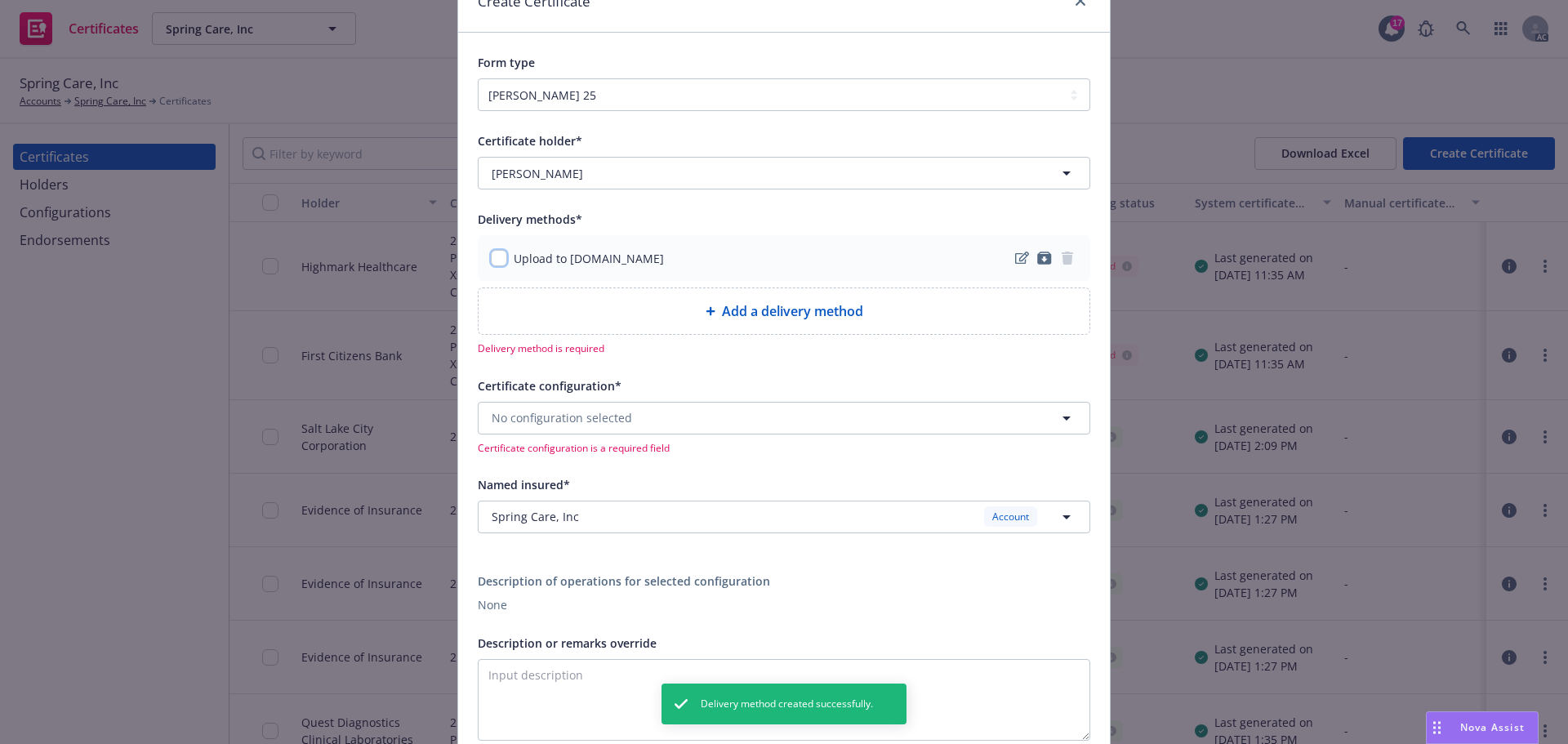
drag, startPoint x: 496, startPoint y: 255, endPoint x: 514, endPoint y: 257, distance: 18.1
click at [497, 255] on input "checkbox" at bounding box center [498, 257] width 16 height 16
checkbox input "true"
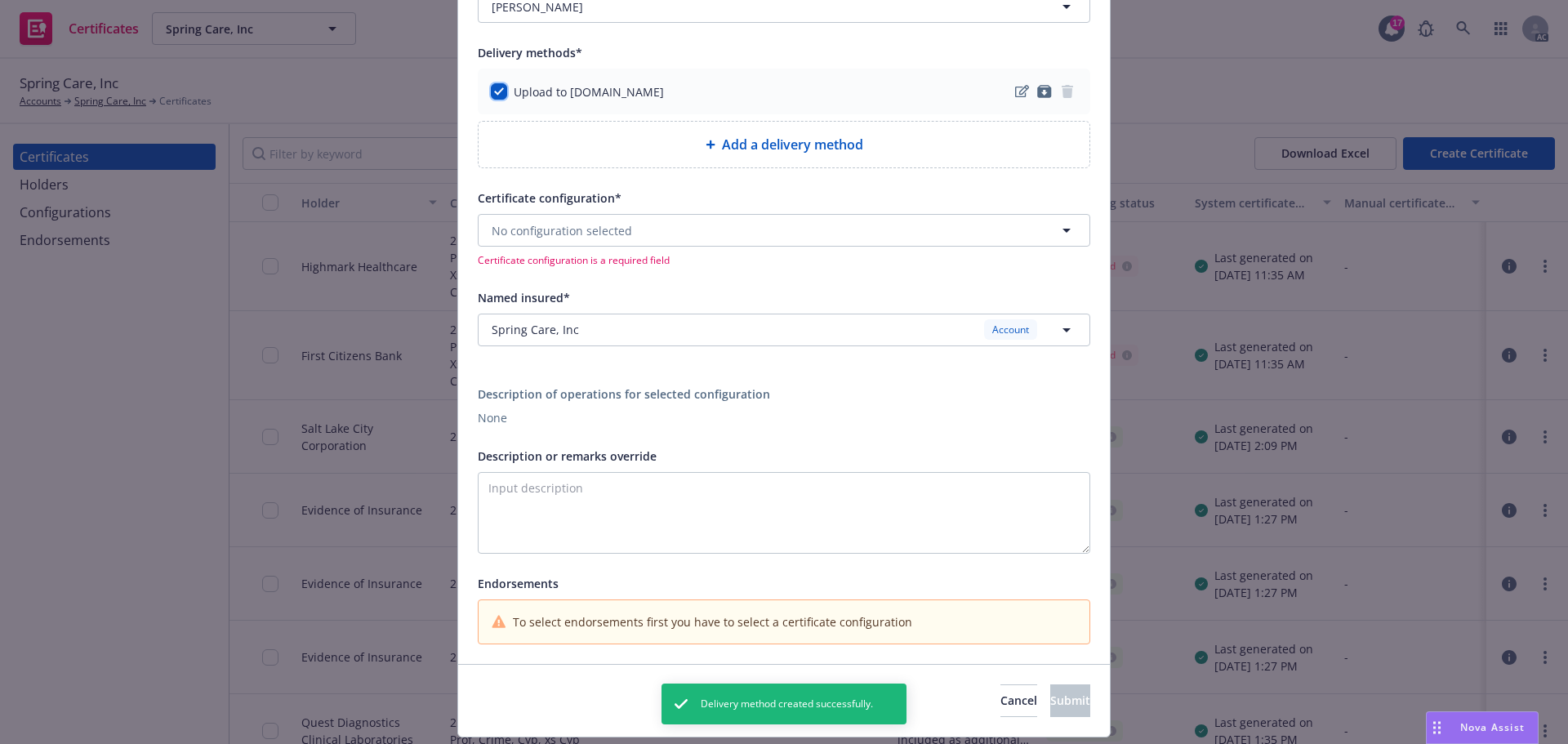
scroll to position [294, 0]
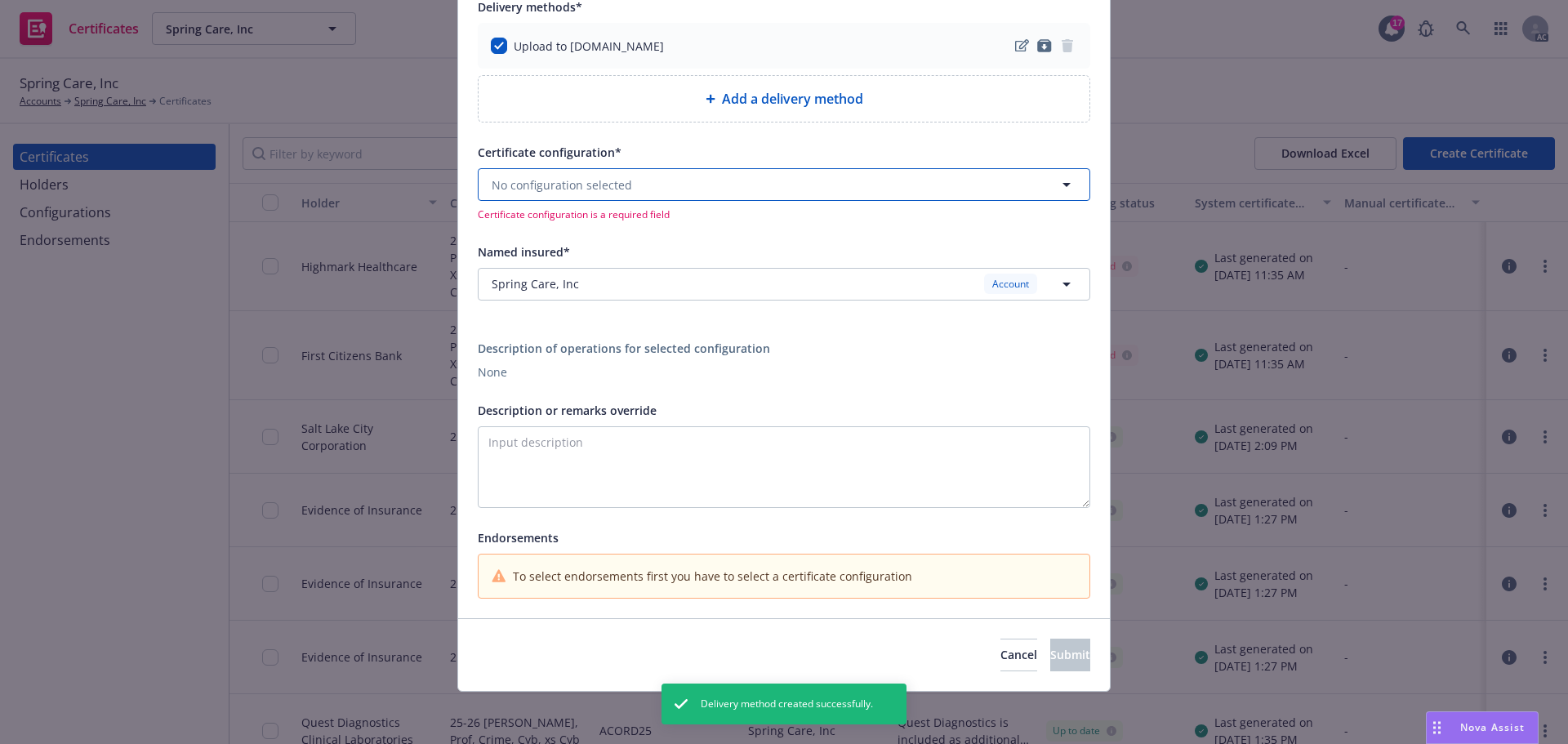
click at [690, 180] on button "No configuration selected" at bounding box center [784, 184] width 613 height 33
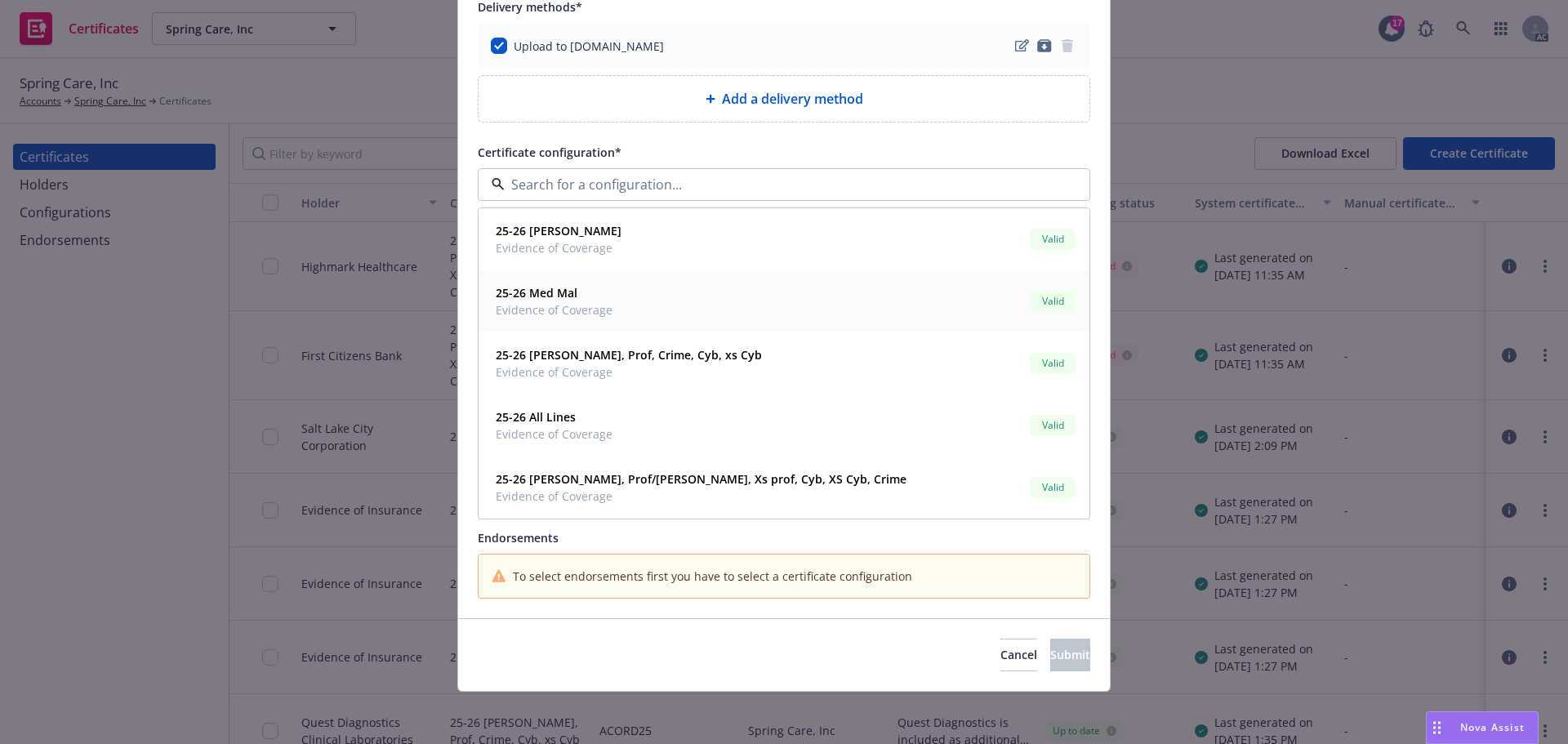
click at [537, 292] on strong "25-26 Med Mal" at bounding box center [536, 293] width 82 height 16
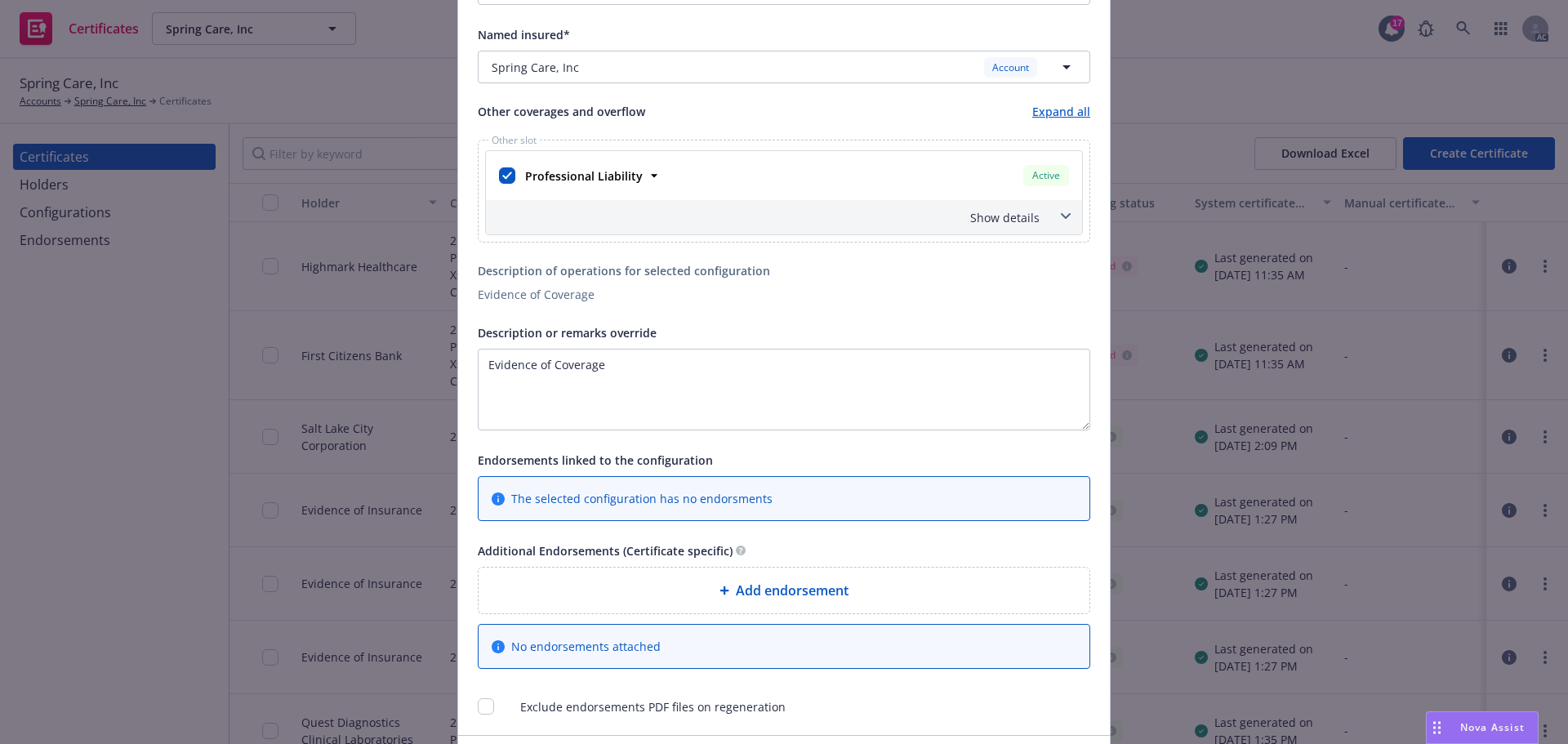
scroll to position [572, 0]
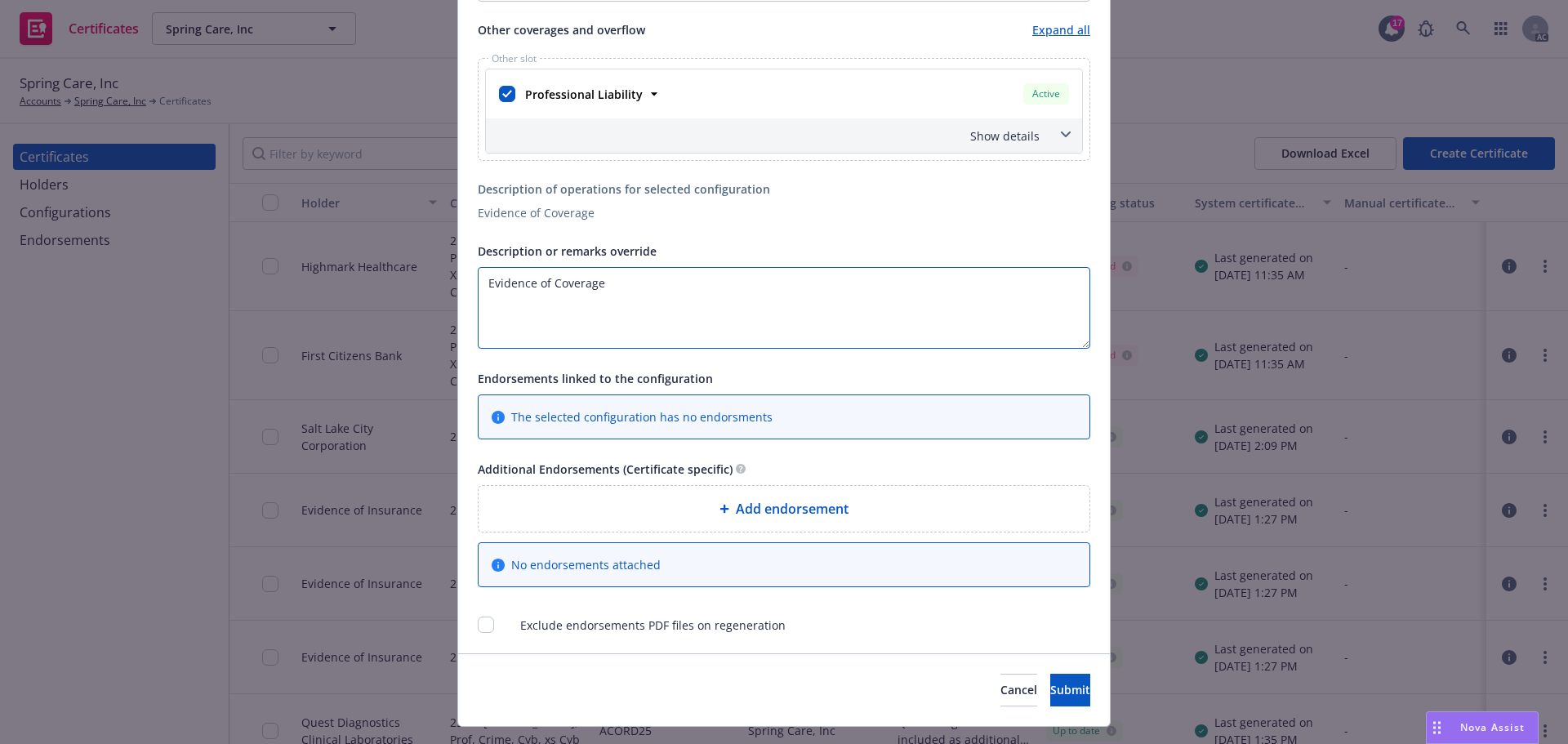
drag, startPoint x: 614, startPoint y: 286, endPoint x: 440, endPoint y: 281, distance: 174.1
click at [440, 281] on div "Create Certificate Form type ACORD 25 ACORD 27 Certificate holder* No holder se…" at bounding box center [784, 372] width 1568 height 744
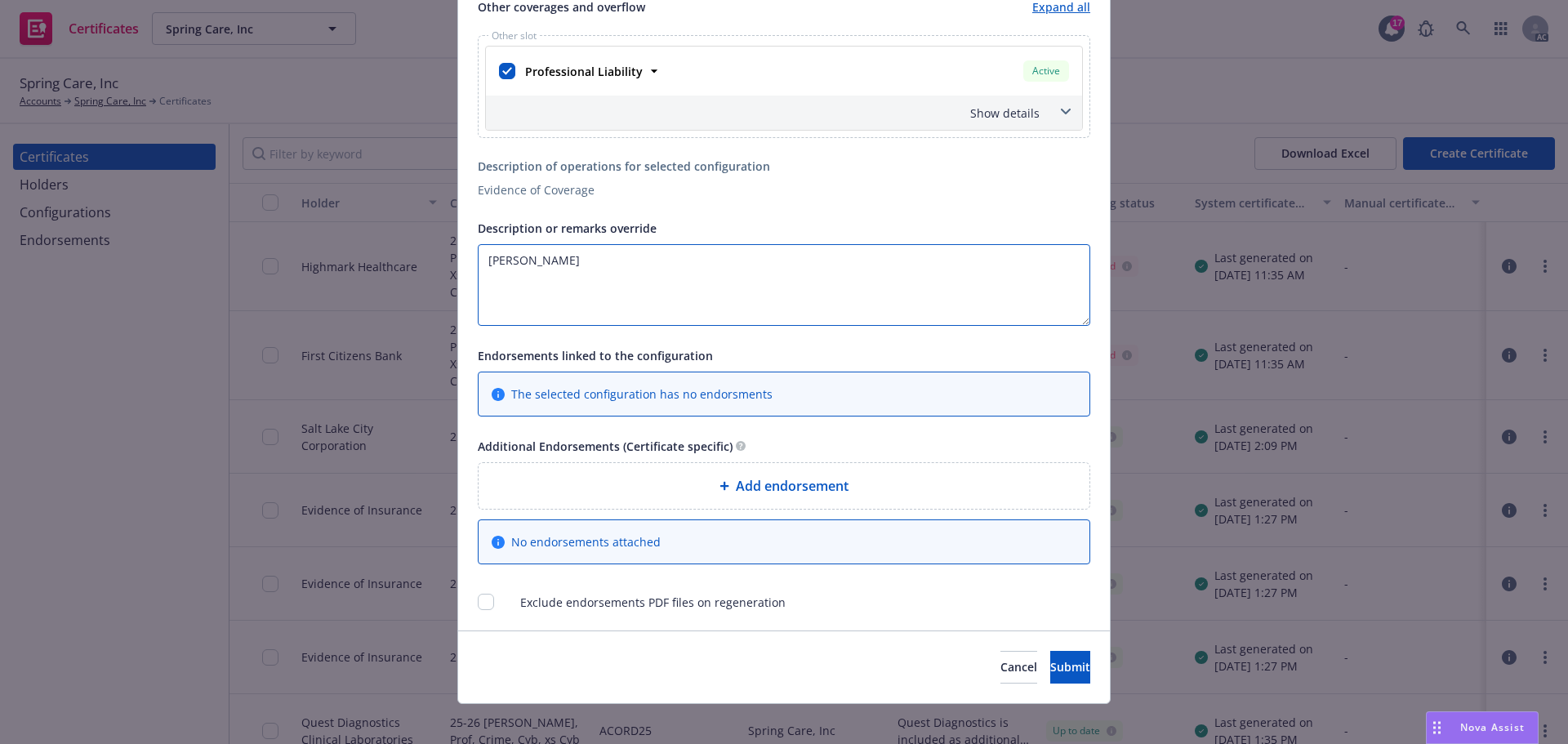
scroll to position [607, 0]
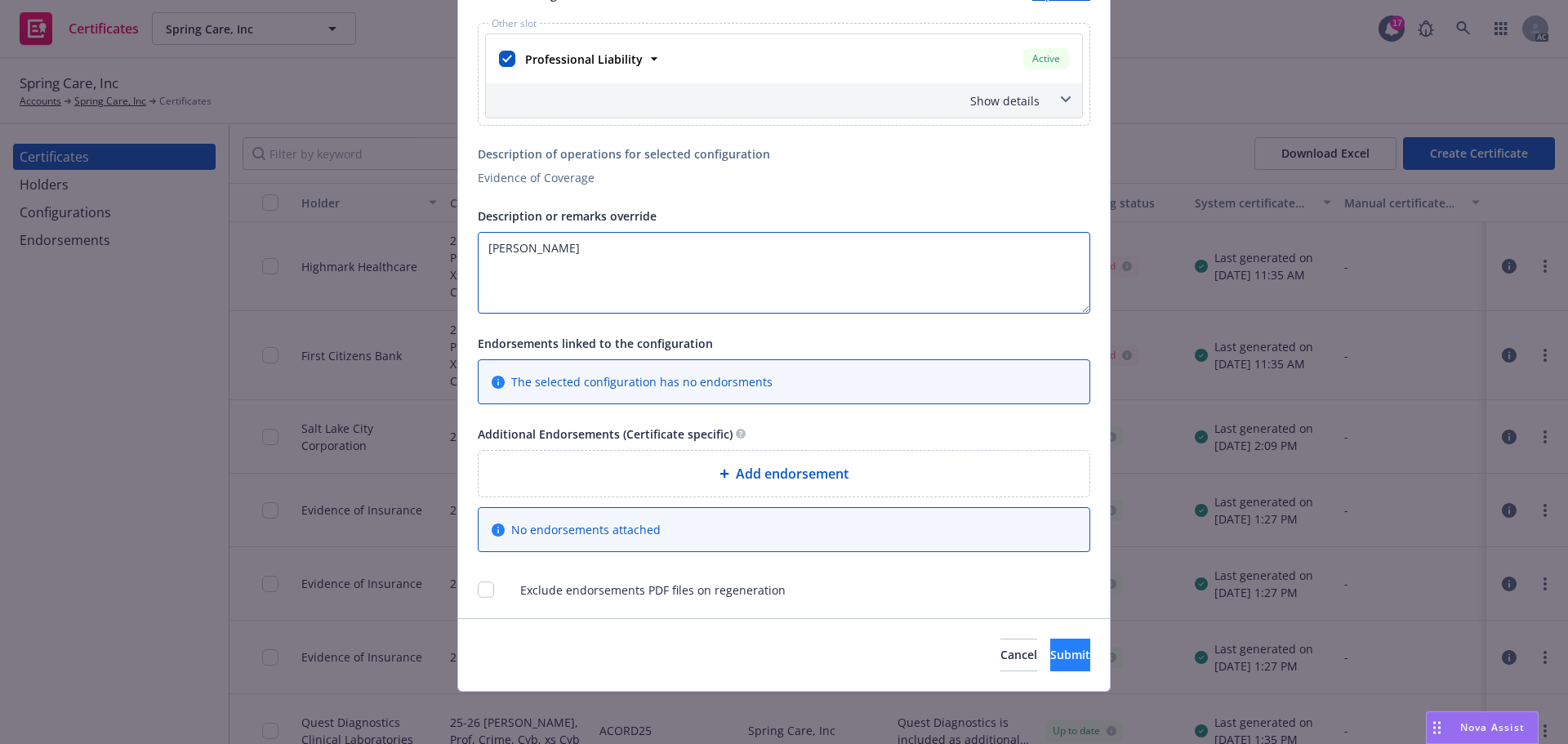
type textarea "Tim Howard"
click at [1050, 651] on span "Submit" at bounding box center [1070, 655] width 40 height 16
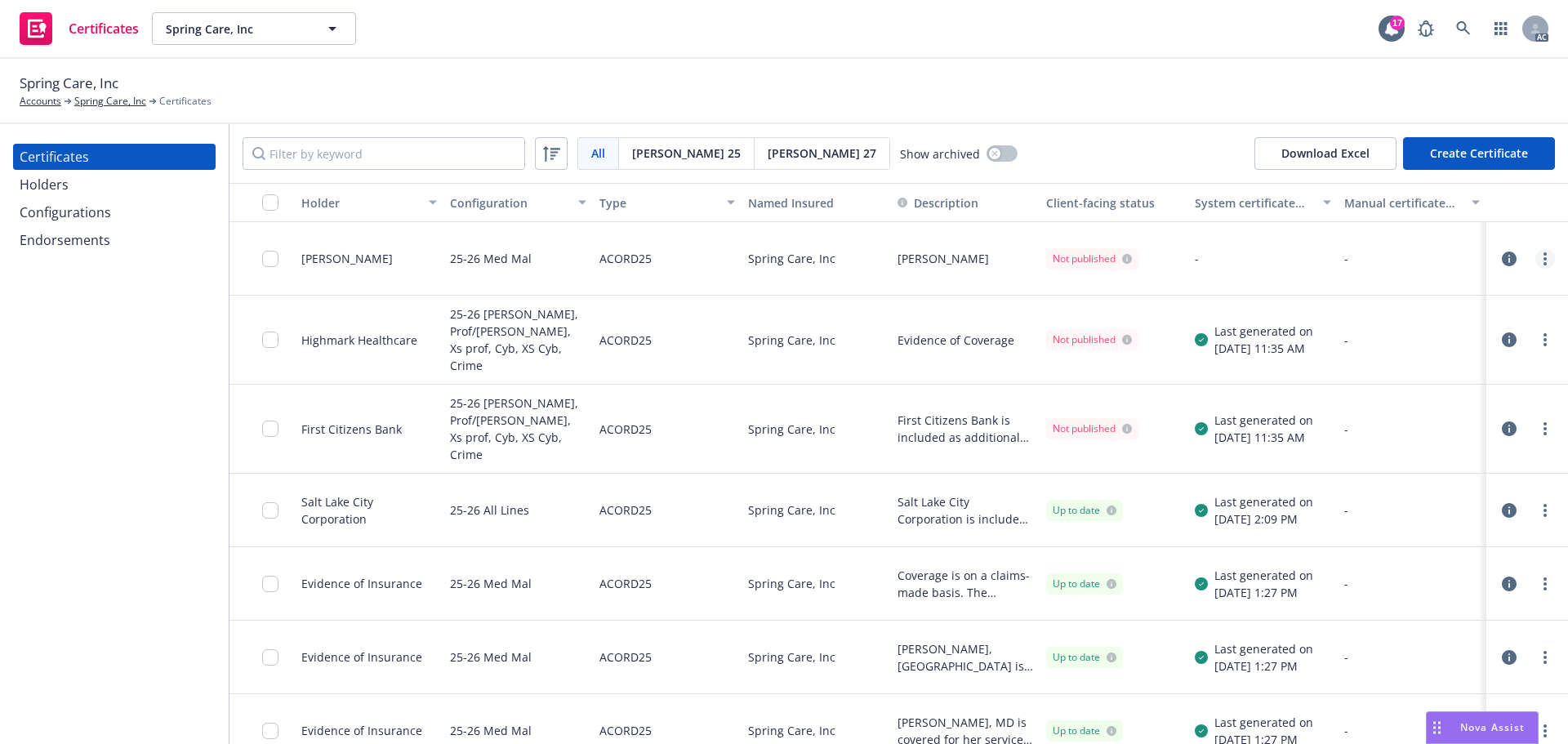
click at [1543, 259] on circle "more" at bounding box center [1545, 259] width 3 height 3
click at [1328, 356] on link "Regenerate" at bounding box center [1411, 358] width 262 height 33
click at [1543, 258] on circle "more" at bounding box center [1545, 259] width 3 height 3
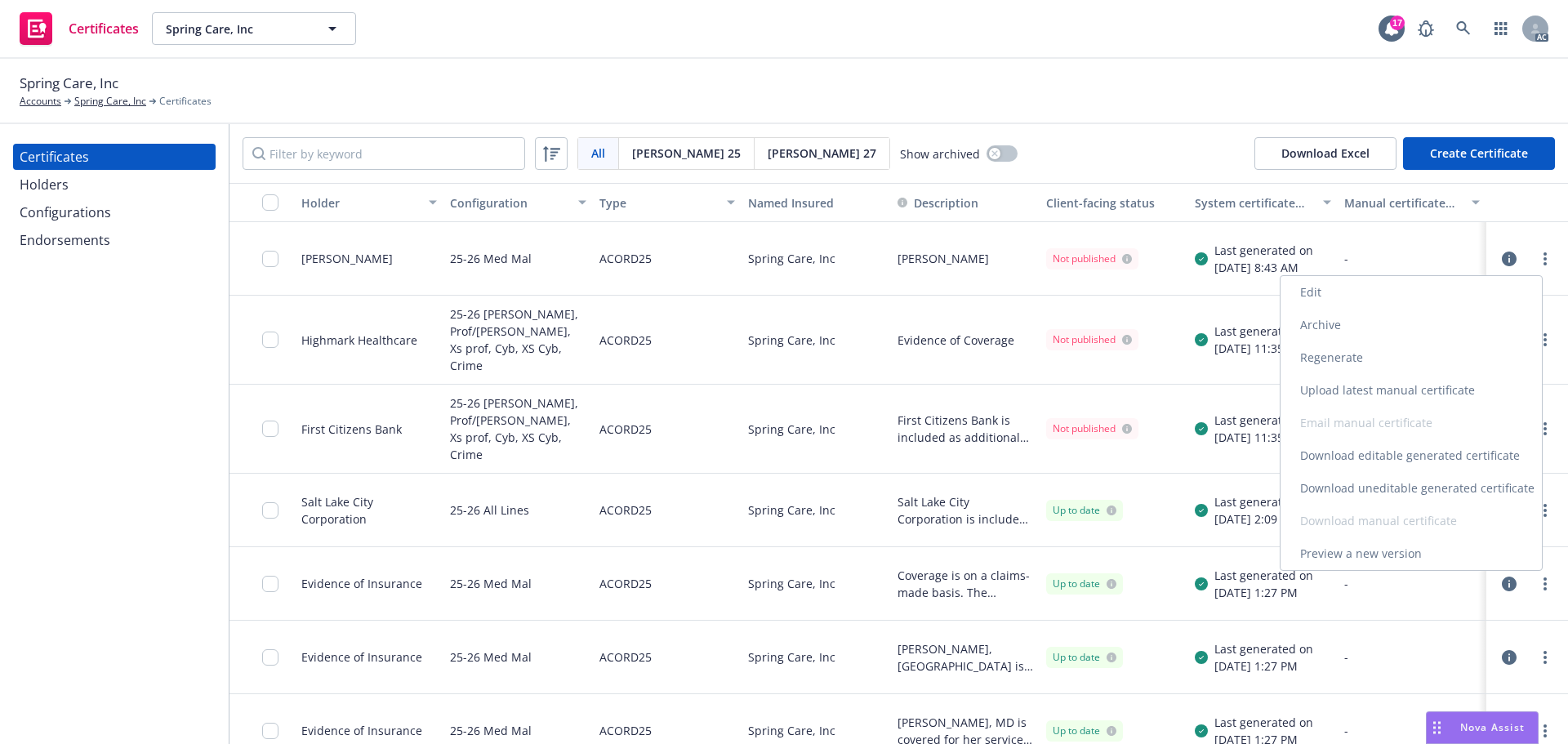
click at [1364, 488] on link "Download uneditable generated certificate" at bounding box center [1411, 488] width 262 height 33
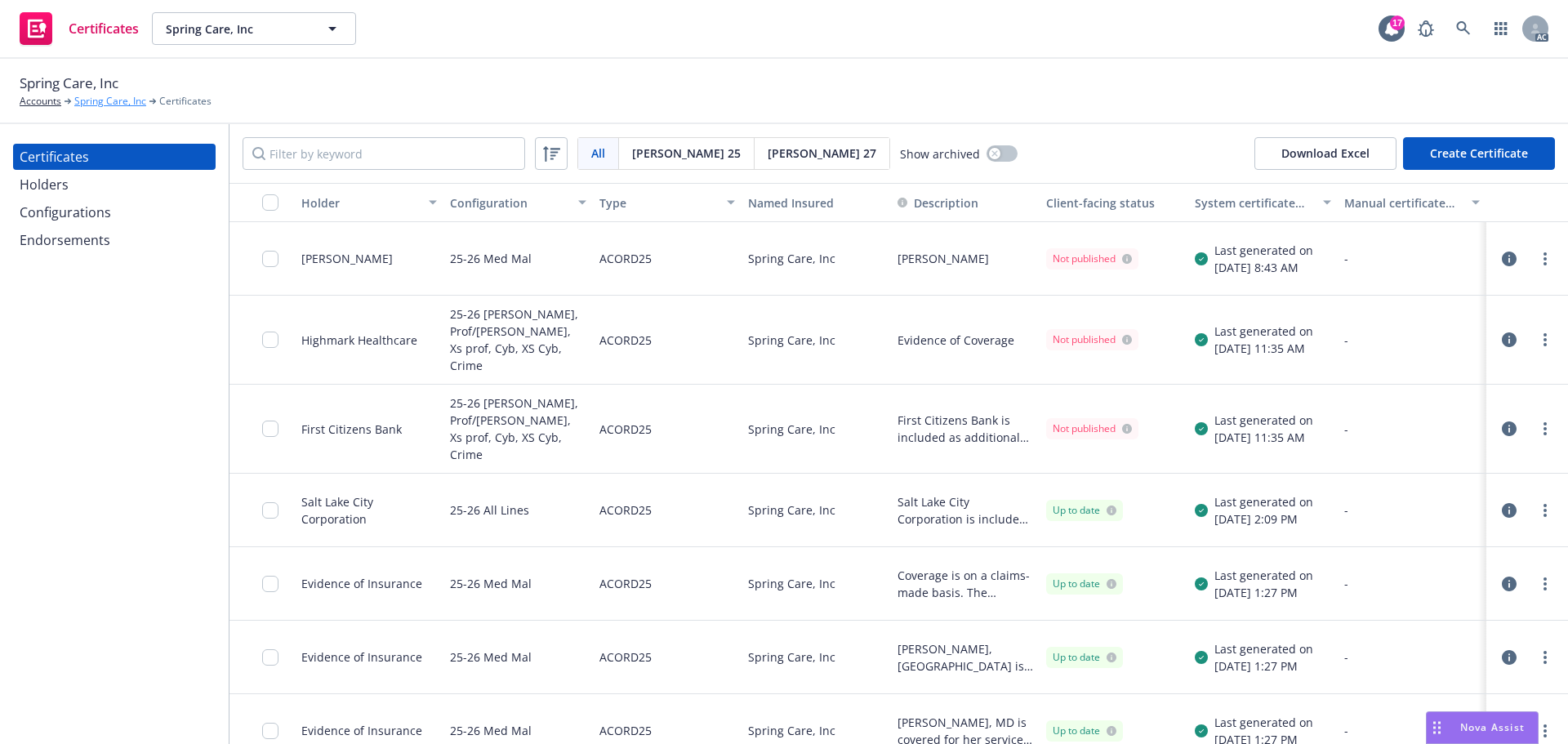
click at [83, 102] on link "Spring Care, Inc" at bounding box center [110, 101] width 72 height 15
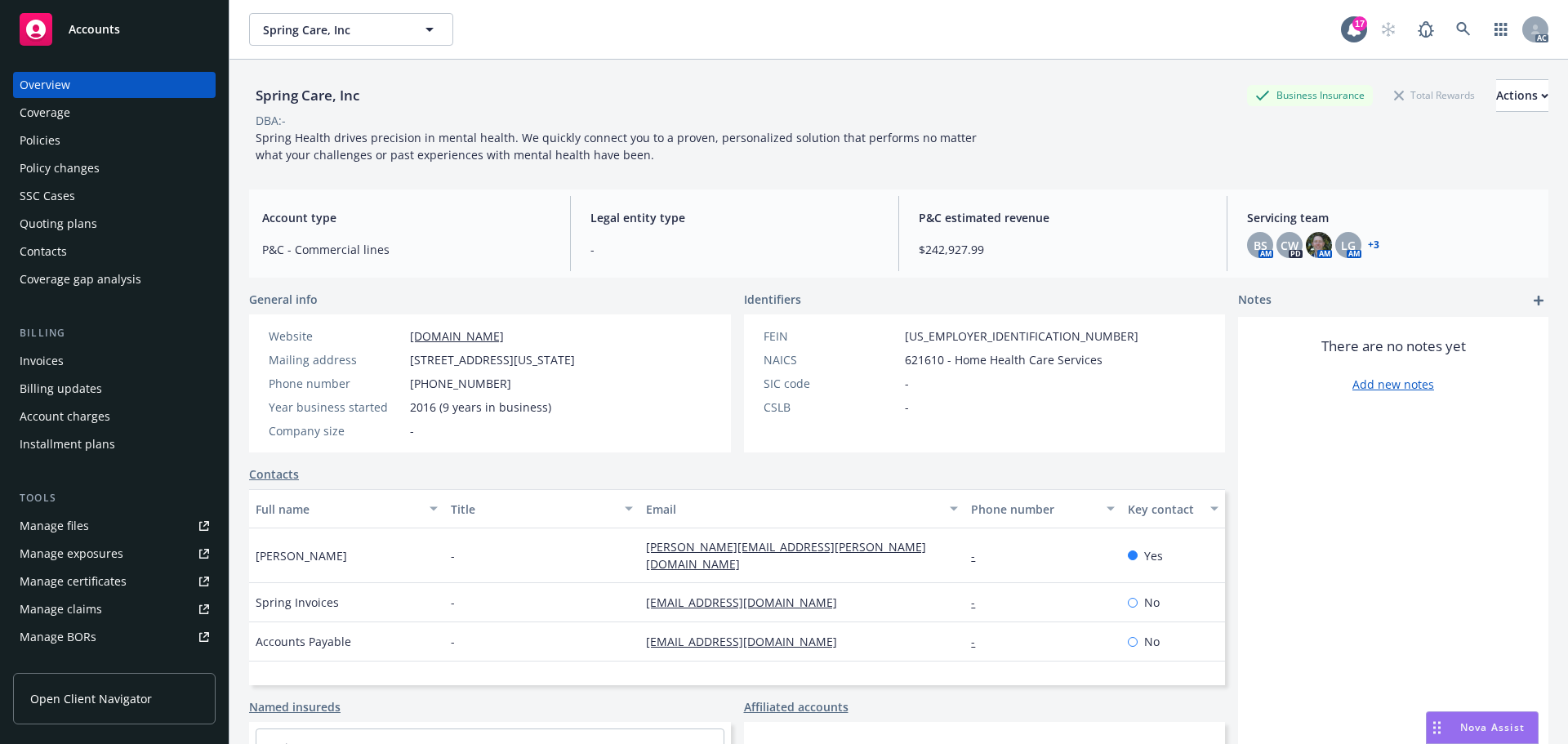
click at [67, 526] on div "Manage files" at bounding box center [54, 526] width 70 height 26
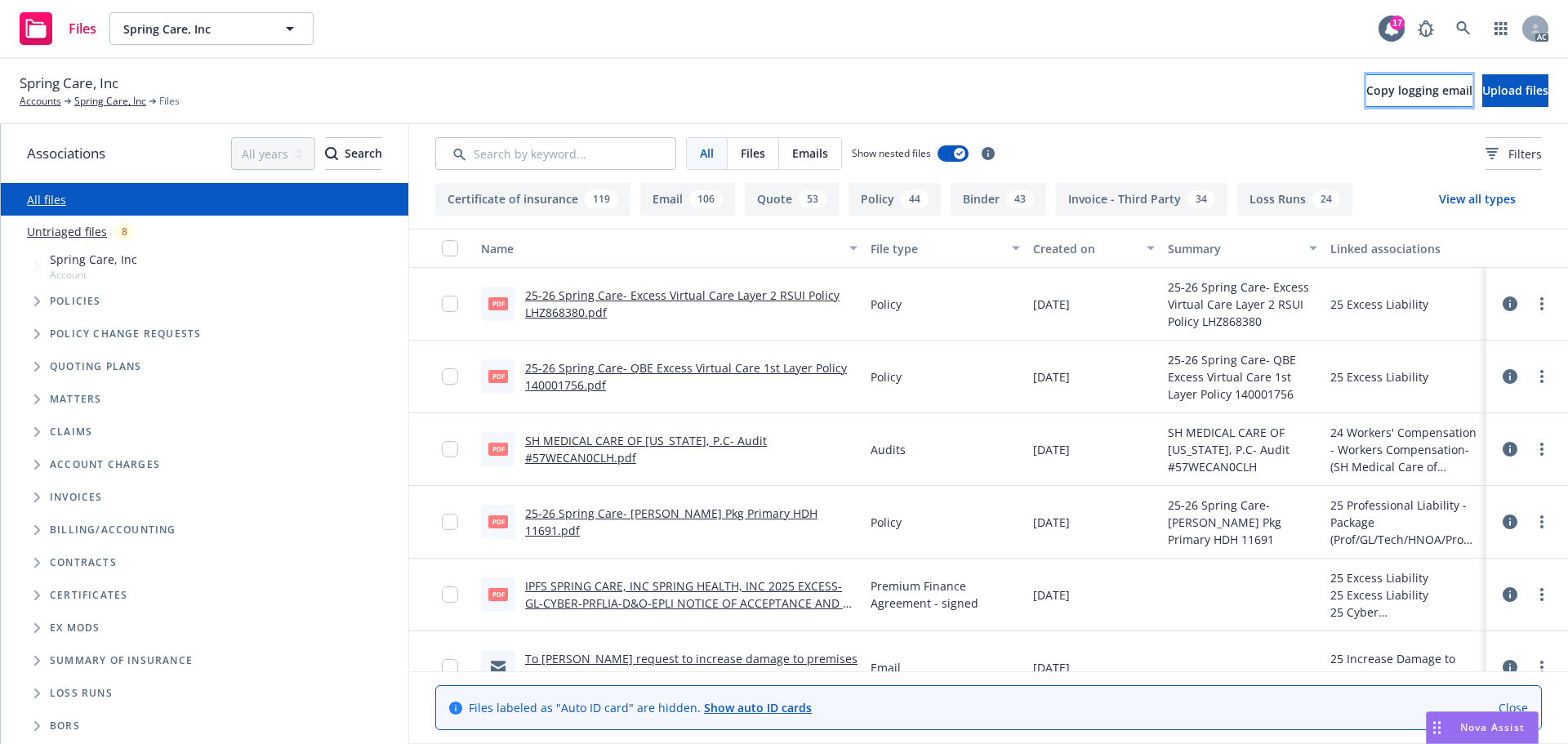
click at [1367, 94] on span "Copy logging email" at bounding box center [1419, 90] width 106 height 16
click at [119, 102] on link "Spring Care, Inc" at bounding box center [110, 101] width 72 height 15
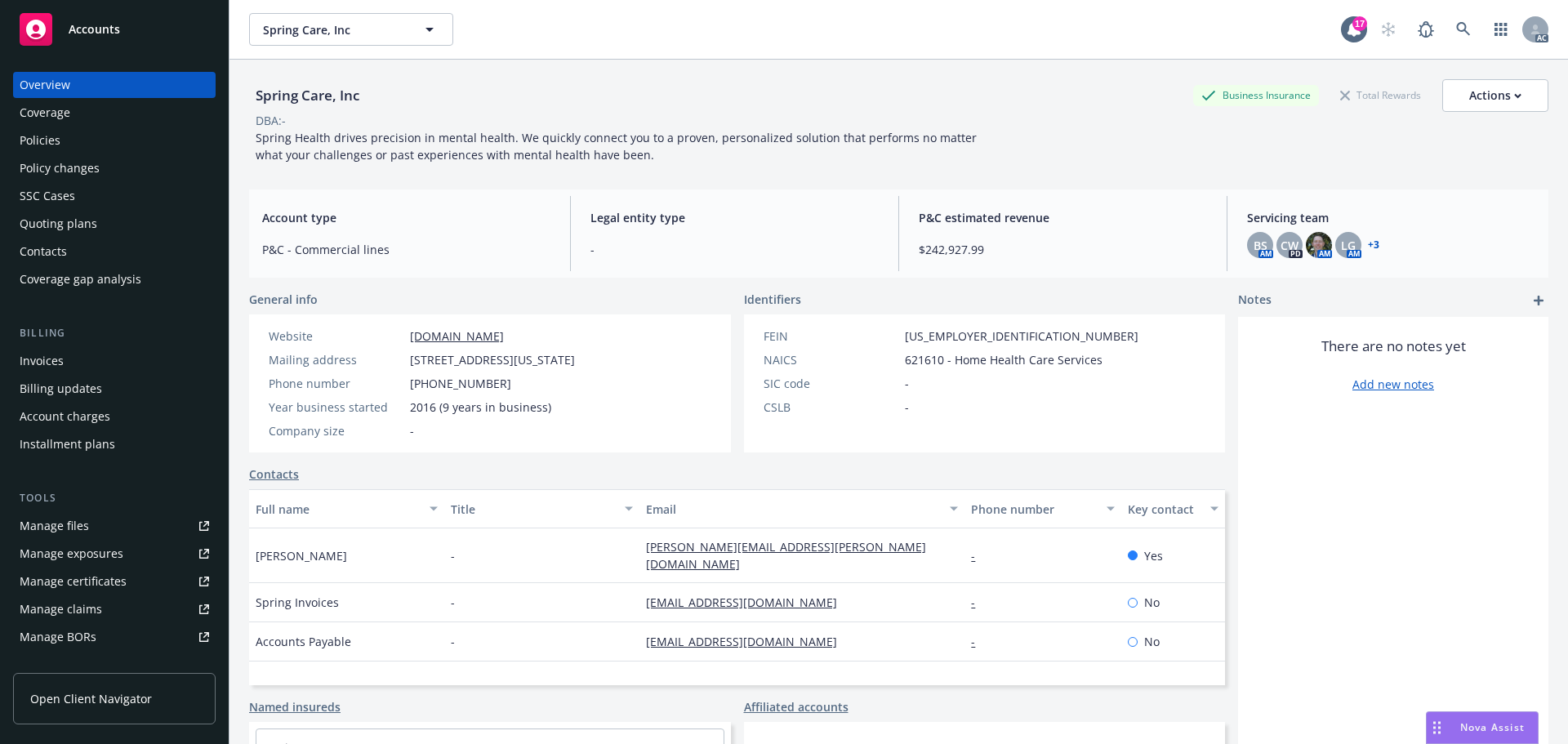
click at [120, 24] on div "Accounts" at bounding box center [114, 29] width 189 height 33
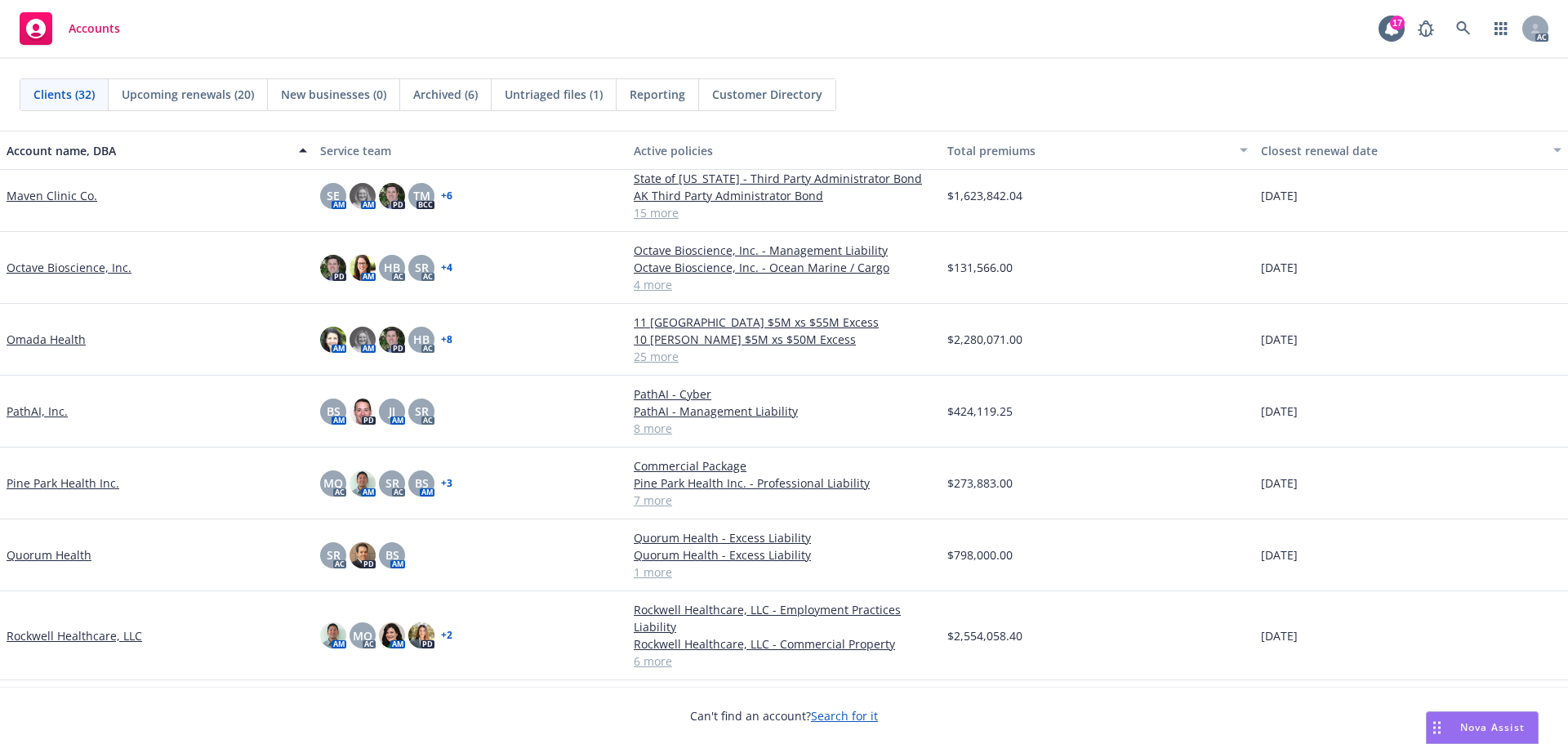
scroll to position [1144, 0]
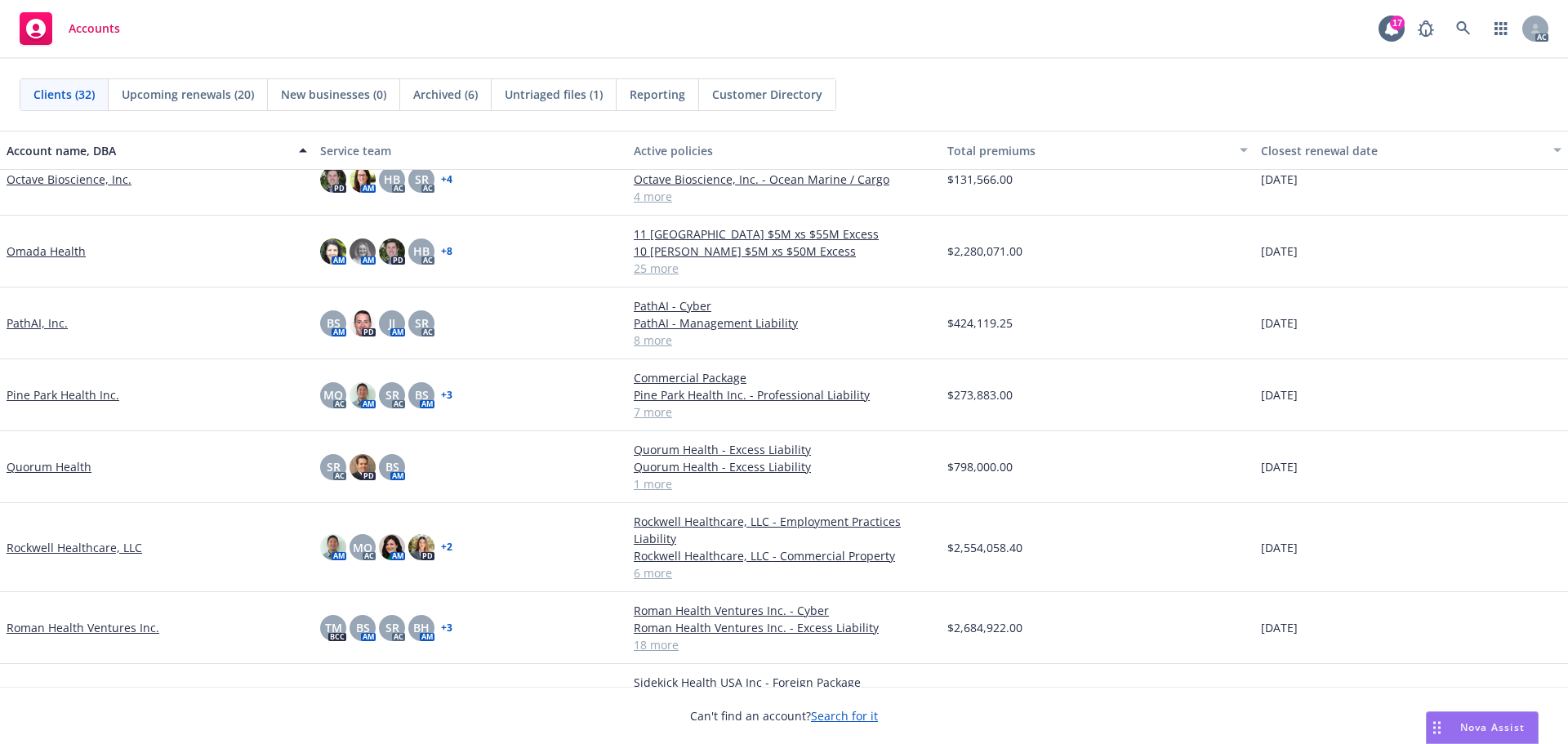
click at [53, 475] on link "Quorum Health" at bounding box center [49, 467] width 85 height 17
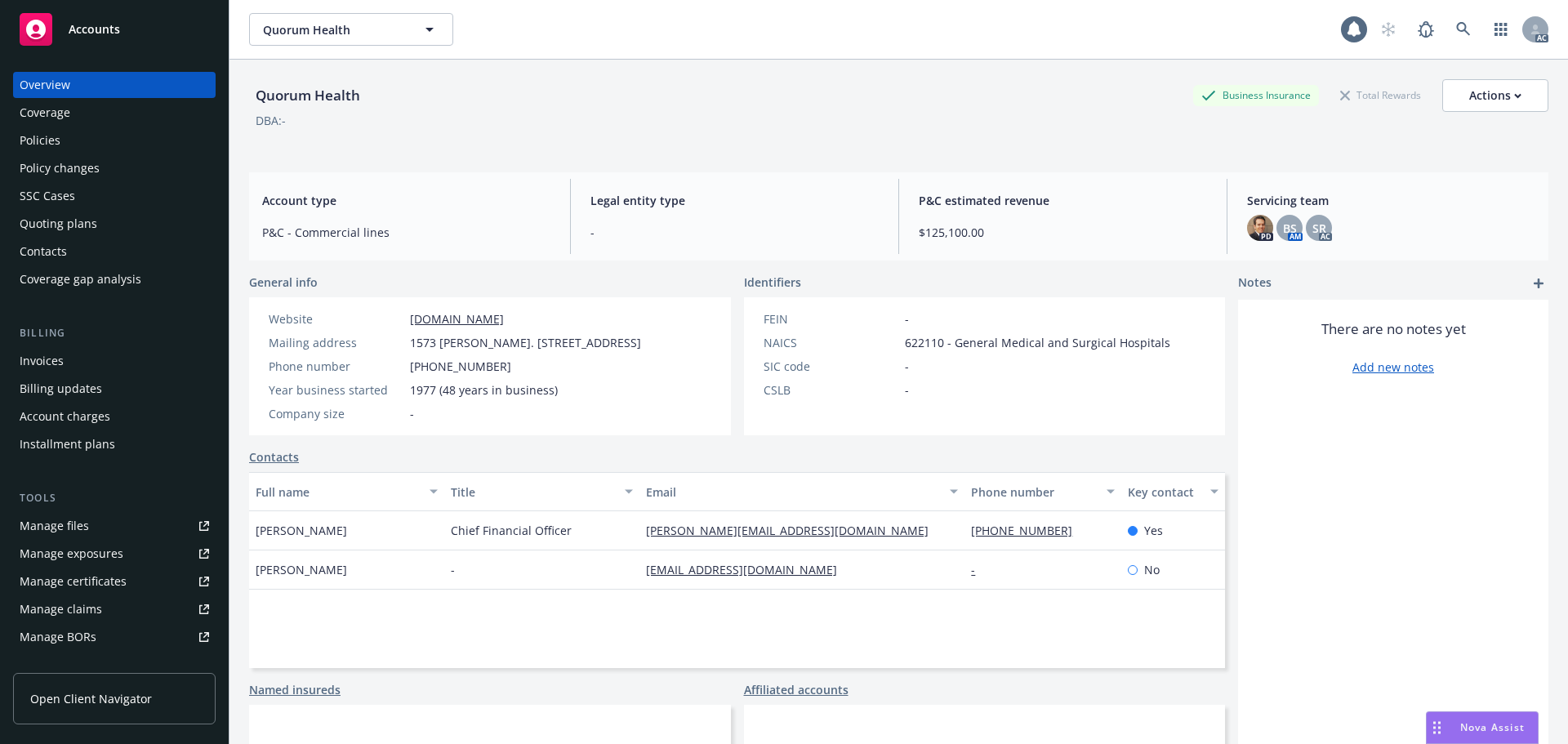
click at [41, 149] on div "Policies" at bounding box center [40, 140] width 40 height 26
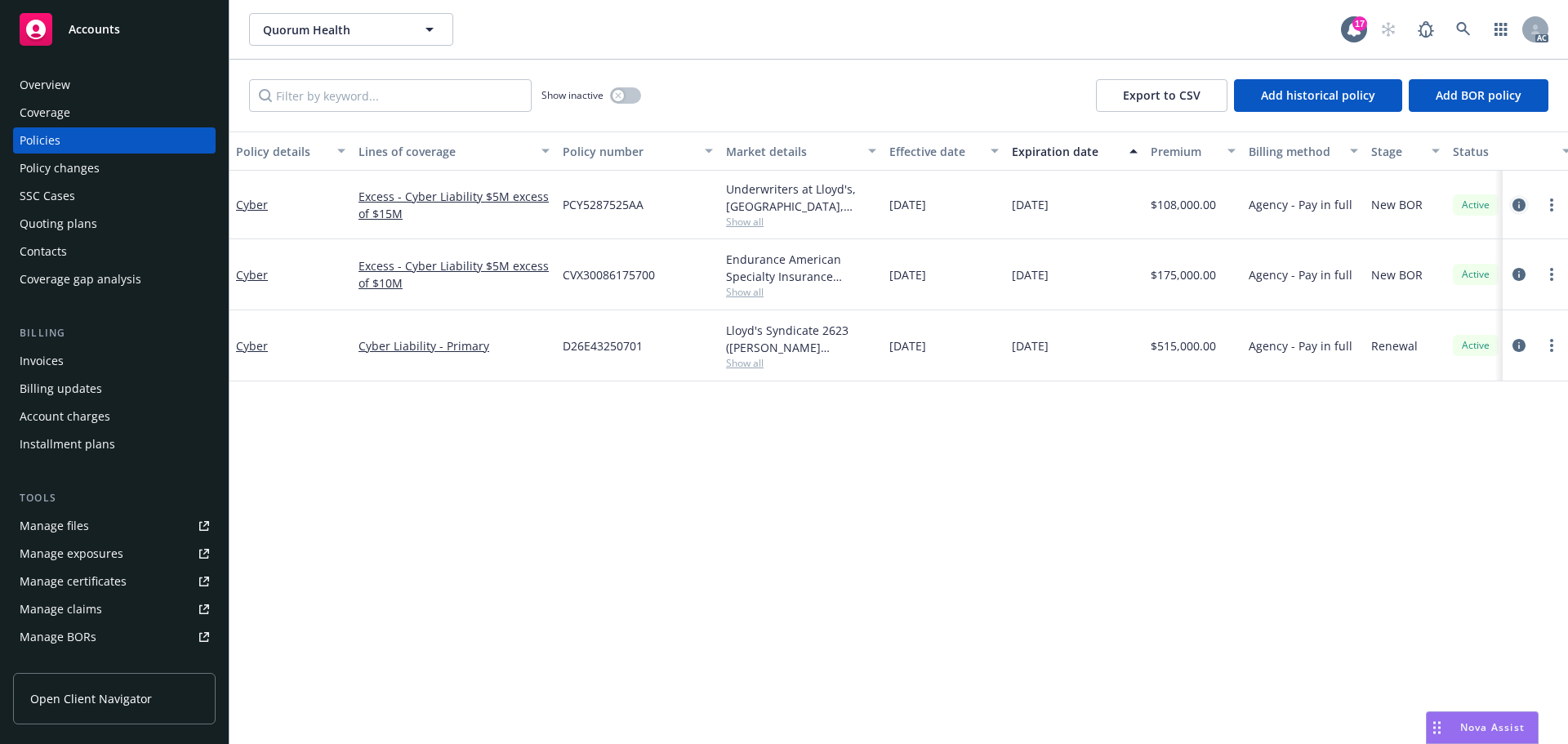
click at [1515, 205] on icon "circleInformation" at bounding box center [1518, 205] width 13 height 13
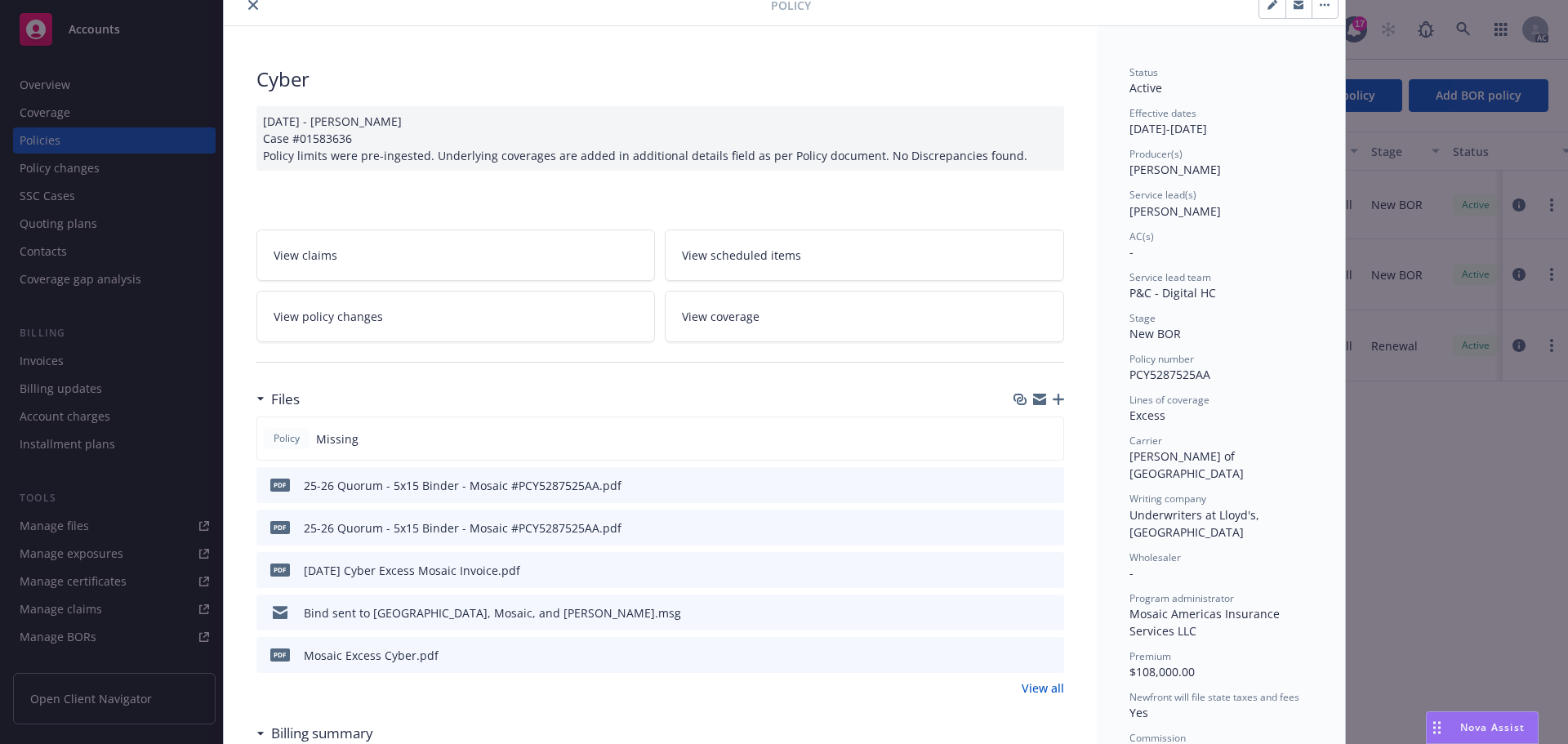
scroll to position [164, 0]
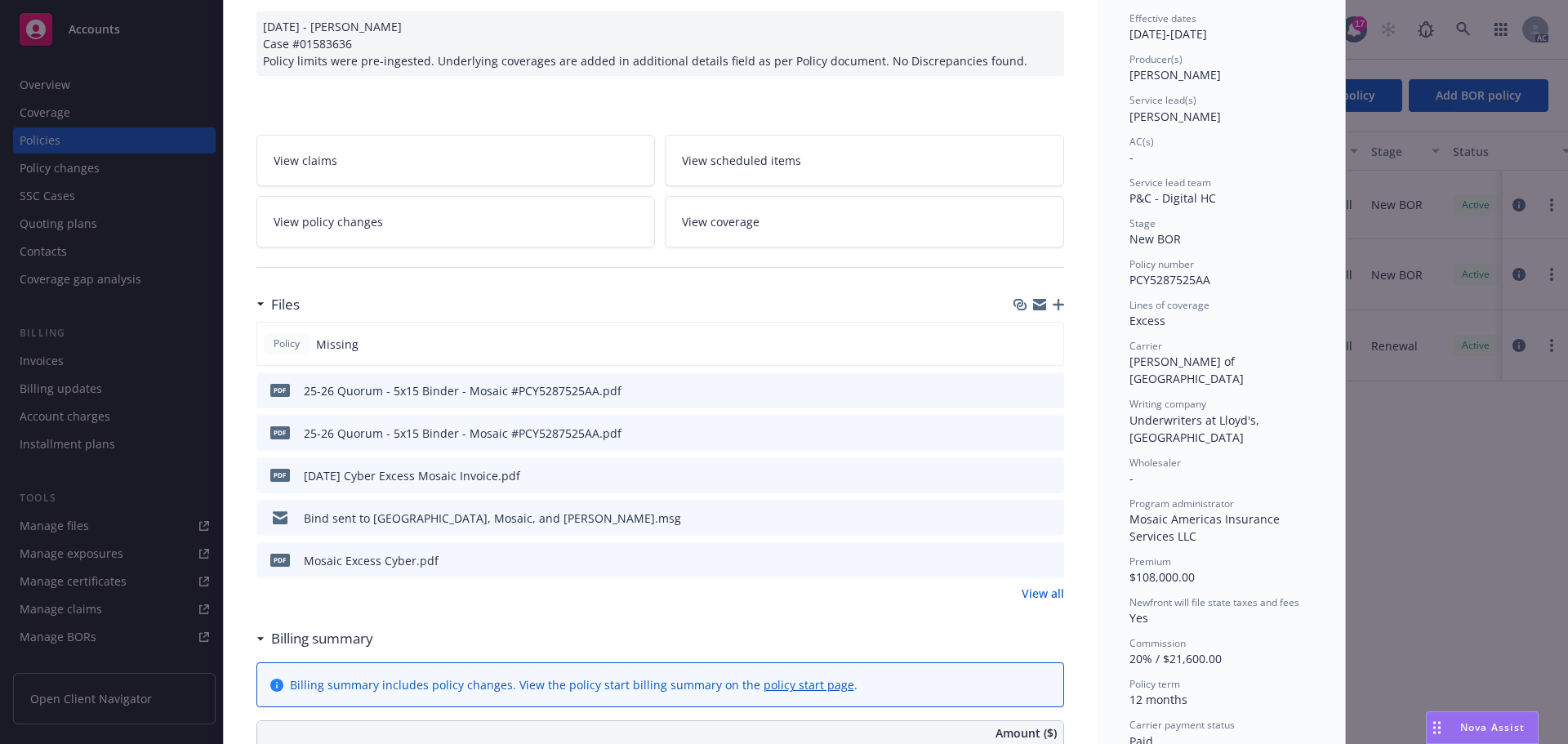
click at [1053, 301] on icon "button" at bounding box center [1058, 304] width 11 height 11
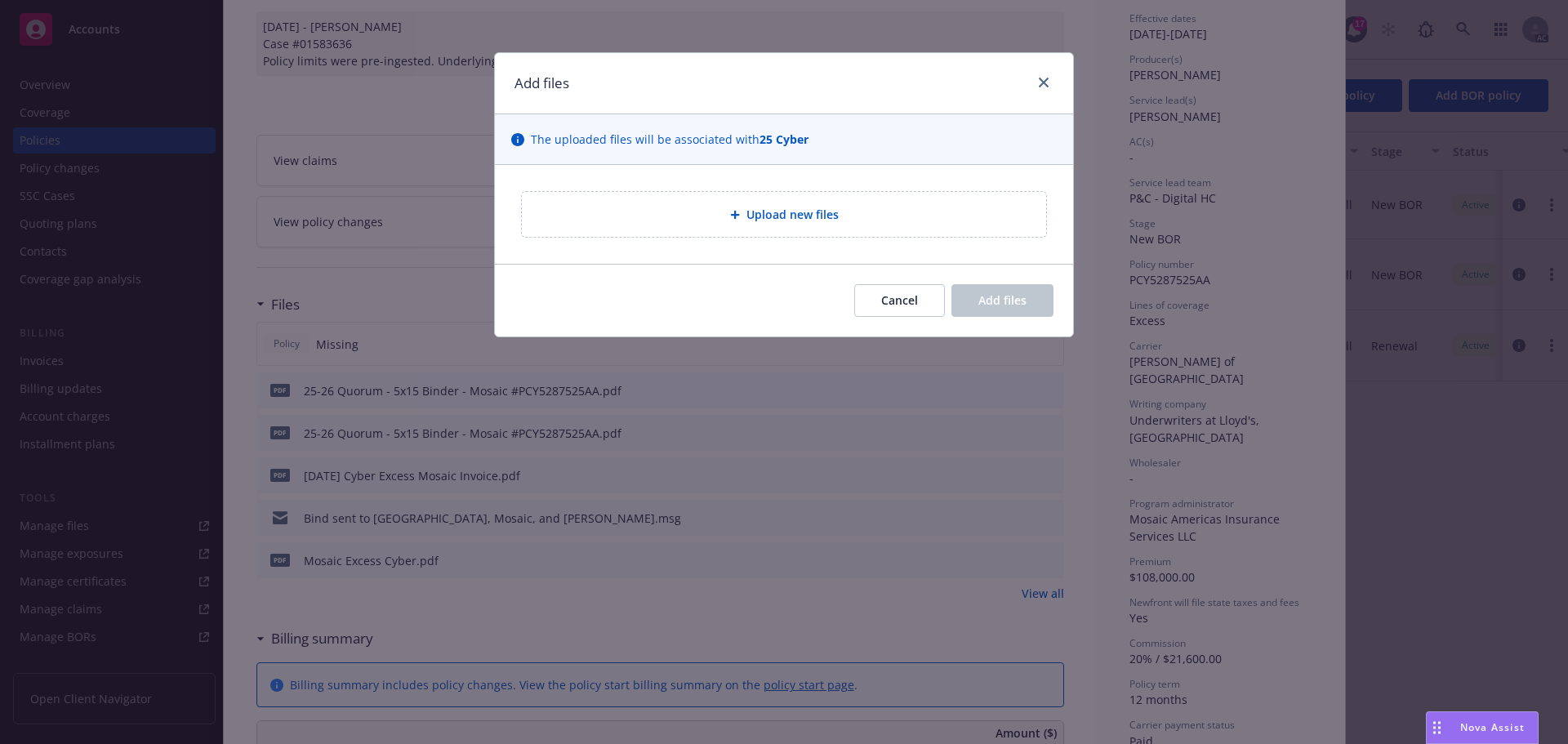
click at [772, 219] on span "Upload new files" at bounding box center [792, 214] width 92 height 17
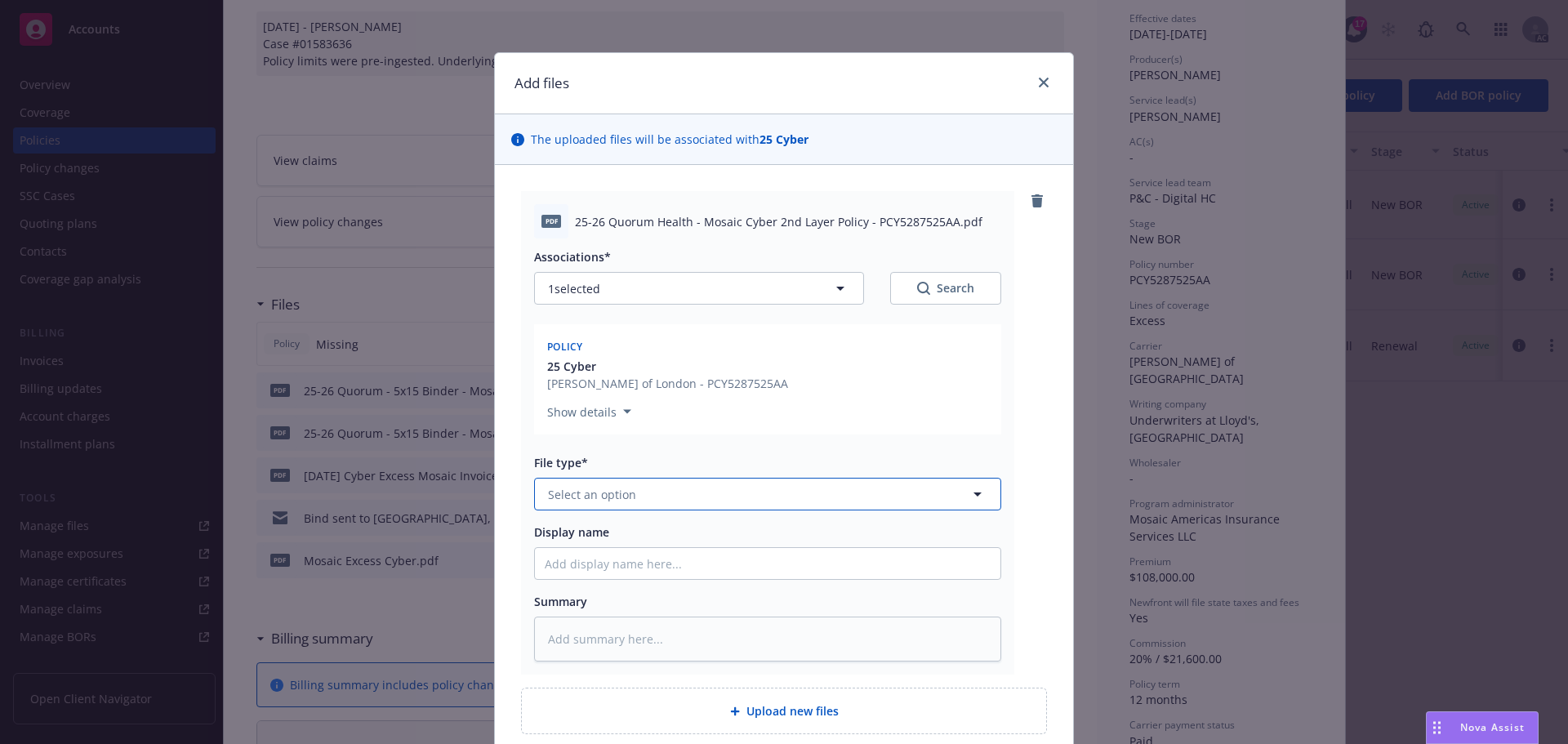
click at [599, 494] on span "Select an option" at bounding box center [592, 495] width 88 height 17
type input "pol"
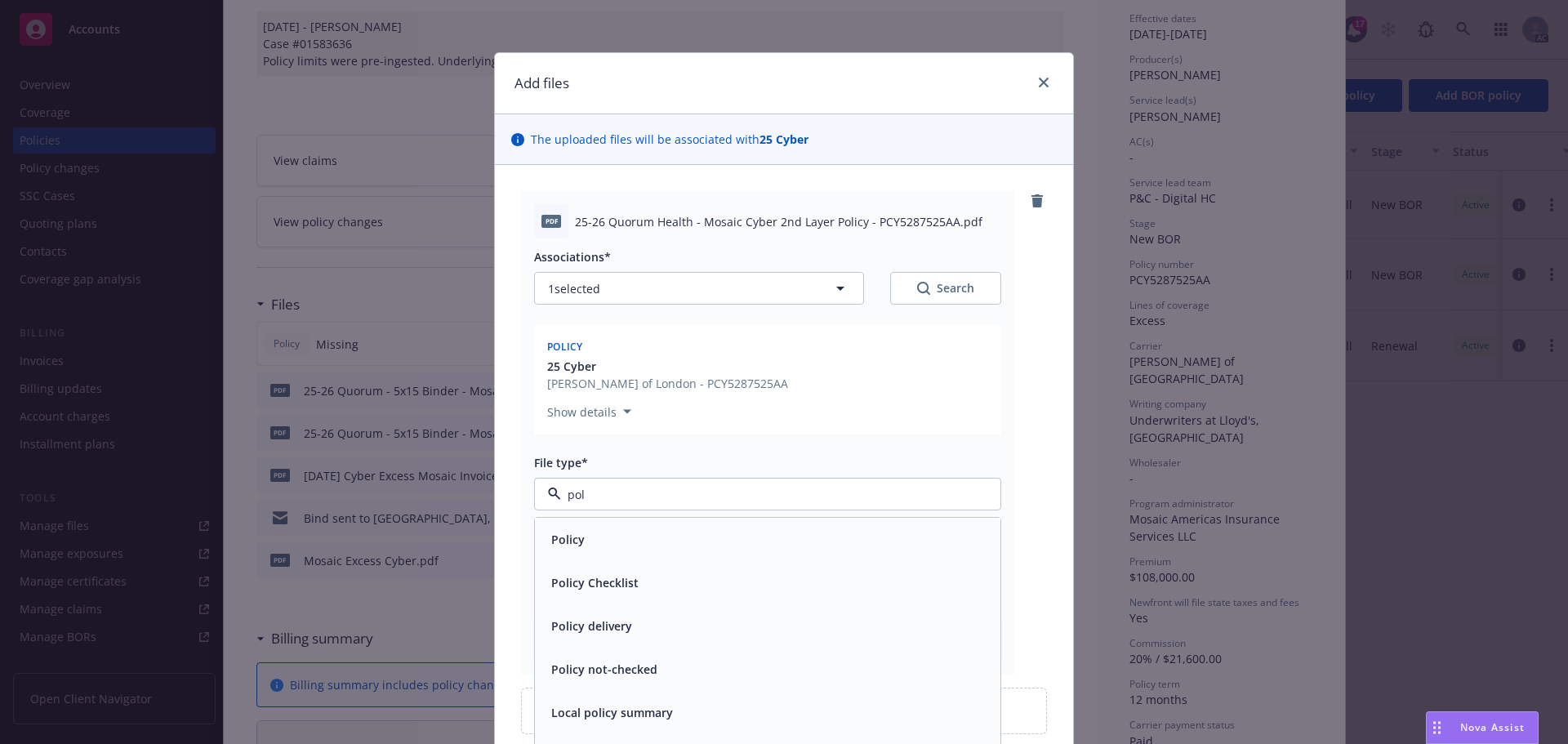
click at [615, 531] on div "Policy" at bounding box center [768, 540] width 446 height 24
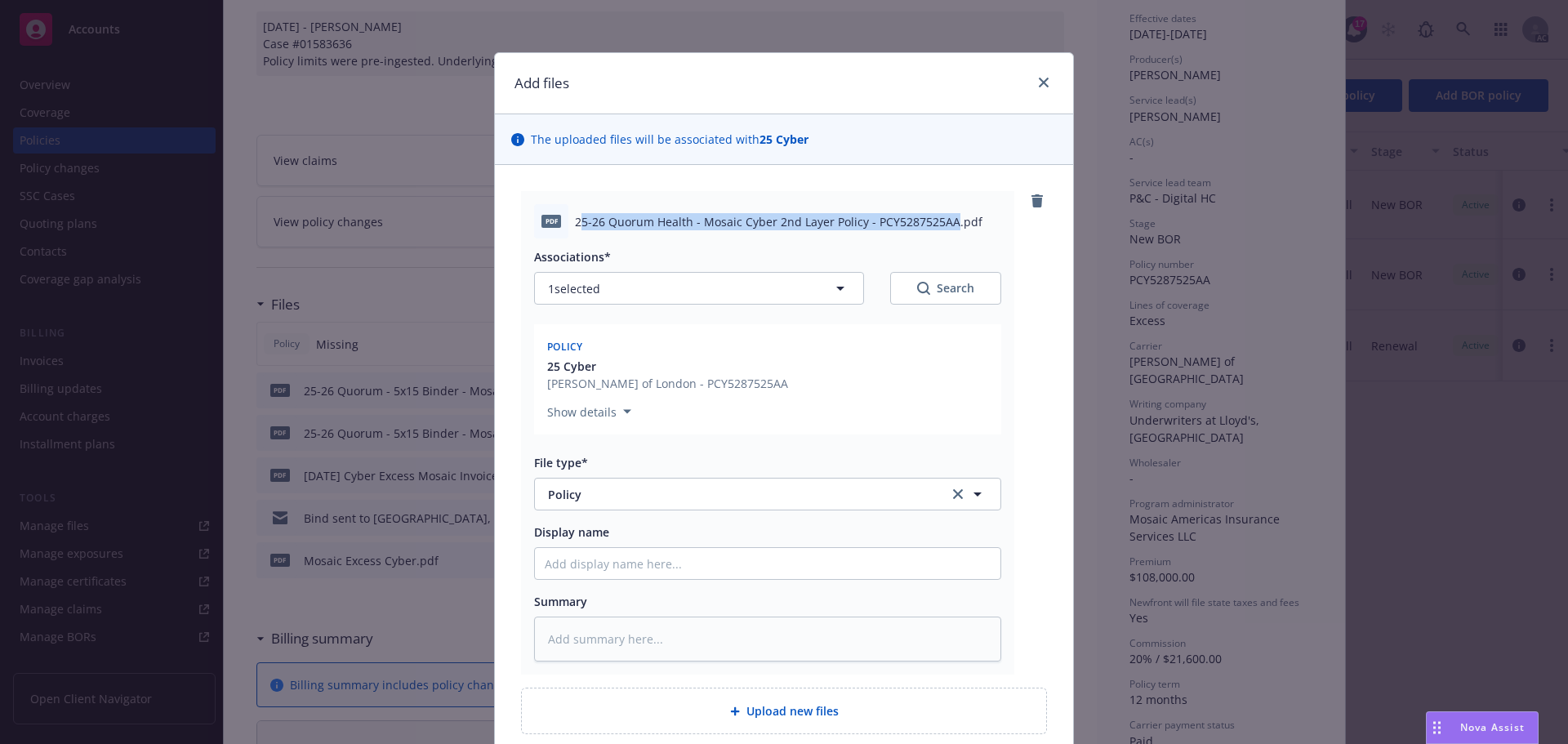
drag, startPoint x: 572, startPoint y: 222, endPoint x: 947, endPoint y: 220, distance: 375.0
click at [947, 220] on span "25-26 Quorum Health - Mosaic Cyber 2nd Layer Policy - PCY5287525AA.pdf" at bounding box center [779, 222] width 408 height 17
copy span "5-26 Quorum Health - Mosaic Cyber 2nd Layer Policy - PCY5287525AA"
click at [575, 561] on input "Display name" at bounding box center [768, 564] width 466 height 31
paste input "5-26 Quorum Health - Mosaic Cyber 2nd Layer Policy - PCY5287525AA"
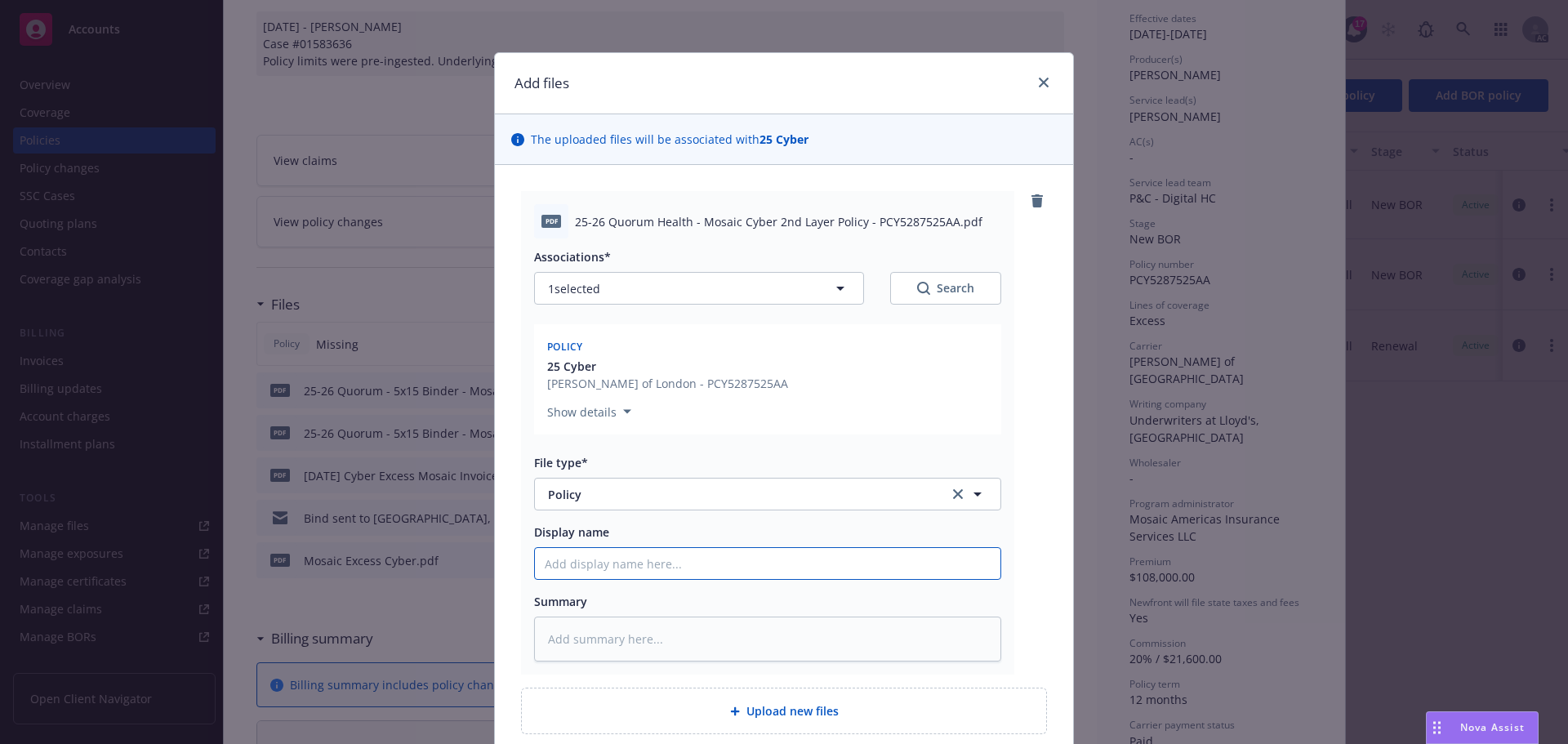
type textarea "x"
type input "5-26 Quorum Health - Mosaic Cyber 2nd Layer Policy - PCY5287525AA"
drag, startPoint x: 660, startPoint y: 566, endPoint x: 503, endPoint y: 563, distance: 157.0
click at [503, 563] on div "pdf 25-26 Quorum Health - Mosaic Cyber 2nd Layer Policy - PCY5287525AA.pdf Asso…" at bounding box center [784, 463] width 578 height 596
type textarea "x"
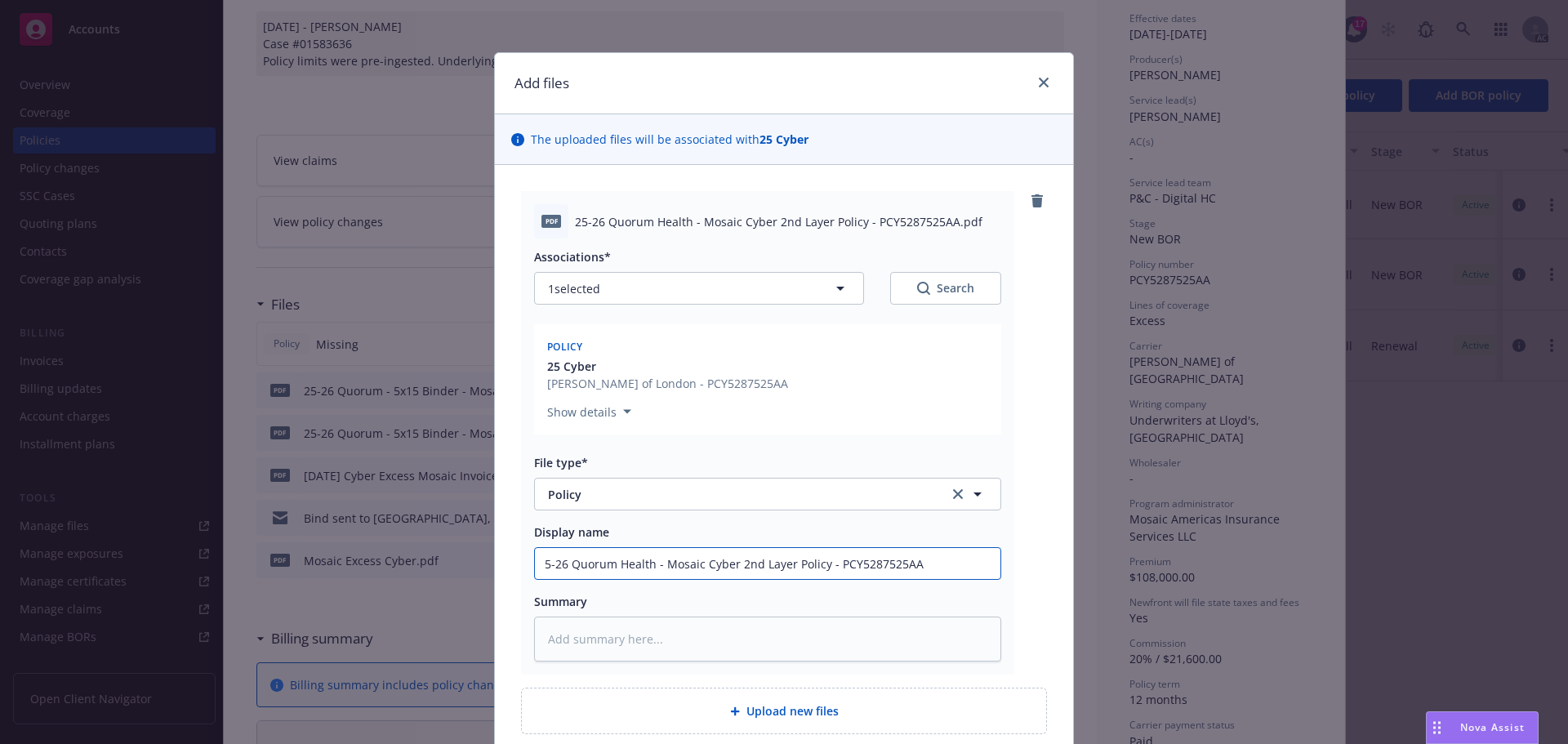
type input "2Mosaic Cyber 2nd Layer Policy - PCY5287525AA"
type textarea "x"
type input "25Mosaic Cyber 2nd Layer Policy - PCY5287525AA"
type textarea "x"
type input "25-Mosaic Cyber 2nd Layer Policy - PCY5287525AA"
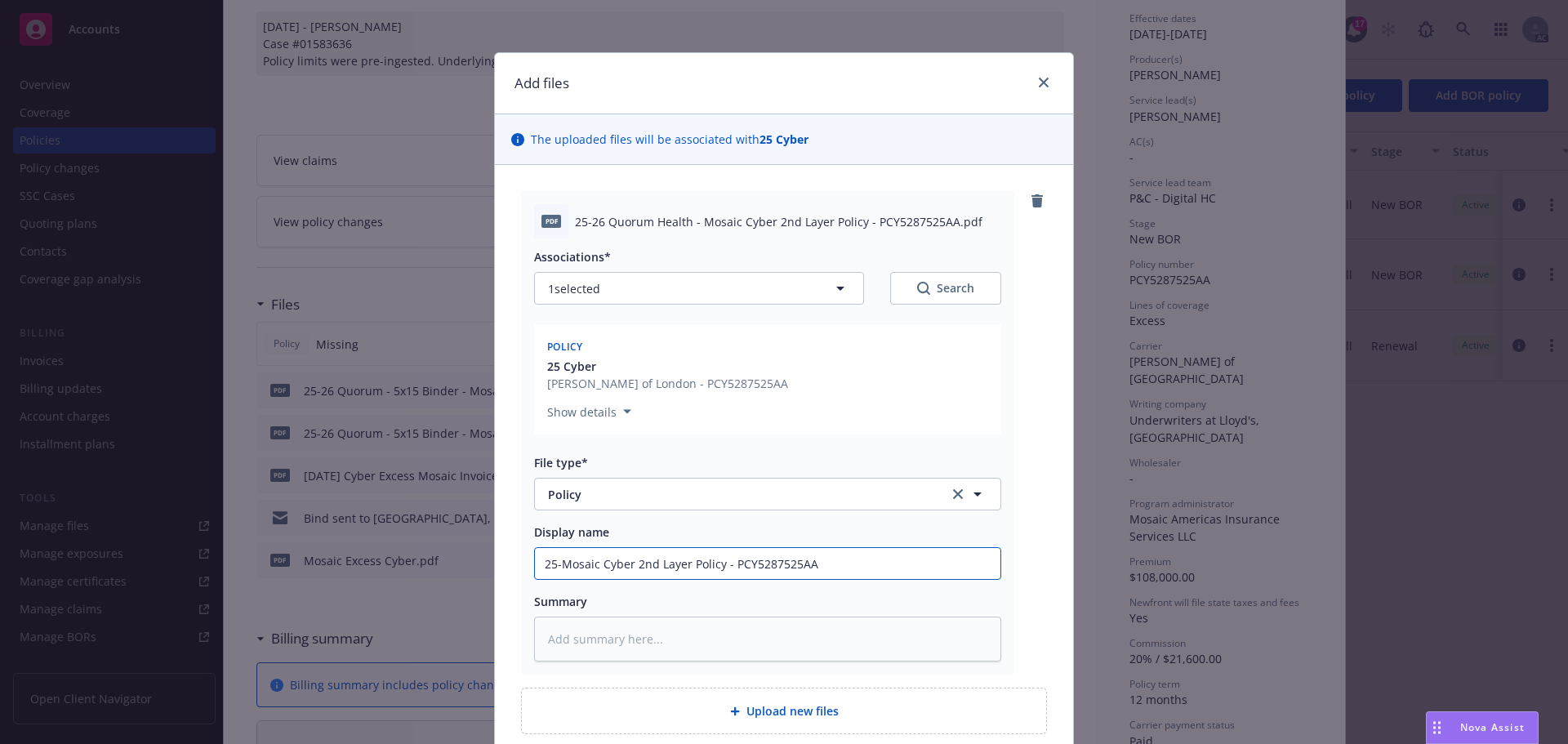
type textarea "x"
type input "25-2Mosaic Cyber 2nd Layer Policy - PCY5287525AA"
type textarea "x"
type input "25-26Mosaic Cyber 2nd Layer Policy - PCY5287525AA"
type textarea "x"
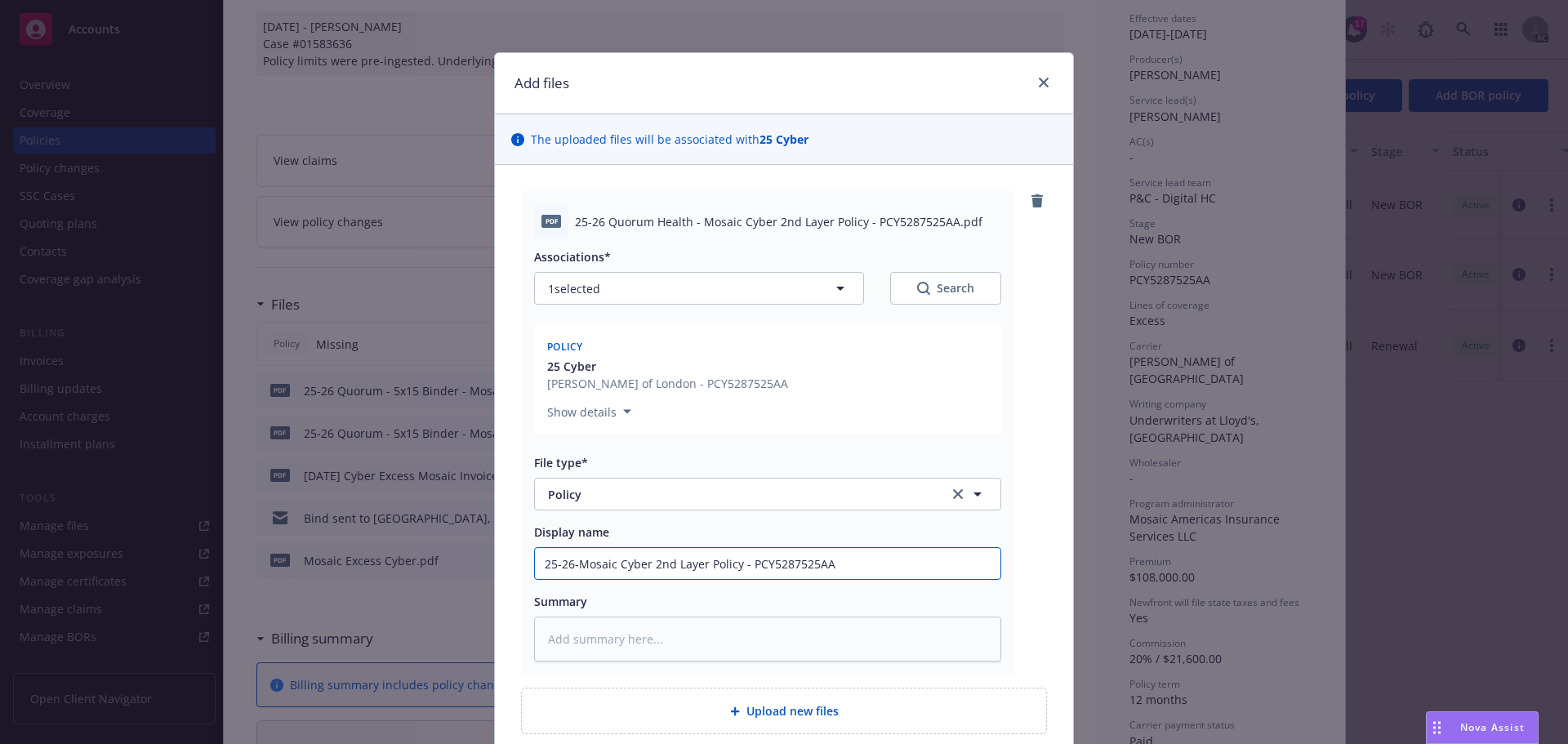
drag, startPoint x: 595, startPoint y: 579, endPoint x: 586, endPoint y: 583, distance: 9.8
click at [458, 582] on div "Add files The uploaded files will be associated with 25 Cyber pdf 25-26 Quorum …" at bounding box center [784, 372] width 1568 height 744
type input "25-26-Mosaic Cyber 2nd Layer Policy - PCY5287525AA"
click at [561, 640] on textarea at bounding box center [768, 639] width 467 height 45
paste textarea "25-26-Mosaic Cyber 2nd Layer Policy - PCY5287525AA"
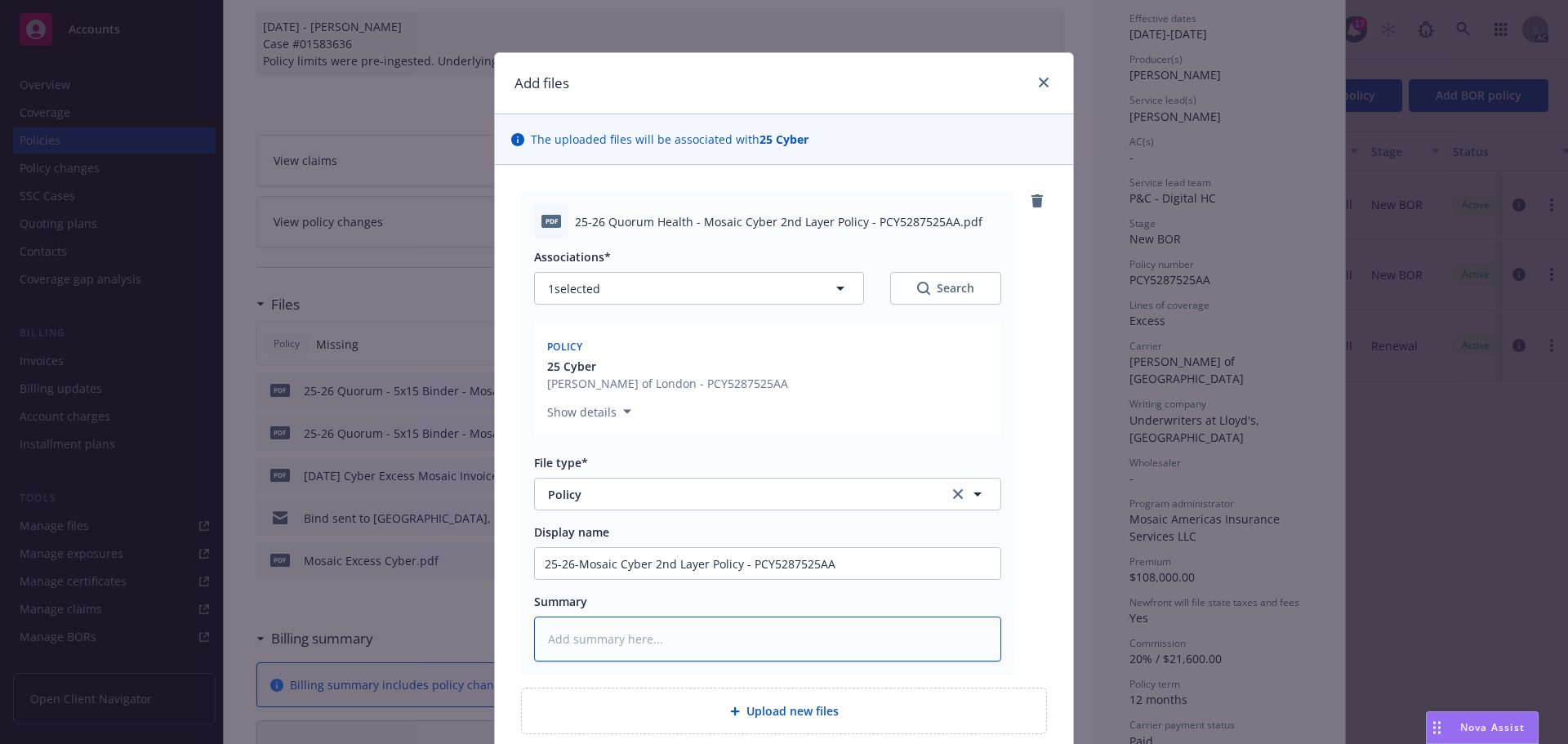
type textarea "x"
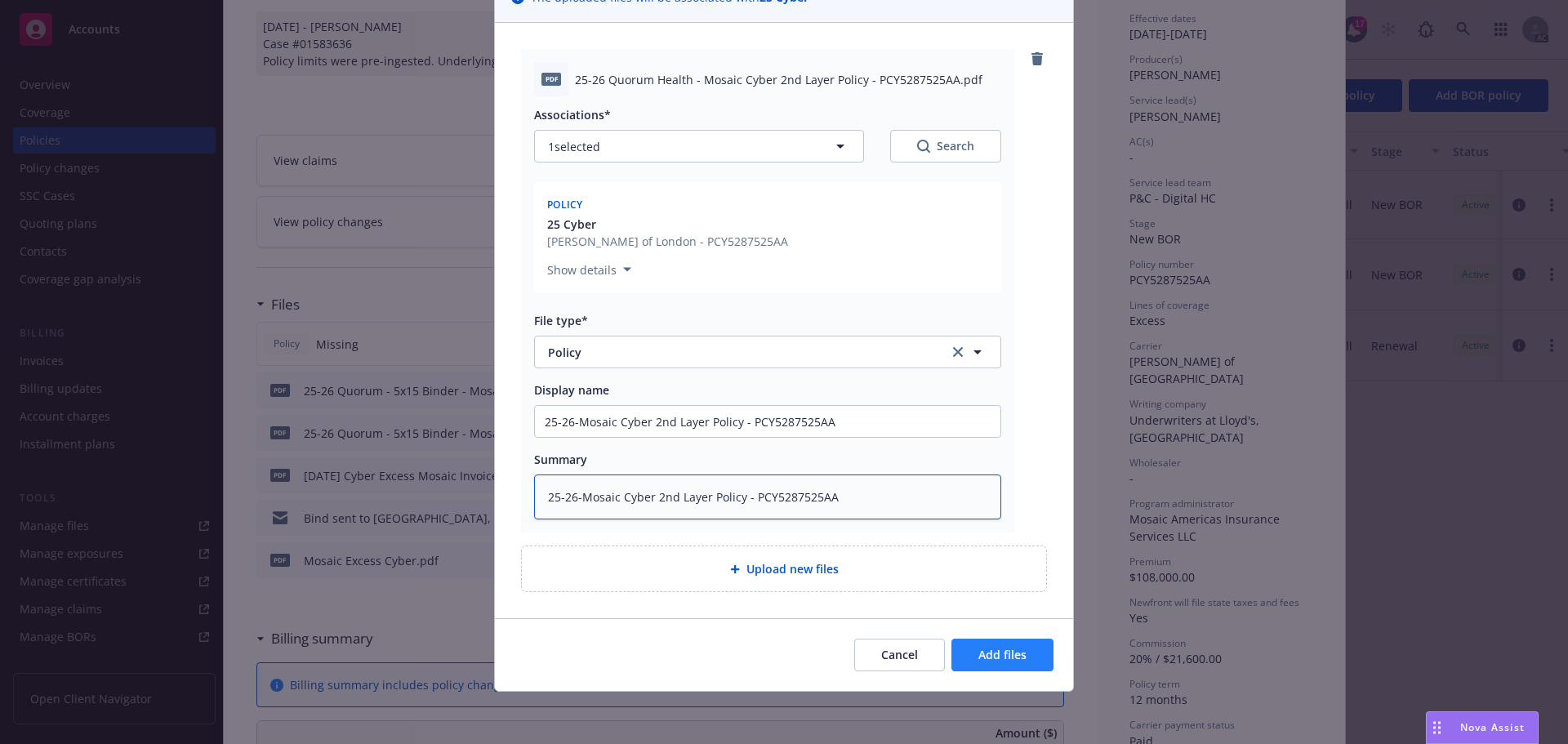
type textarea "25-26-Mosaic Cyber 2nd Layer Policy - PCY5287525AA"
click at [1019, 653] on span "Add files" at bounding box center [1003, 655] width 48 height 16
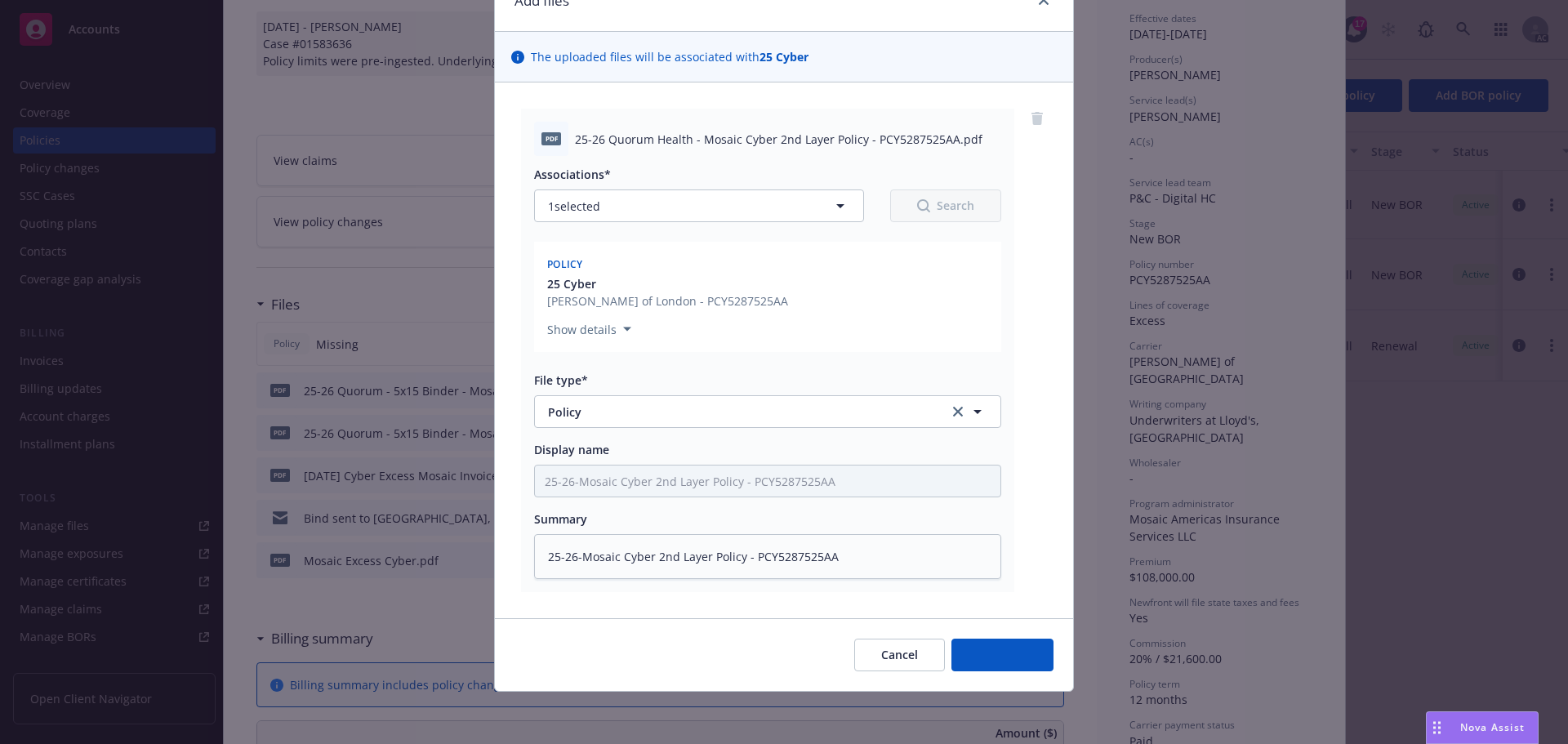
scroll to position [83, 0]
type textarea "x"
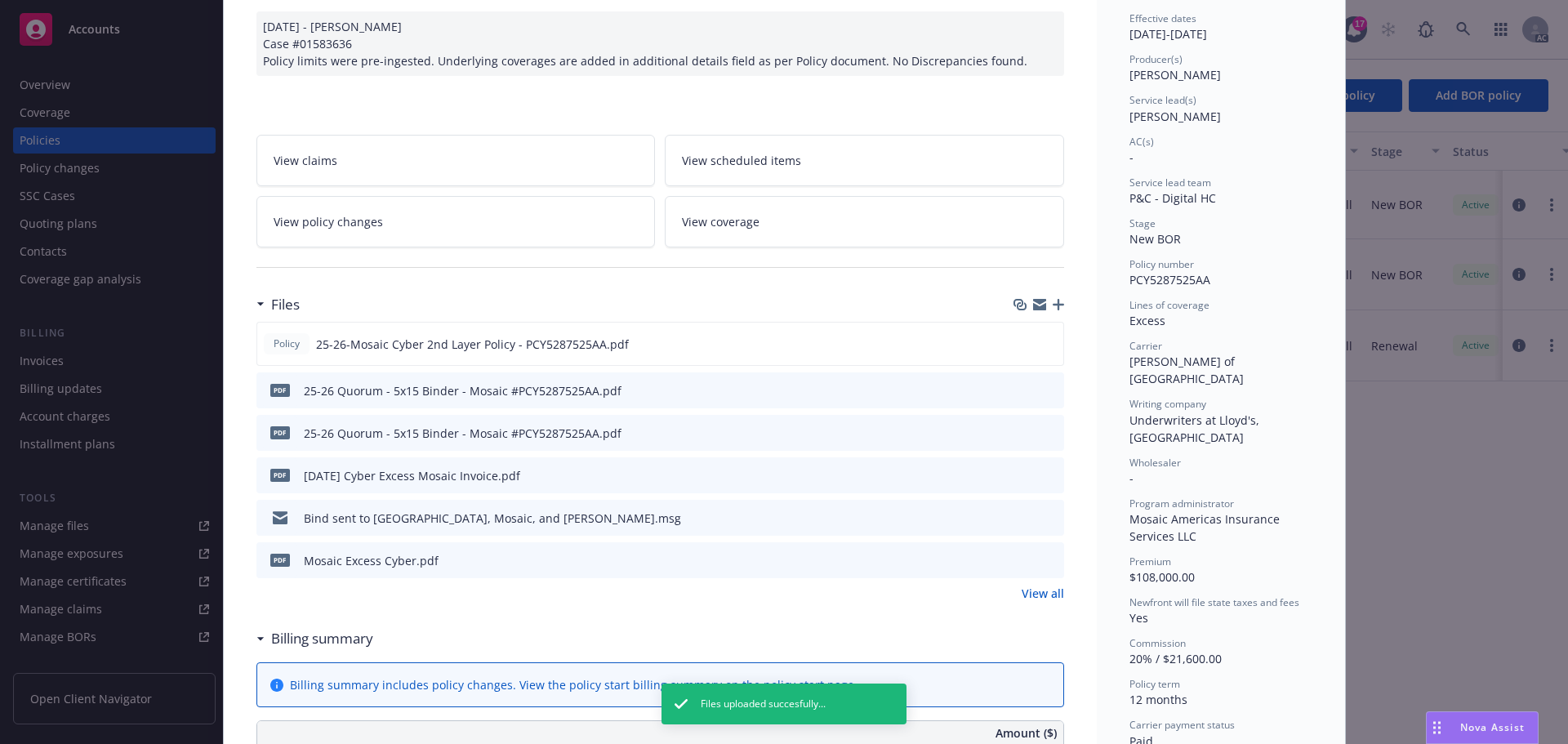
scroll to position [0, 0]
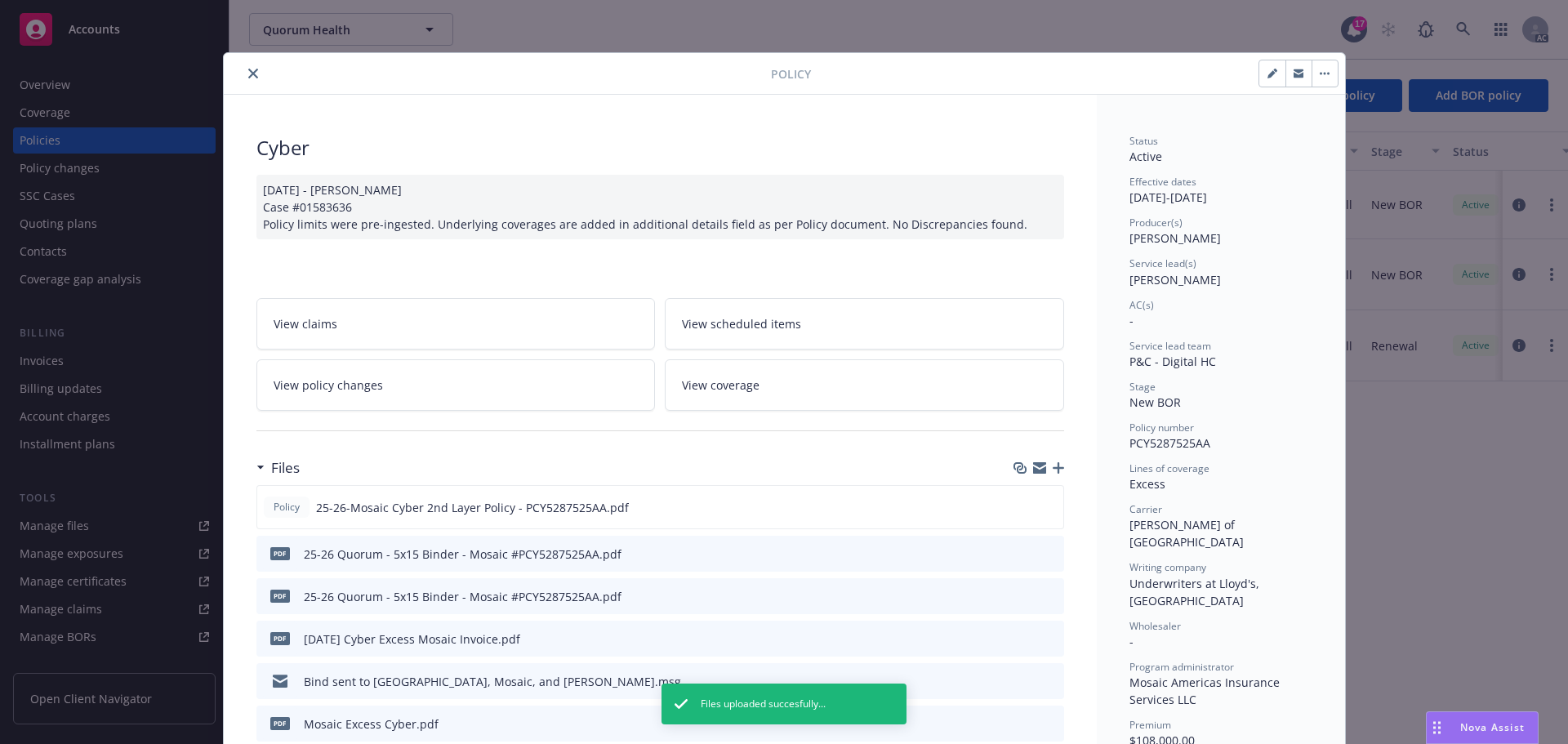
click at [248, 72] on icon "close" at bounding box center [252, 73] width 9 height 9
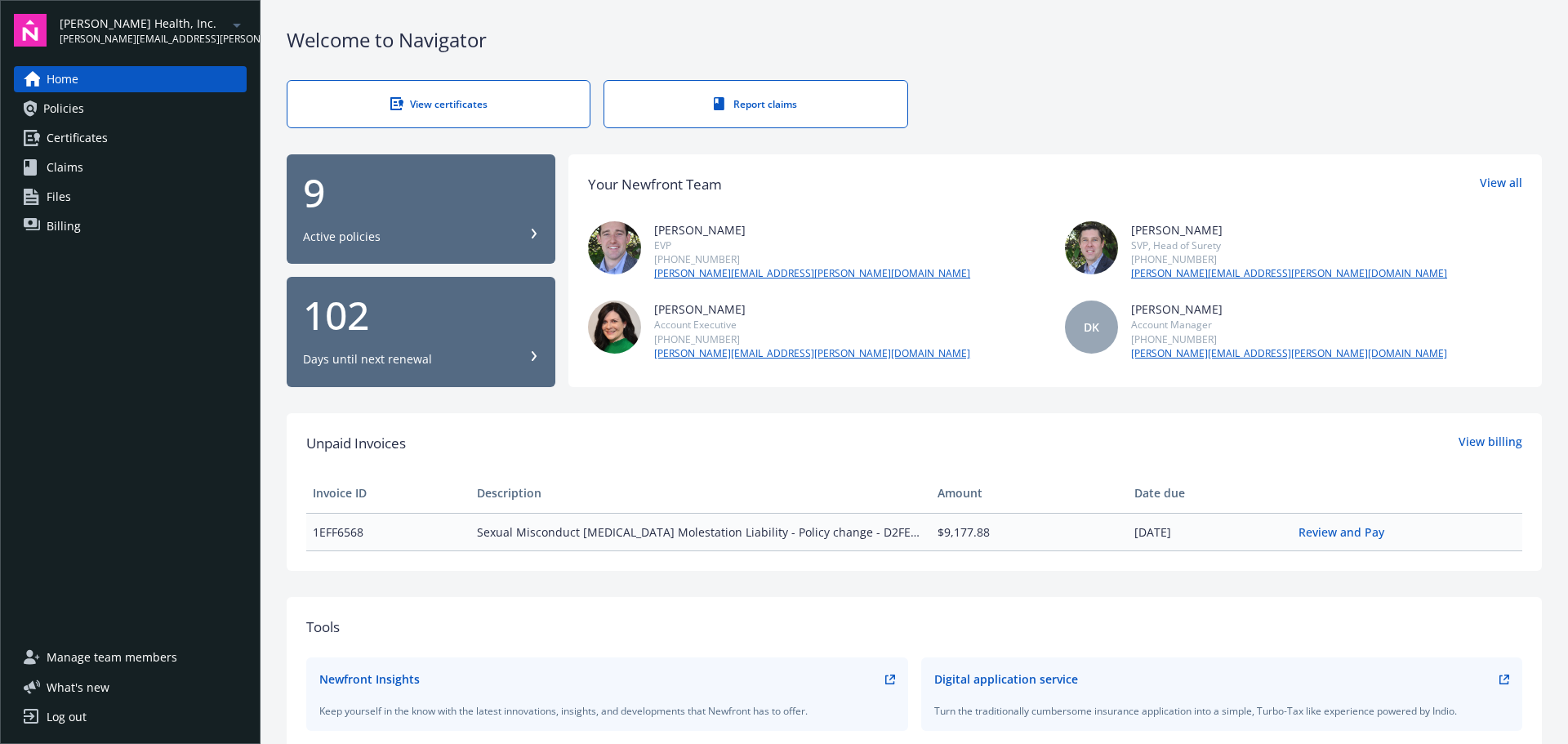
click at [63, 103] on span "Policies" at bounding box center [63, 108] width 40 height 26
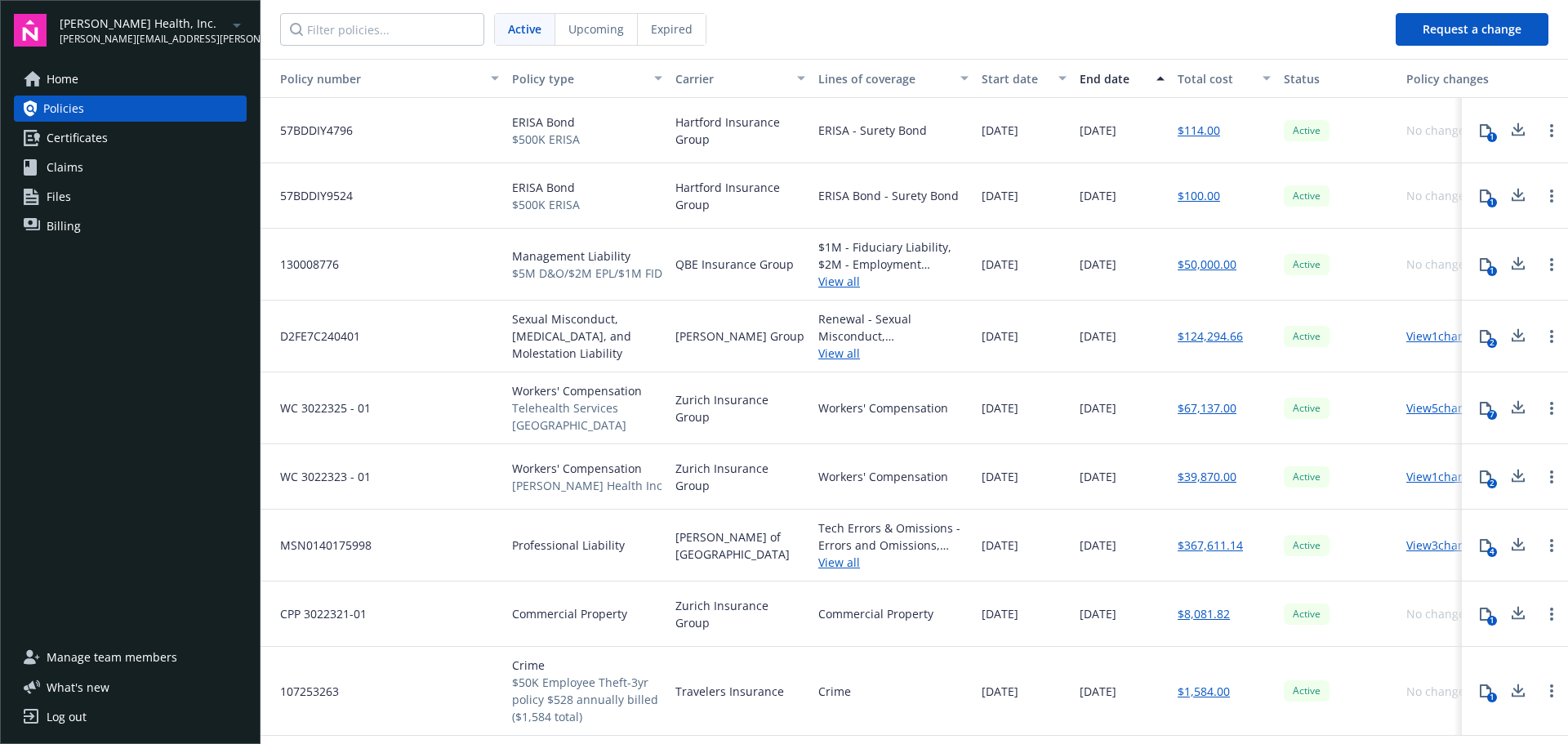
click at [62, 136] on span "Certificates" at bounding box center [77, 138] width 61 height 26
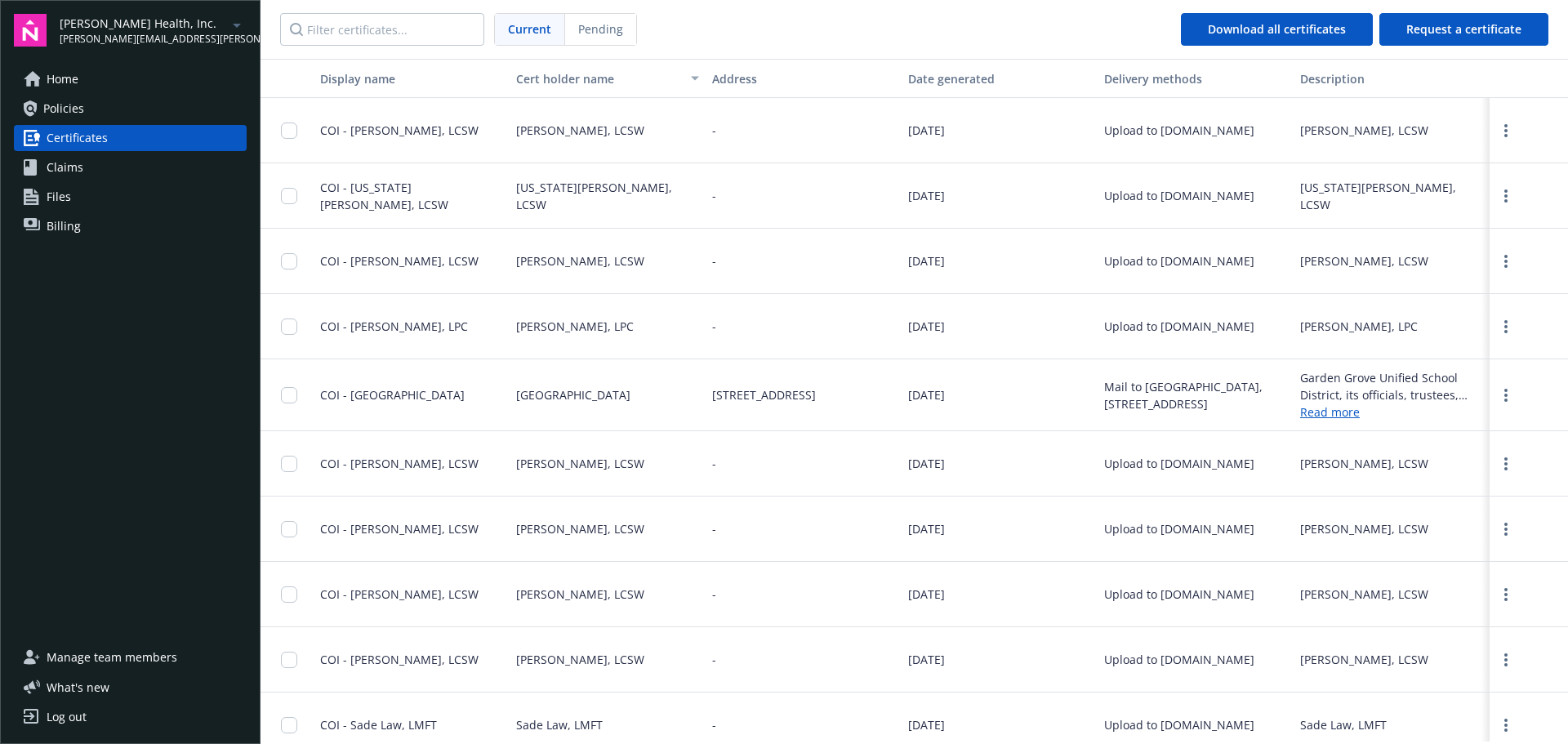
click at [128, 660] on span "Manage team members" at bounding box center [112, 658] width 131 height 26
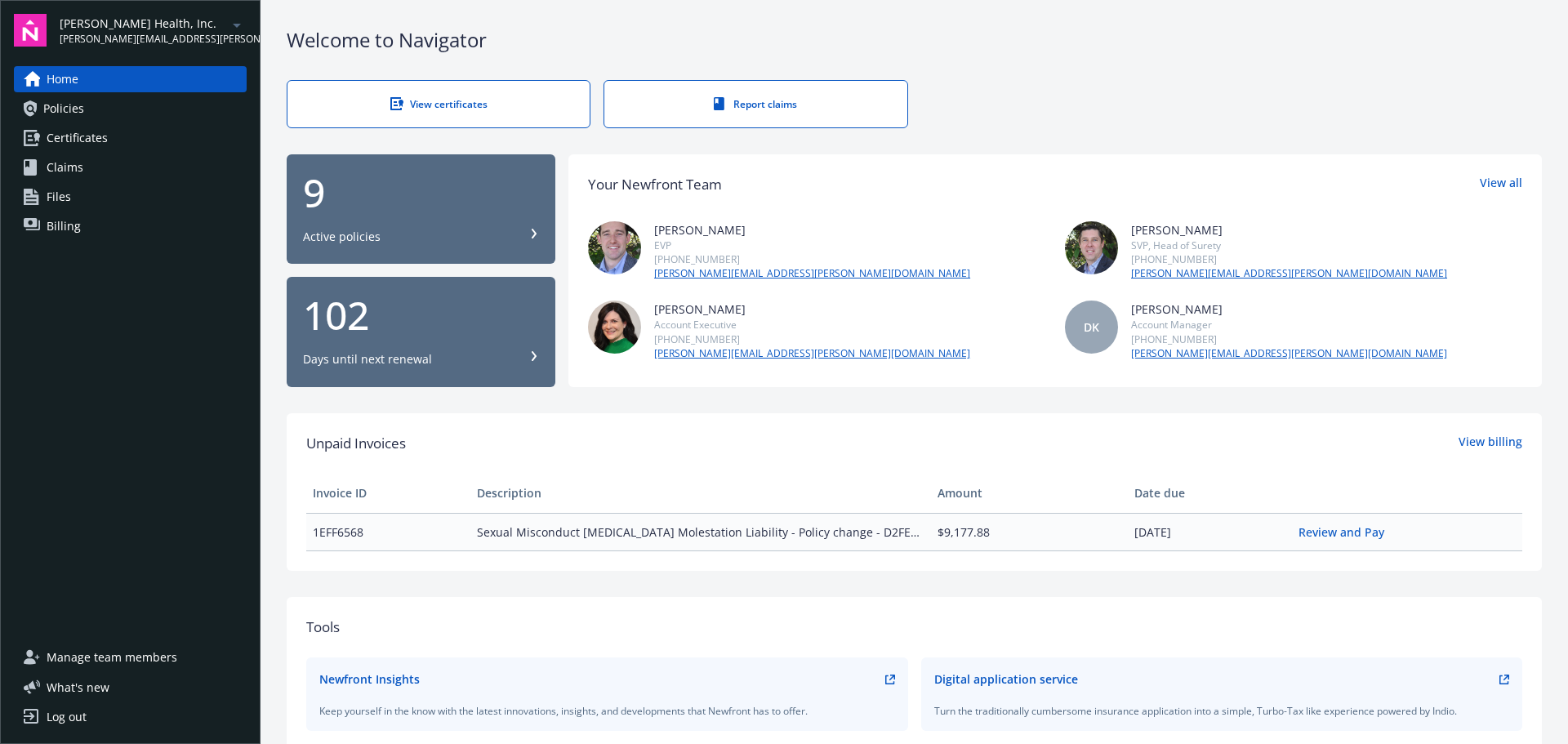
click at [64, 107] on span "Policies" at bounding box center [63, 108] width 40 height 26
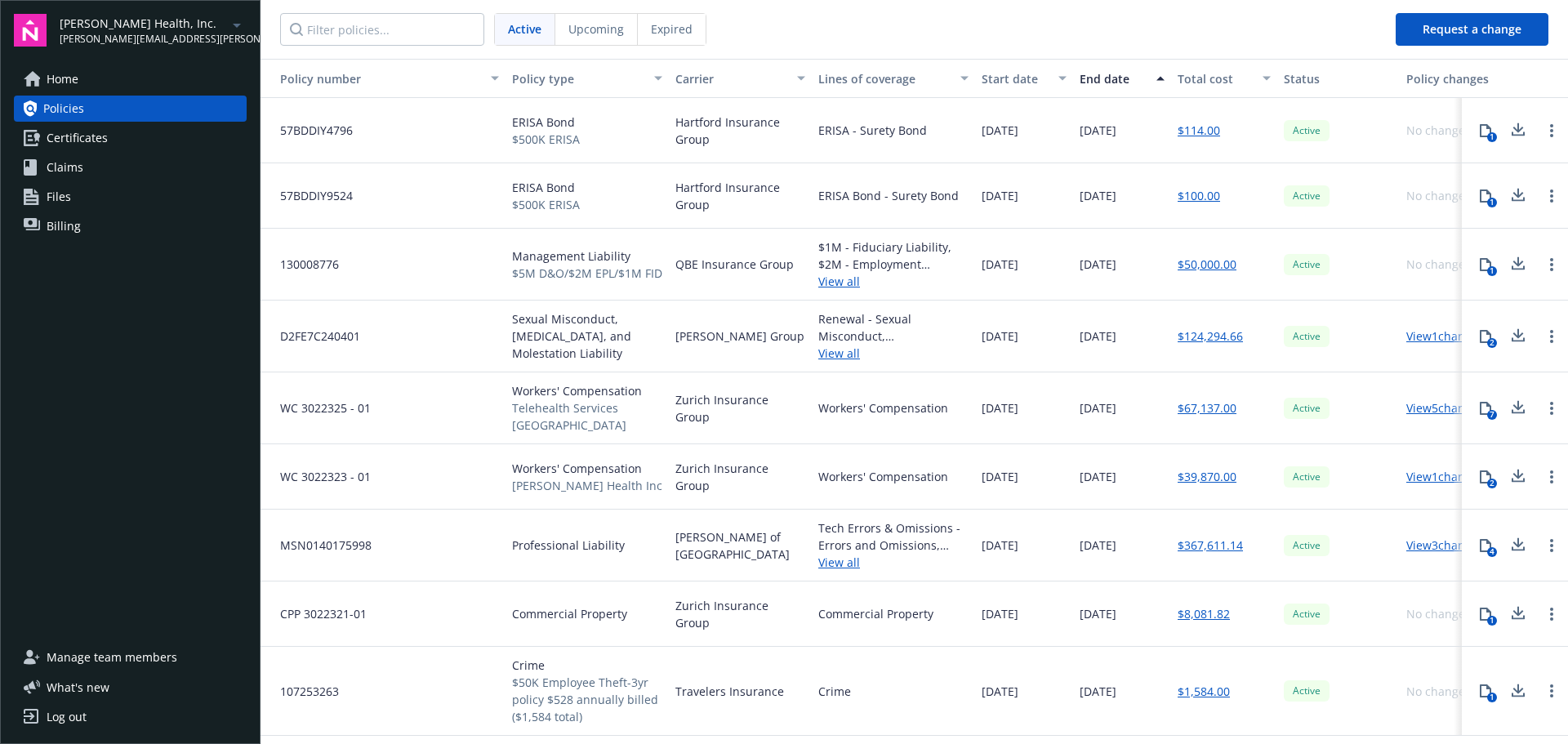
click at [1424, 336] on link "View 1 changes" at bounding box center [1445, 336] width 77 height 16
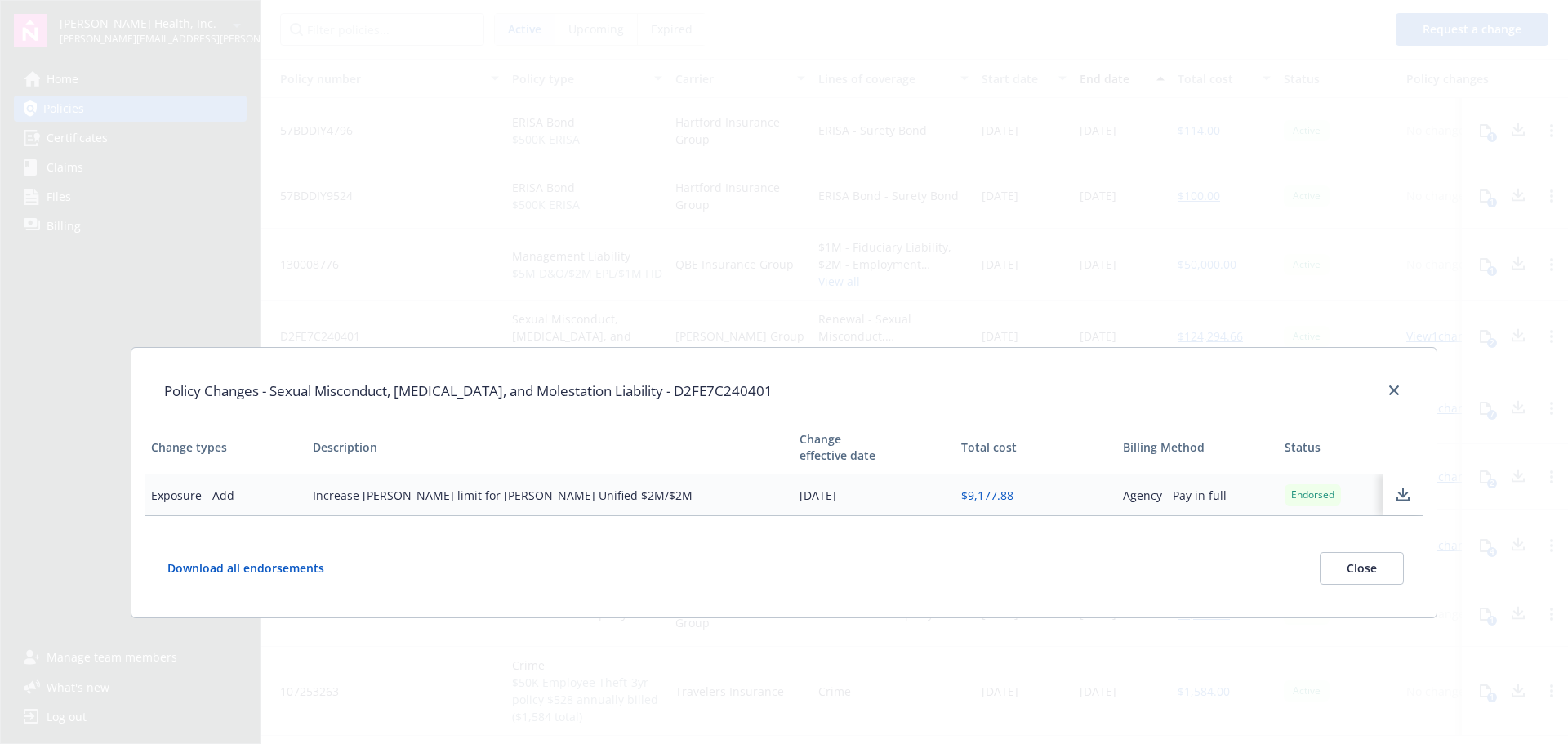
click at [296, 566] on button "Download all endorsements" at bounding box center [257, 568] width 186 height 33
click at [1386, 388] on link "close" at bounding box center [1393, 390] width 20 height 20
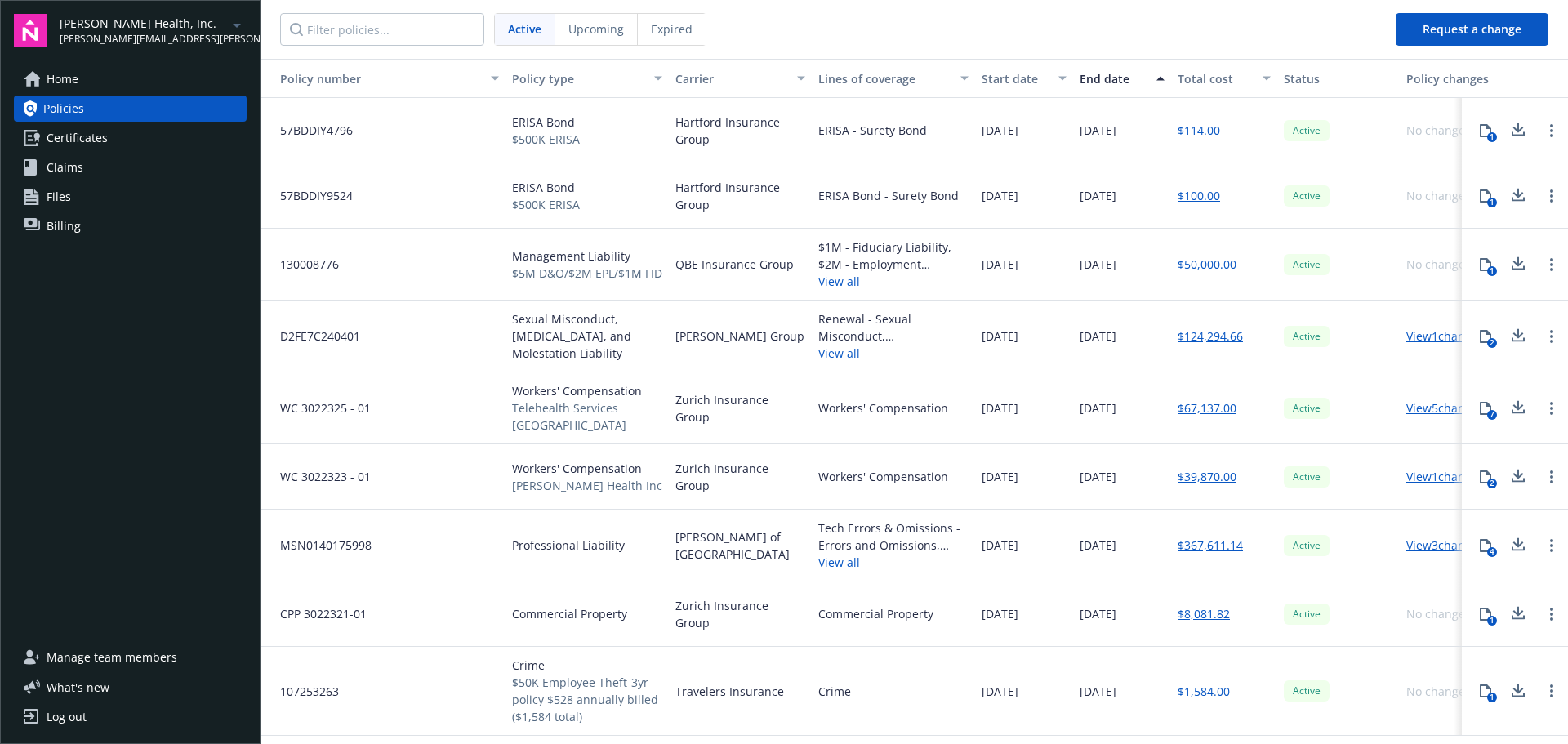
click at [149, 656] on span "Manage team members" at bounding box center [112, 658] width 131 height 26
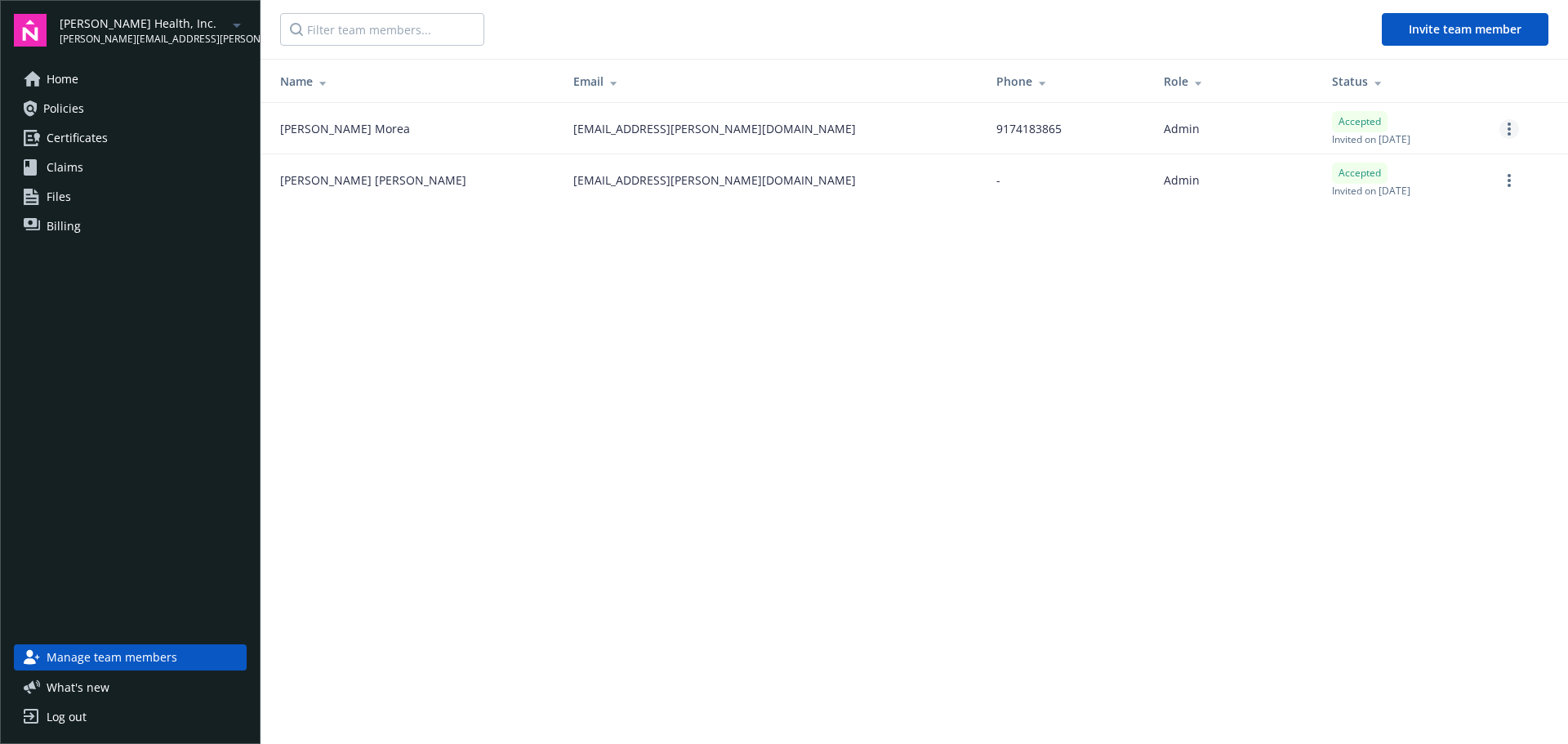
click at [1509, 128] on circle "more" at bounding box center [1509, 129] width 3 height 3
click at [1127, 282] on main "Invite team member Name Email Phone Role Status [PERSON_NAME] [PERSON_NAME][EMA…" at bounding box center [914, 372] width 1307 height 744
drag, startPoint x: 626, startPoint y: 129, endPoint x: 488, endPoint y: 136, distance: 138.2
click at [560, 136] on td "[EMAIL_ADDRESS][PERSON_NAME][DOMAIN_NAME]" at bounding box center [772, 129] width 423 height 52
copy span "[EMAIL_ADDRESS][PERSON_NAME][DOMAIN_NAME]"
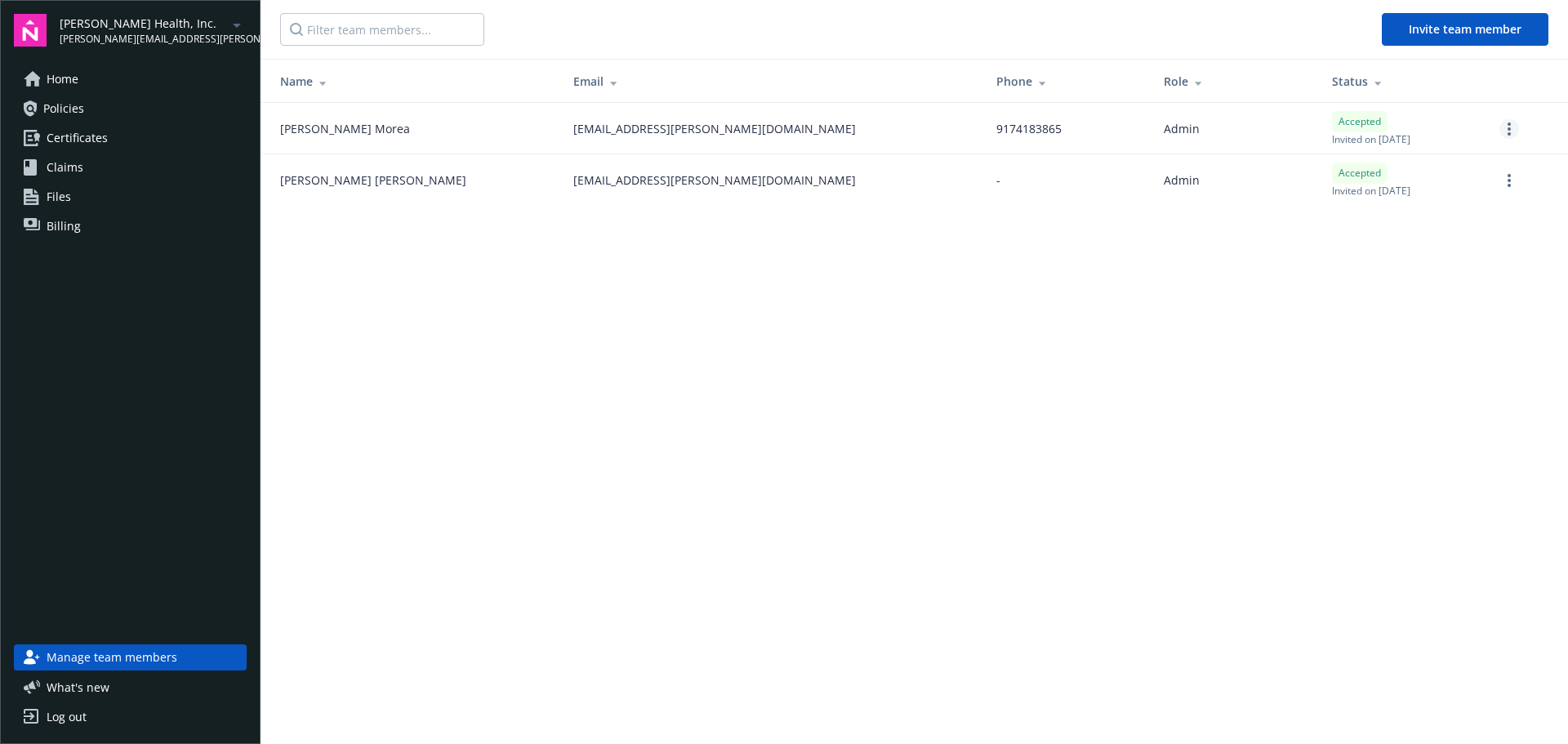
click at [1513, 133] on link "more" at bounding box center [1509, 129] width 20 height 20
click at [1434, 279] on link "Remove team member" at bounding box center [1423, 275] width 190 height 33
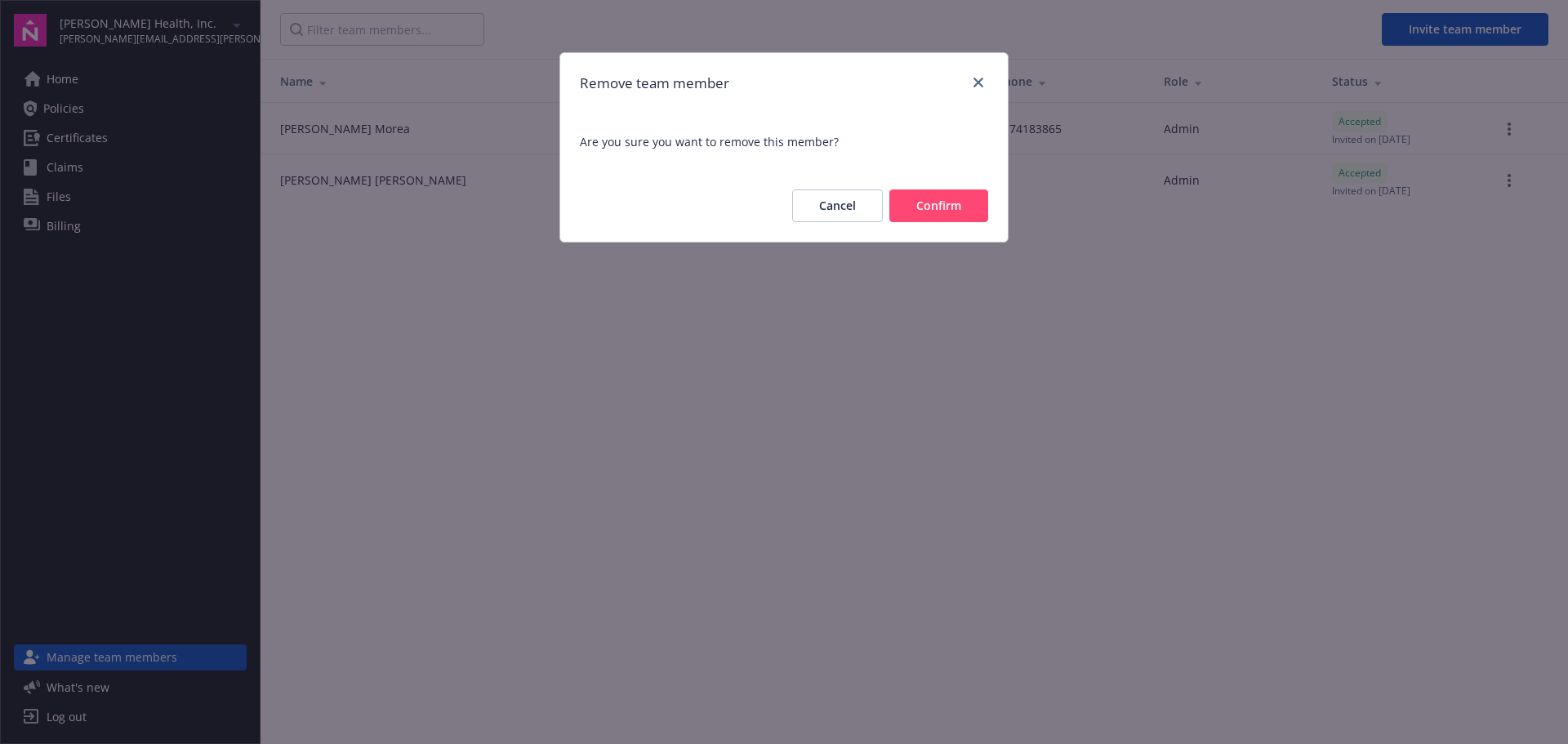
drag, startPoint x: 947, startPoint y: 208, endPoint x: 1046, endPoint y: 280, distance: 122.4
click at [947, 207] on button "Confirm" at bounding box center [938, 206] width 99 height 33
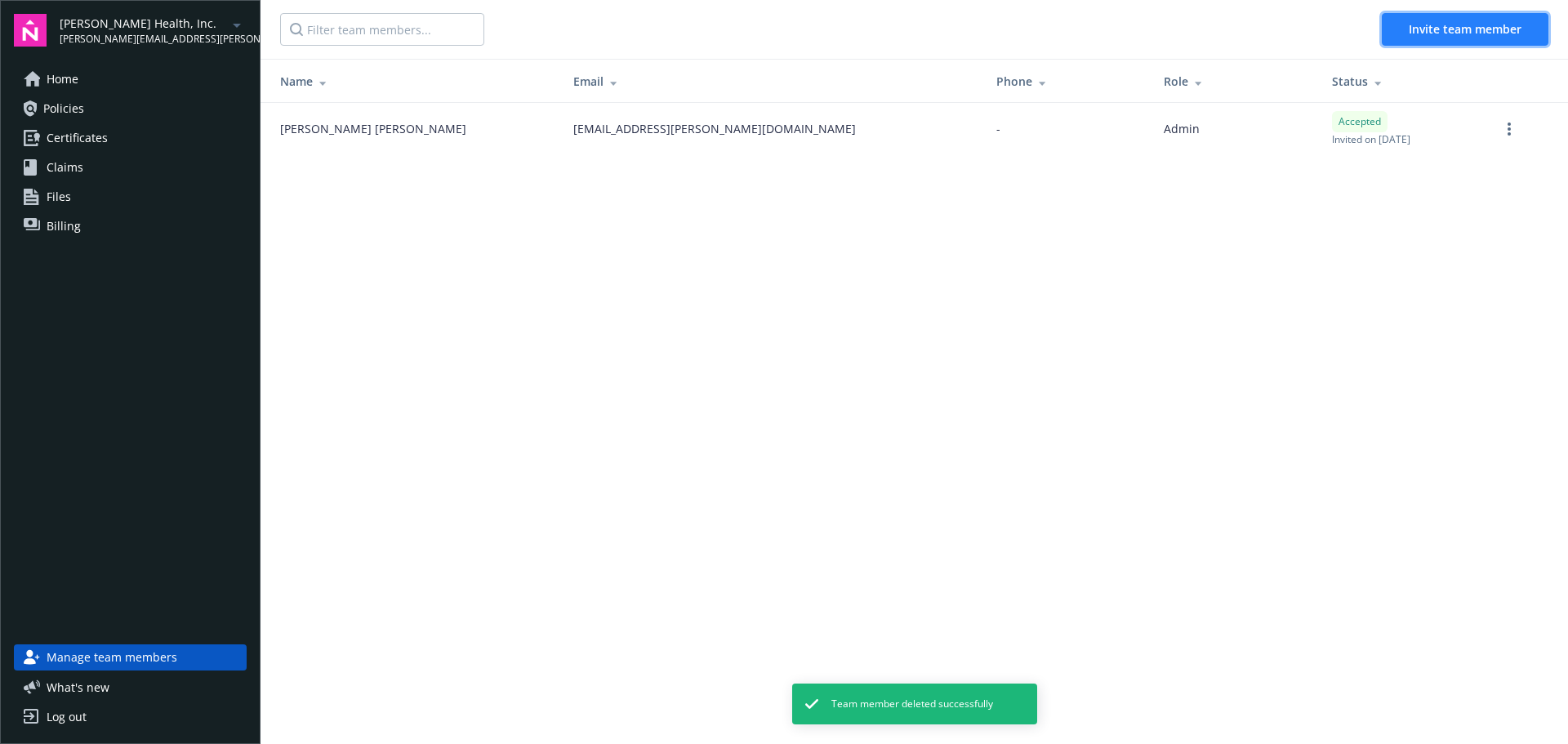
click at [1472, 32] on span "Invite team member" at bounding box center [1465, 29] width 113 height 16
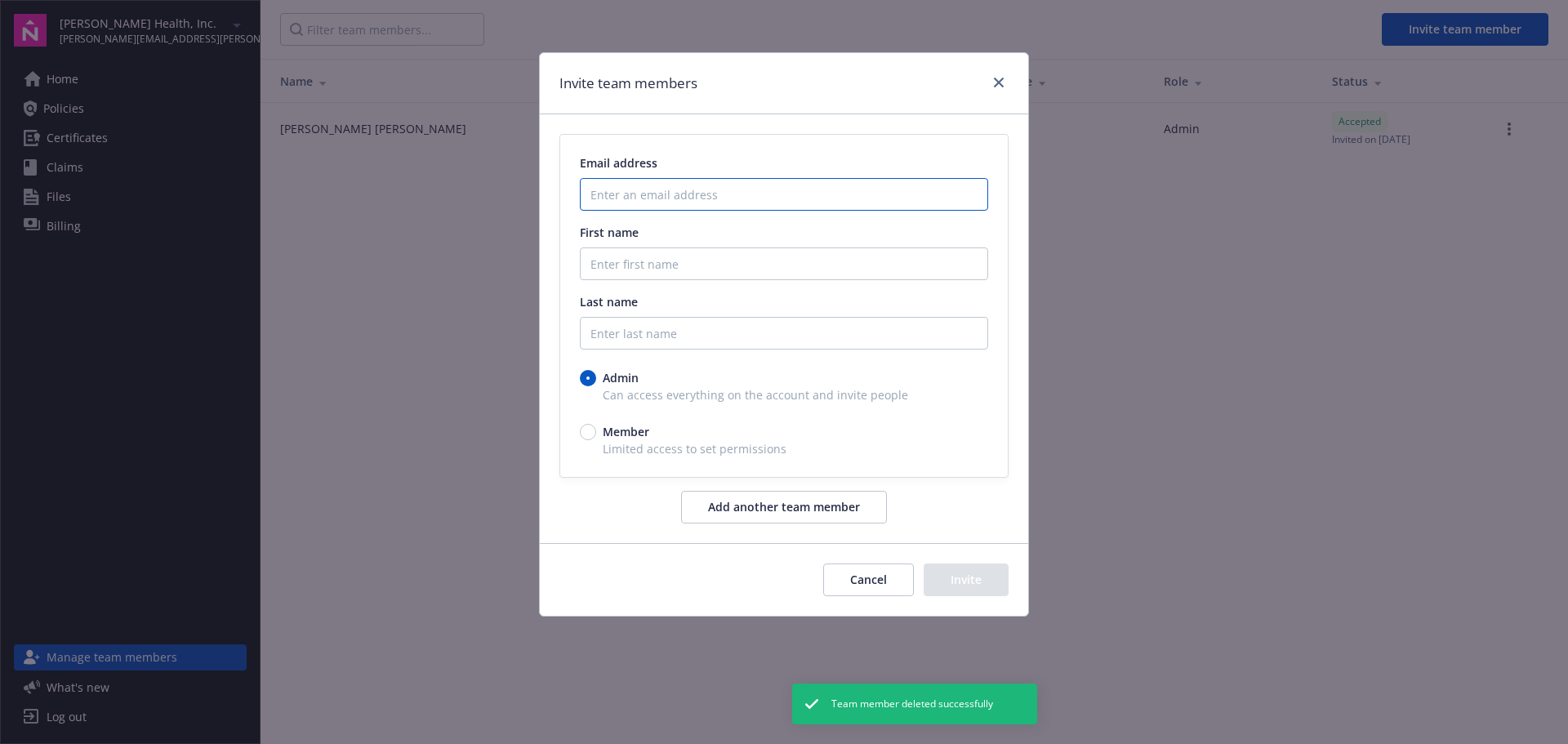
click at [618, 188] on input "Enter an email address" at bounding box center [784, 195] width 408 height 33
paste input "[EMAIL_ADDRESS][PERSON_NAME][DOMAIN_NAME]"
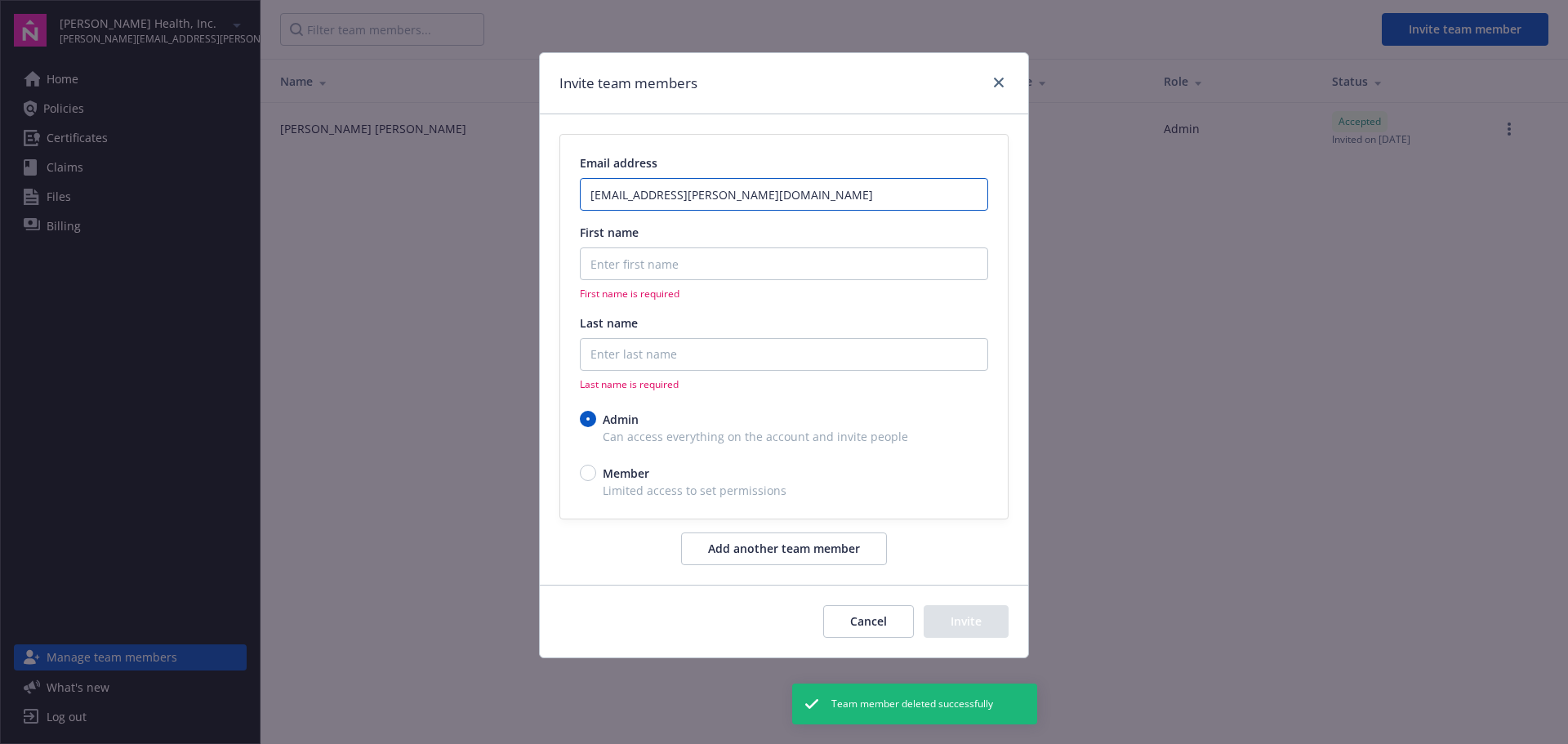
type input "[EMAIL_ADDRESS][PERSON_NAME][DOMAIN_NAME]"
click at [671, 269] on input "First name" at bounding box center [784, 264] width 408 height 33
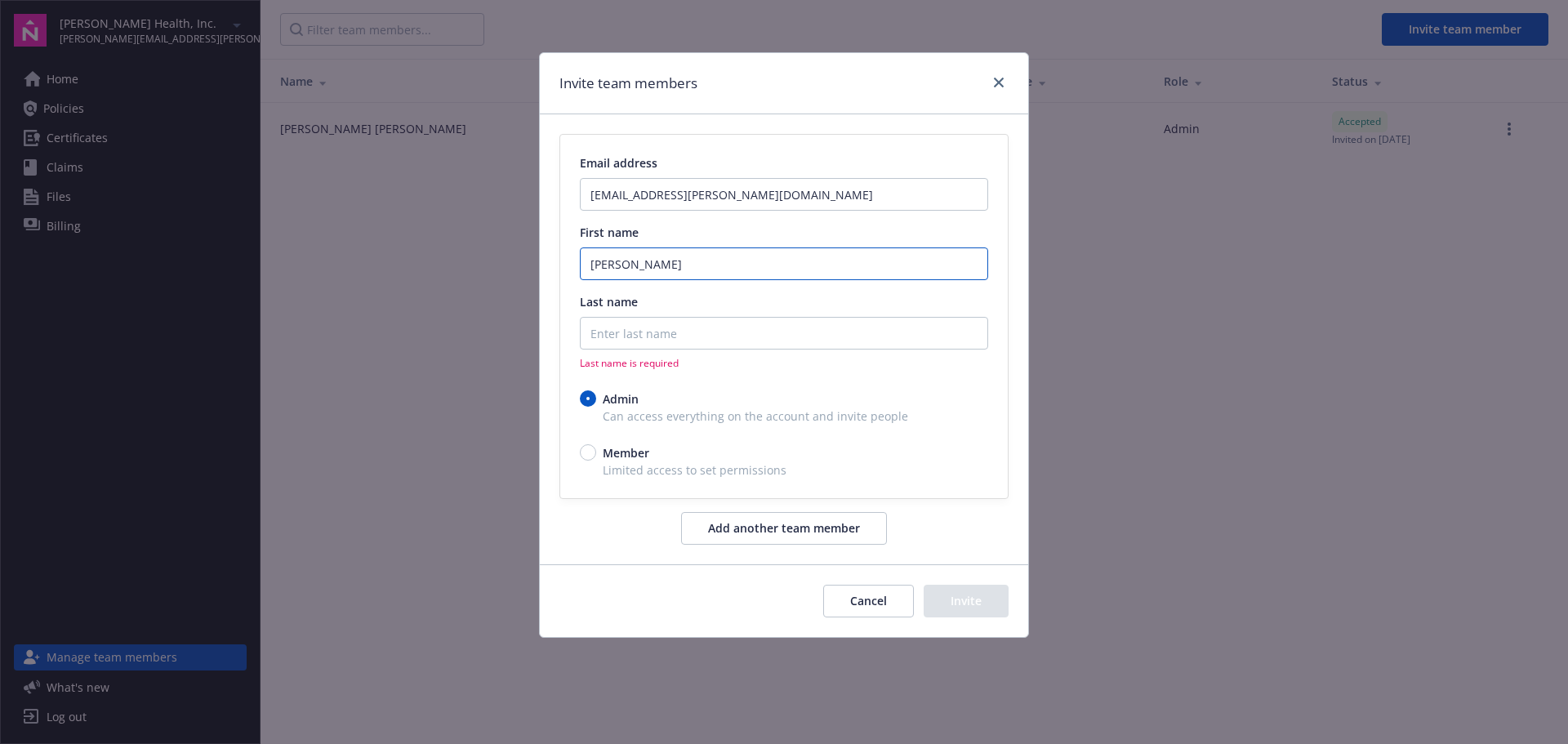
type input "[PERSON_NAME]"
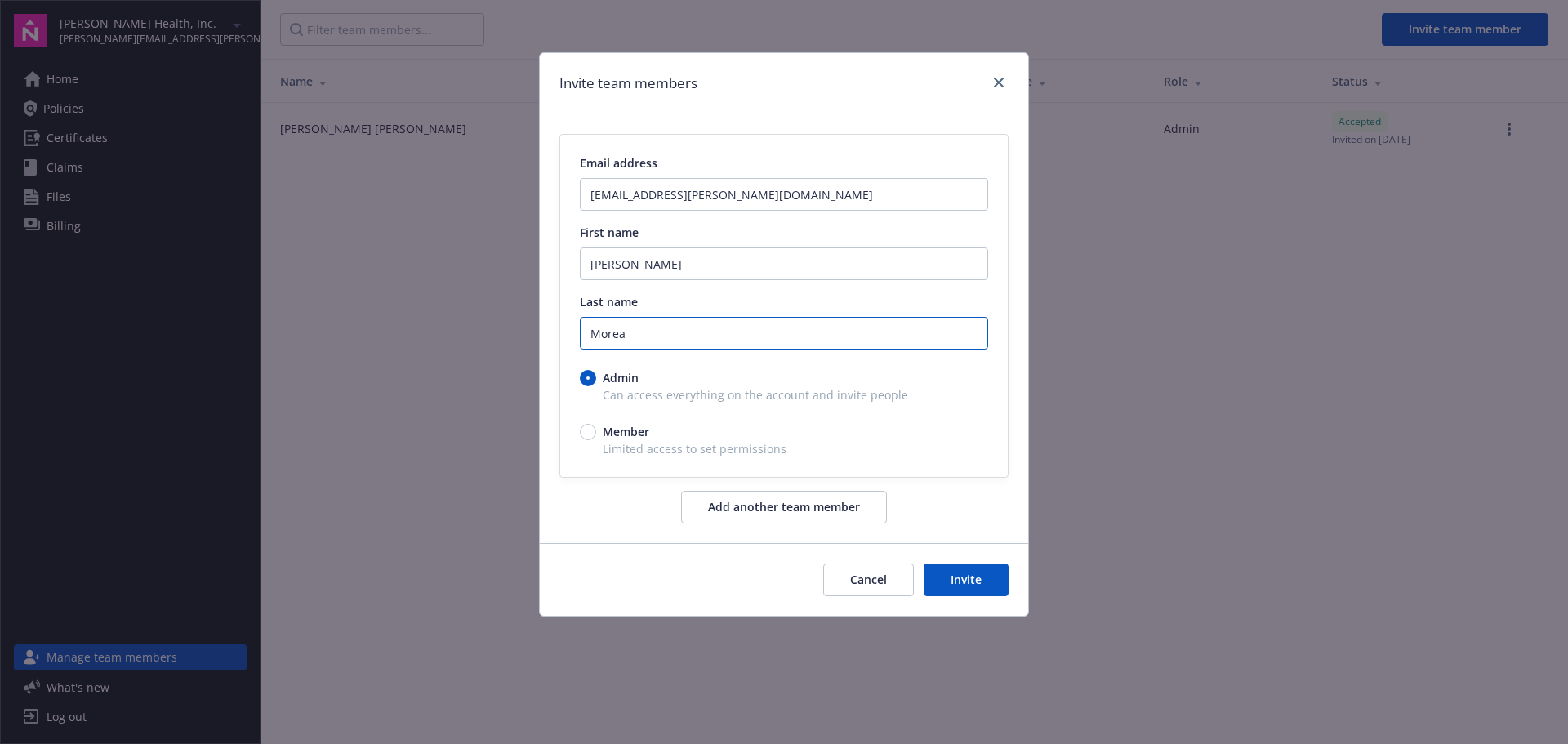
type input "Morea"
click at [587, 428] on input "Member" at bounding box center [588, 431] width 16 height 16
radio input "true"
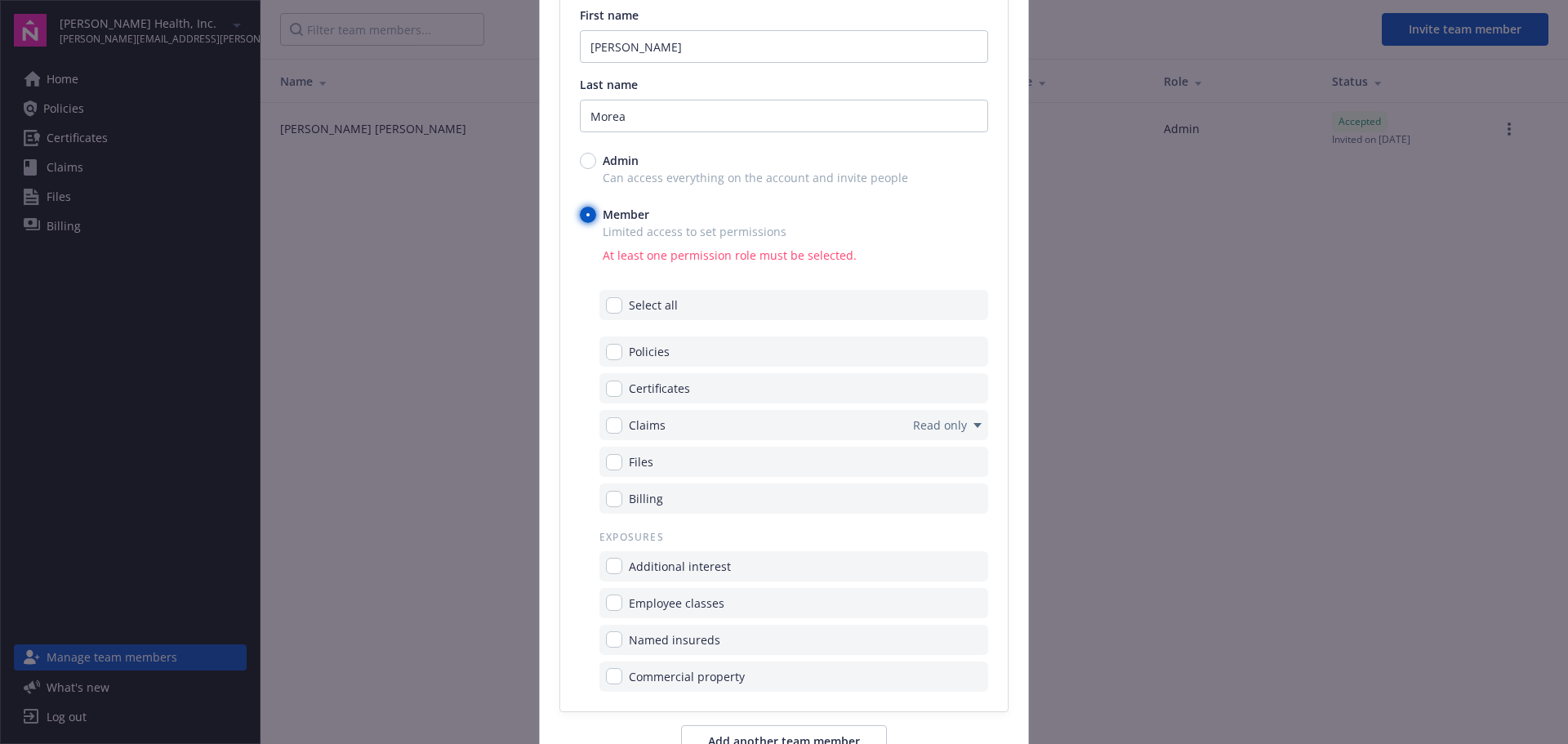
scroll to position [245, 0]
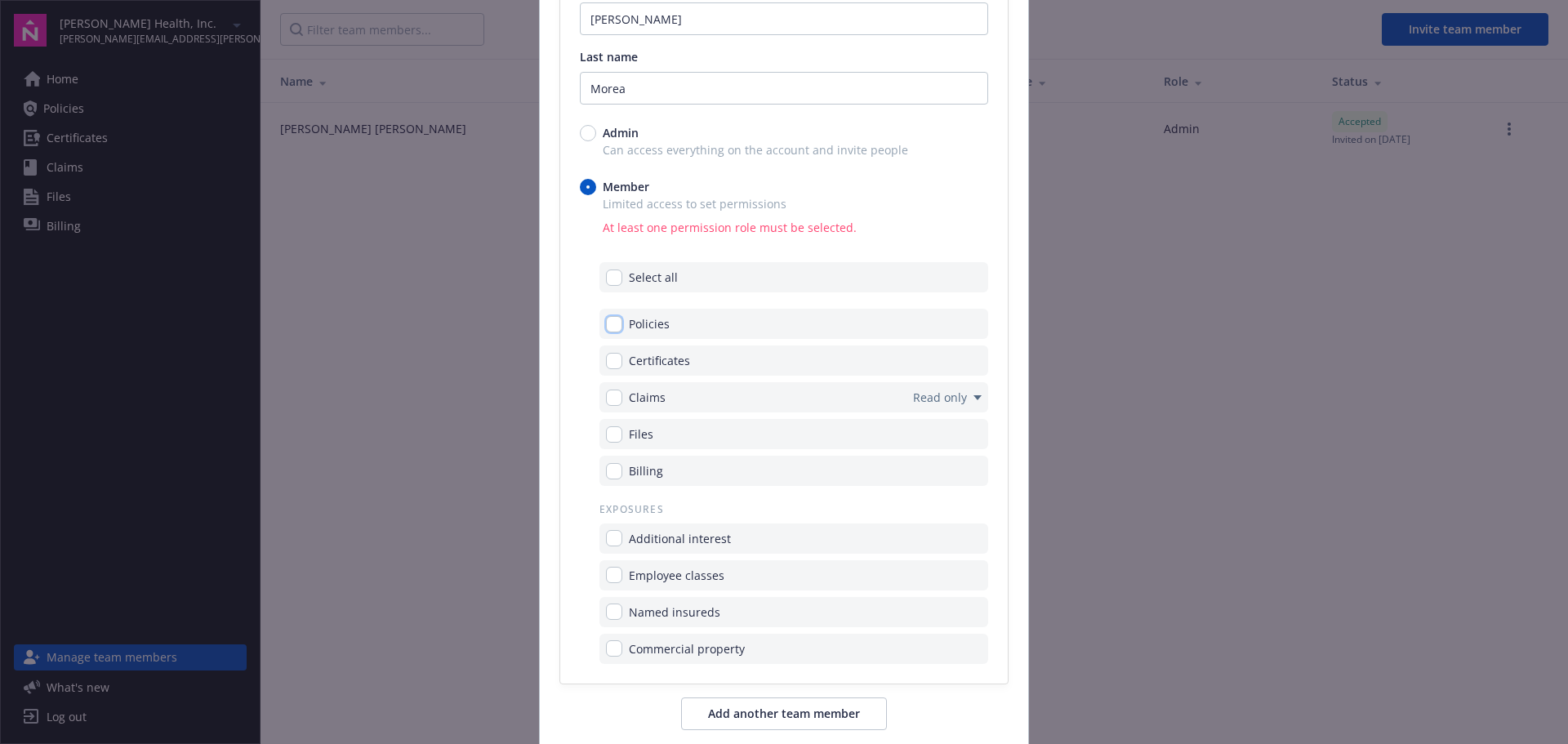
click at [610, 325] on input "checkbox" at bounding box center [614, 324] width 16 height 16
checkbox input "true"
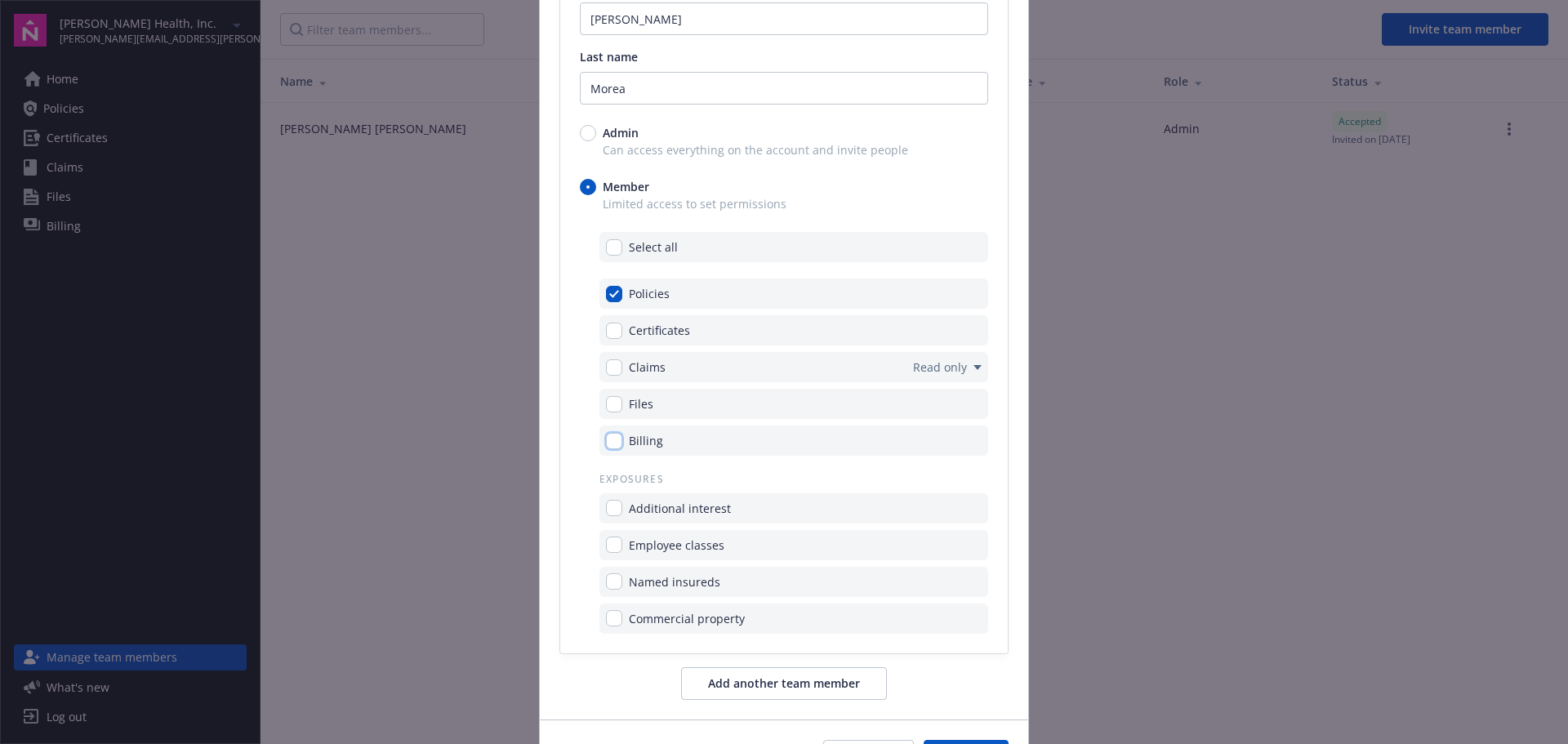
click at [608, 440] on input "checkbox" at bounding box center [614, 441] width 16 height 16
checkbox input "true"
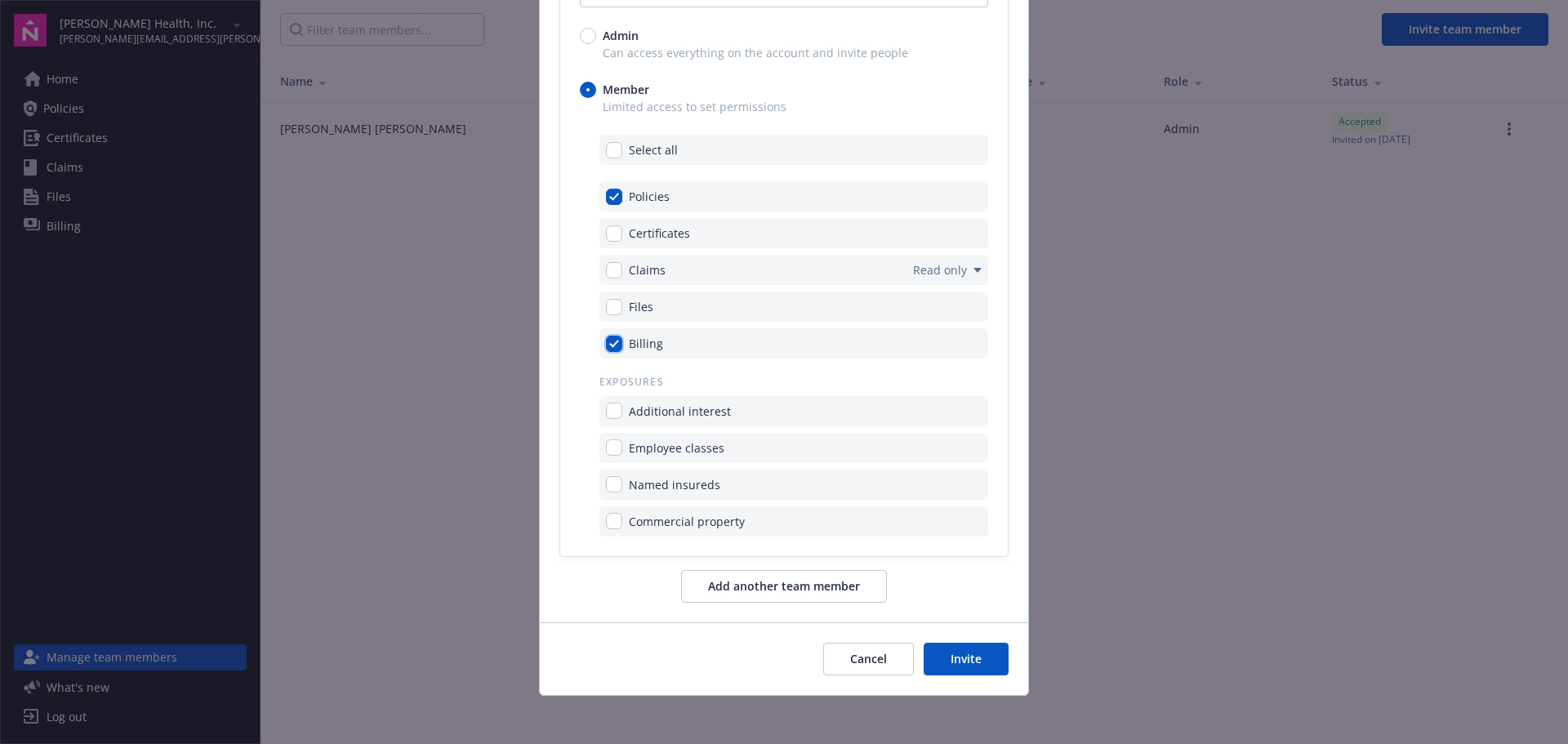
scroll to position [346, 0]
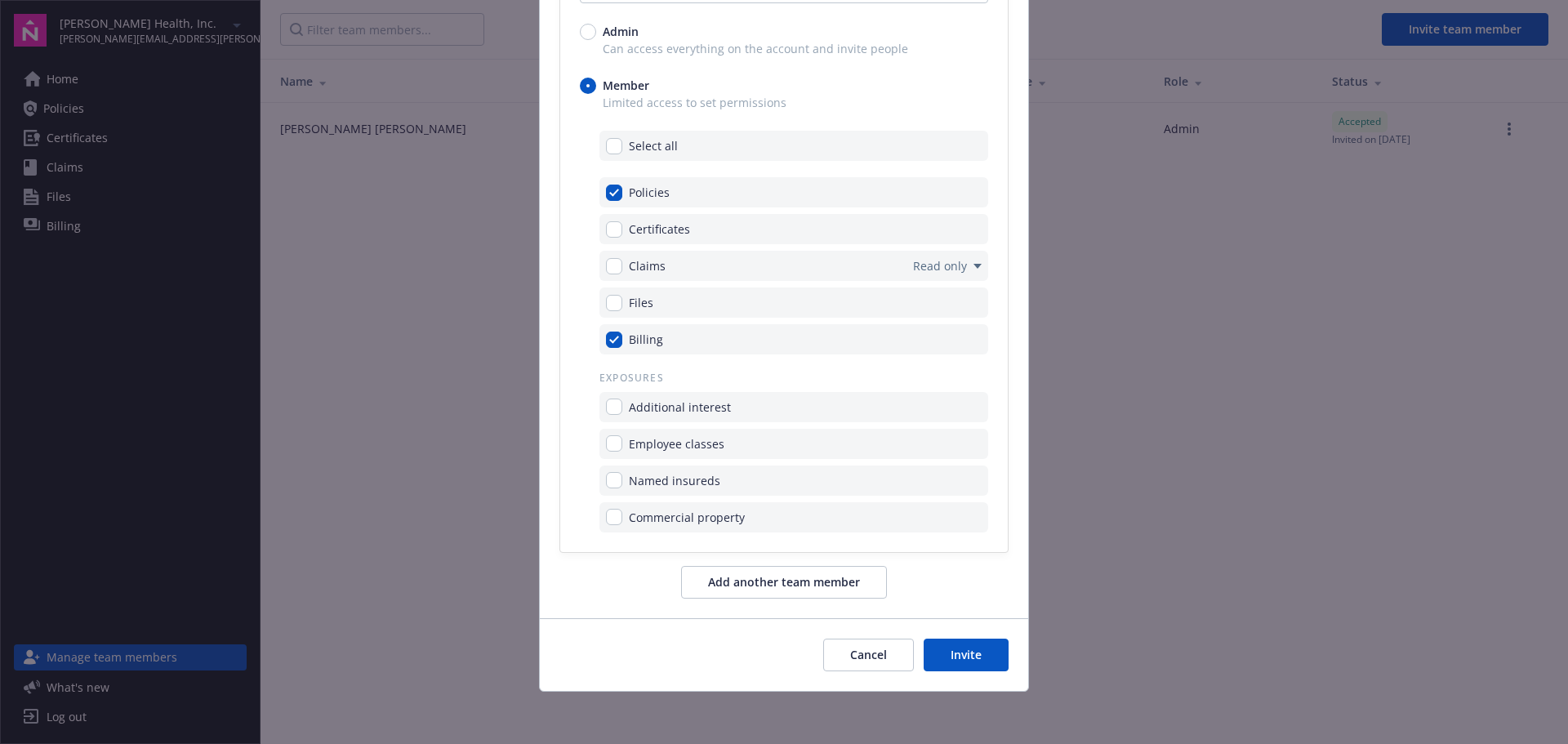
click at [963, 653] on button "Invite" at bounding box center [966, 655] width 85 height 33
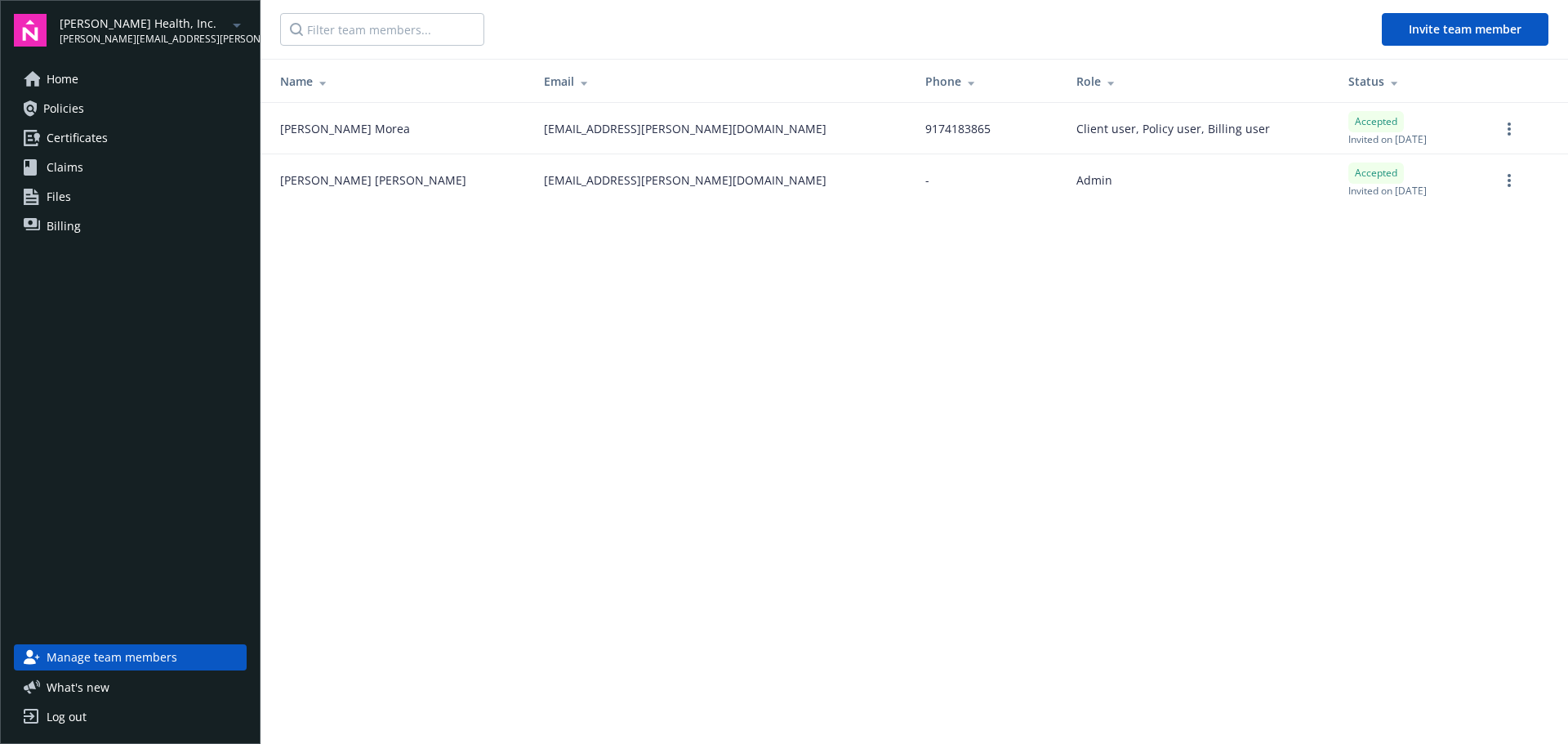
click at [69, 106] on span "Policies" at bounding box center [63, 108] width 40 height 26
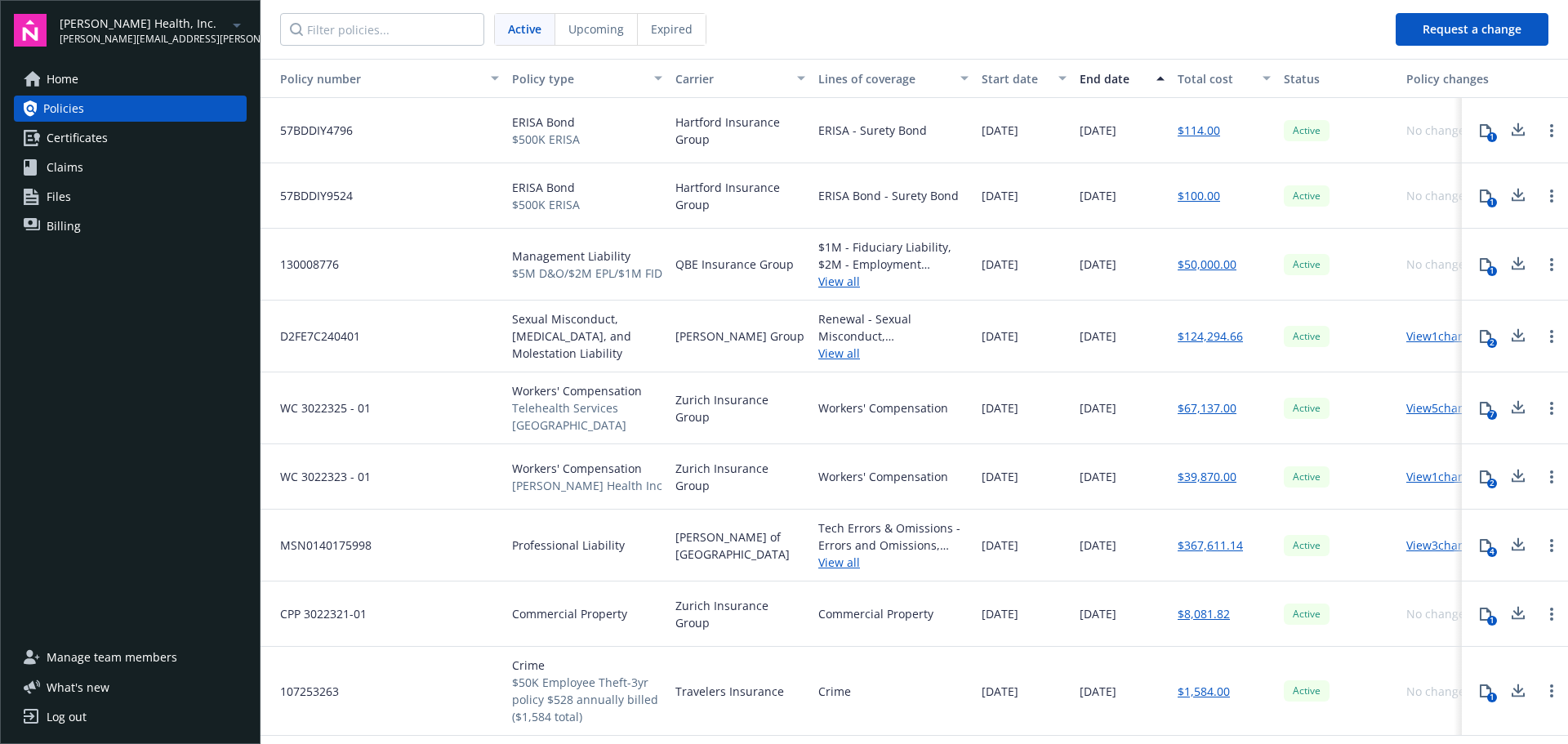
click at [72, 195] on link "Files" at bounding box center [130, 197] width 232 height 26
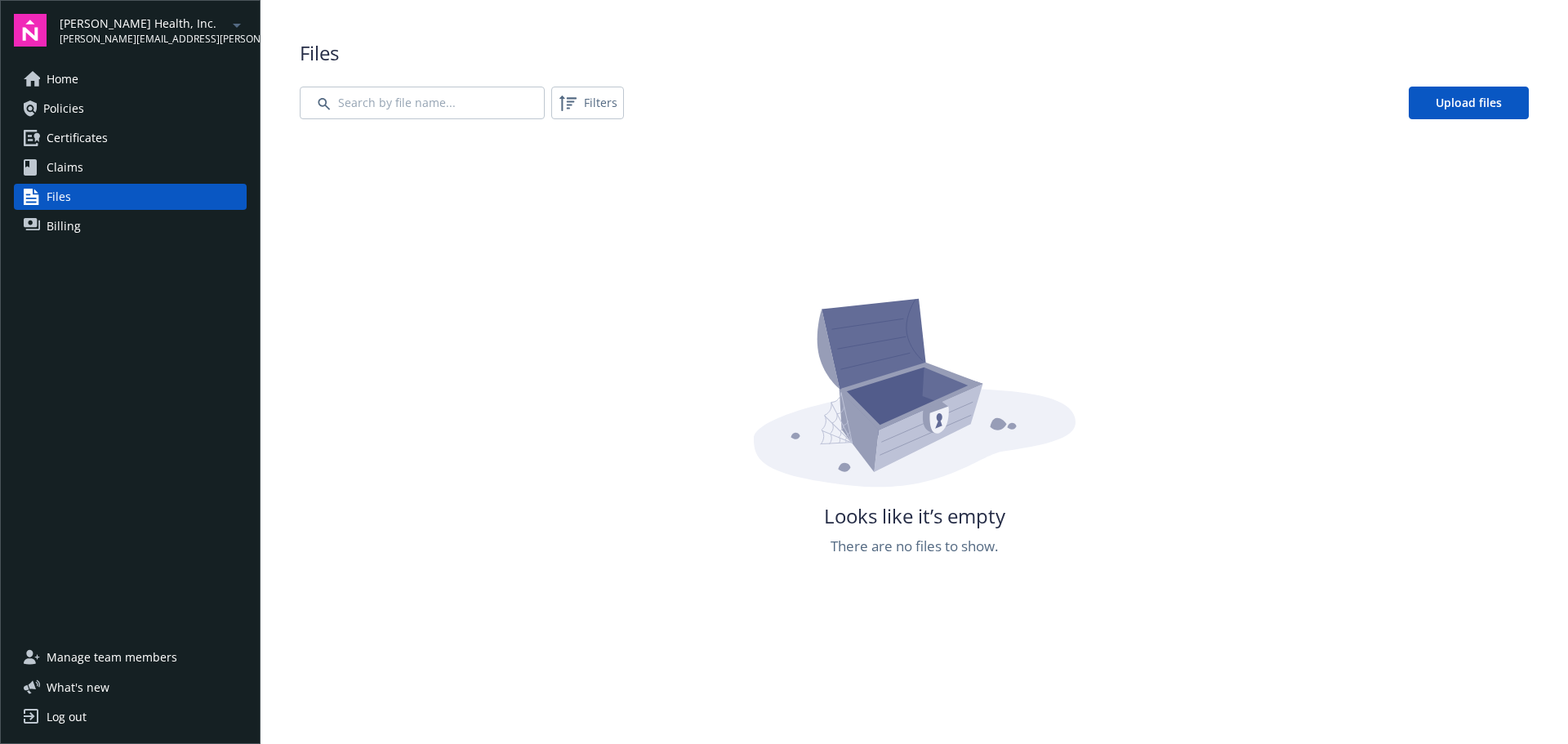
click at [59, 226] on span "Billing" at bounding box center [64, 226] width 34 height 26
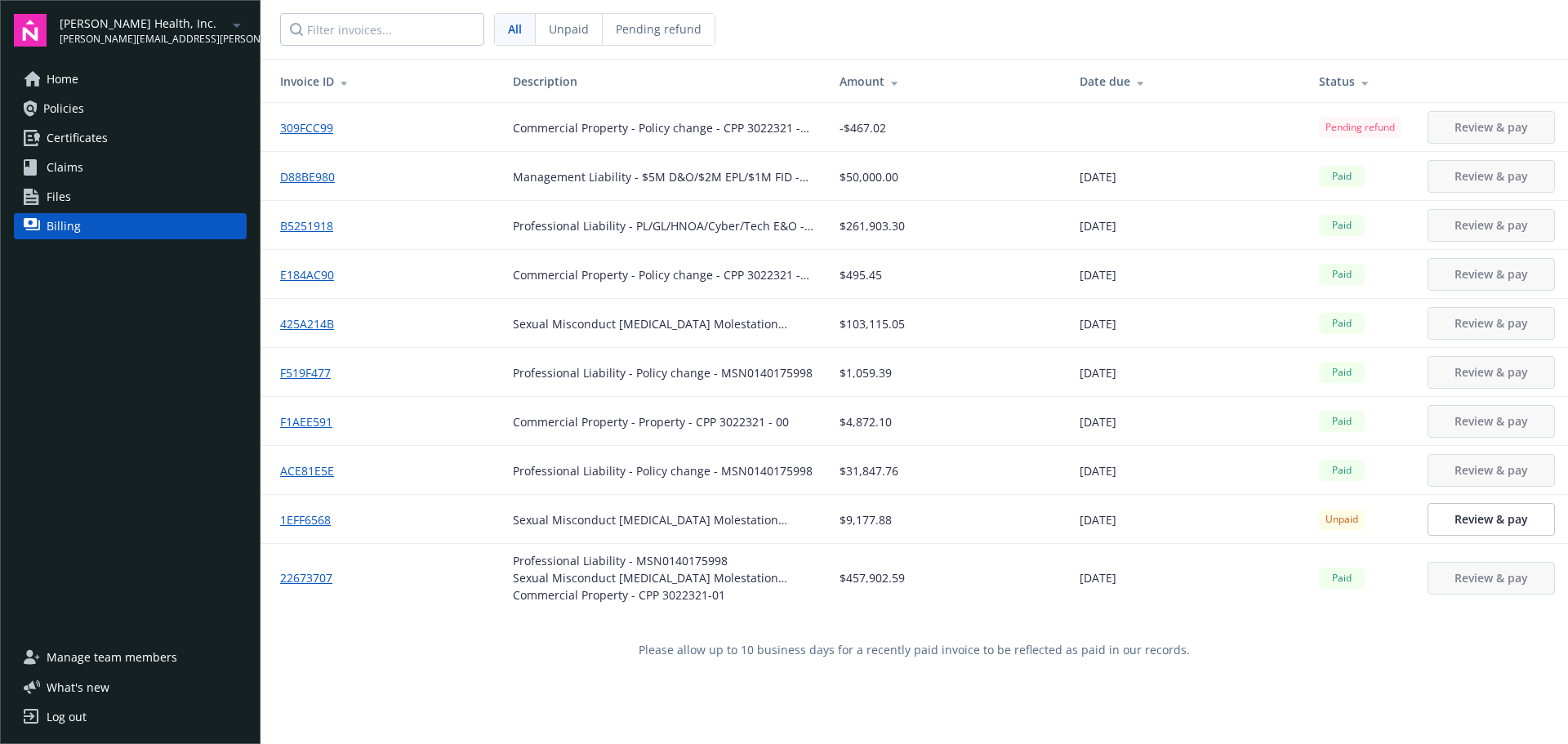
click at [90, 79] on link "Home" at bounding box center [130, 79] width 232 height 26
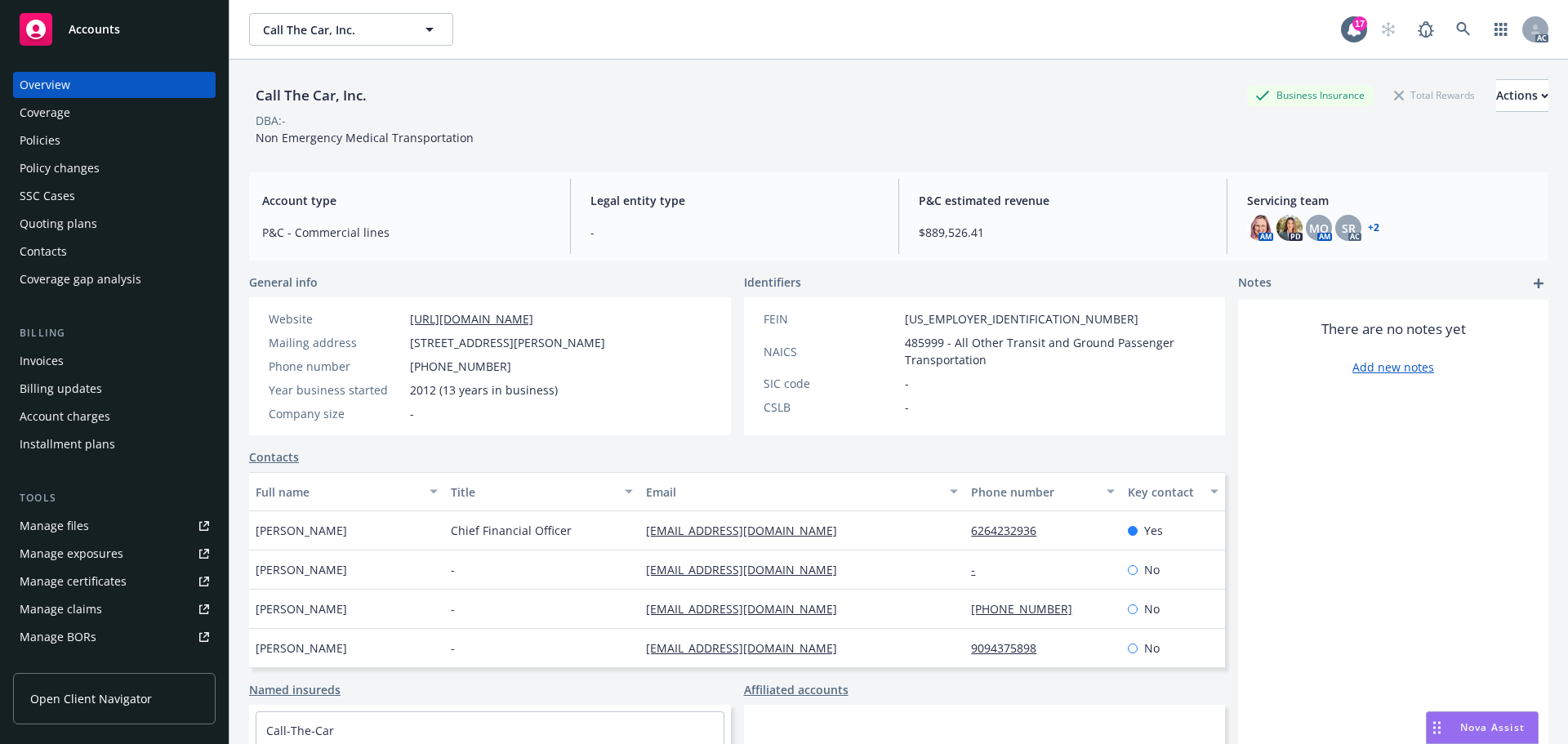
click at [96, 34] on span "Accounts" at bounding box center [95, 29] width 52 height 13
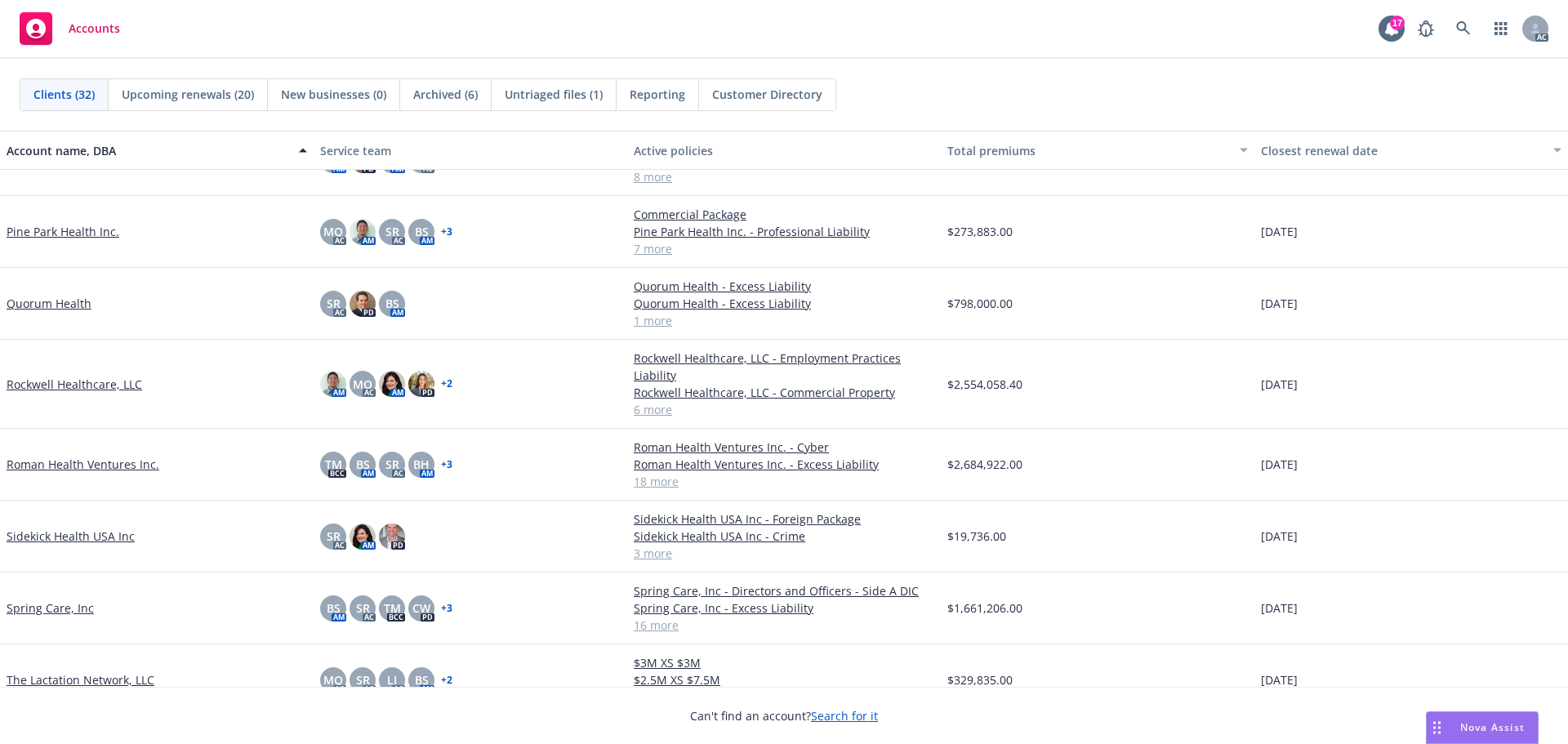
scroll to position [1144, 0]
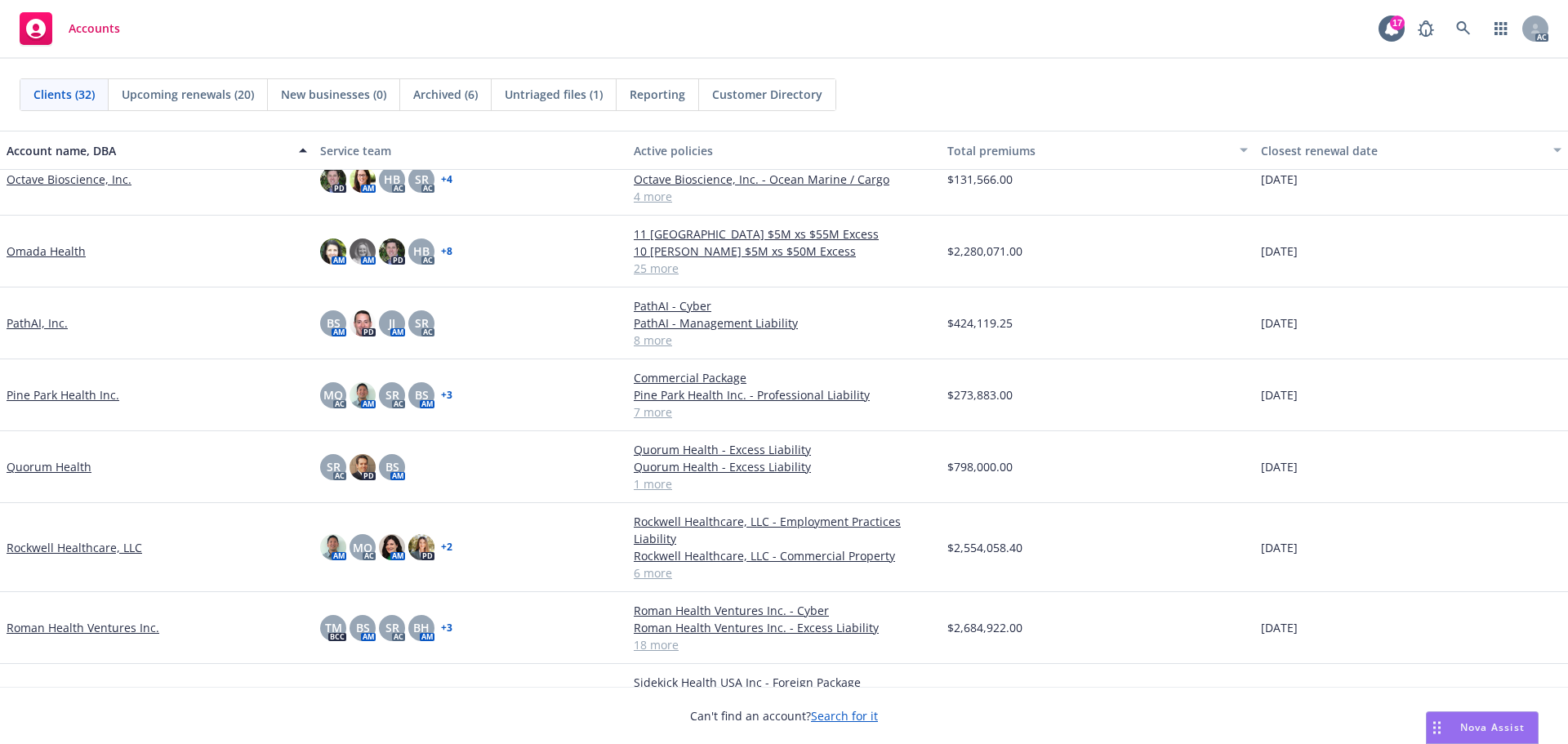
click at [71, 475] on link "Quorum Health" at bounding box center [49, 467] width 85 height 17
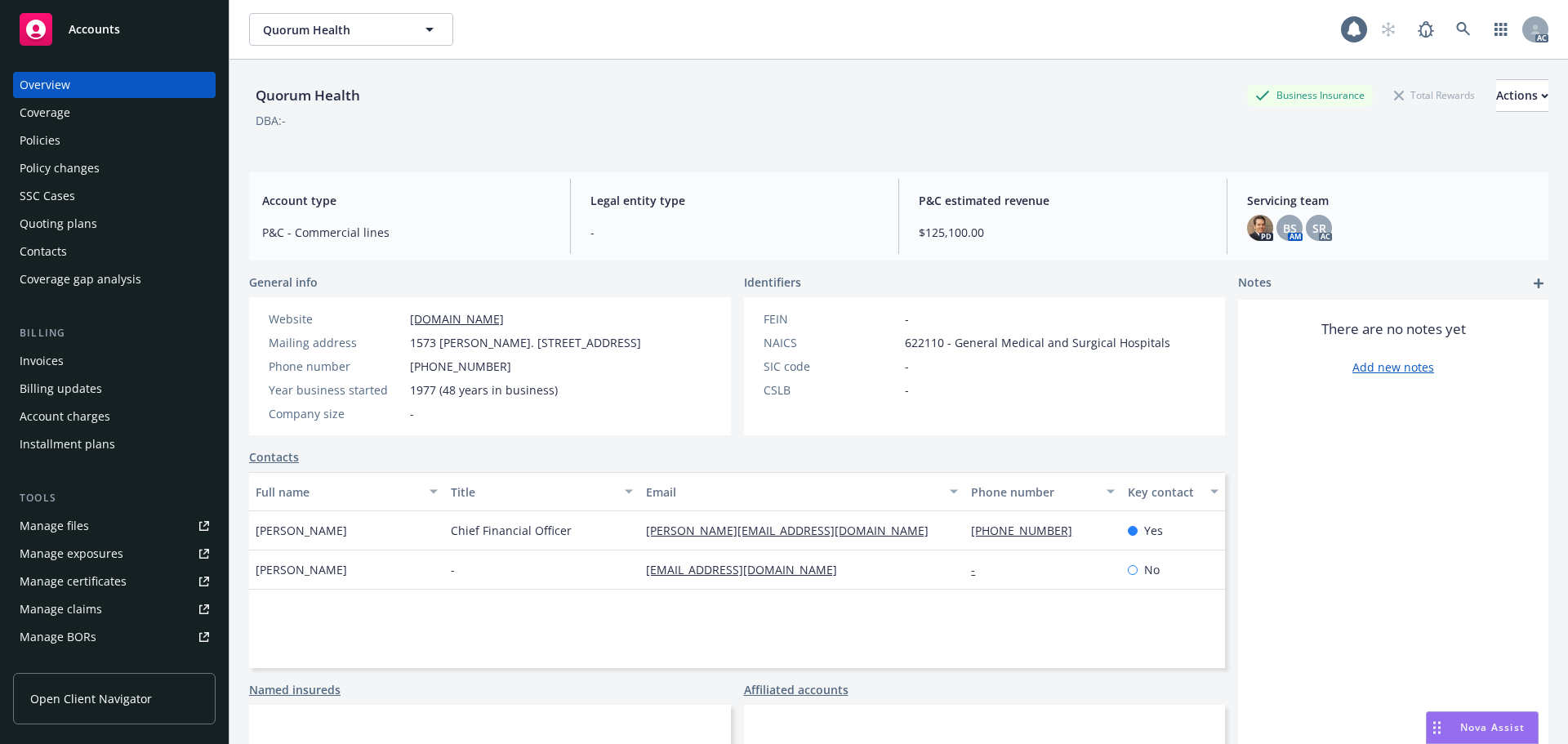
click at [29, 142] on div "Policies" at bounding box center [40, 140] width 40 height 26
